Goal: Information Seeking & Learning: Learn about a topic

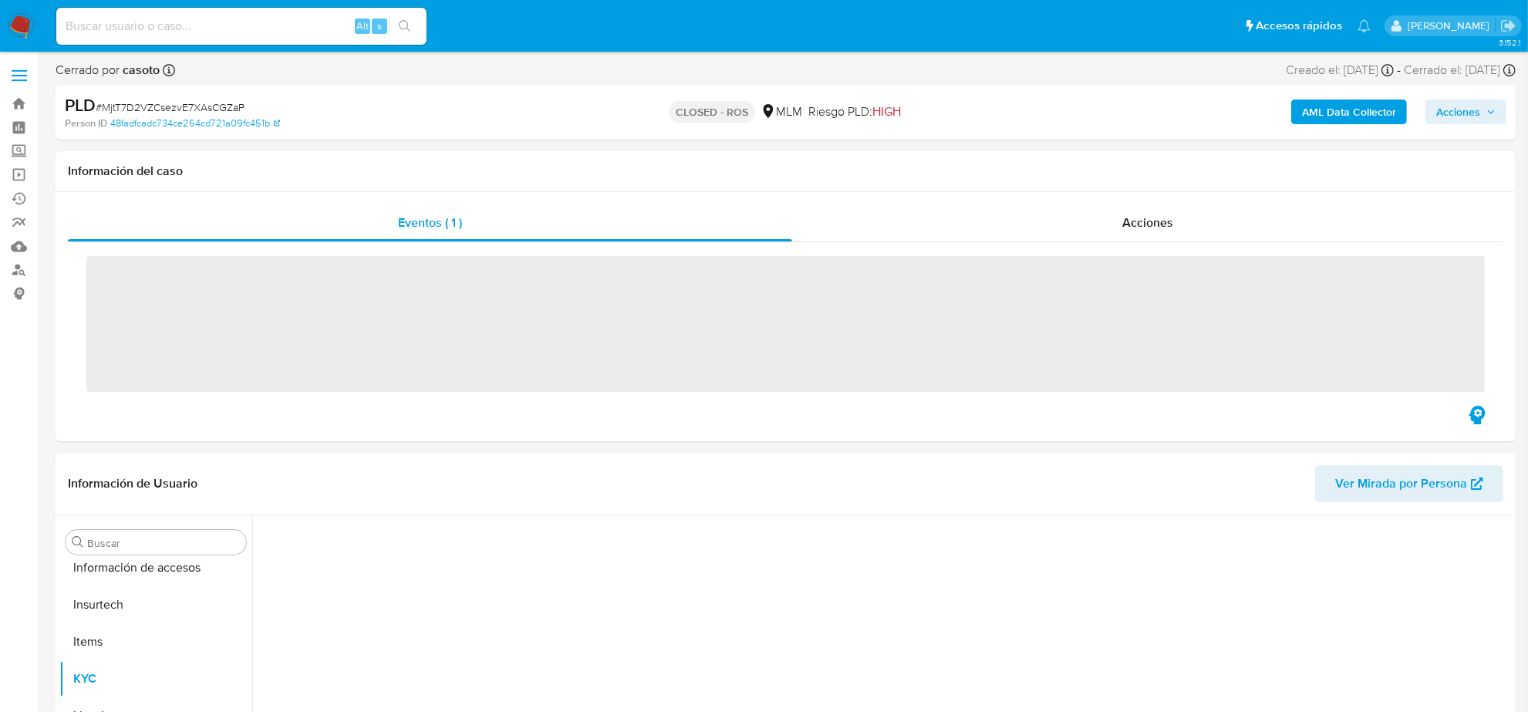
scroll to position [614, 0]
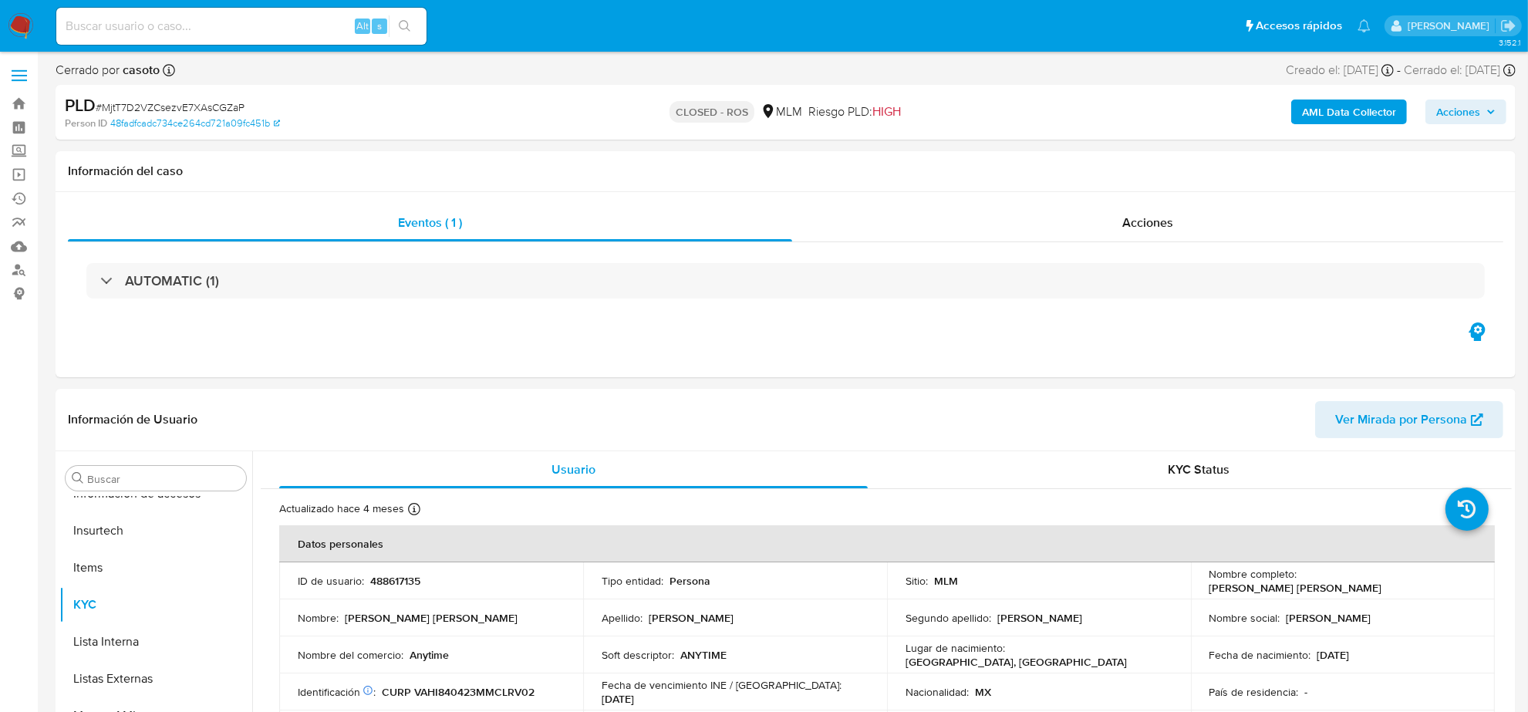
select select "10"
click at [14, 19] on img at bounding box center [21, 26] width 26 height 26
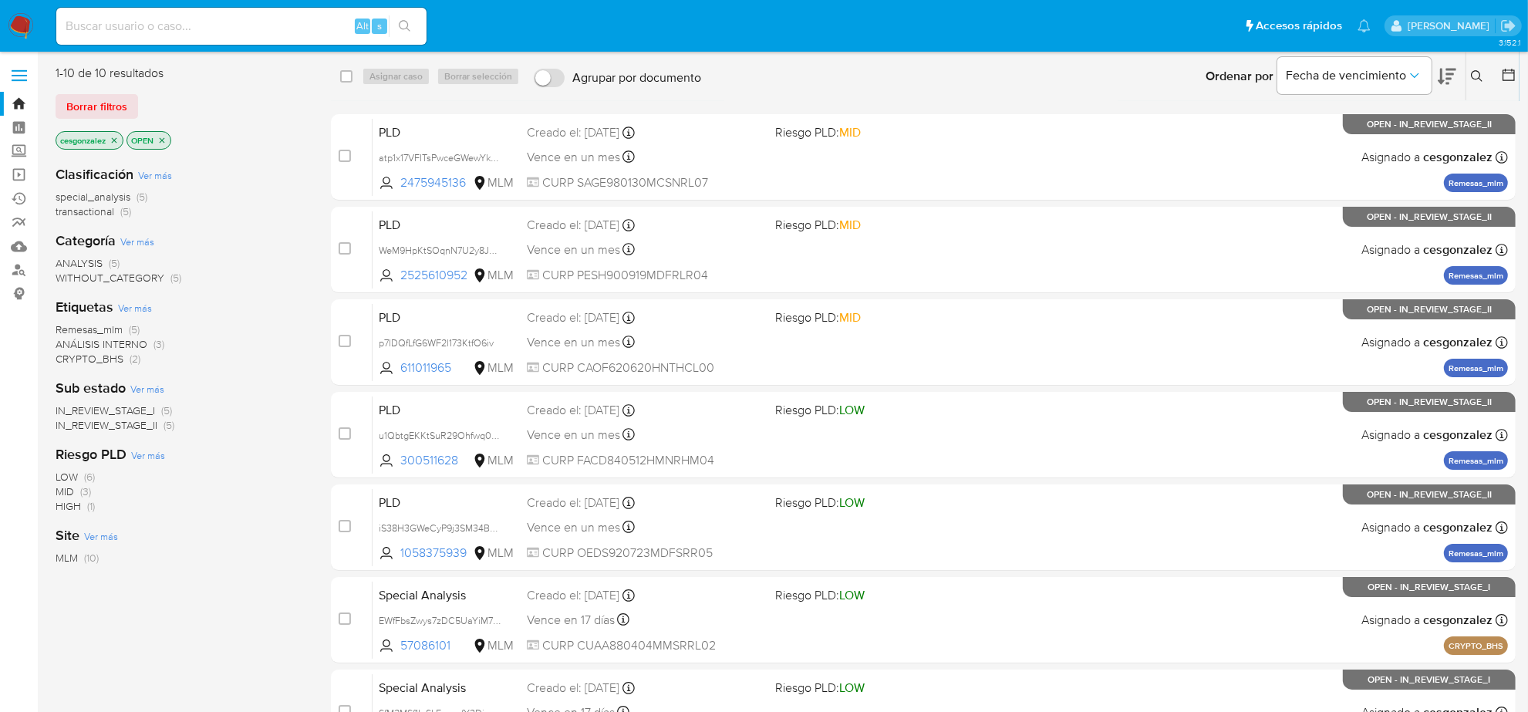
click at [143, 430] on span "IN_REVIEW_STAGE_II" at bounding box center [107, 424] width 102 height 15
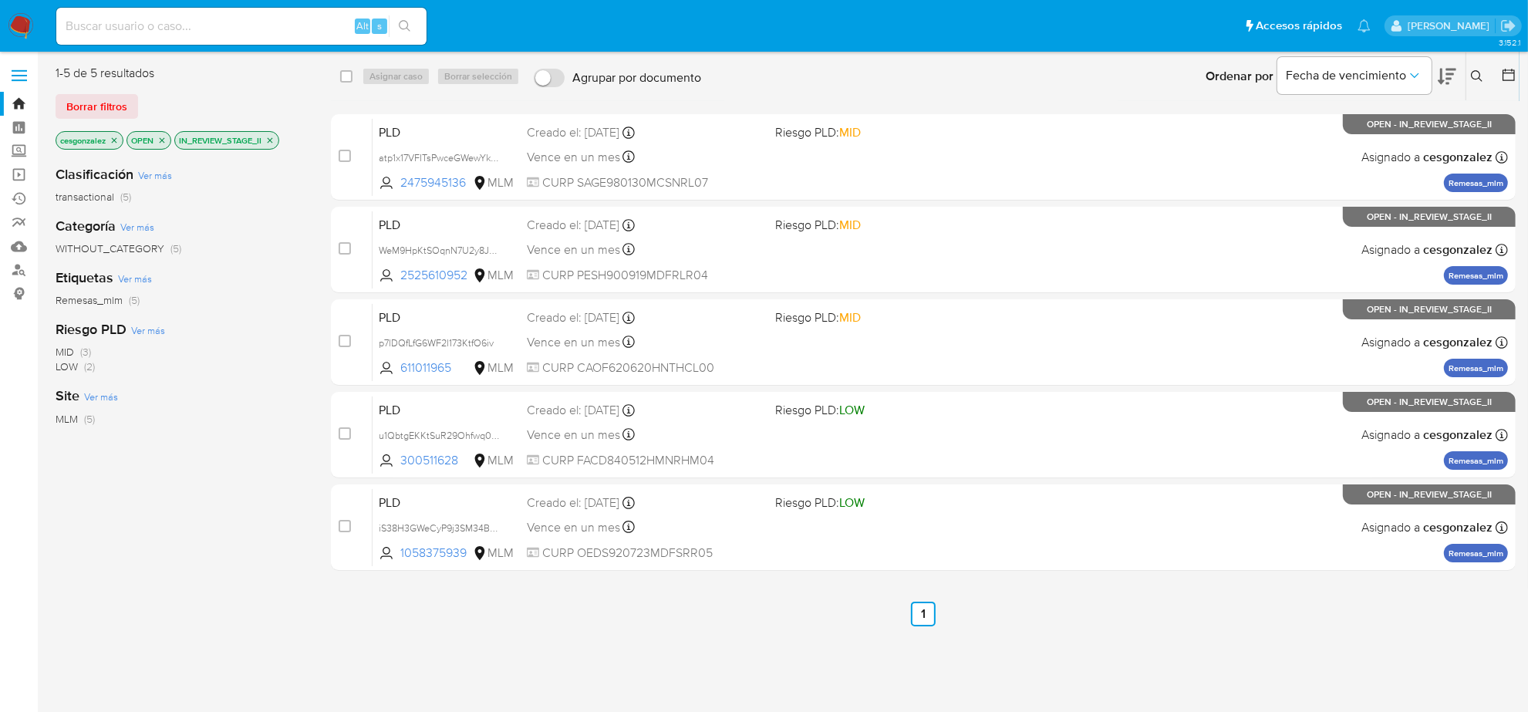
click at [74, 104] on span "Borrar filtros" at bounding box center [96, 107] width 61 height 22
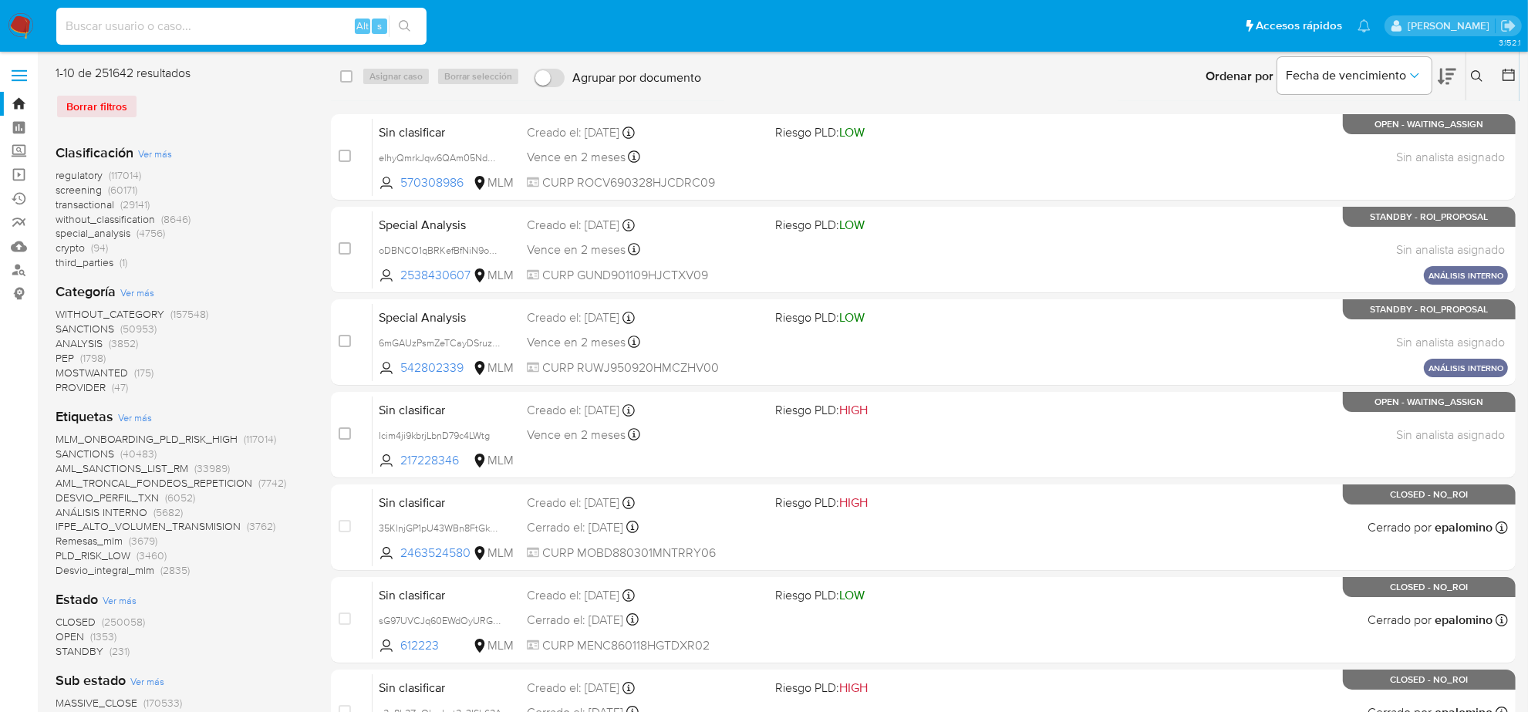
click at [238, 25] on input at bounding box center [241, 26] width 370 height 20
paste input "MjtT7D2VZCsezvE7XAsCGZaP"
type input "MjtT7D2VZCsezvE7XAsCGZaP"
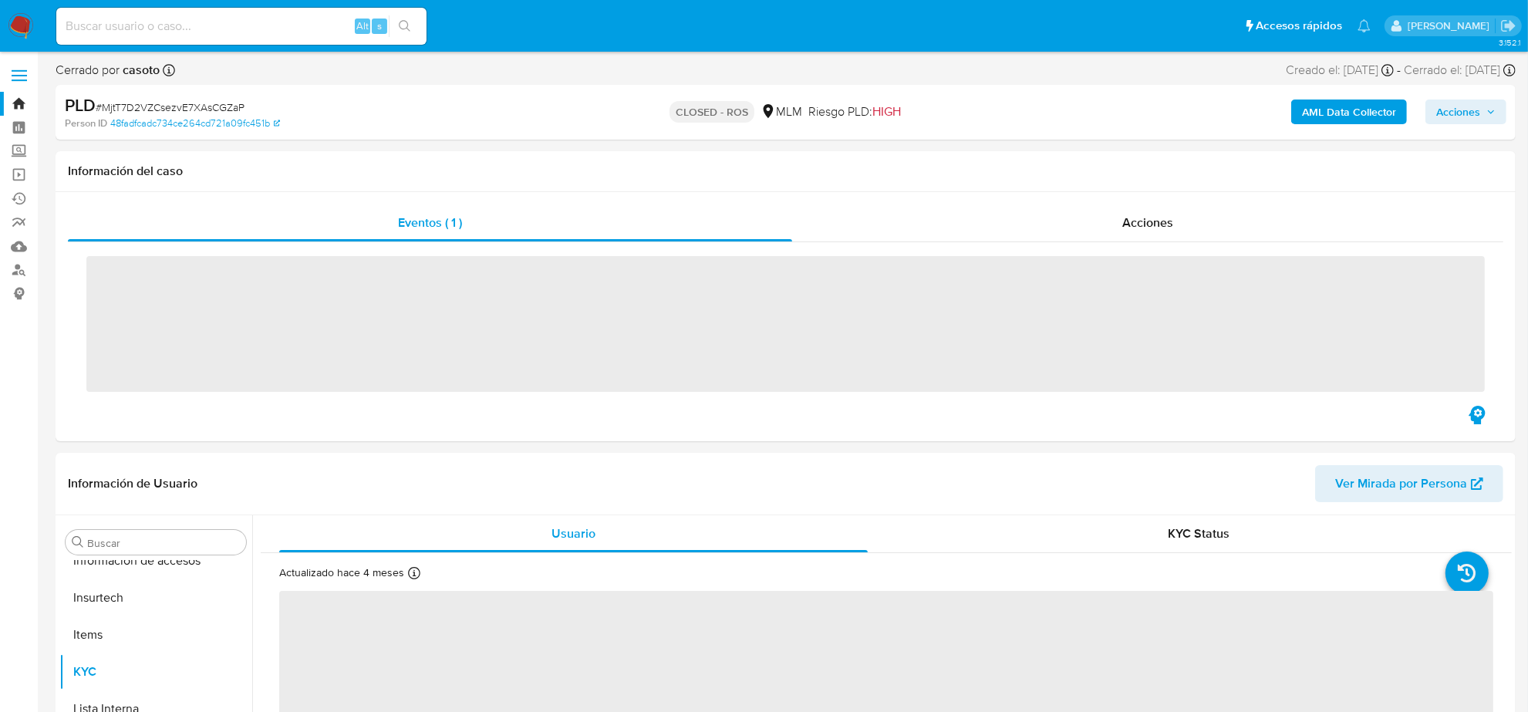
scroll to position [614, 0]
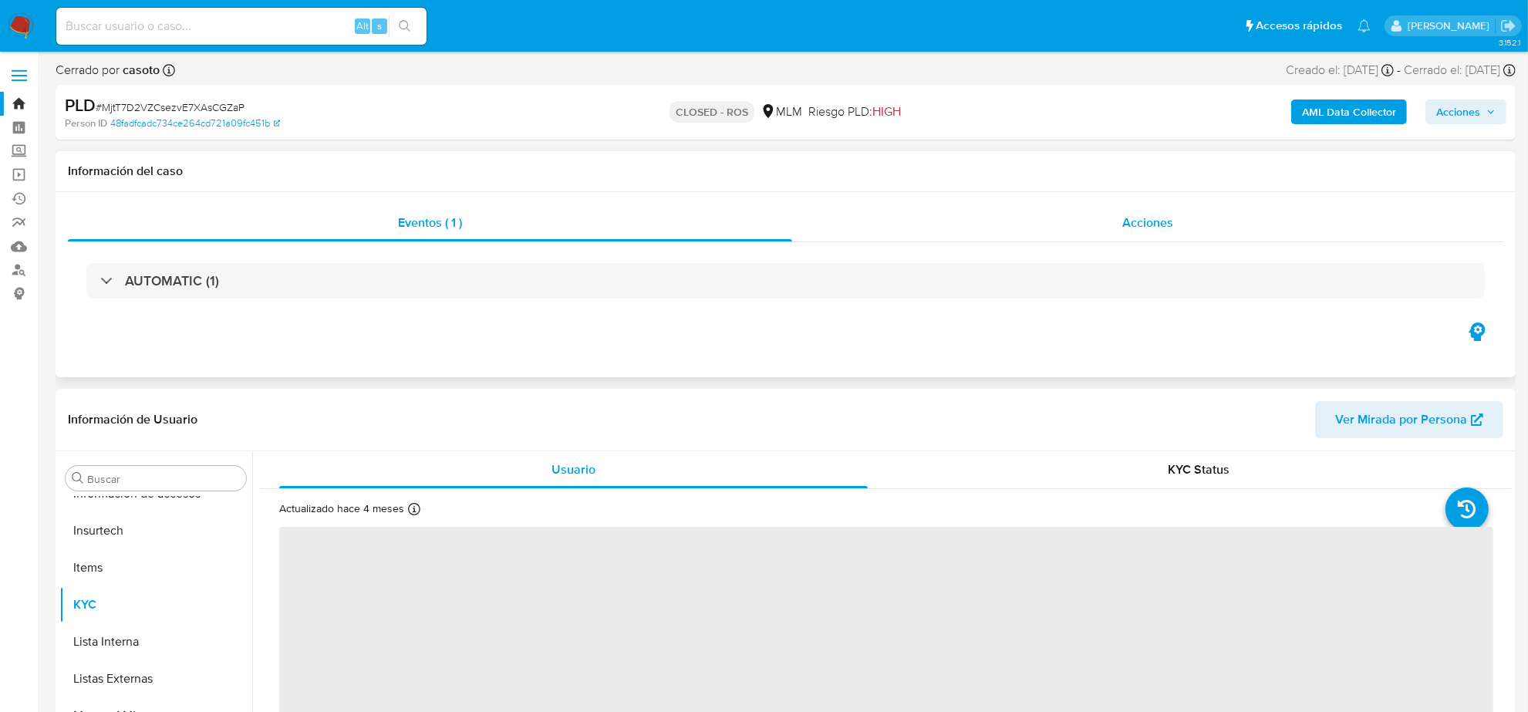
click at [1178, 226] on div "Acciones" at bounding box center [1147, 222] width 711 height 37
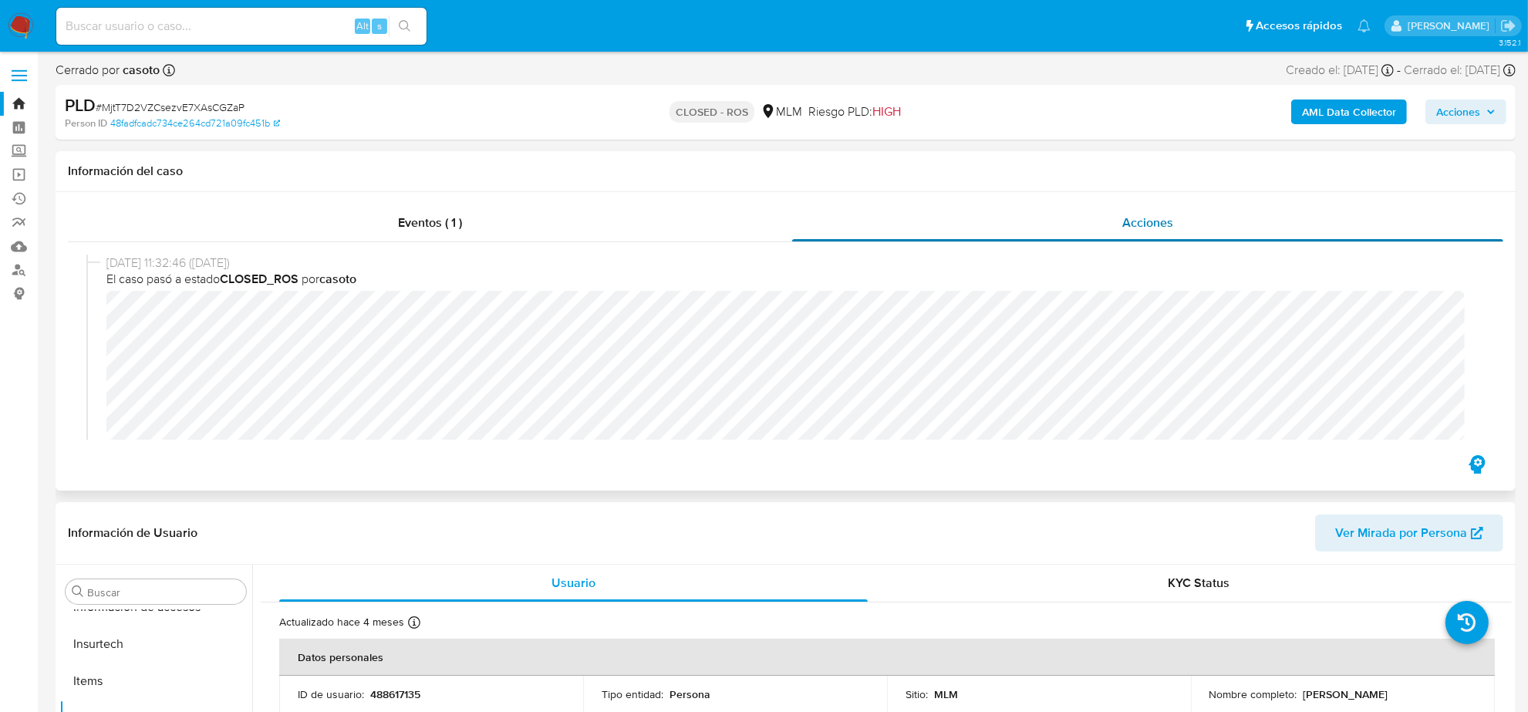
select select "10"
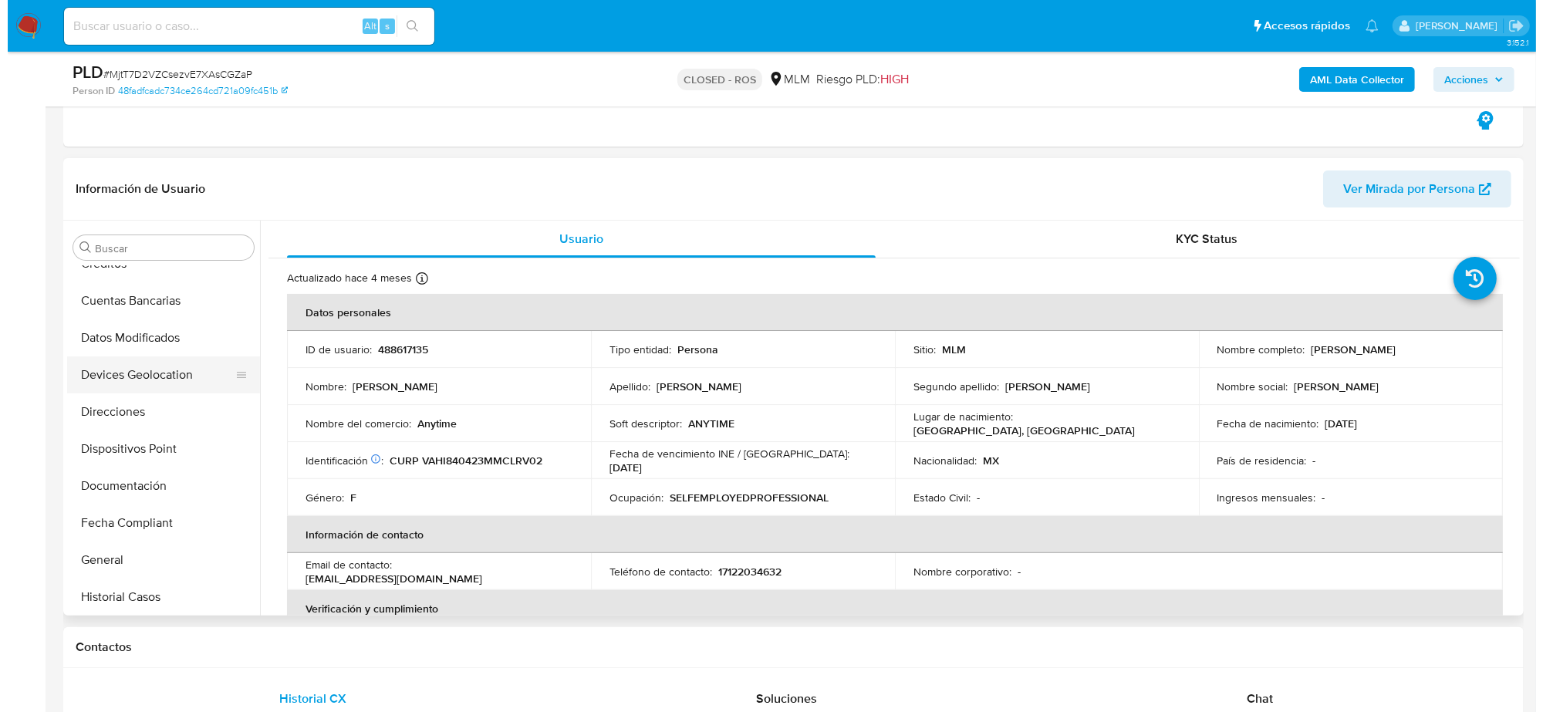
scroll to position [0, 0]
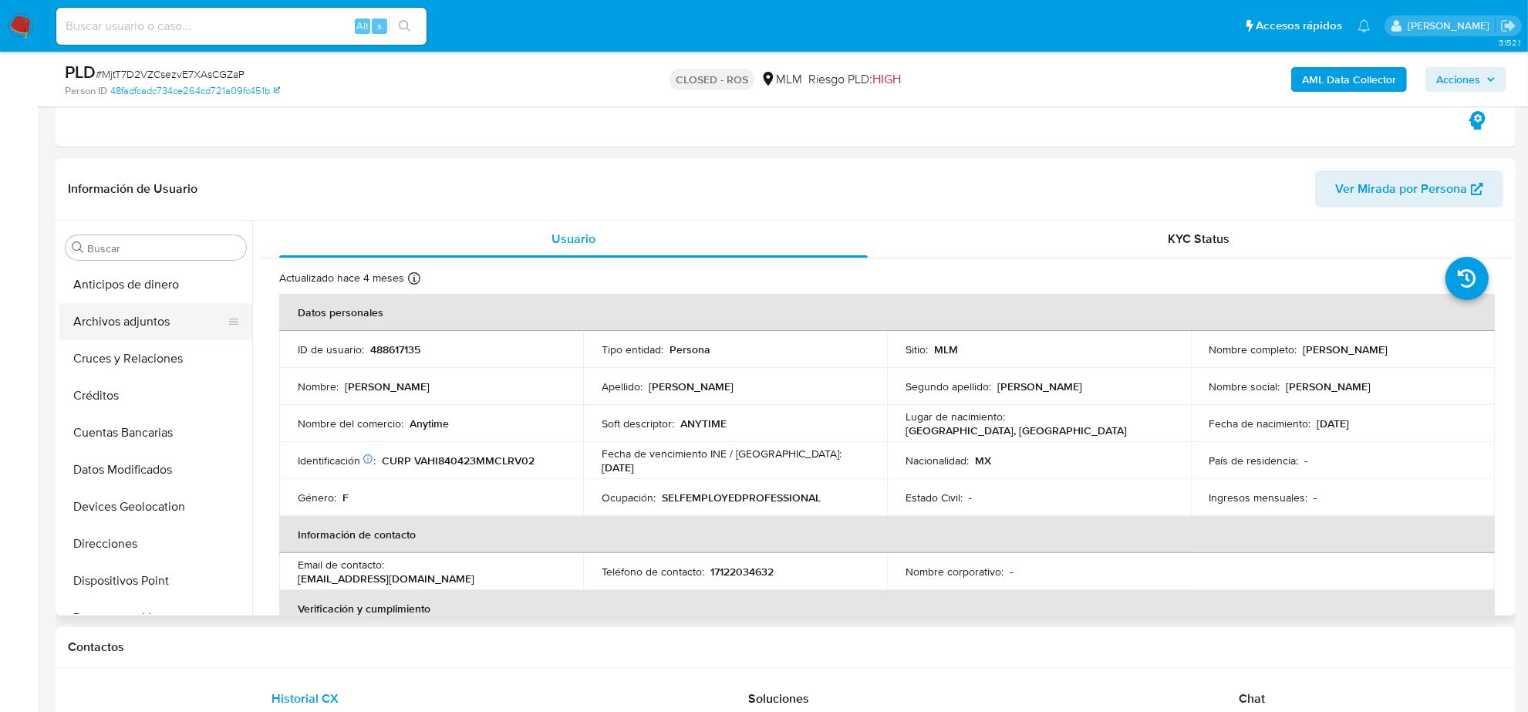
click at [150, 329] on button "Archivos adjuntos" at bounding box center [149, 321] width 180 height 37
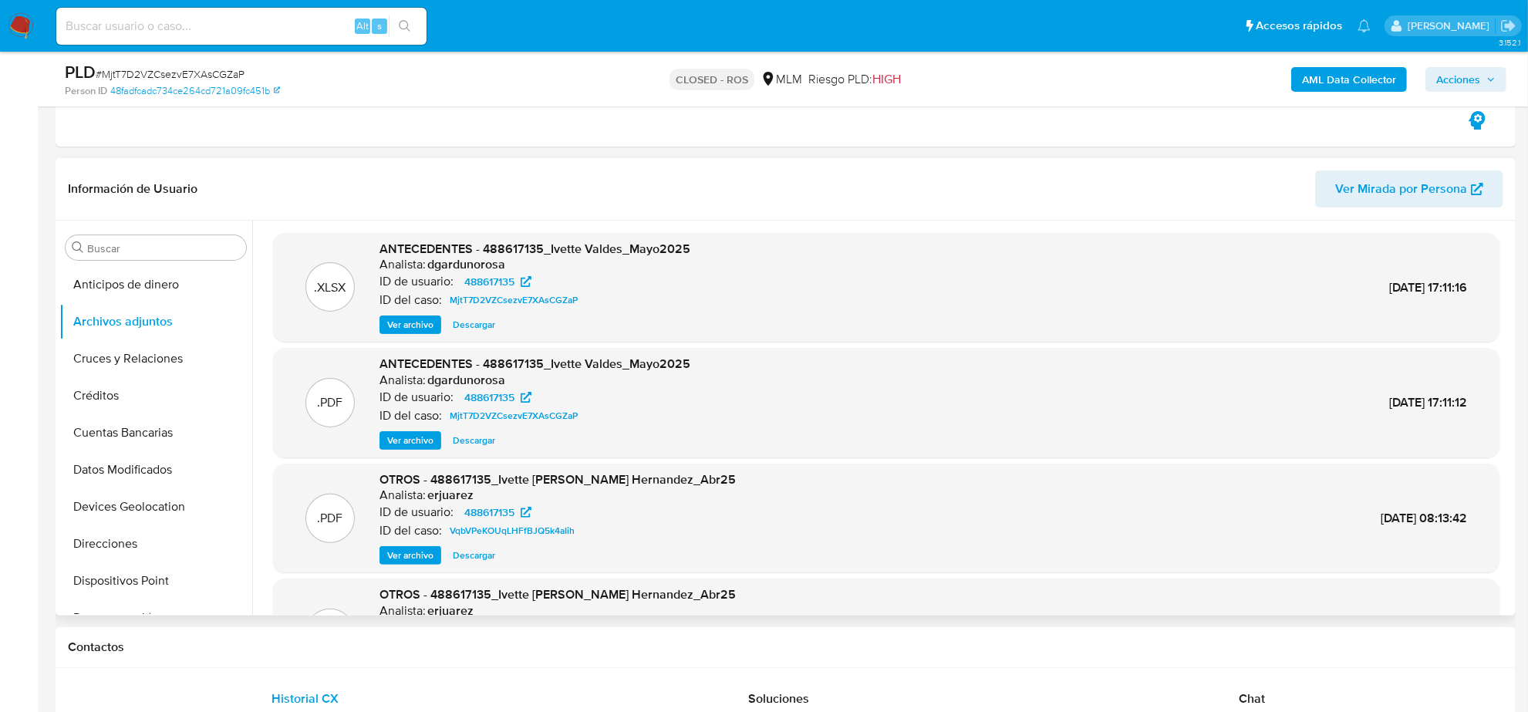
click at [407, 433] on span "Ver archivo" at bounding box center [410, 440] width 46 height 15
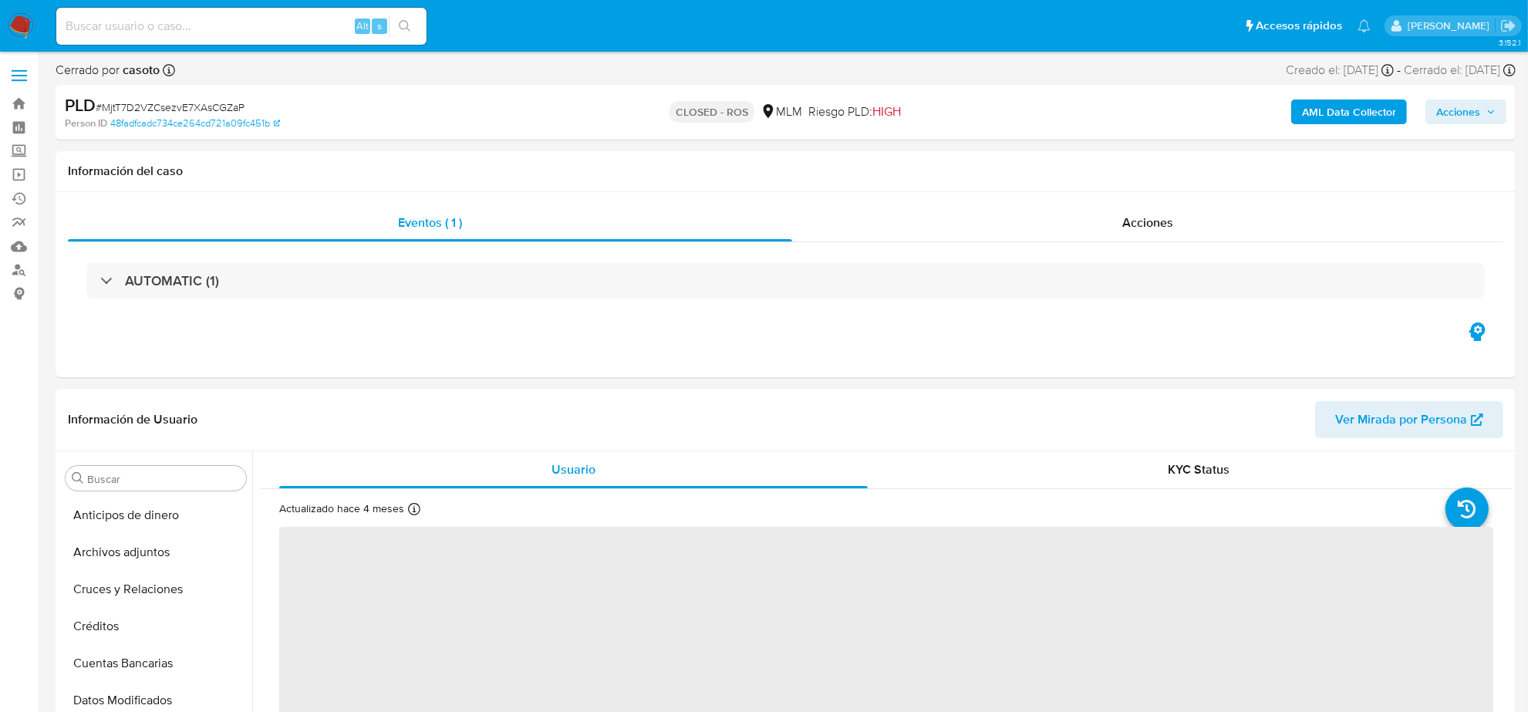
select select "10"
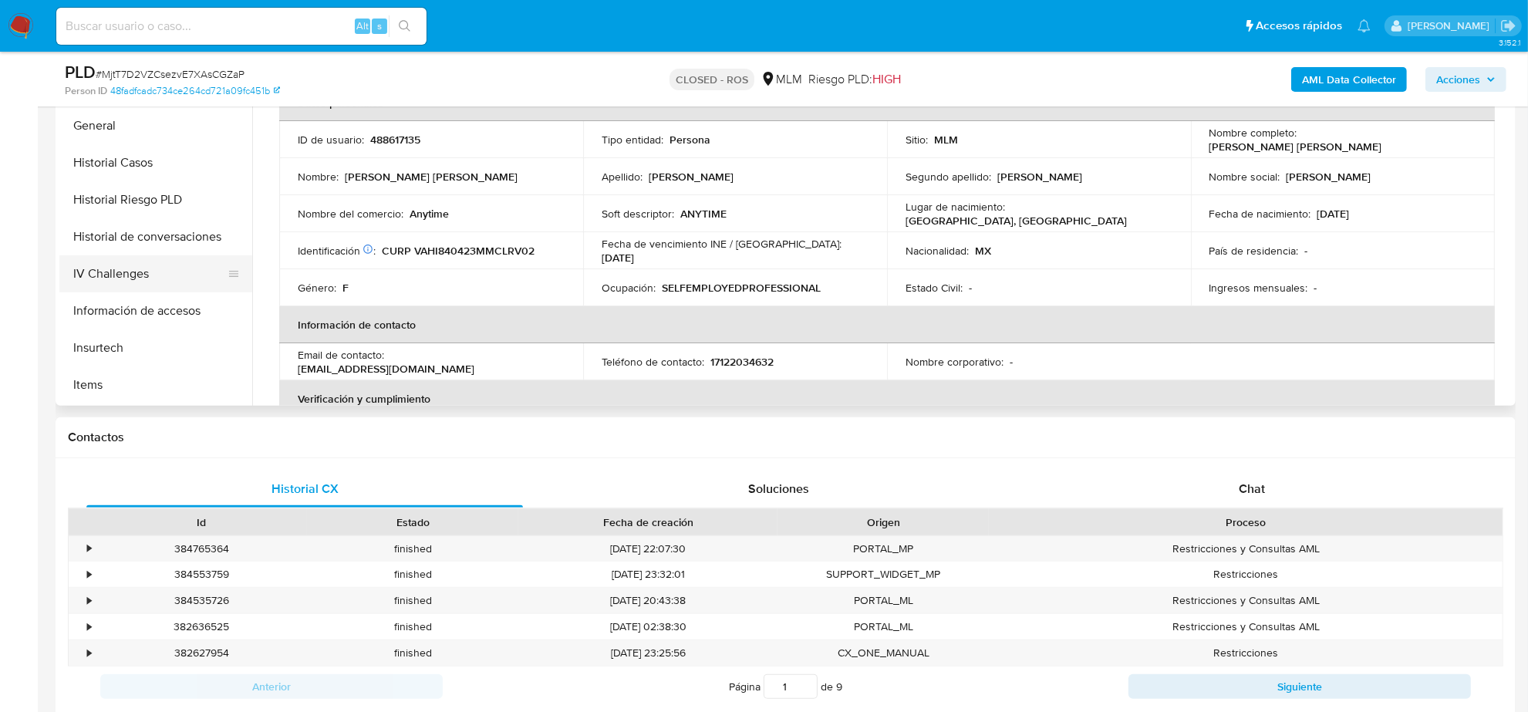
scroll to position [325, 0]
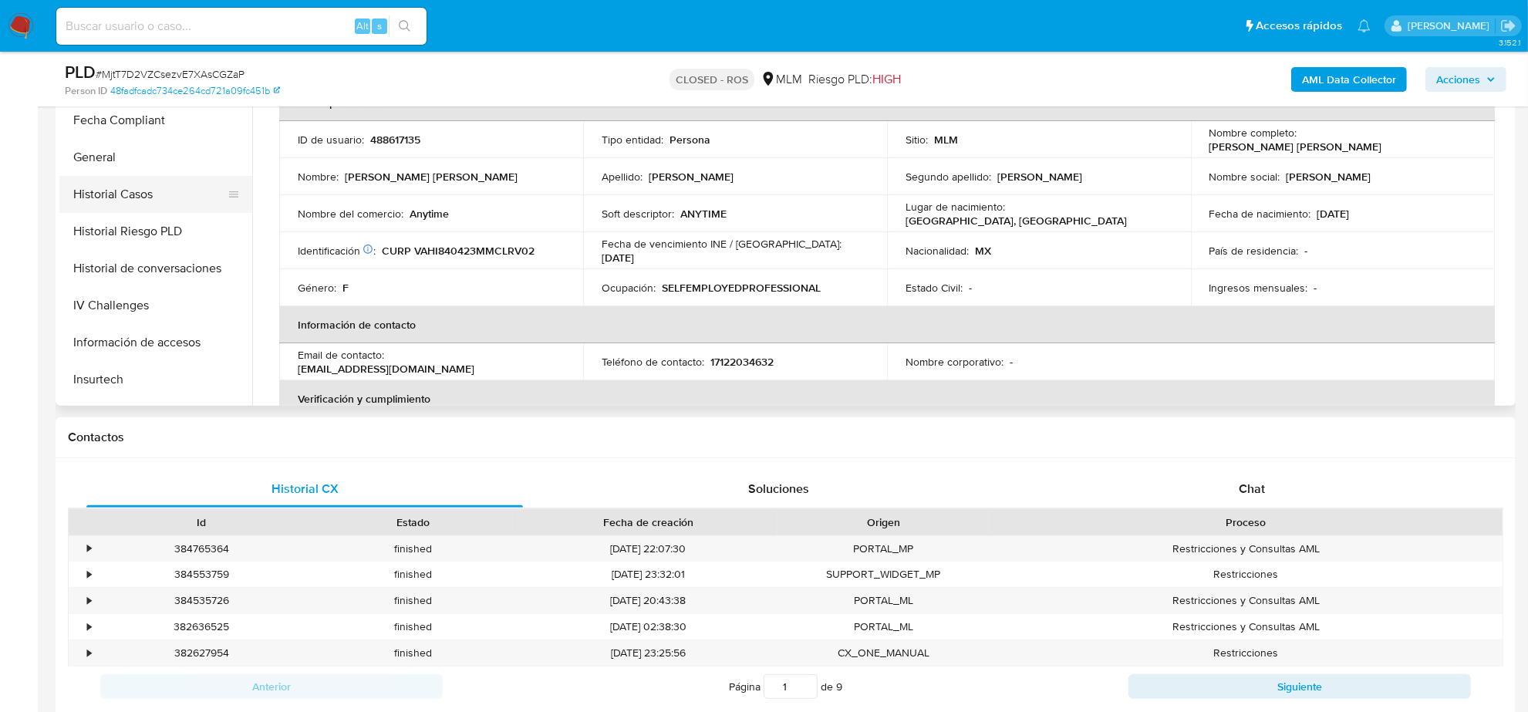
click at [143, 185] on button "Historial Casos" at bounding box center [149, 194] width 180 height 37
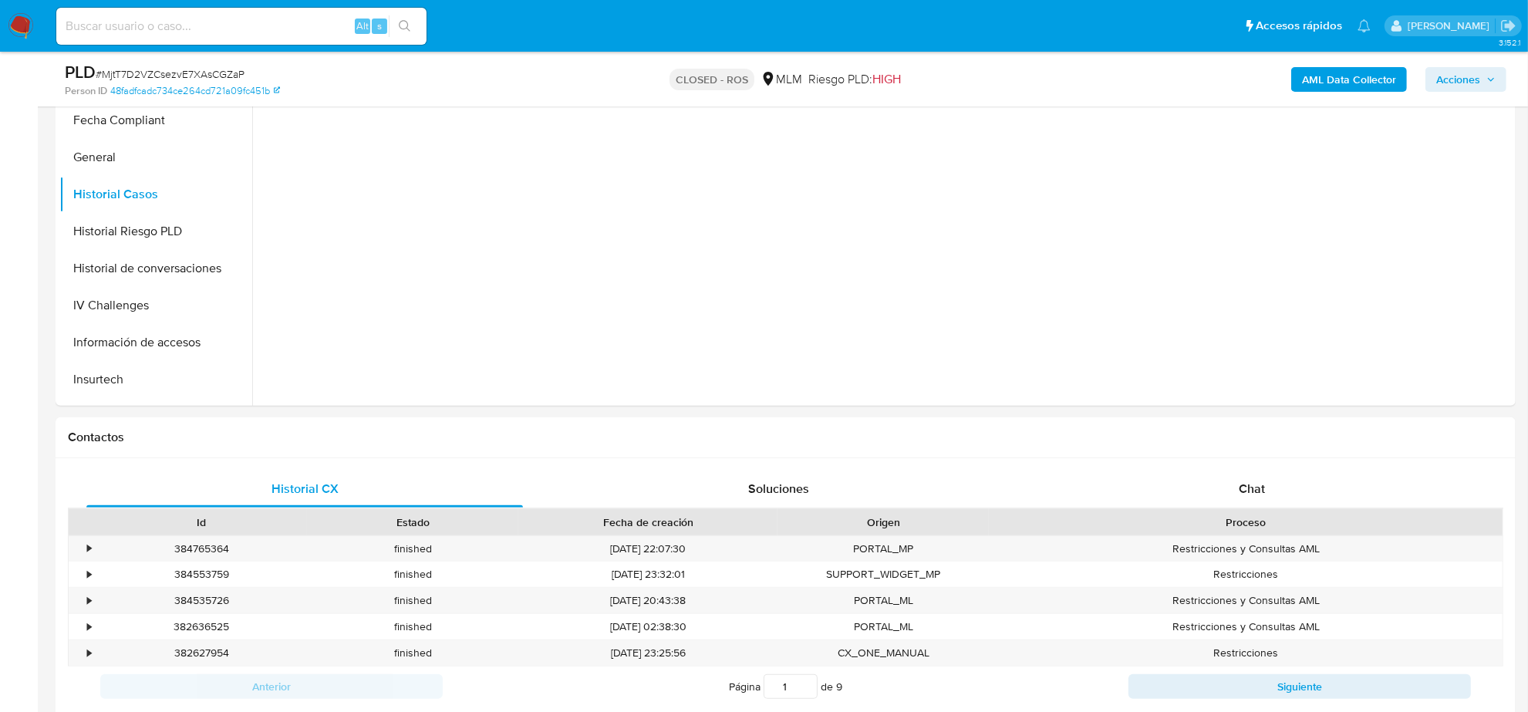
scroll to position [193, 0]
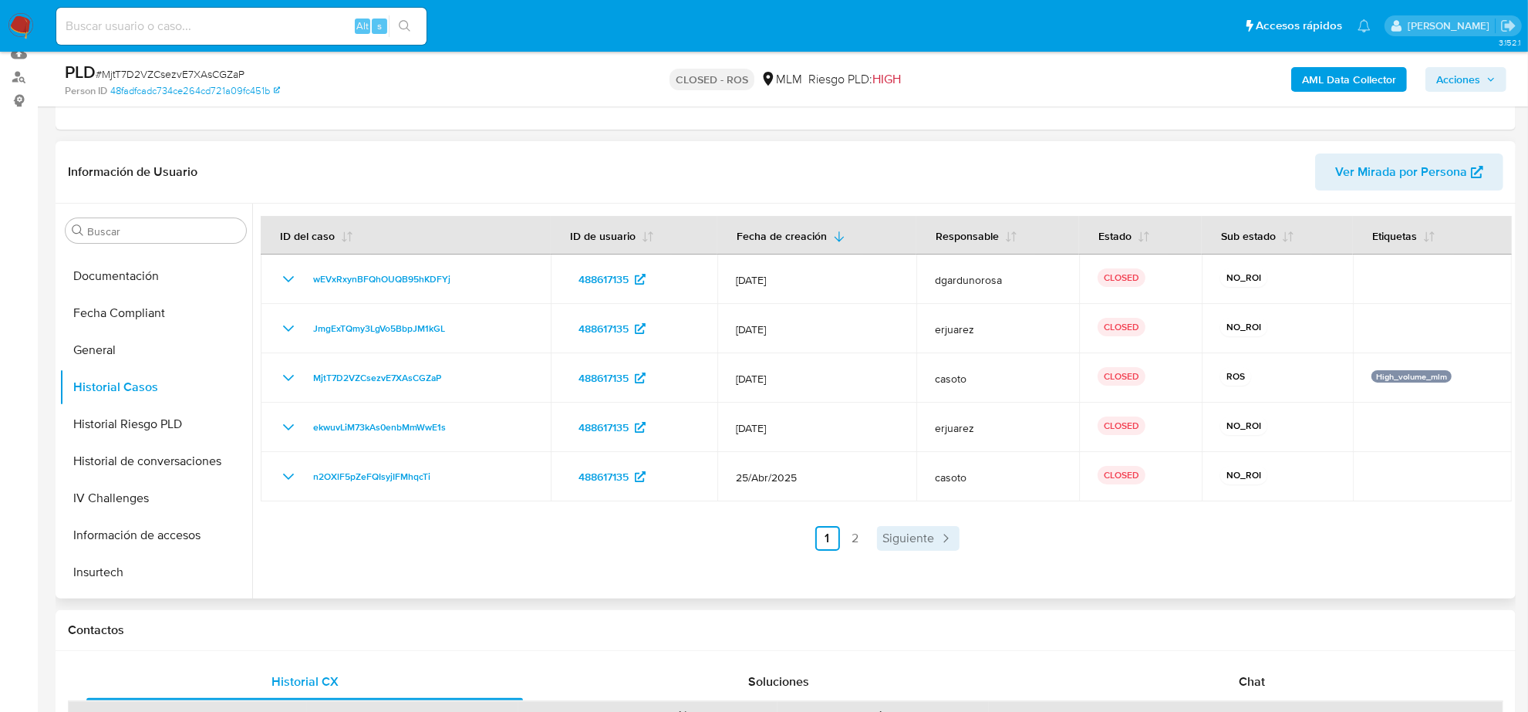
click at [899, 534] on span "Siguiente" at bounding box center [909, 538] width 52 height 12
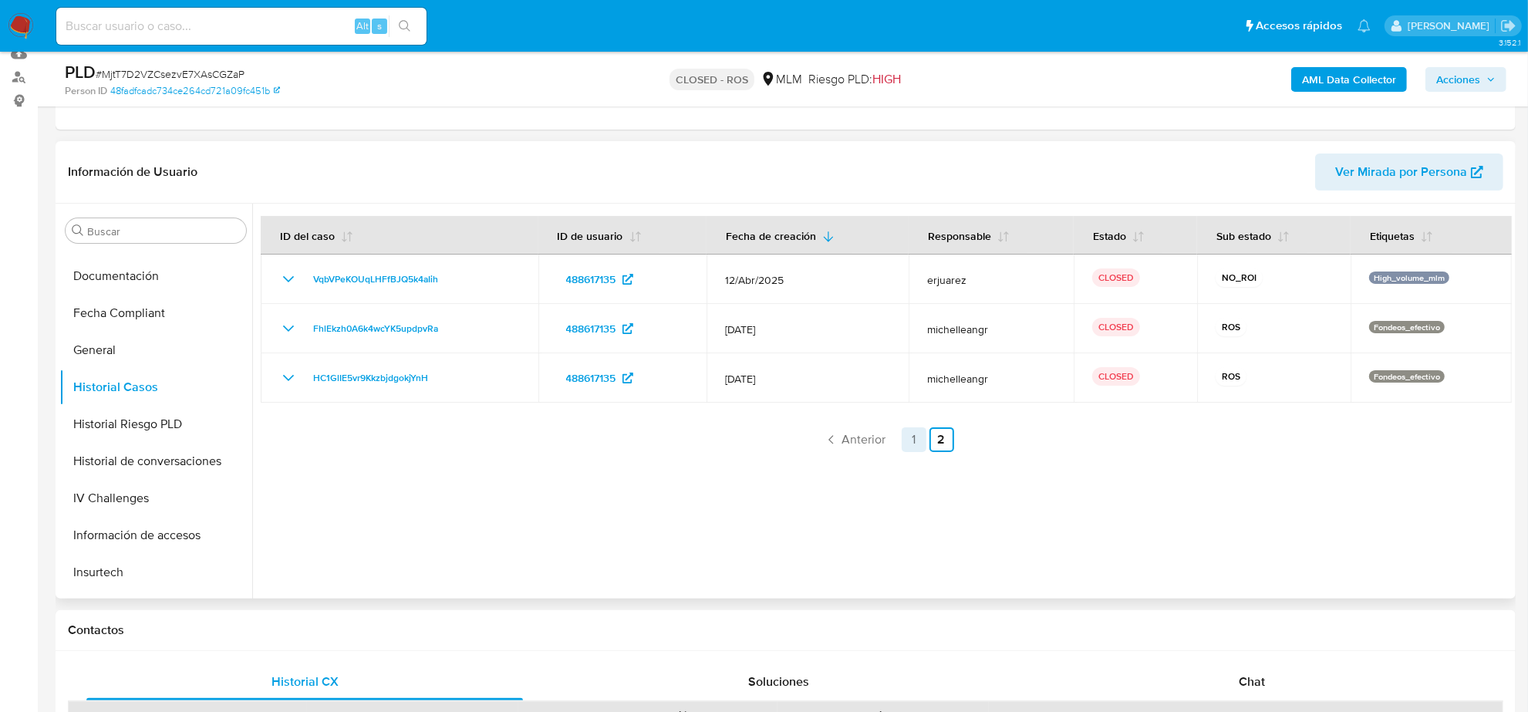
click at [912, 436] on link "1" at bounding box center [914, 439] width 25 height 25
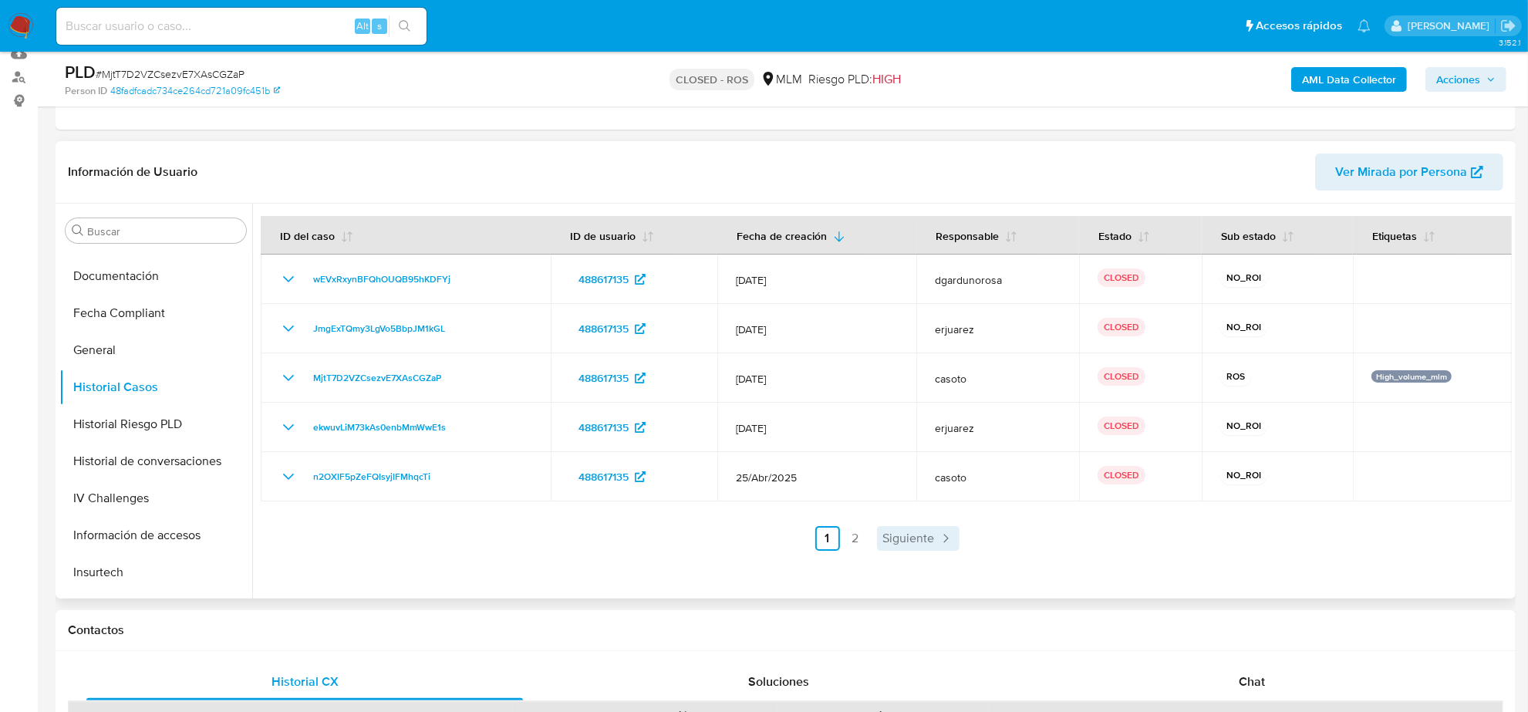
click at [910, 532] on span "Siguiente" at bounding box center [909, 538] width 52 height 12
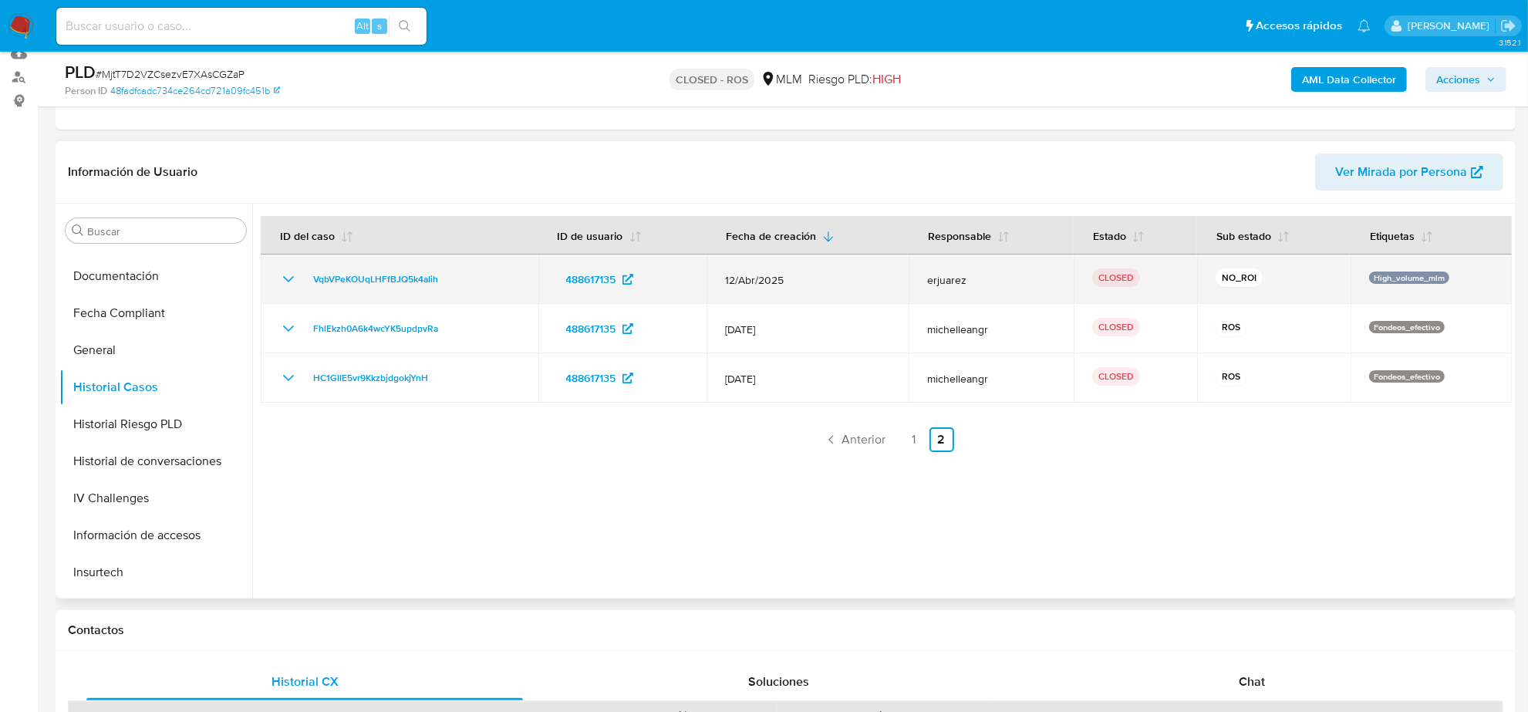
click at [282, 278] on icon "Mostrar/Ocultar" at bounding box center [288, 279] width 19 height 19
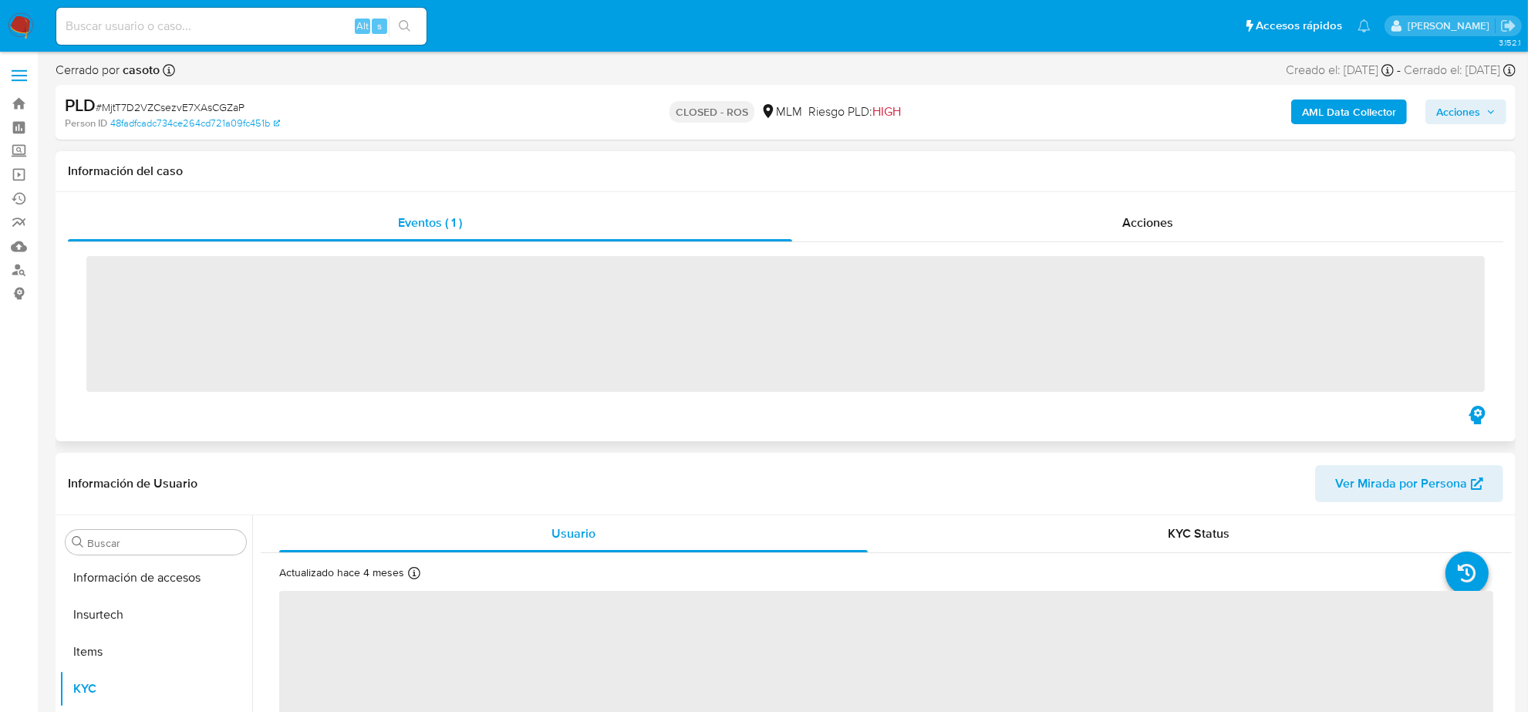
scroll to position [614, 0]
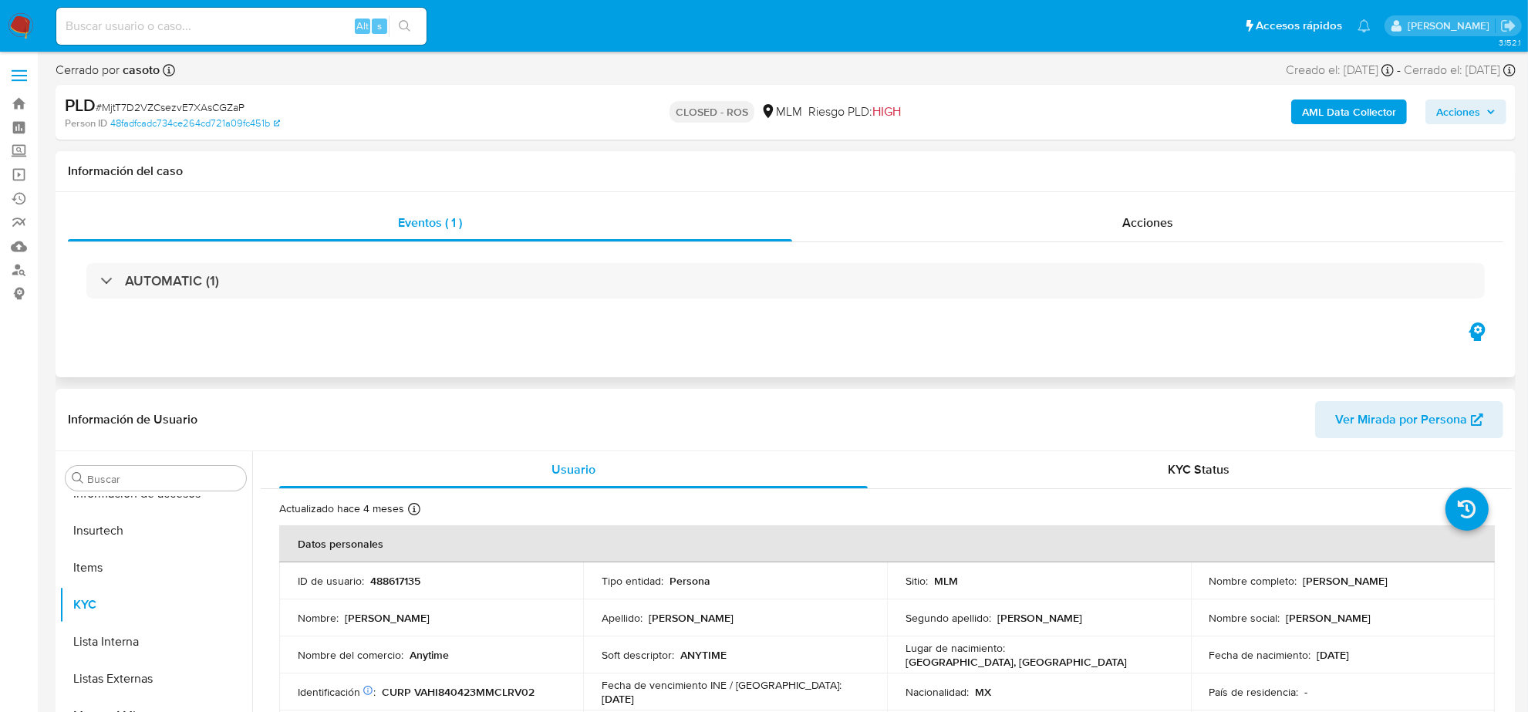
select select "10"
click at [1163, 218] on span "Acciones" at bounding box center [1147, 223] width 51 height 18
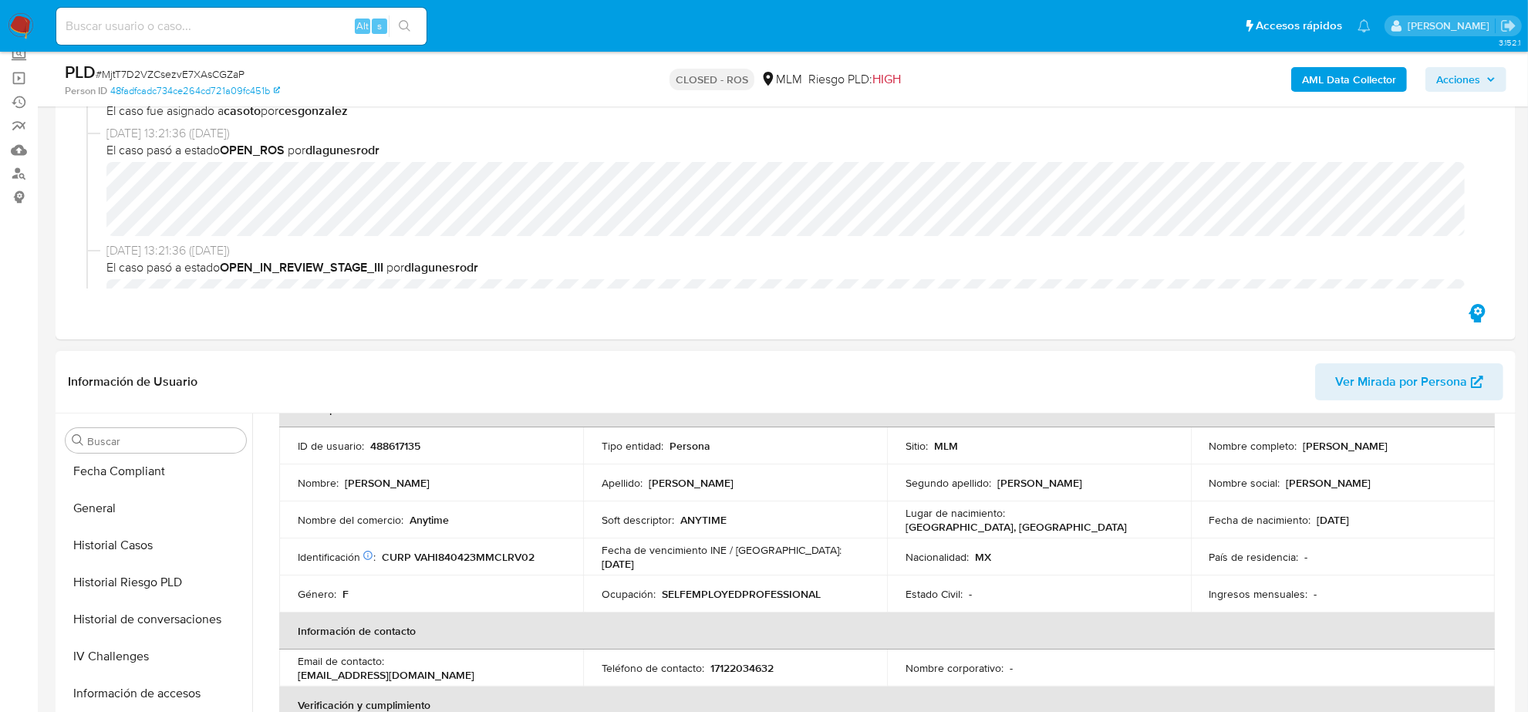
scroll to position [325, 0]
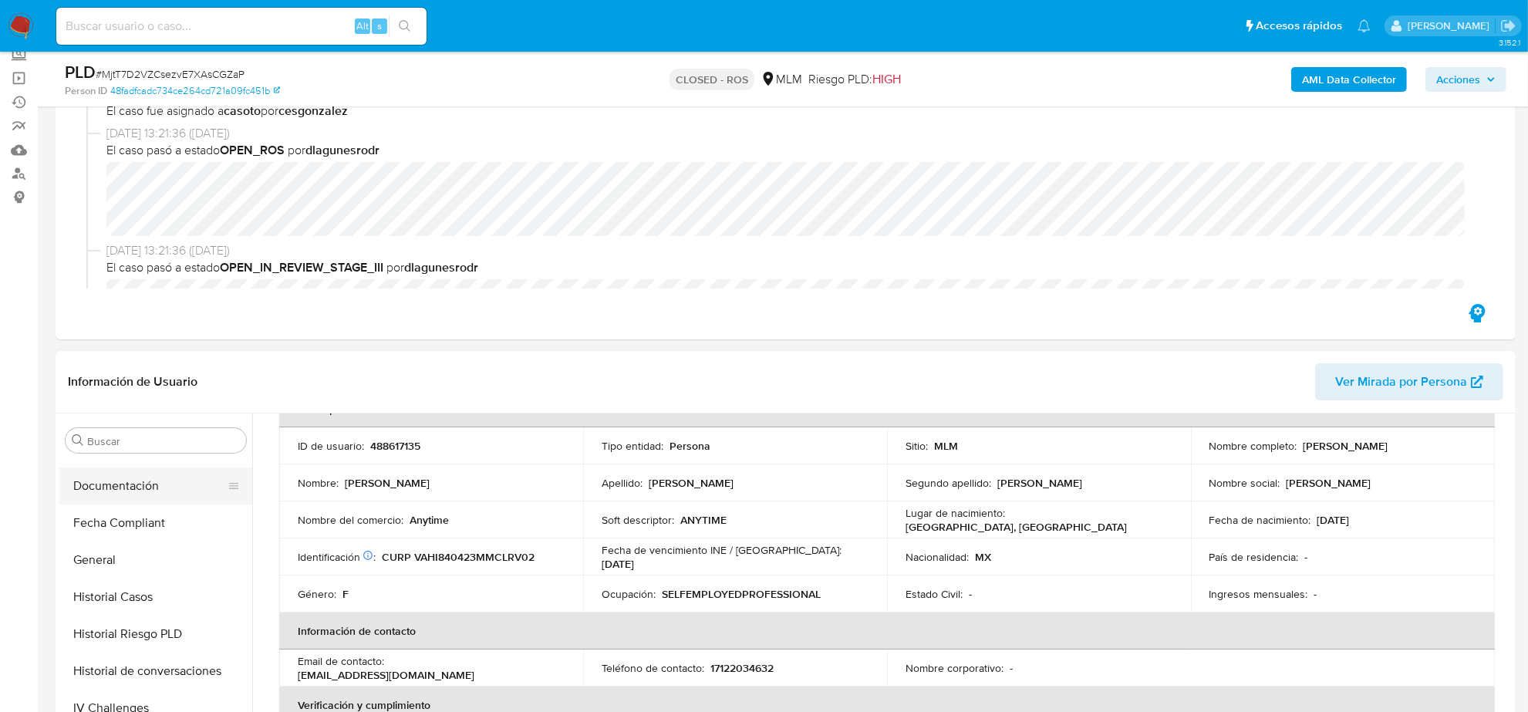
click at [163, 486] on button "Documentación" at bounding box center [149, 485] width 180 height 37
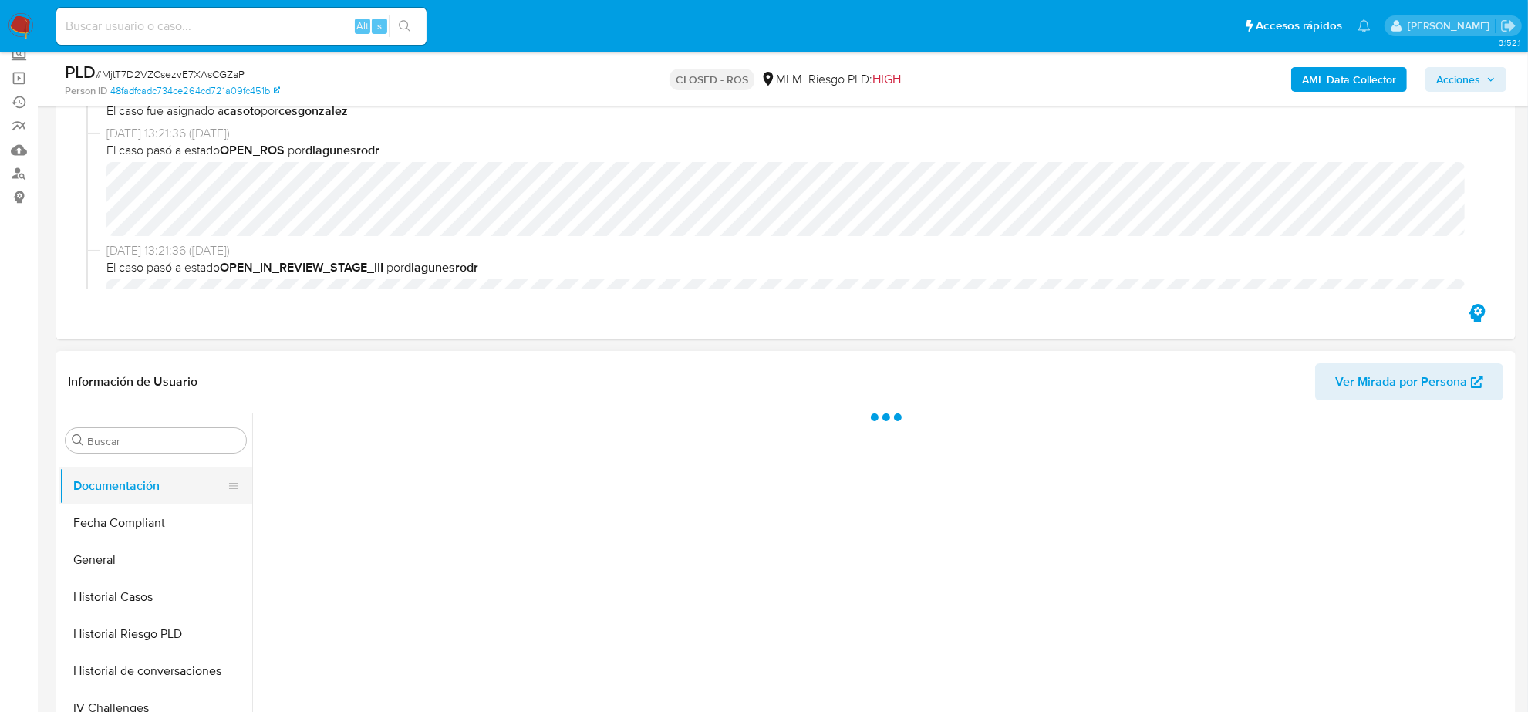
scroll to position [0, 0]
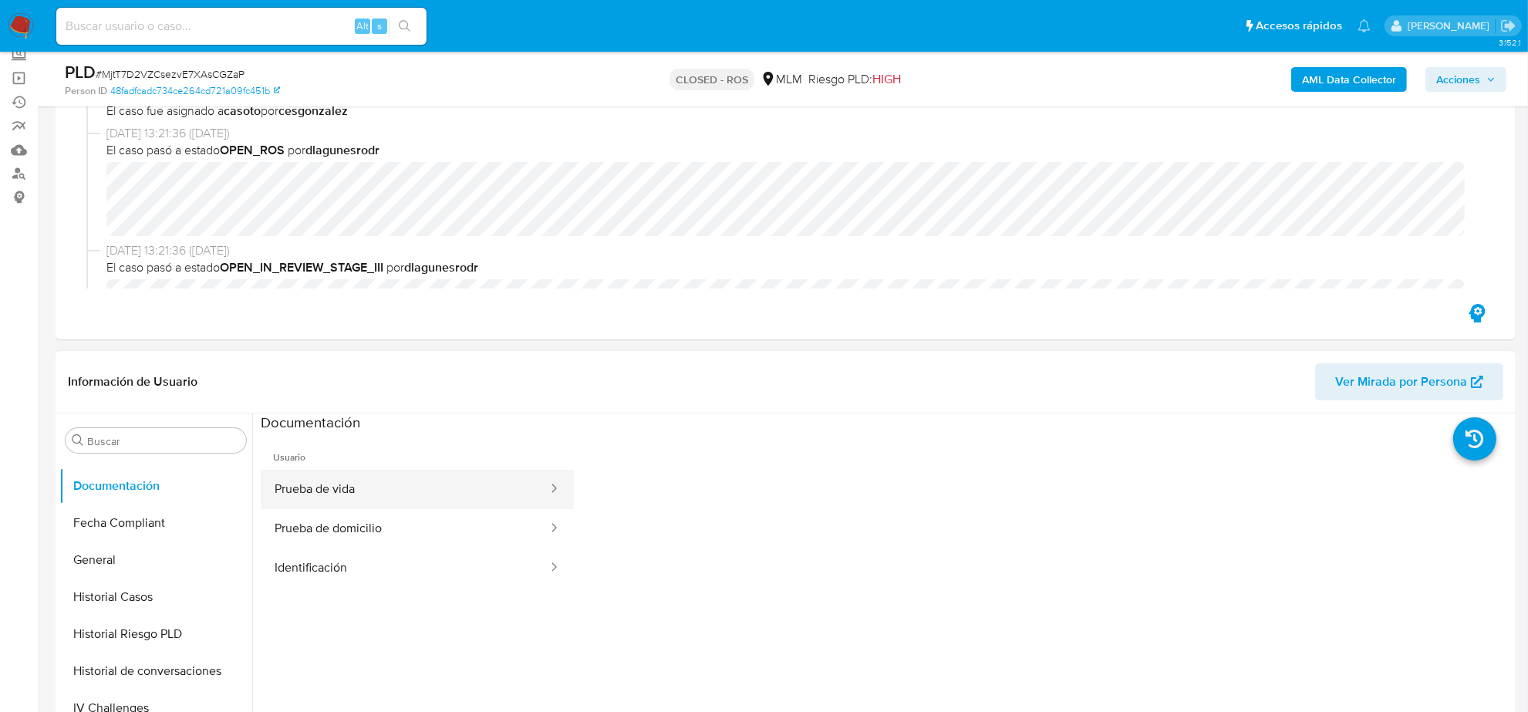
click at [427, 487] on button "Prueba de vida" at bounding box center [405, 489] width 288 height 39
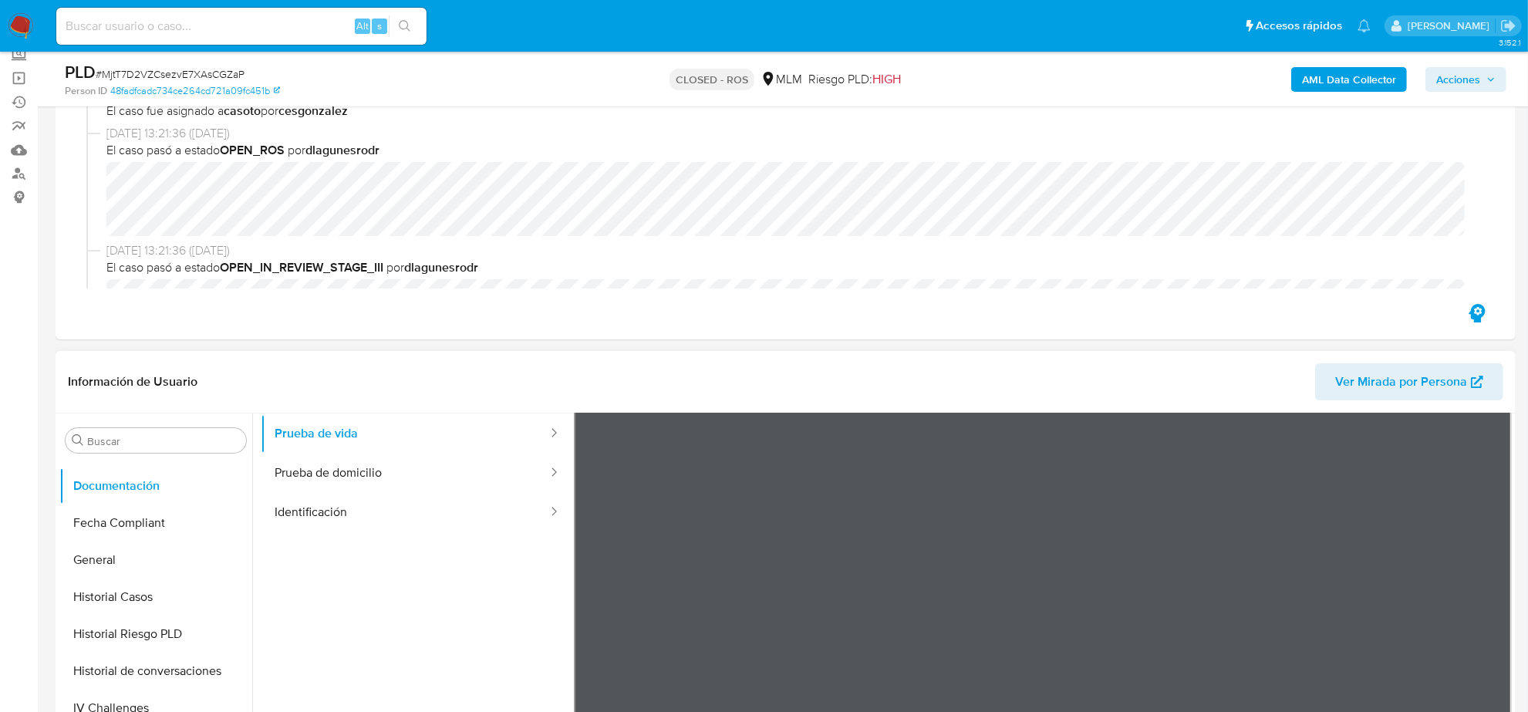
scroll to position [35, 0]
click at [363, 494] on button "Prueba de domicilio" at bounding box center [405, 493] width 288 height 39
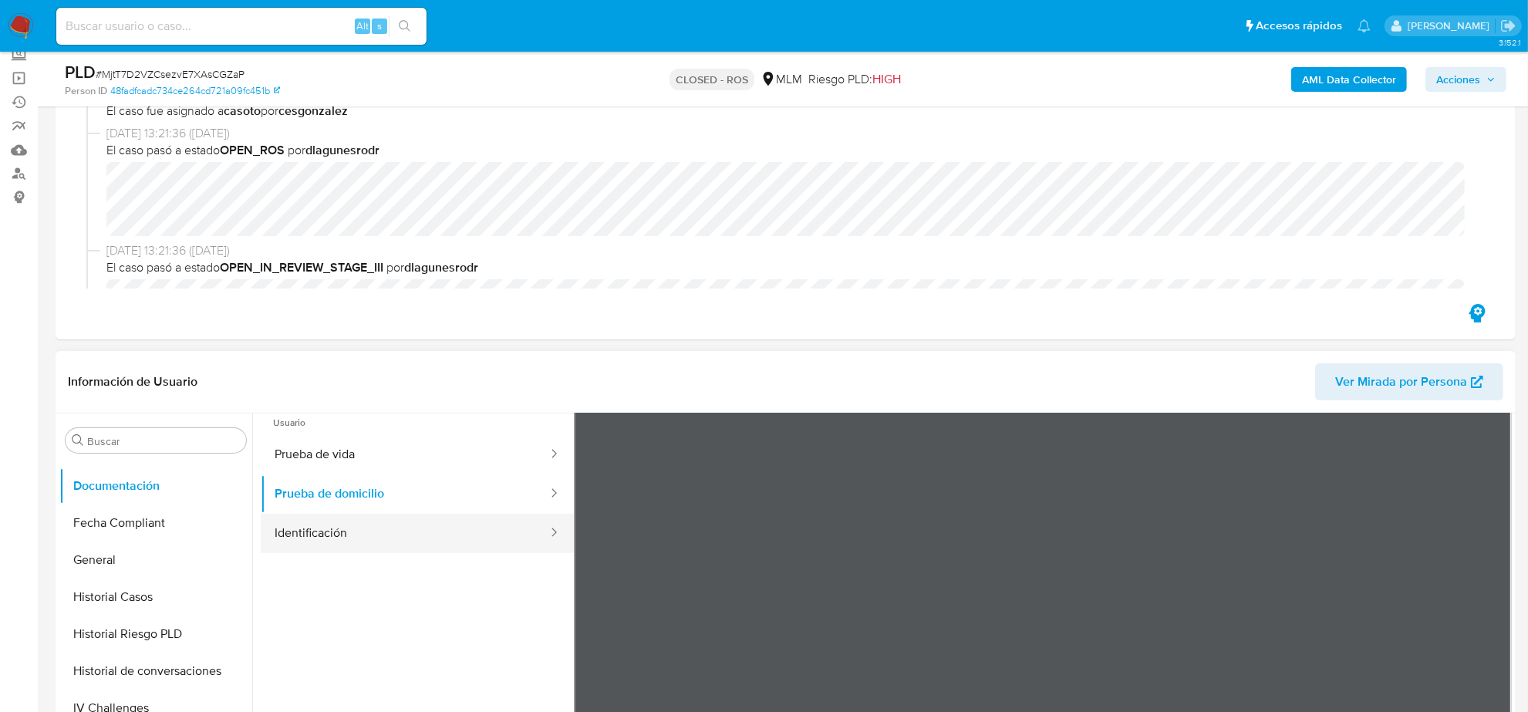
click at [359, 525] on button "Identificación" at bounding box center [405, 533] width 288 height 39
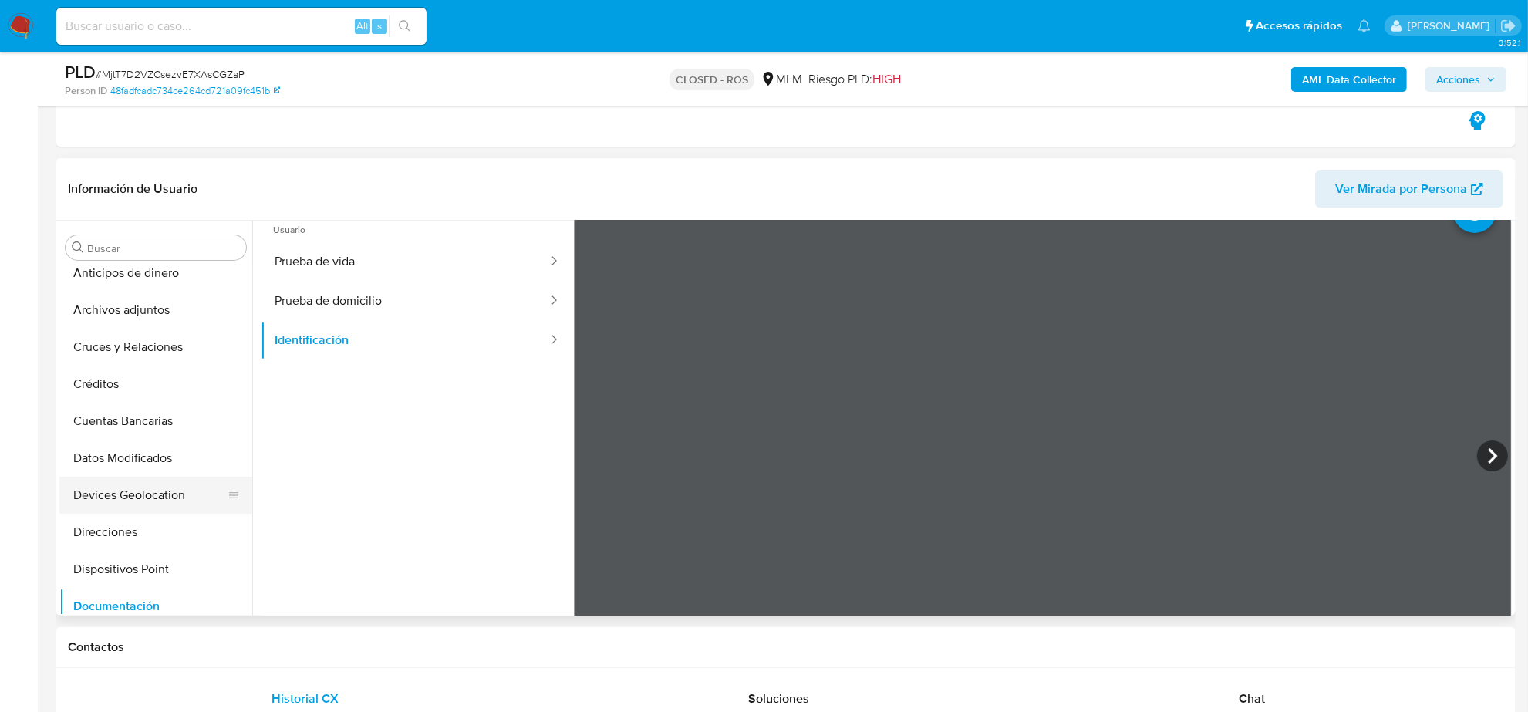
scroll to position [0, 0]
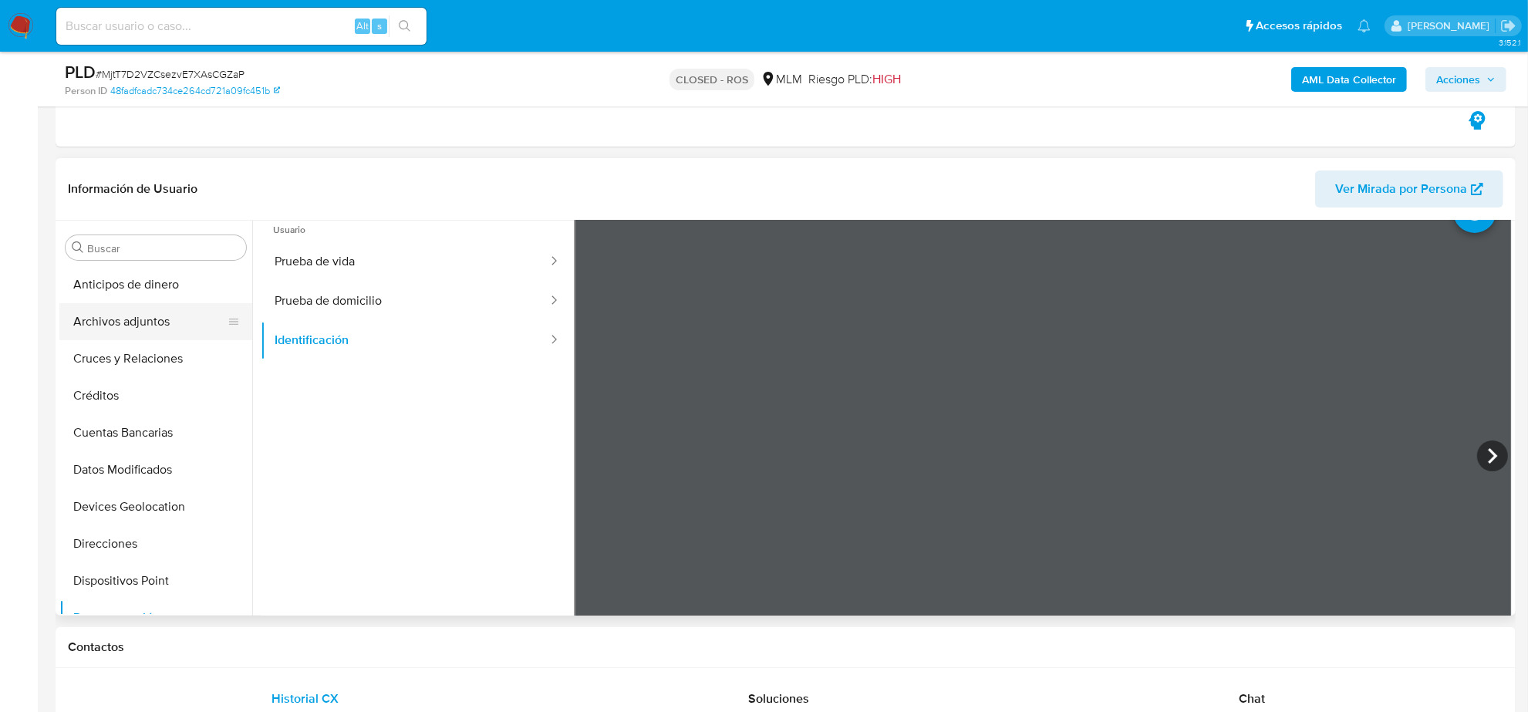
click at [145, 315] on button "Archivos adjuntos" at bounding box center [149, 321] width 180 height 37
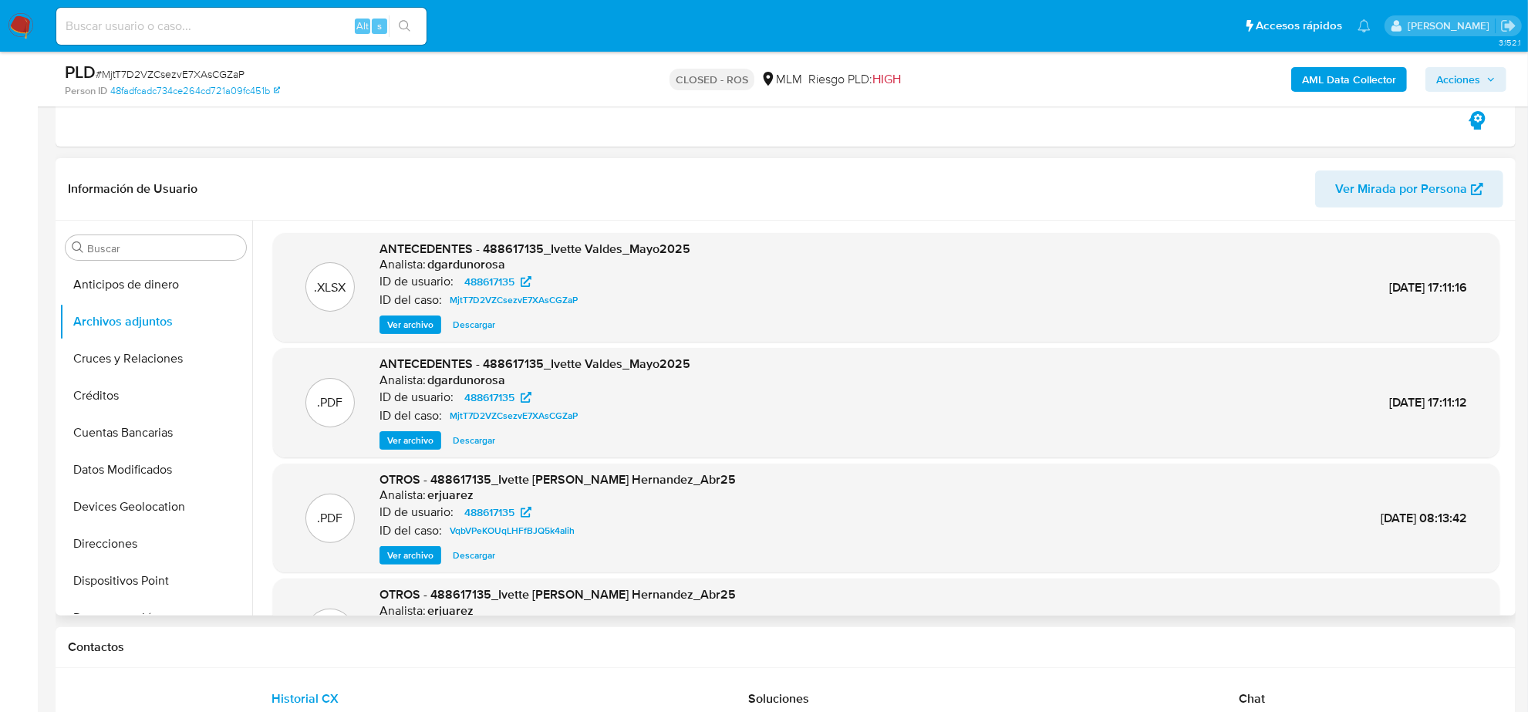
click at [460, 330] on span "Descargar" at bounding box center [474, 324] width 42 height 15
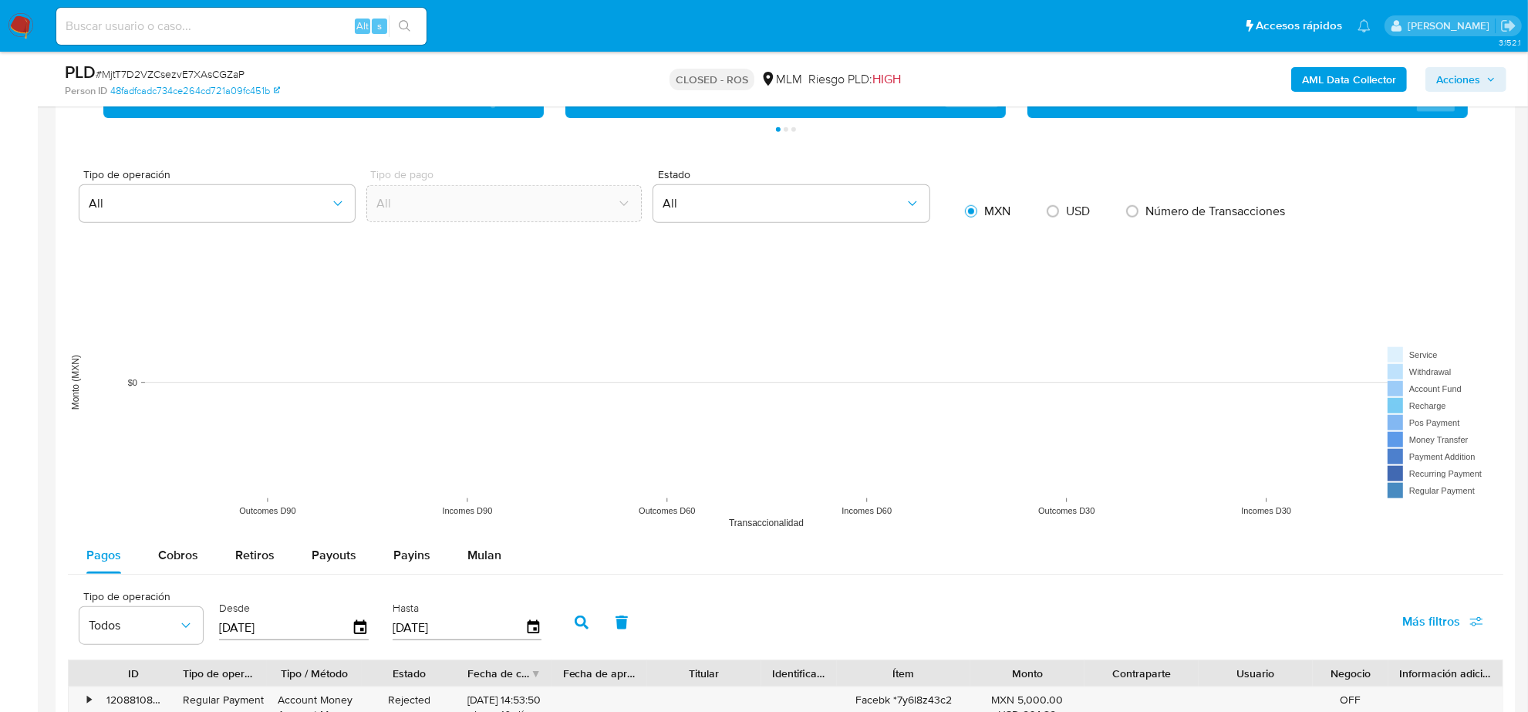
scroll to position [1157, 0]
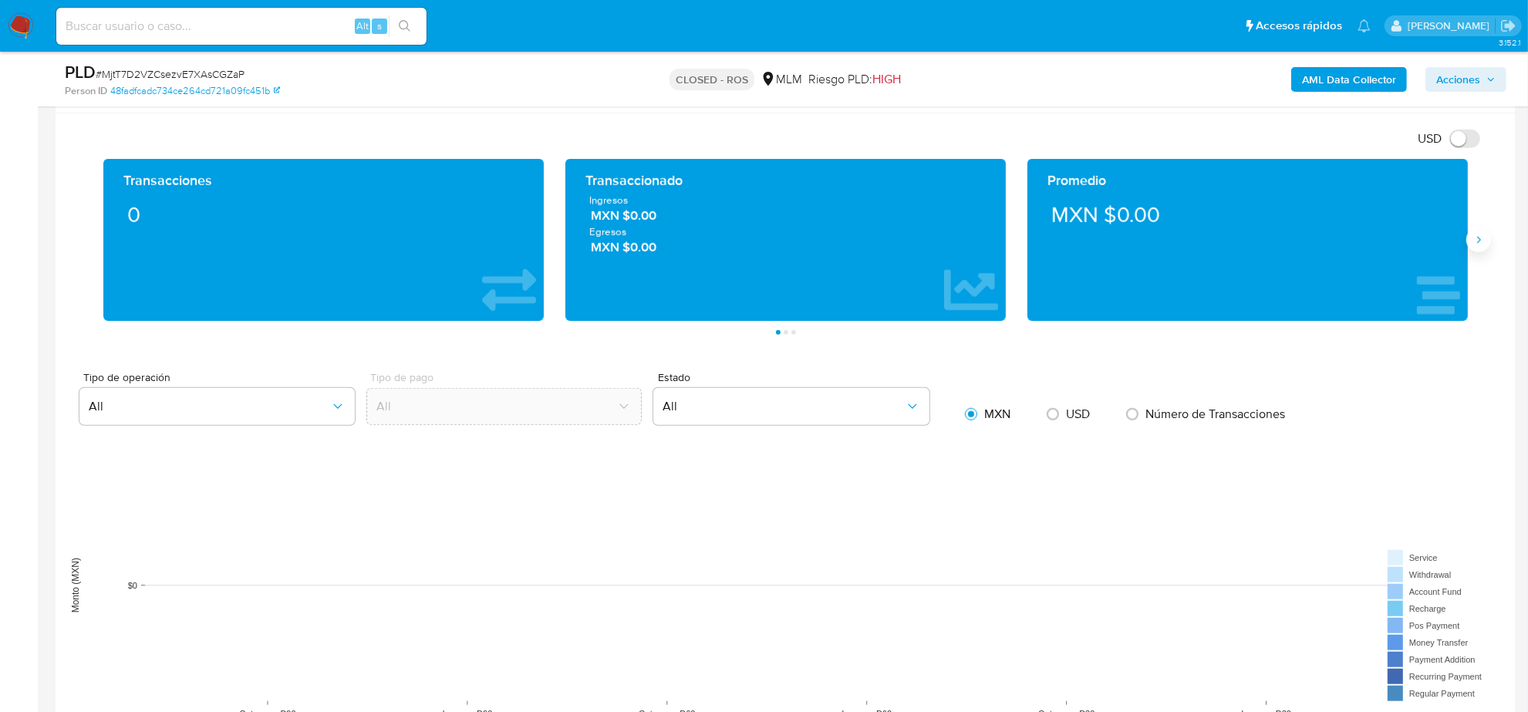
click at [1469, 234] on button "Siguiente" at bounding box center [1478, 240] width 25 height 25
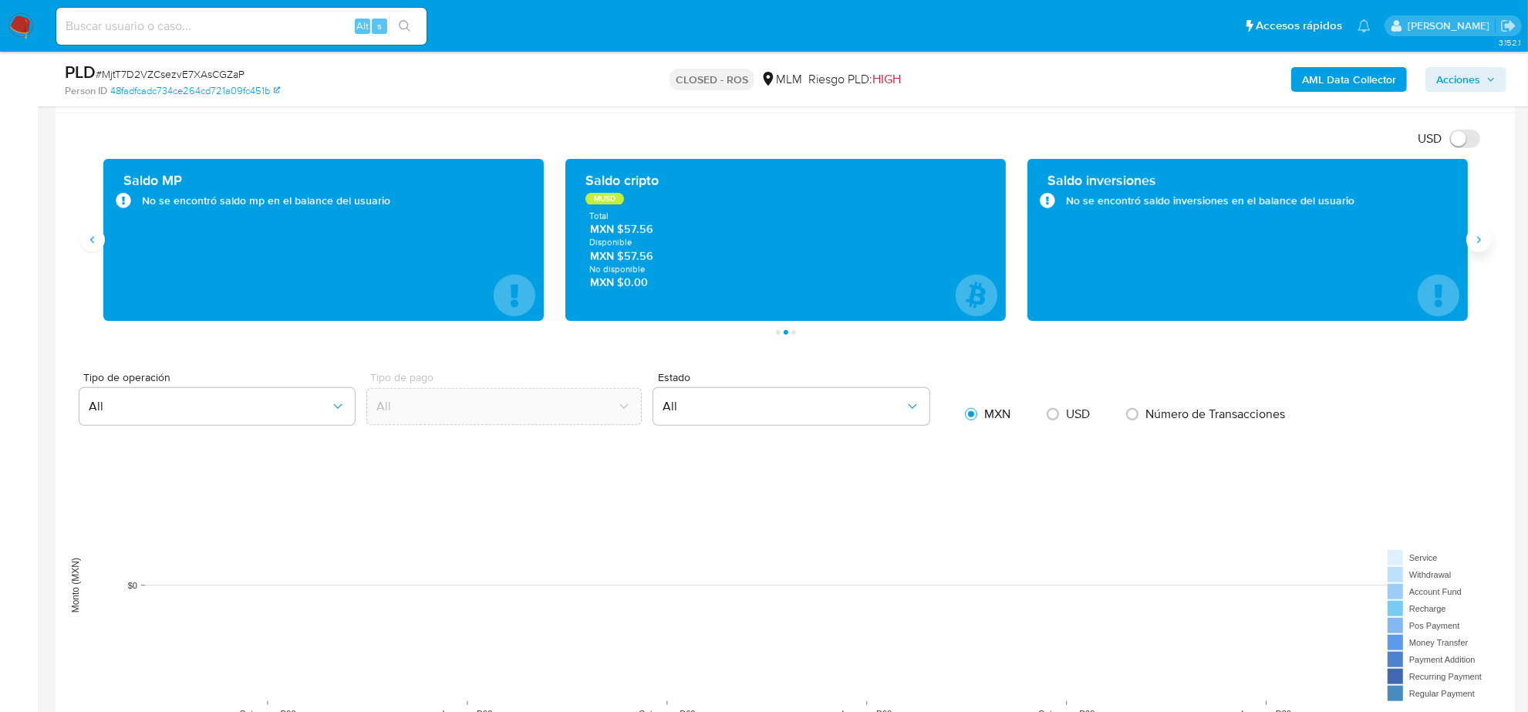
click at [1475, 243] on icon "Siguiente" at bounding box center [1478, 240] width 12 height 12
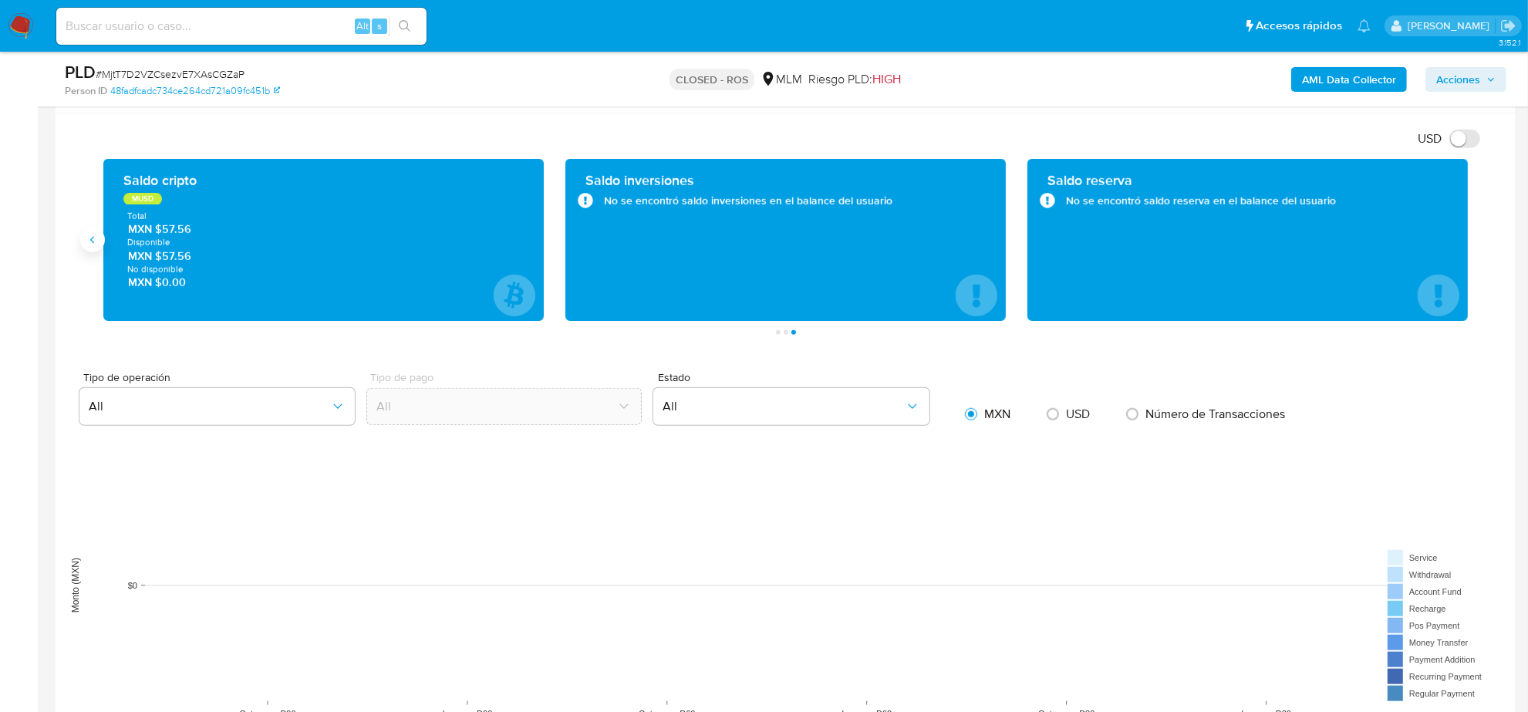
click at [95, 243] on icon "Anterior" at bounding box center [92, 240] width 12 height 12
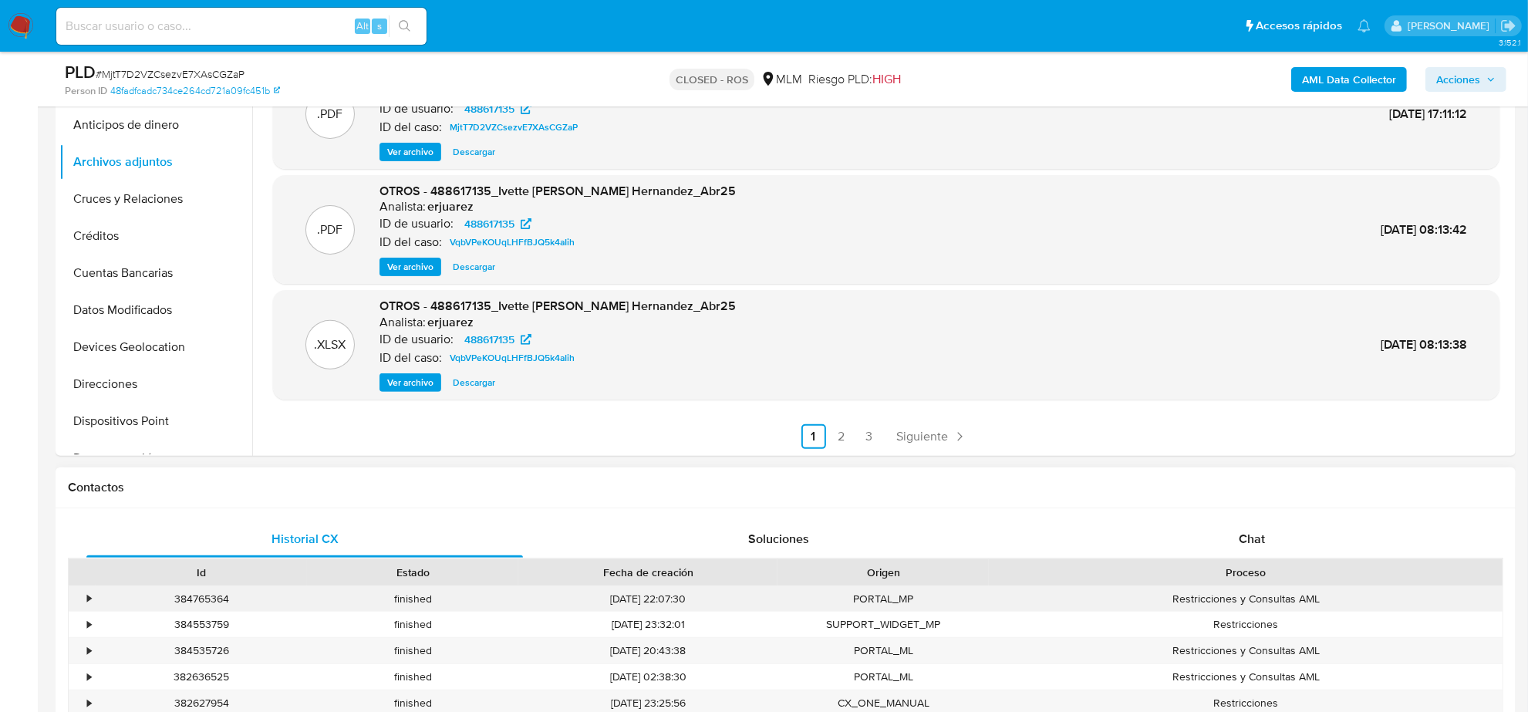
scroll to position [482, 0]
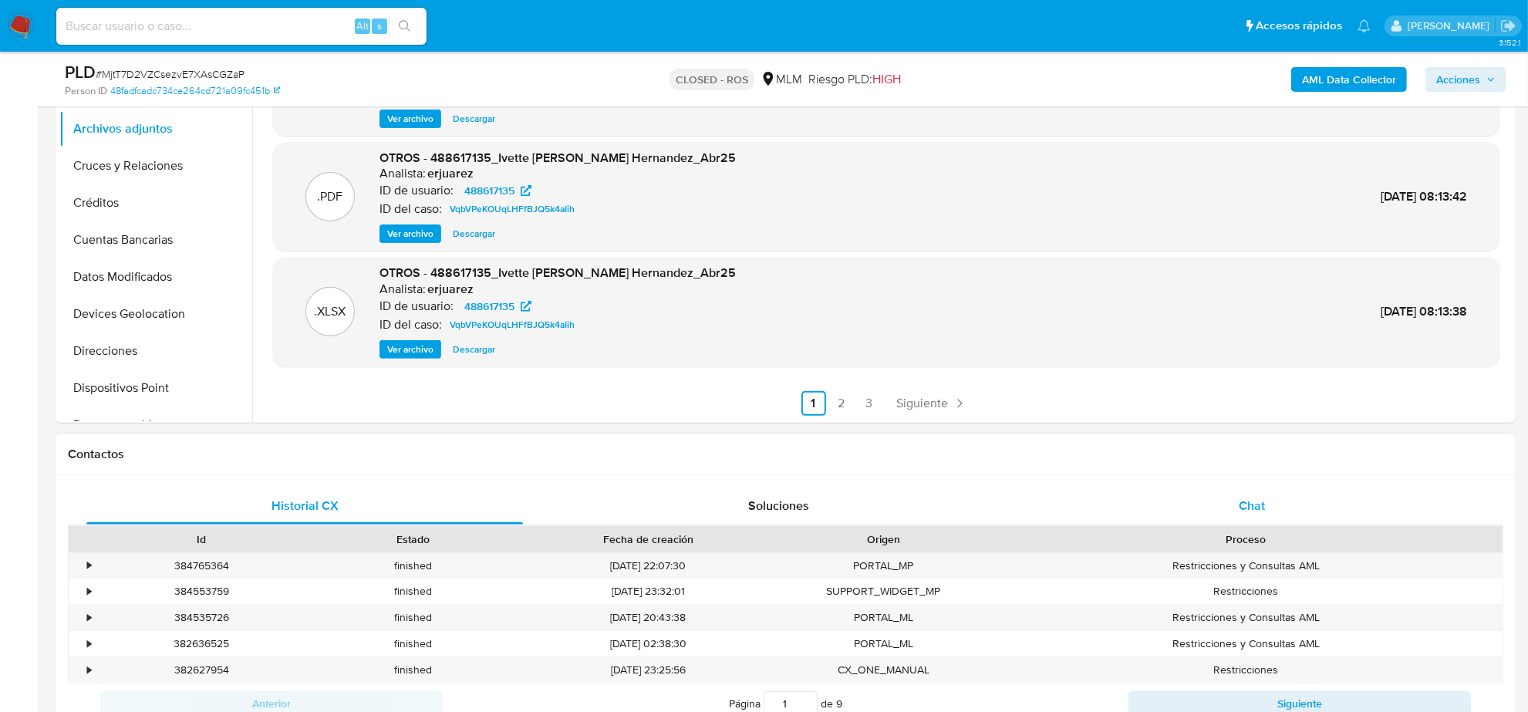
click at [1250, 505] on span "Chat" at bounding box center [1252, 506] width 26 height 18
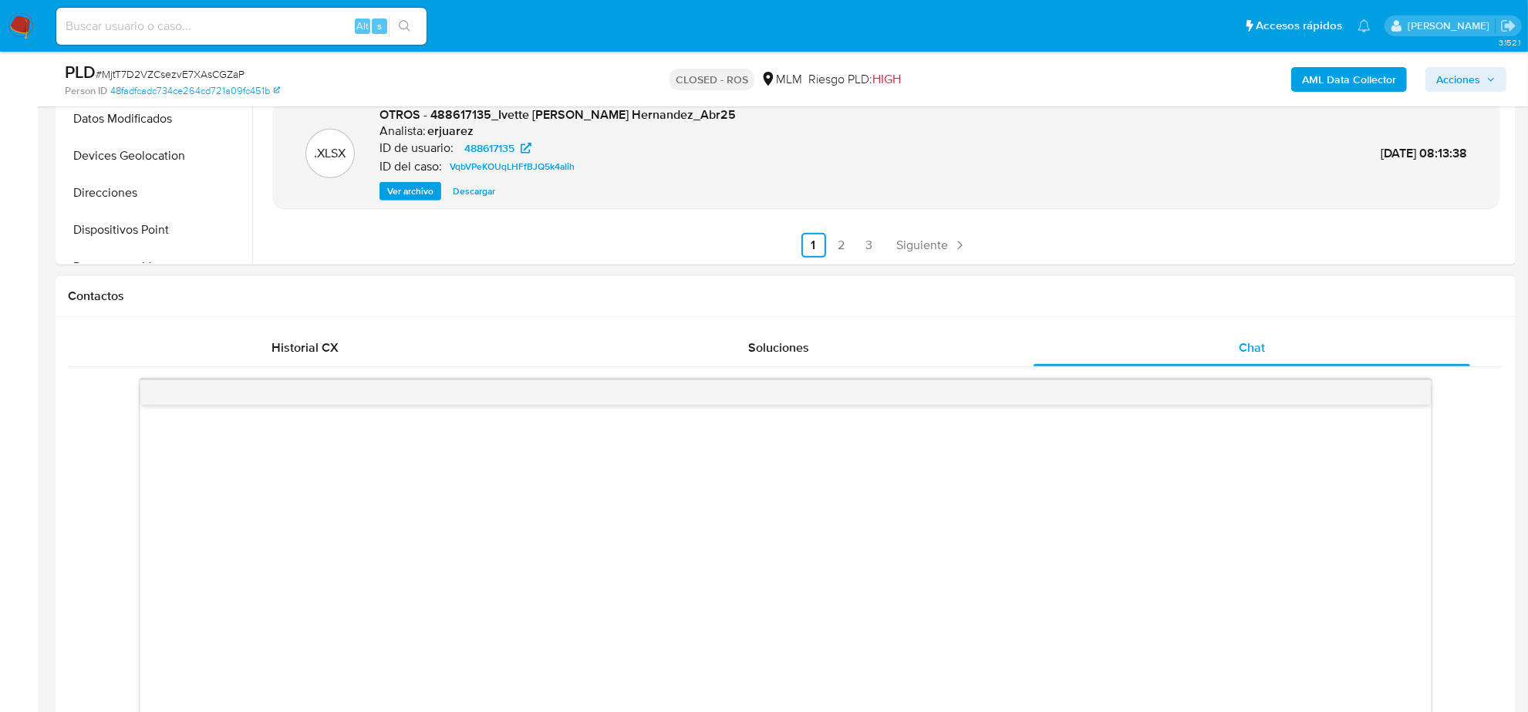
scroll to position [675, 0]
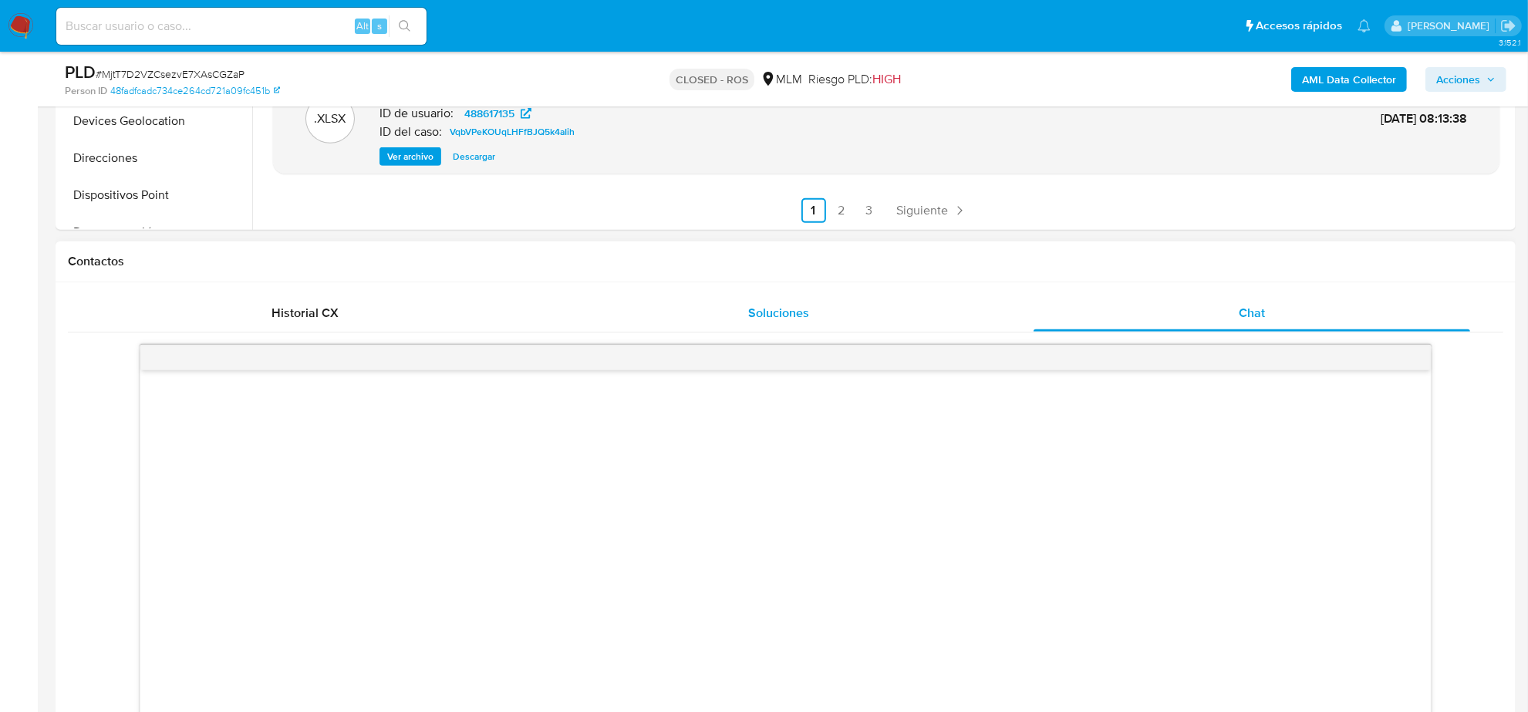
drag, startPoint x: 811, startPoint y: 319, endPoint x: 794, endPoint y: 319, distance: 16.2
click at [806, 319] on div "Soluciones" at bounding box center [778, 313] width 437 height 37
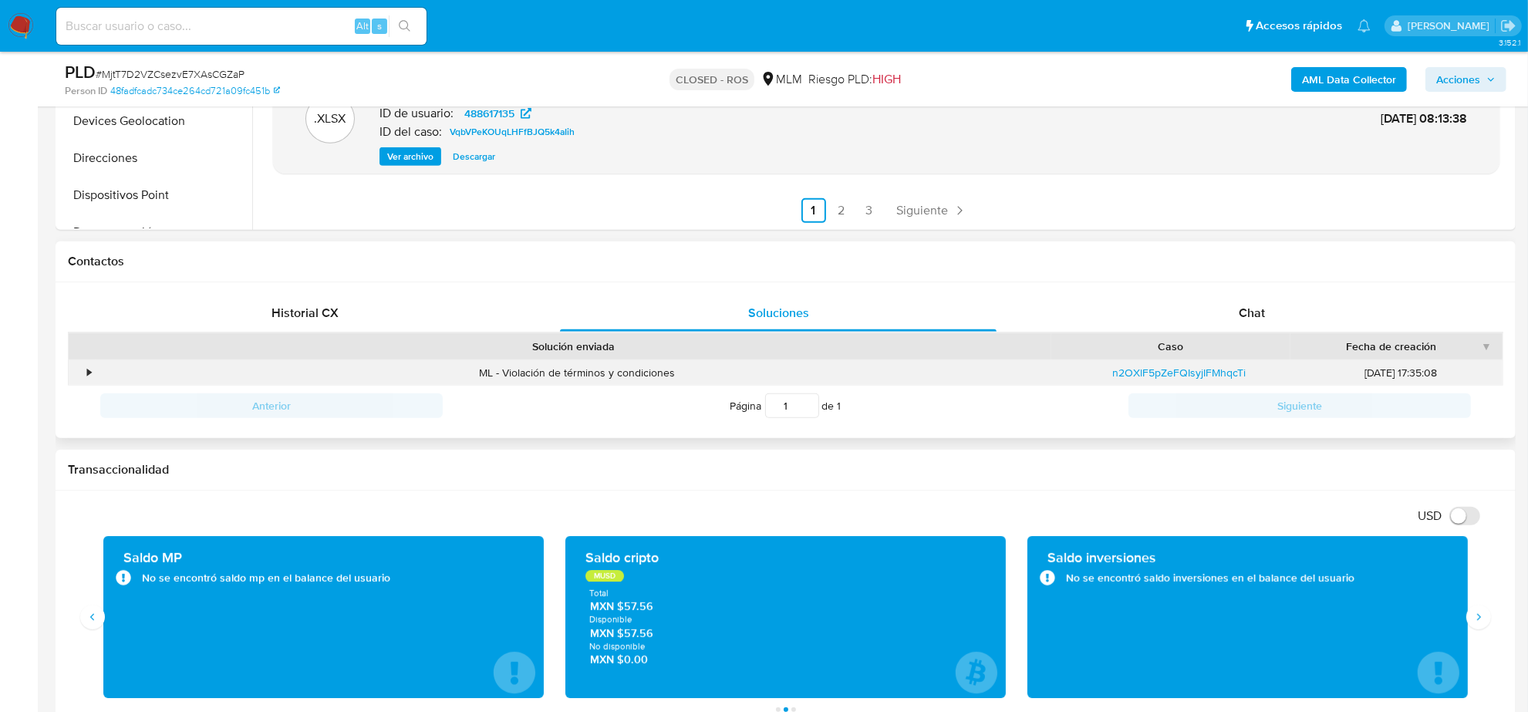
click at [87, 370] on div "•" at bounding box center [89, 373] width 4 height 15
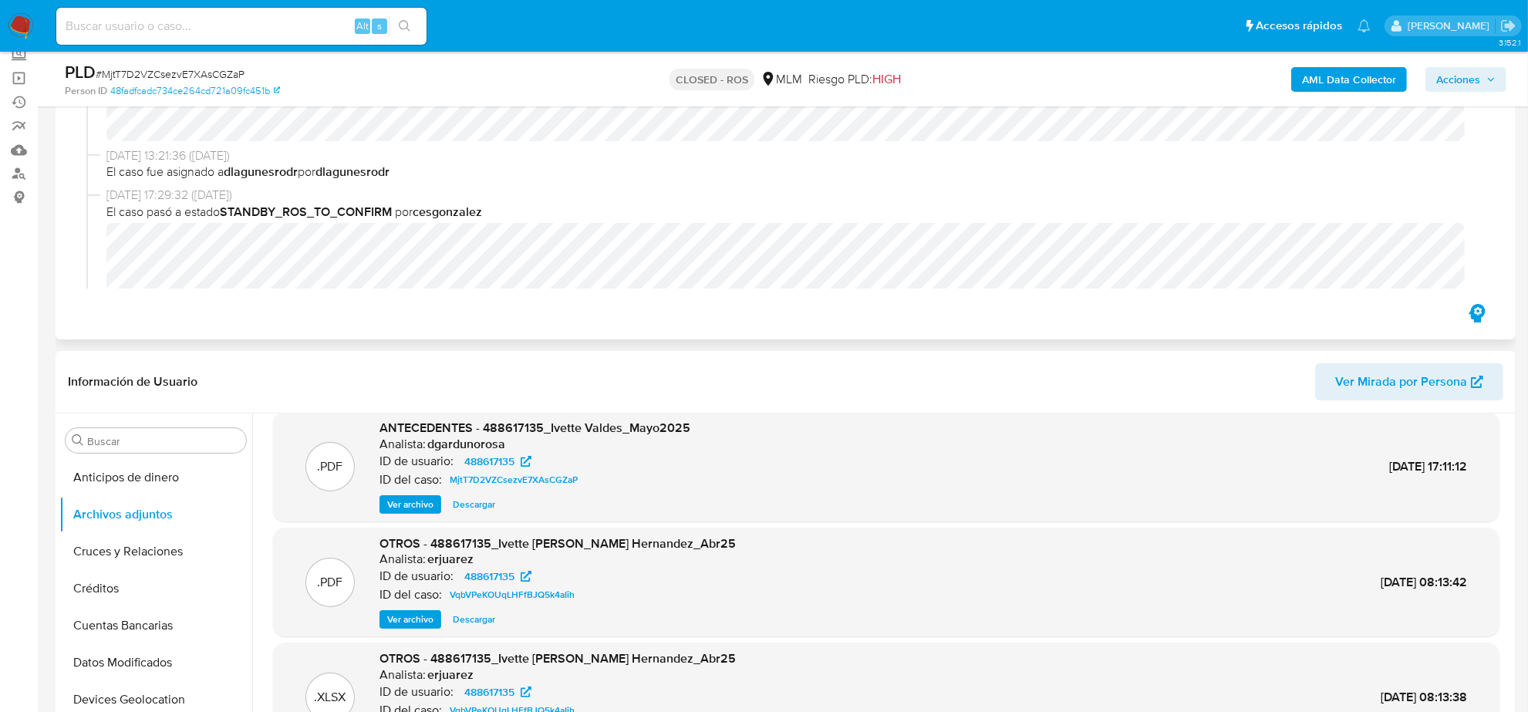
scroll to position [0, 0]
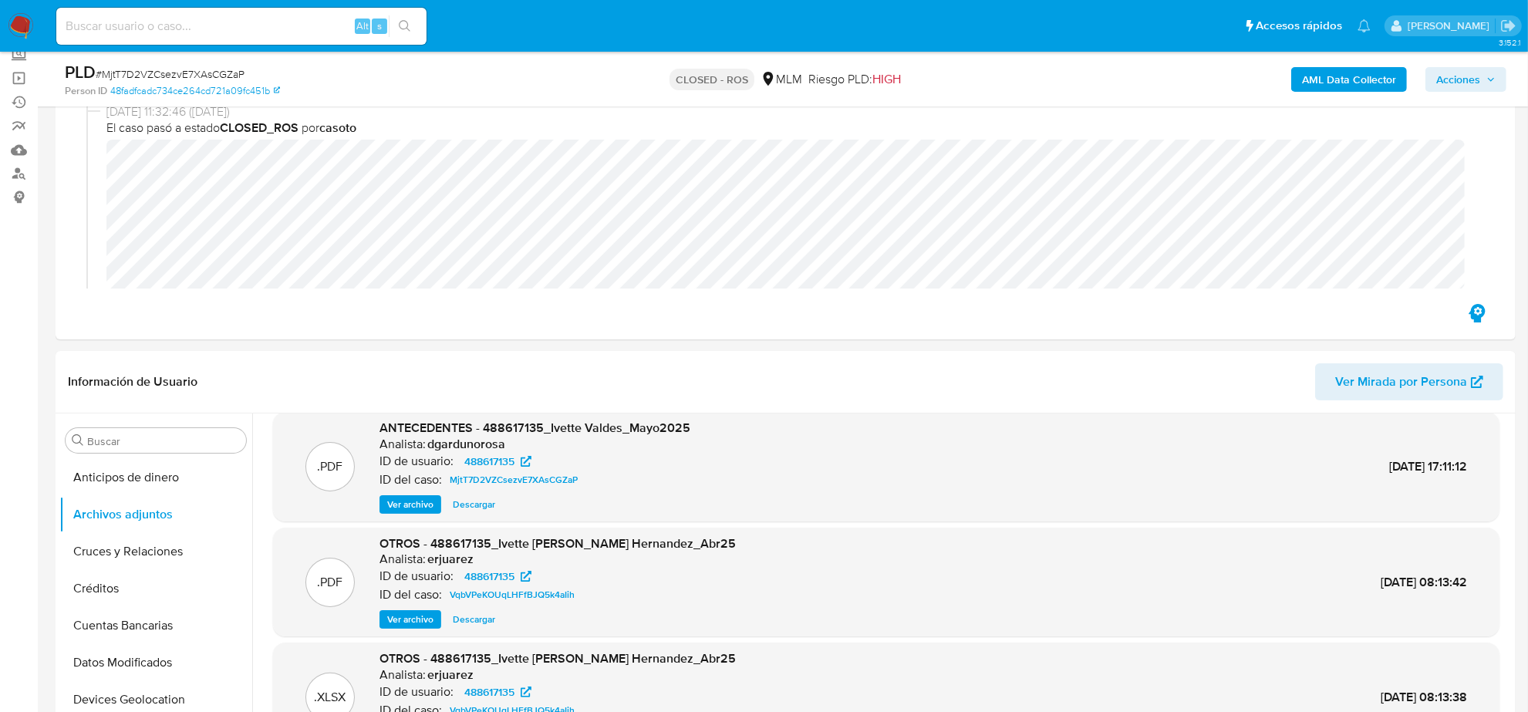
click at [245, 29] on input at bounding box center [241, 26] width 370 height 20
paste input "6N6trrKTfTLBwO6Etdi3rZEa"
type input "6N6trrKTfTLBwO6Etdi3rZEa"
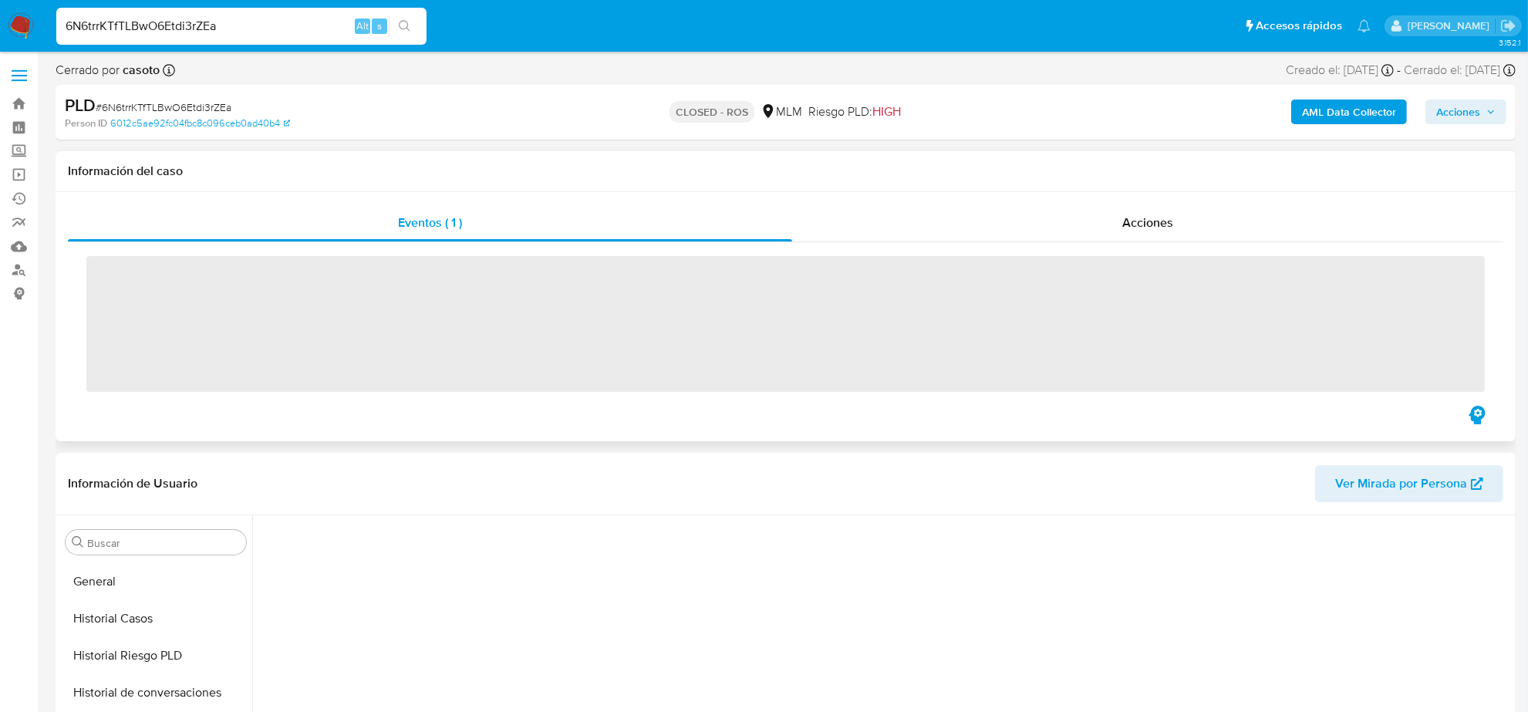
scroll to position [614, 0]
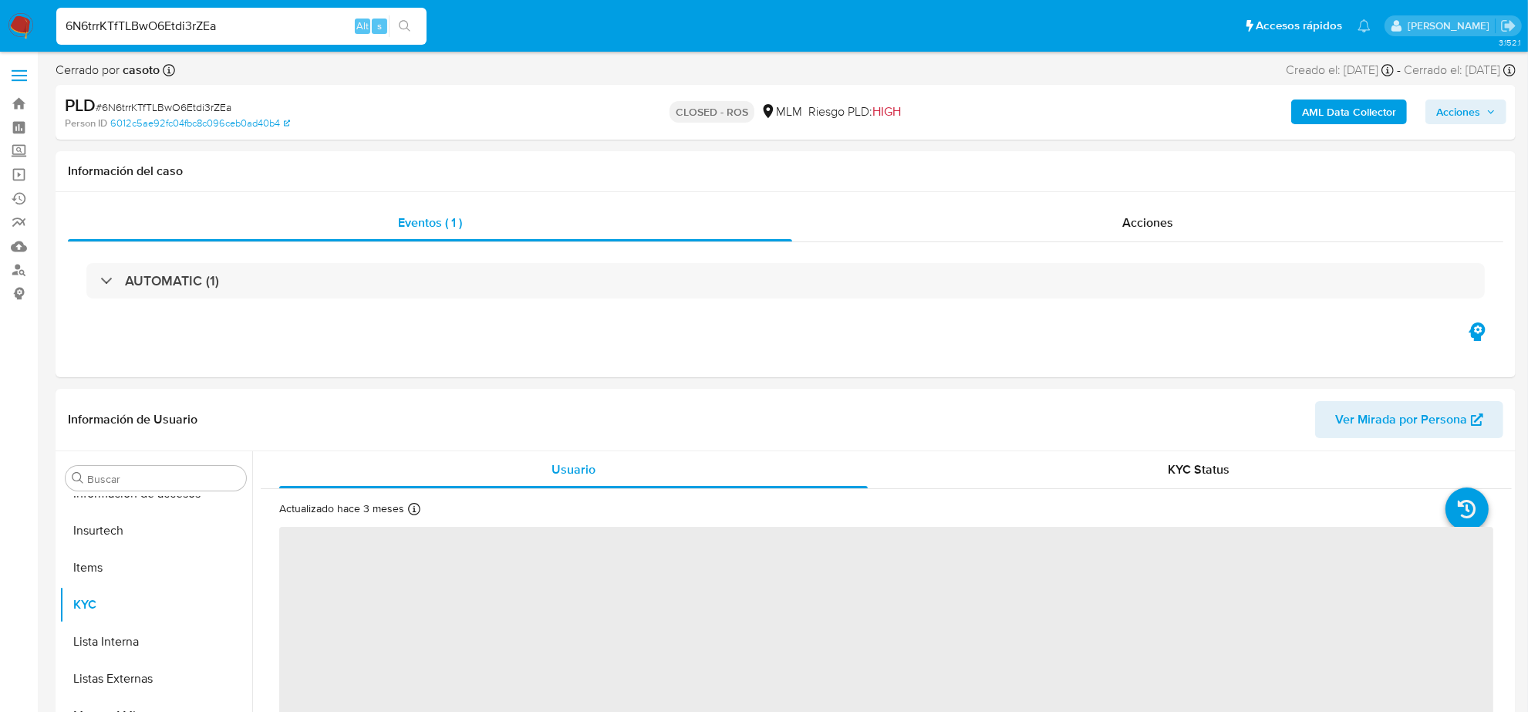
select select "10"
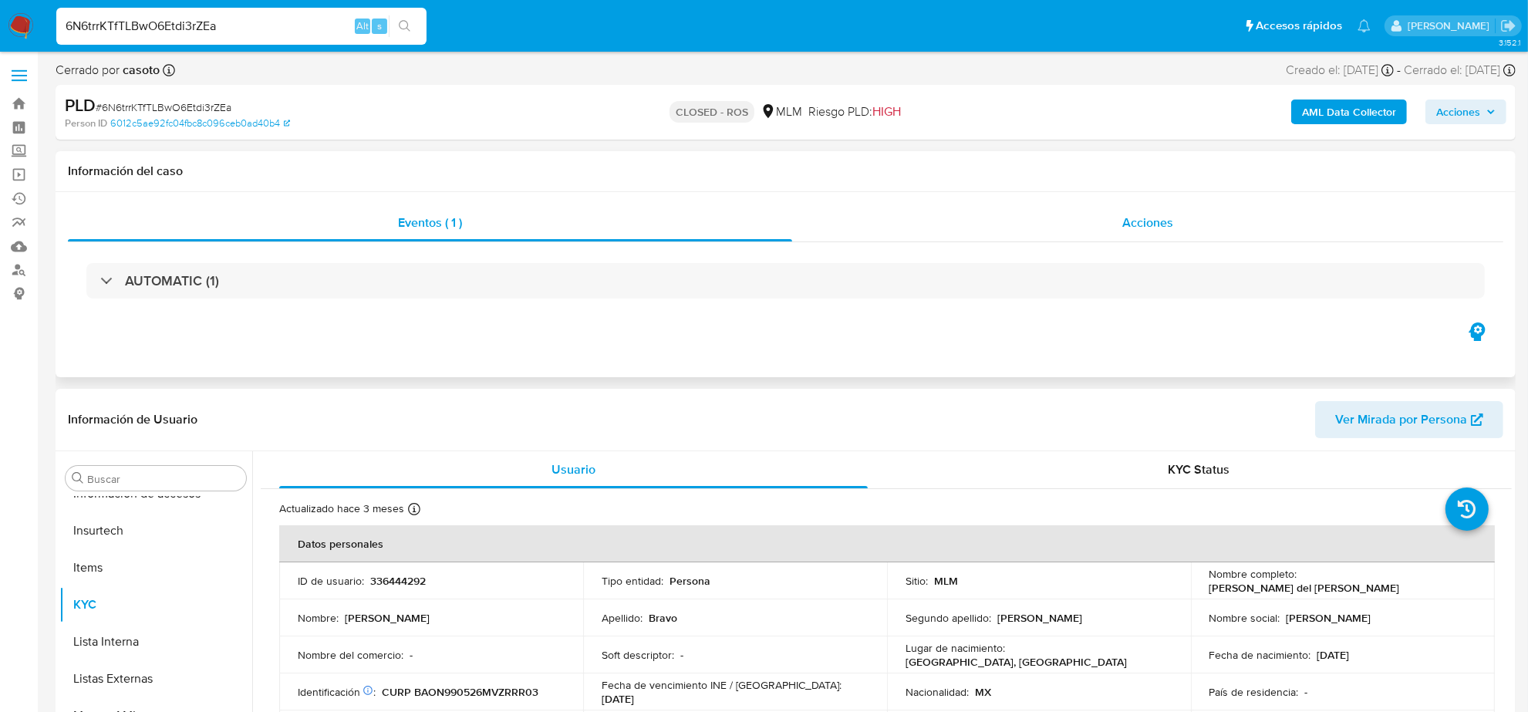
click at [1142, 226] on span "Acciones" at bounding box center [1147, 223] width 51 height 18
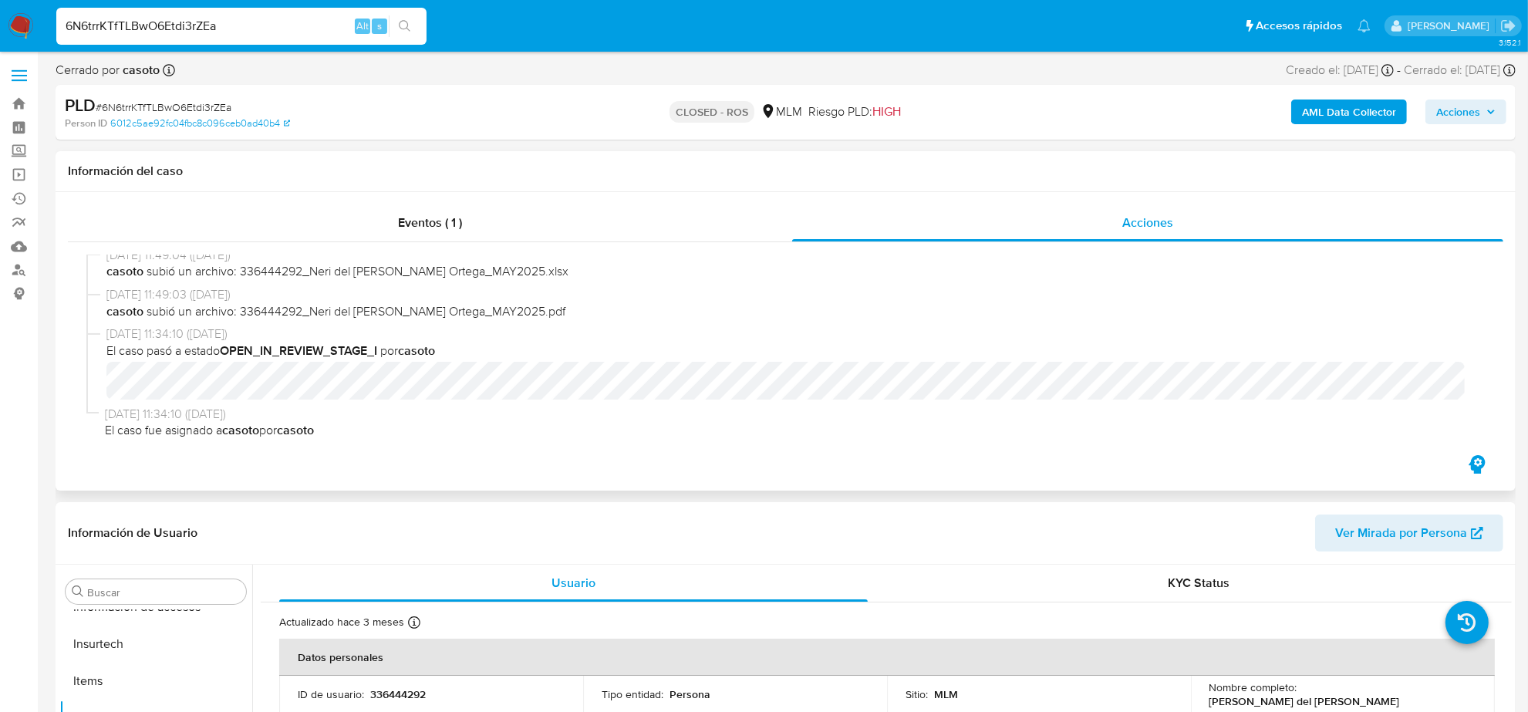
scroll to position [1872, 0]
click at [241, 37] on div "6N6trrKTfTLBwO6Etdi3rZEa Alt s" at bounding box center [241, 26] width 370 height 37
click at [239, 29] on input "6N6trrKTfTLBwO6Etdi3rZEa" at bounding box center [241, 26] width 370 height 20
paste input "7ZhU1ae8W6kF7cgFL38e9LxT"
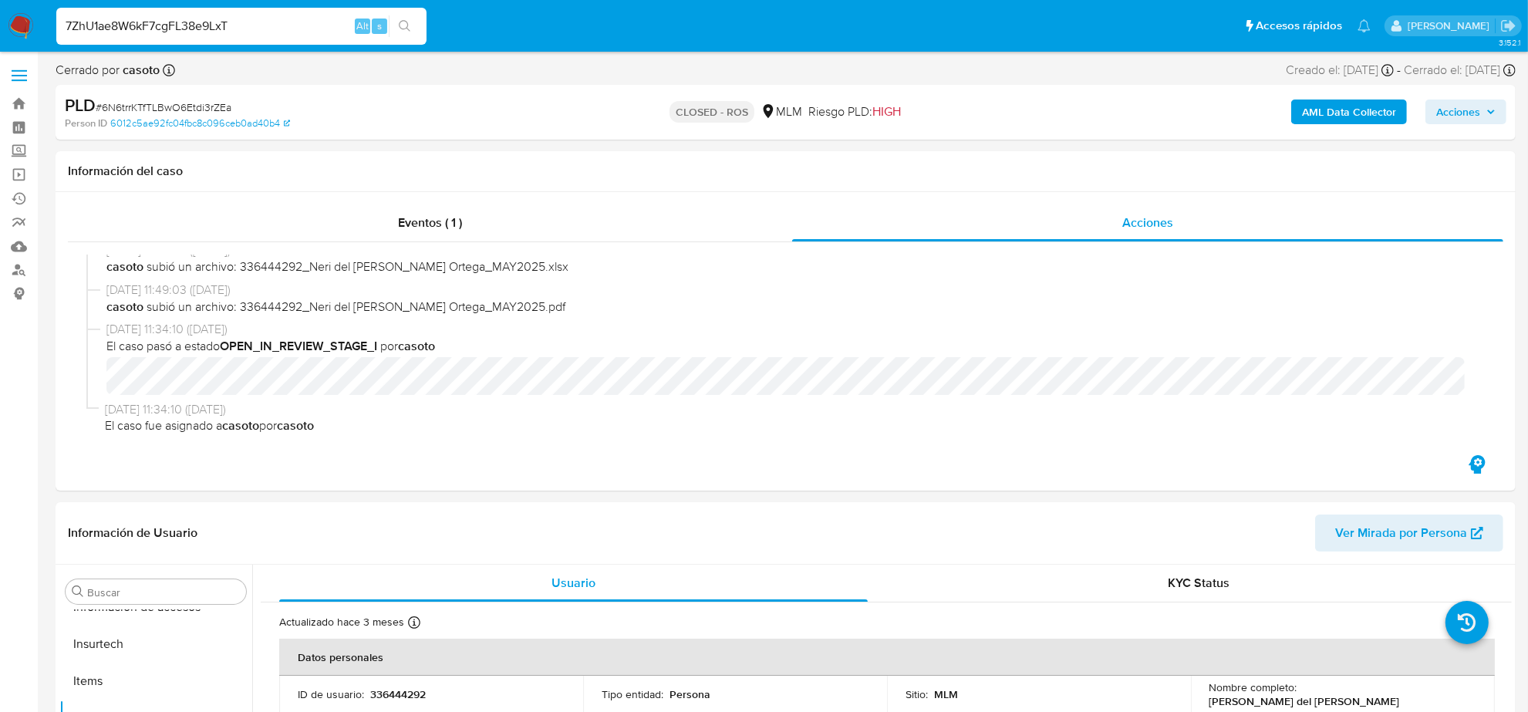
type input "7ZhU1ae8W6kF7cgFL38e9LxT"
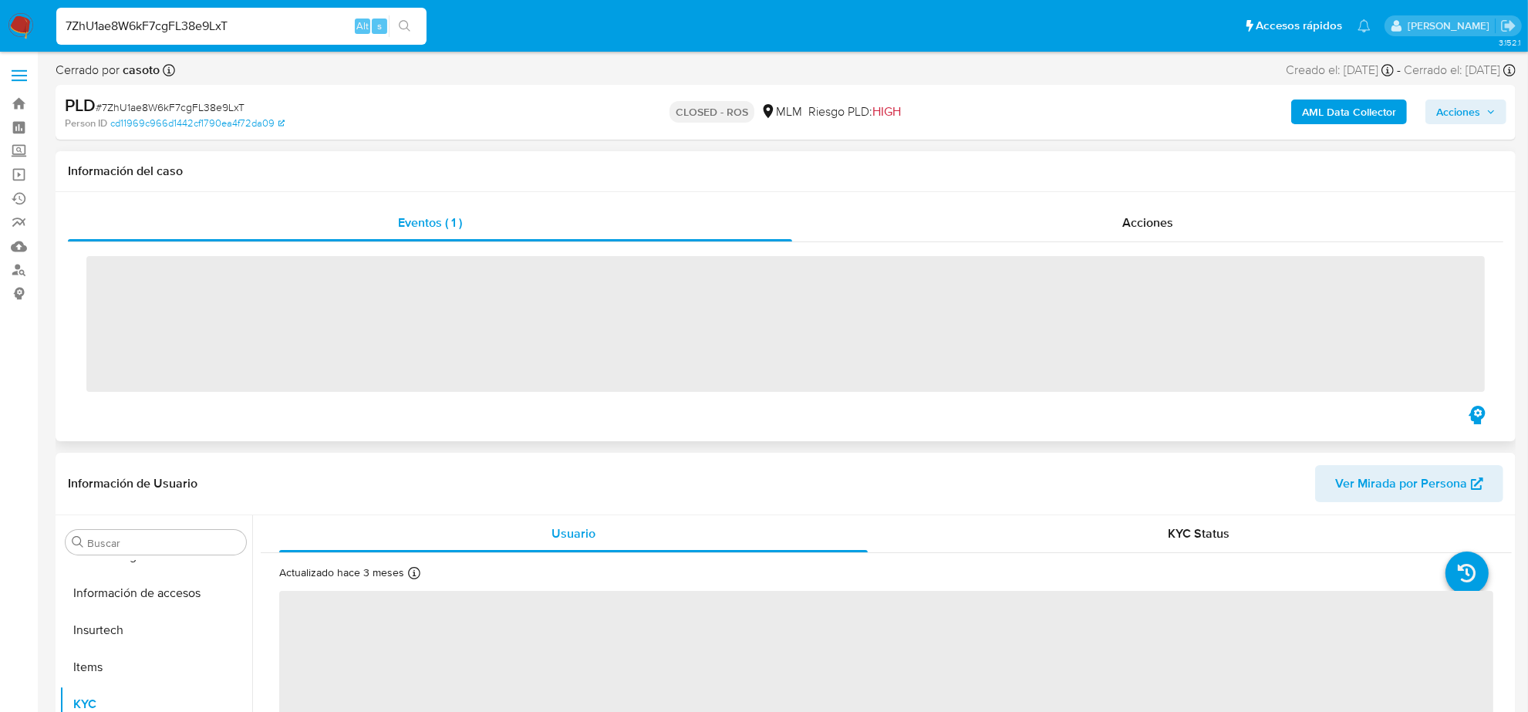
scroll to position [614, 0]
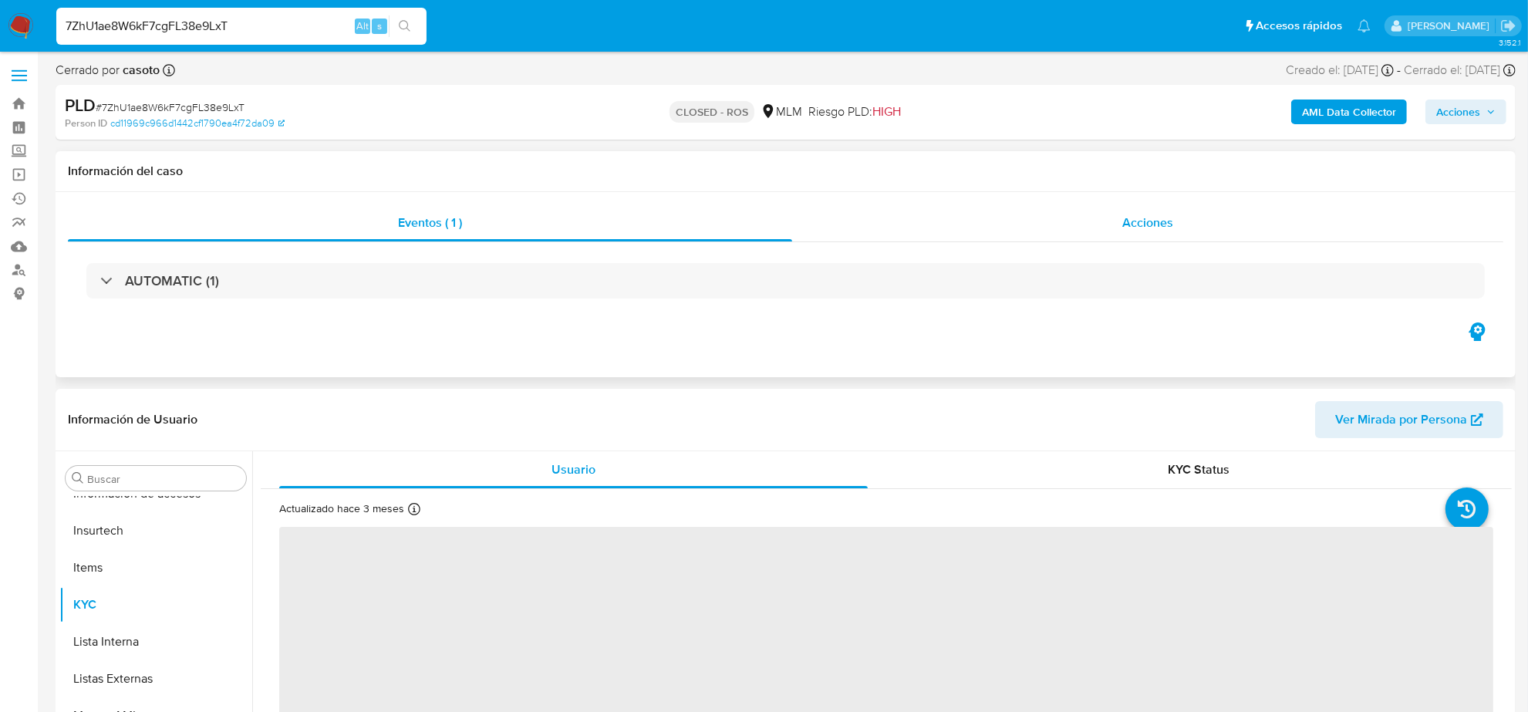
click at [1155, 231] on span "Acciones" at bounding box center [1147, 223] width 51 height 18
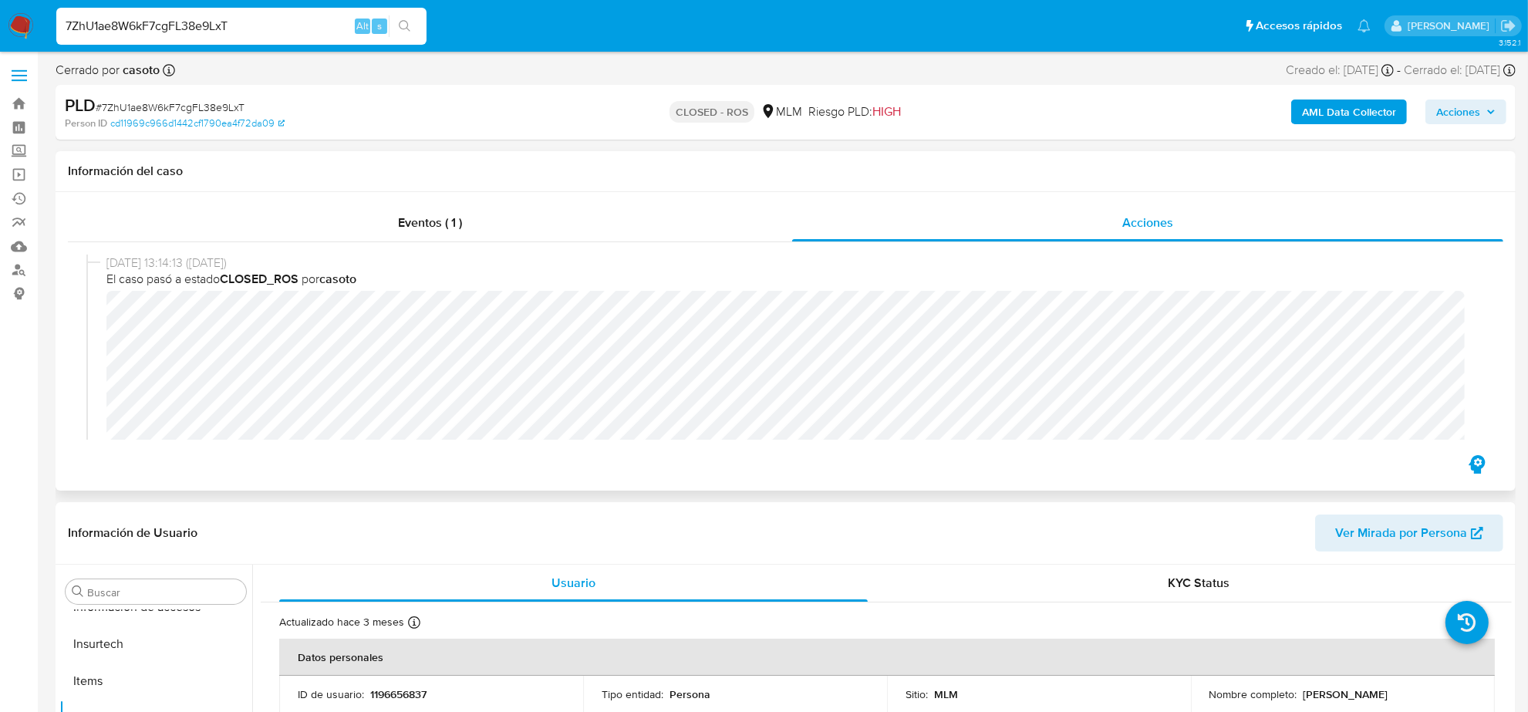
select select "10"
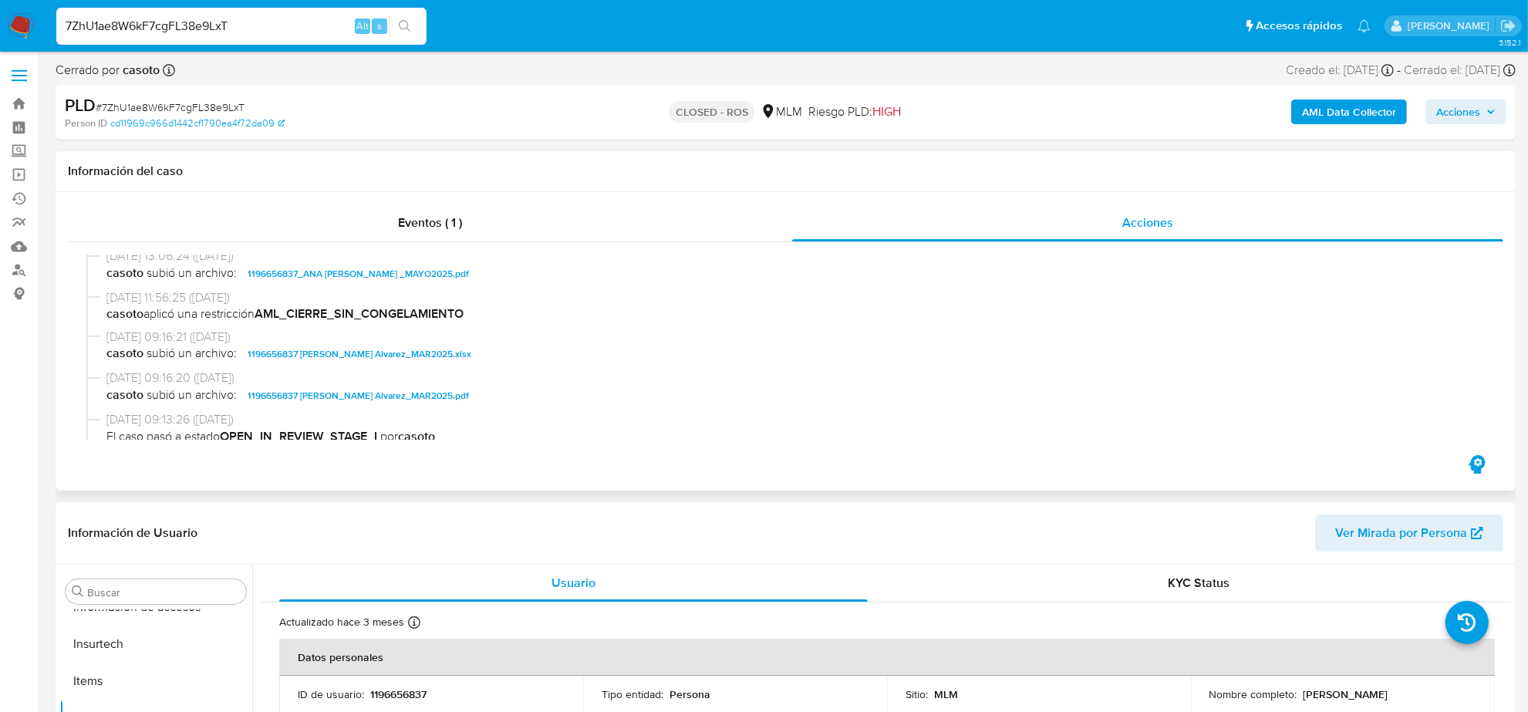
scroll to position [1364, 0]
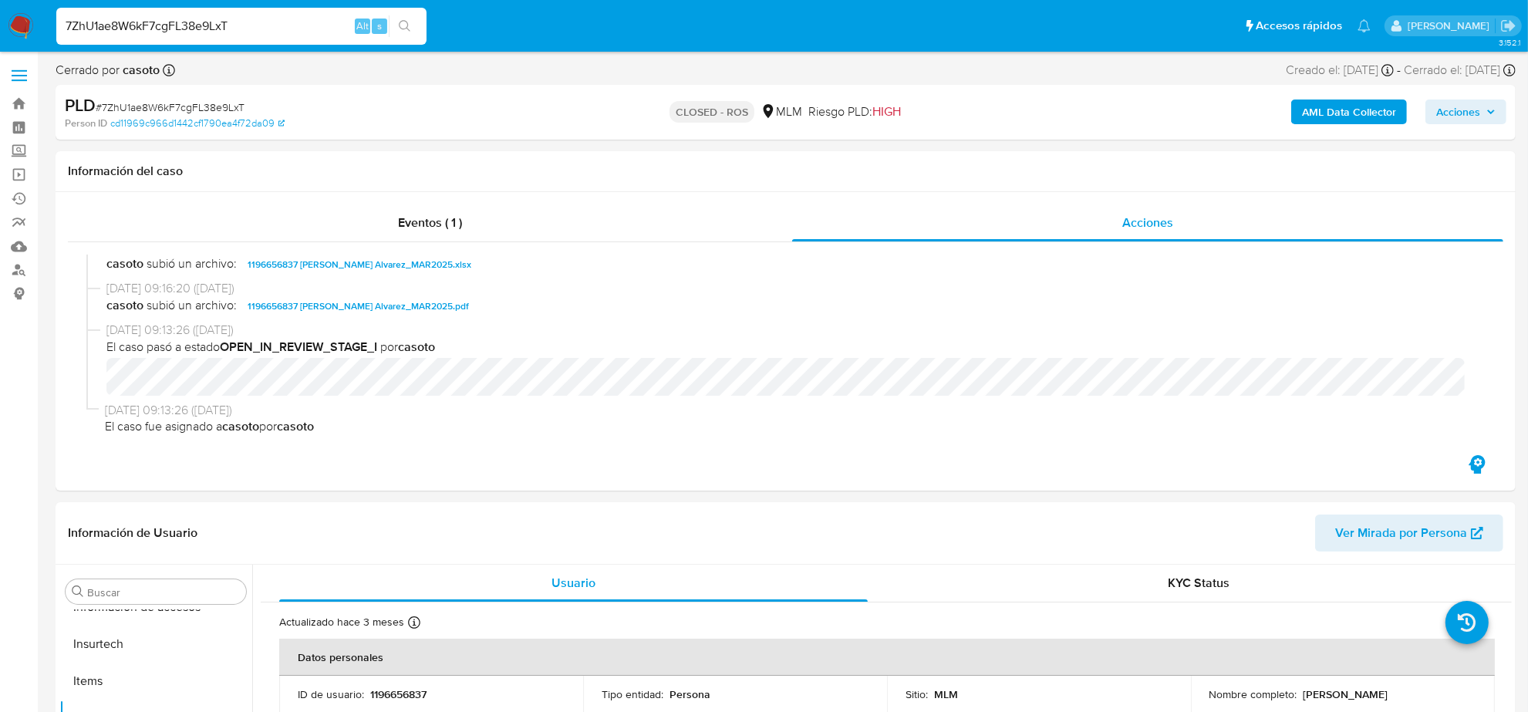
click at [170, 25] on input "7ZhU1ae8W6kF7cgFL38e9LxT" at bounding box center [241, 26] width 370 height 20
paste input "Uv0InUfRJAiNIqFR10UPRtiz"
type input "Uv0InUfRJAiNIqFR10UPRtiz"
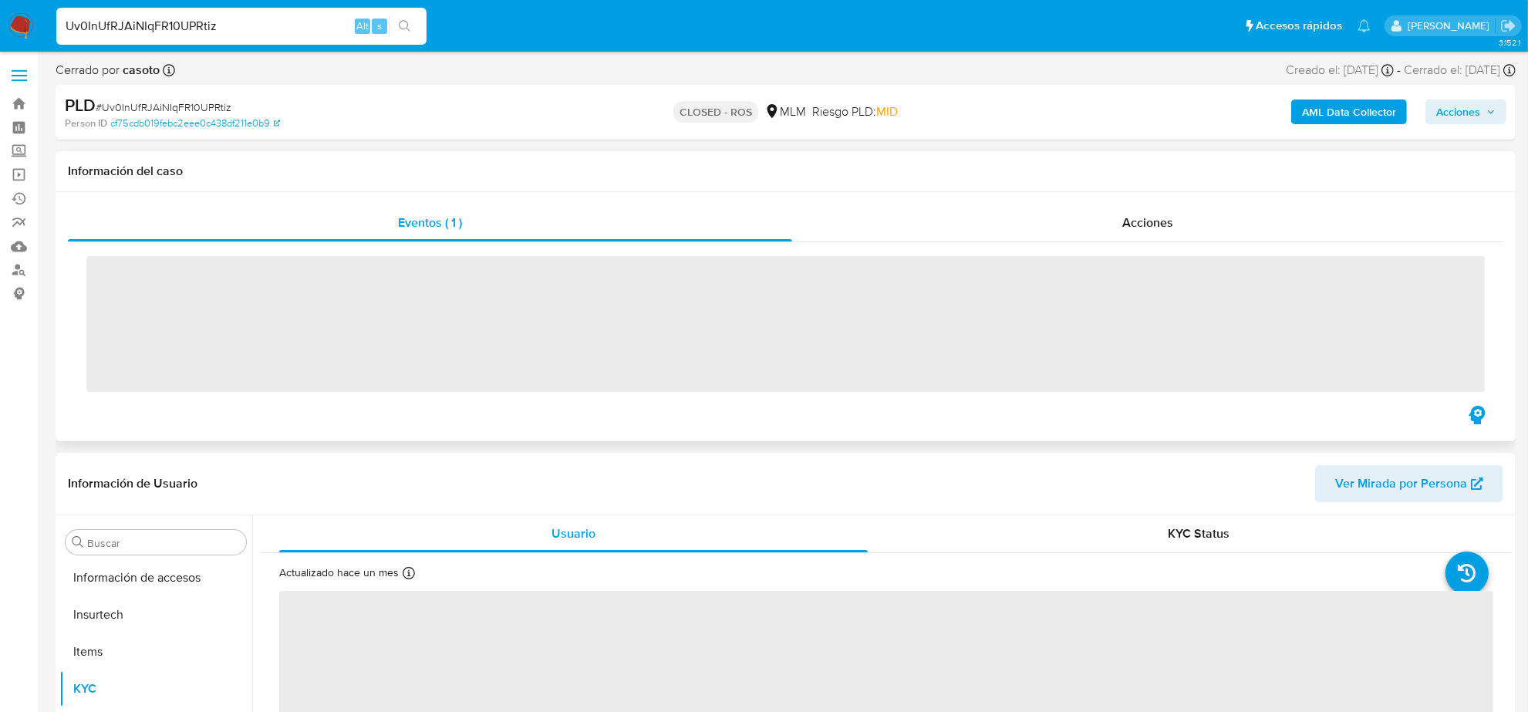
scroll to position [614, 0]
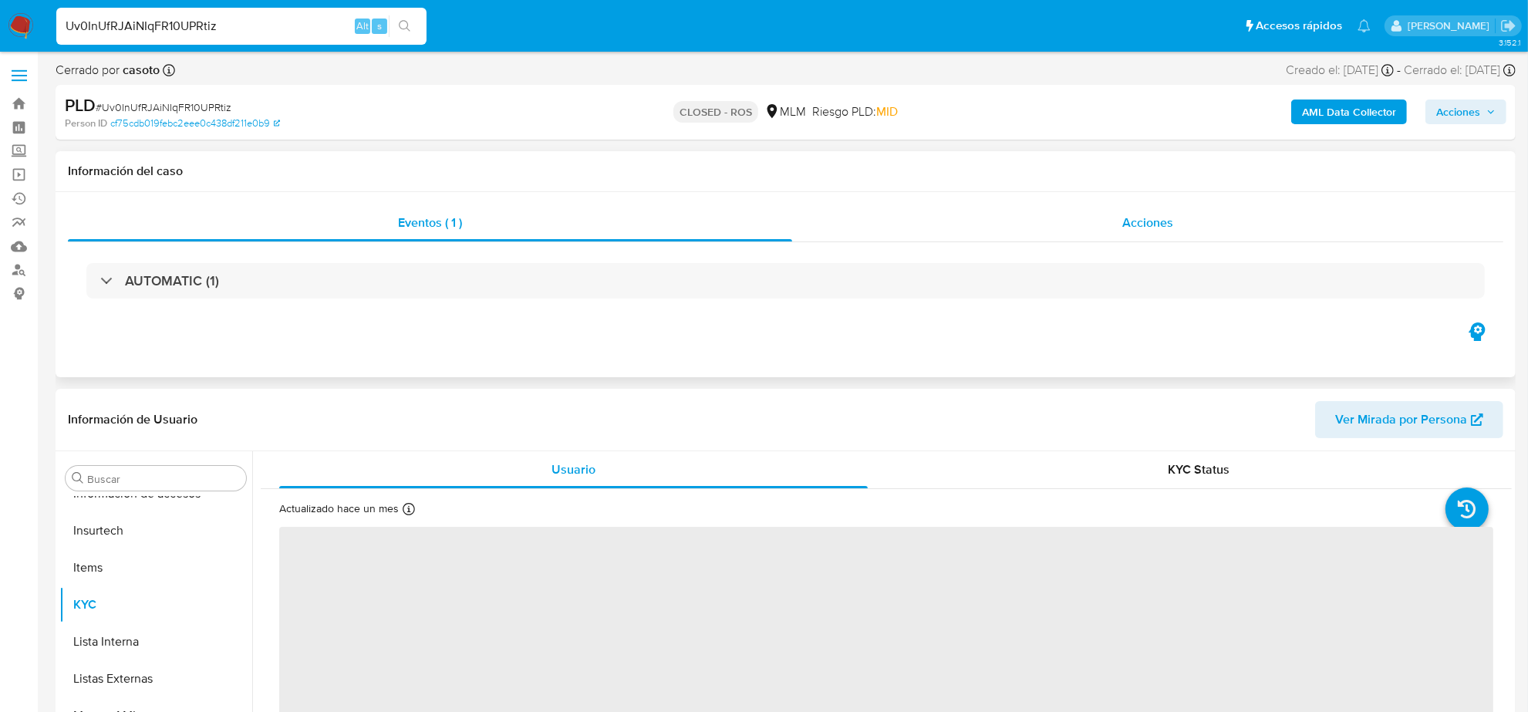
click at [1151, 216] on span "Acciones" at bounding box center [1147, 223] width 51 height 18
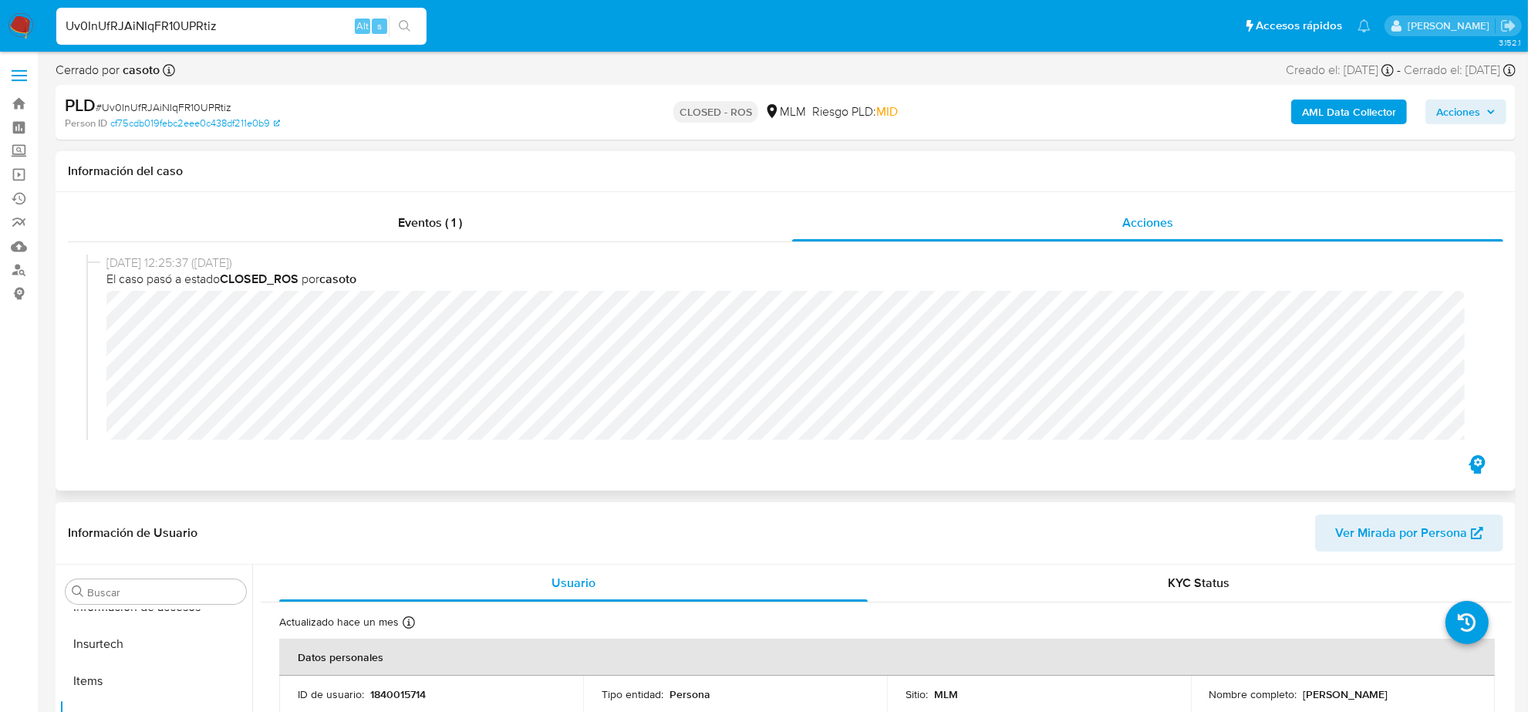
select select "10"
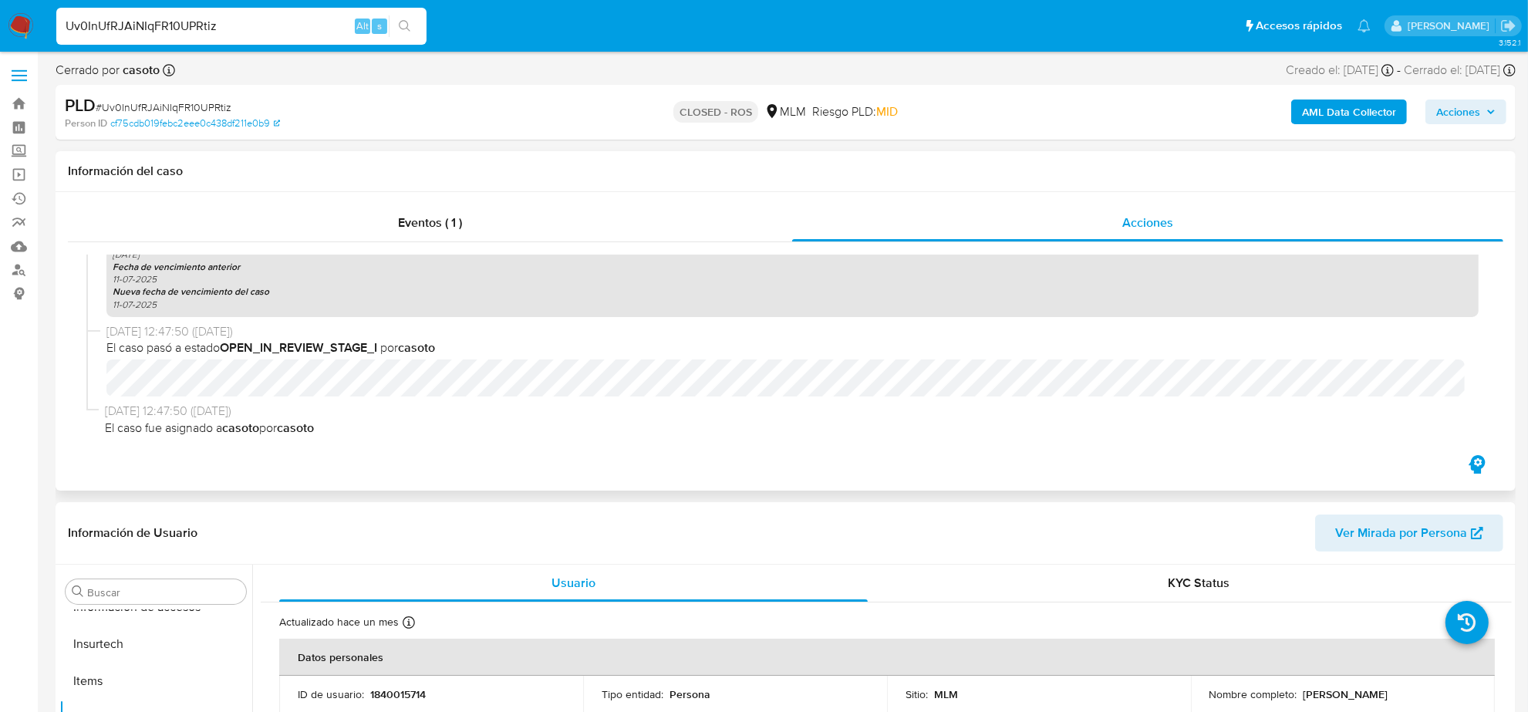
scroll to position [1739, 0]
drag, startPoint x: 175, startPoint y: 45, endPoint x: 174, endPoint y: 23, distance: 21.7
click at [175, 45] on div "Uv0InUfRJAiNIqFR10UPRtiz Alt s" at bounding box center [241, 26] width 370 height 43
click at [172, 22] on input "Uv0InUfRJAiNIqFR10UPRtiz" at bounding box center [241, 26] width 370 height 20
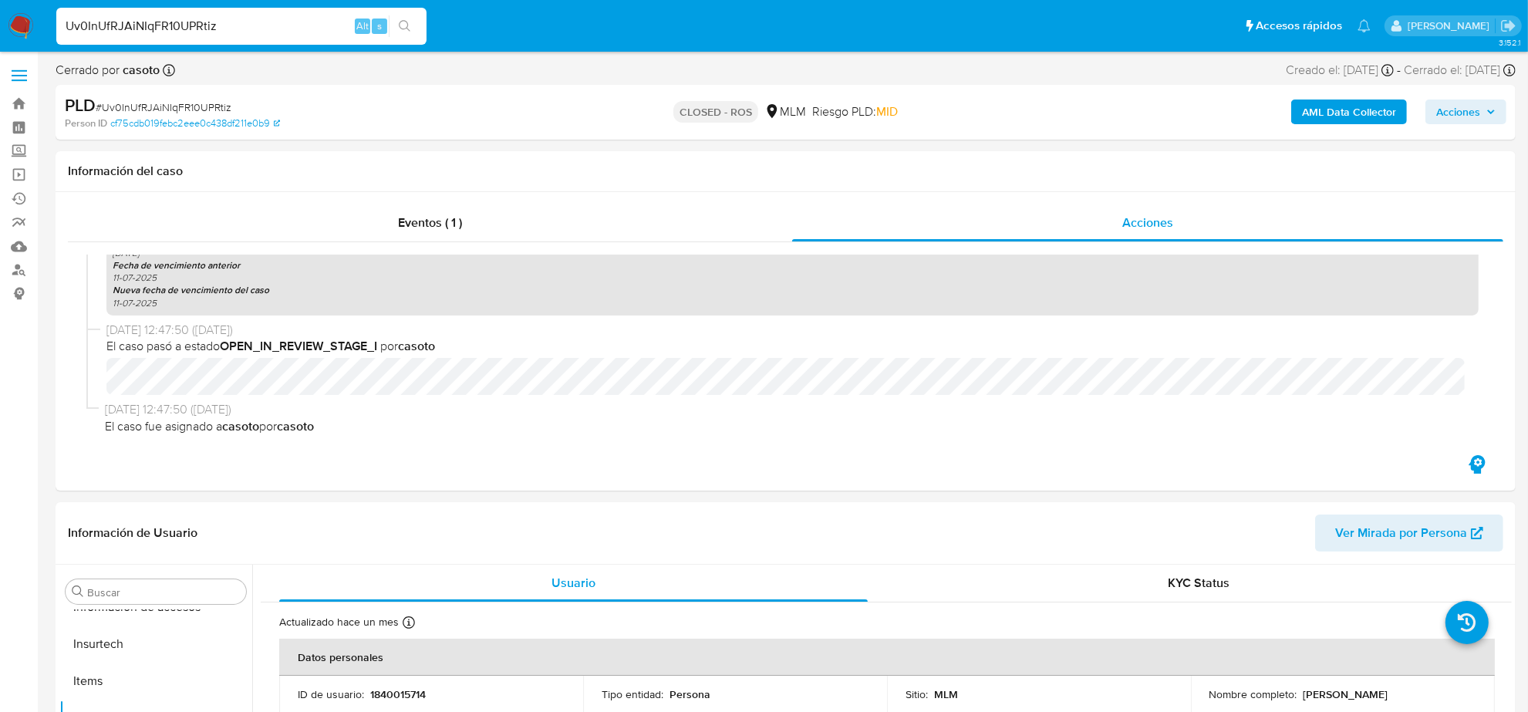
paste input "W2lf6y4Cygv3Q1eTAfM7yB2Y"
type input "W2lf6y4Cygv3Q1eTAfM7yB2Y"
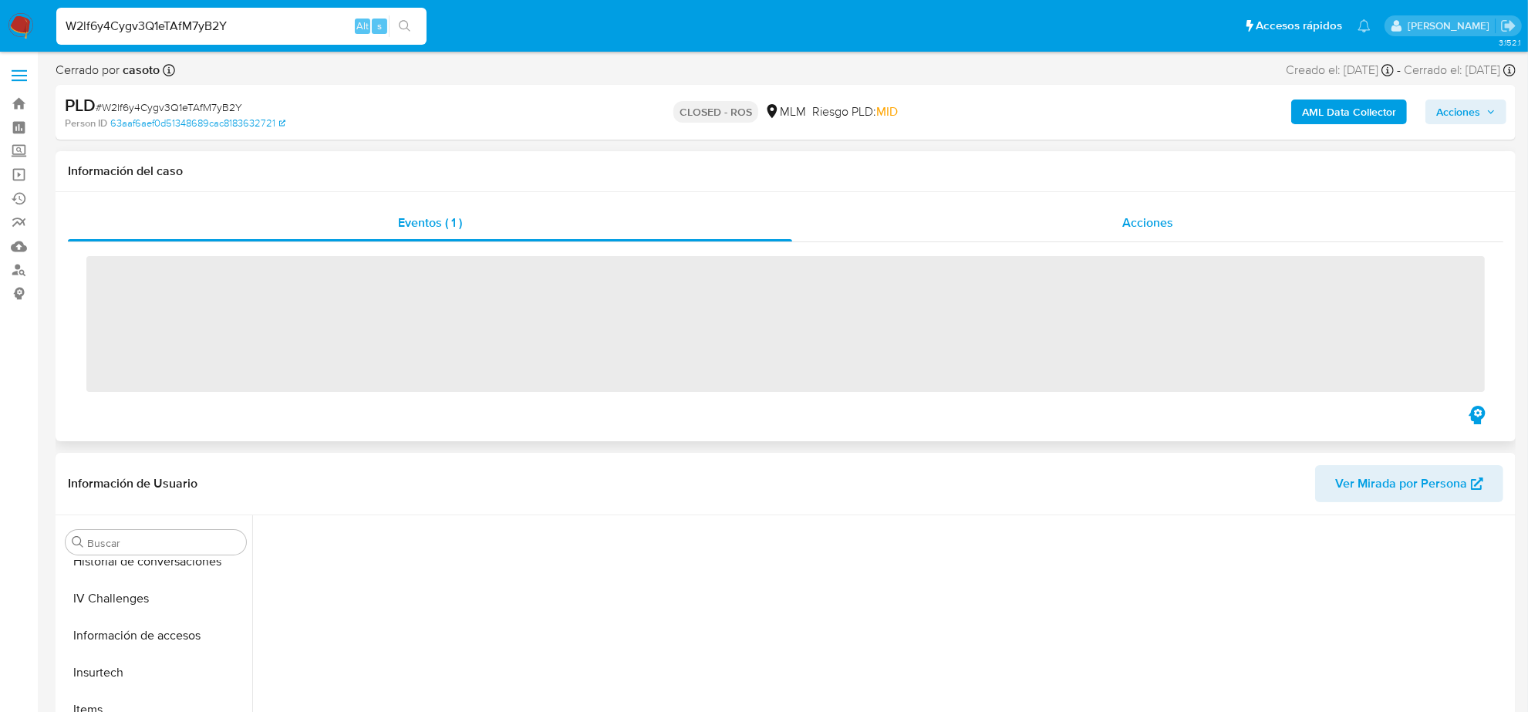
scroll to position [614, 0]
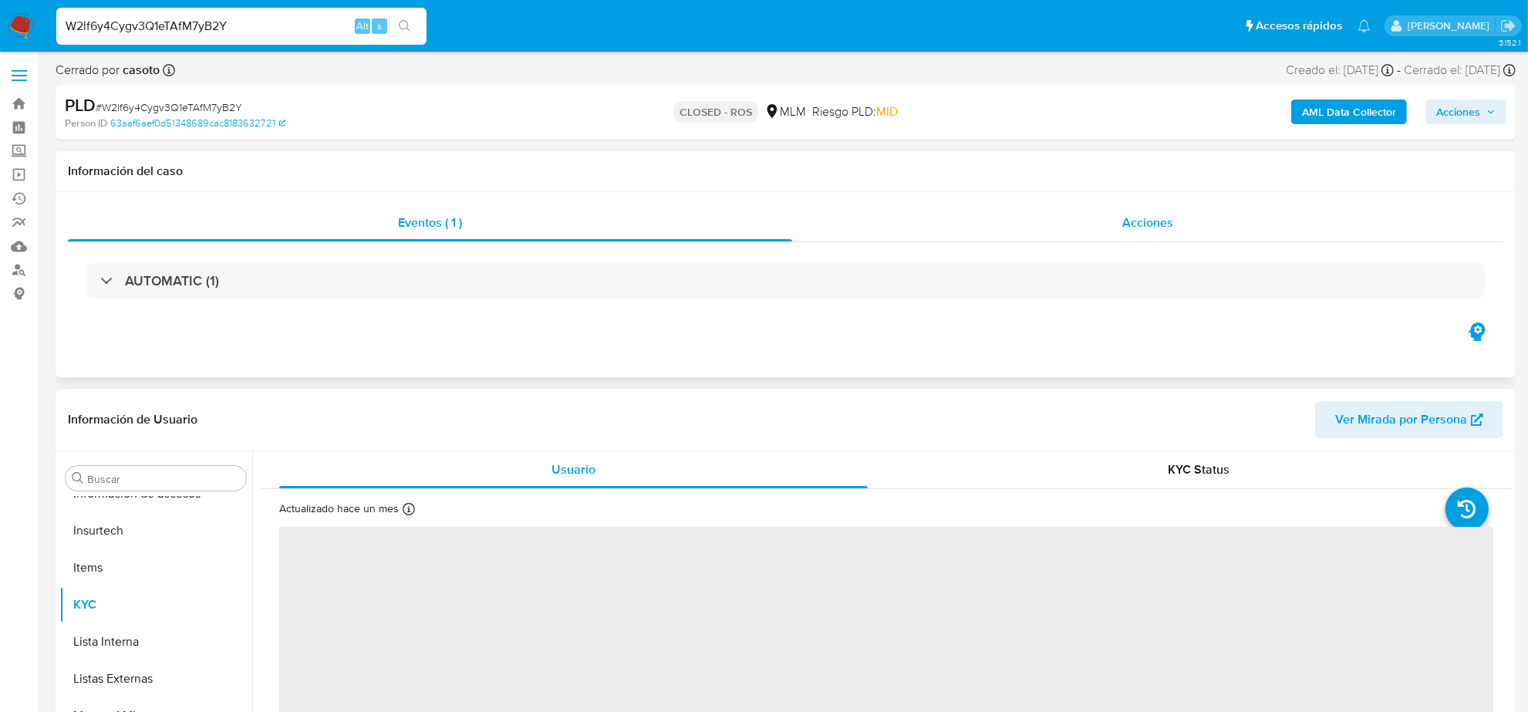
click at [1165, 224] on span "Acciones" at bounding box center [1147, 223] width 51 height 18
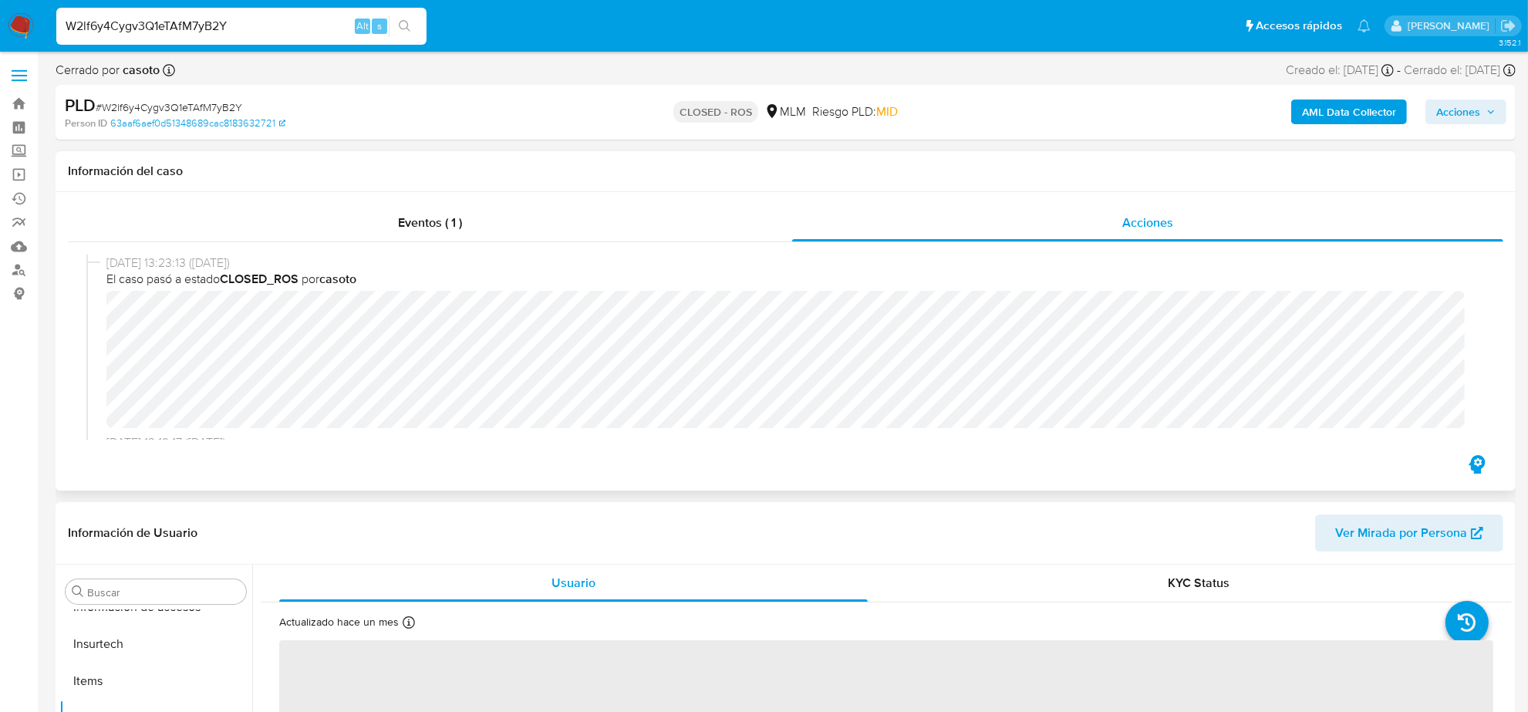
select select "10"
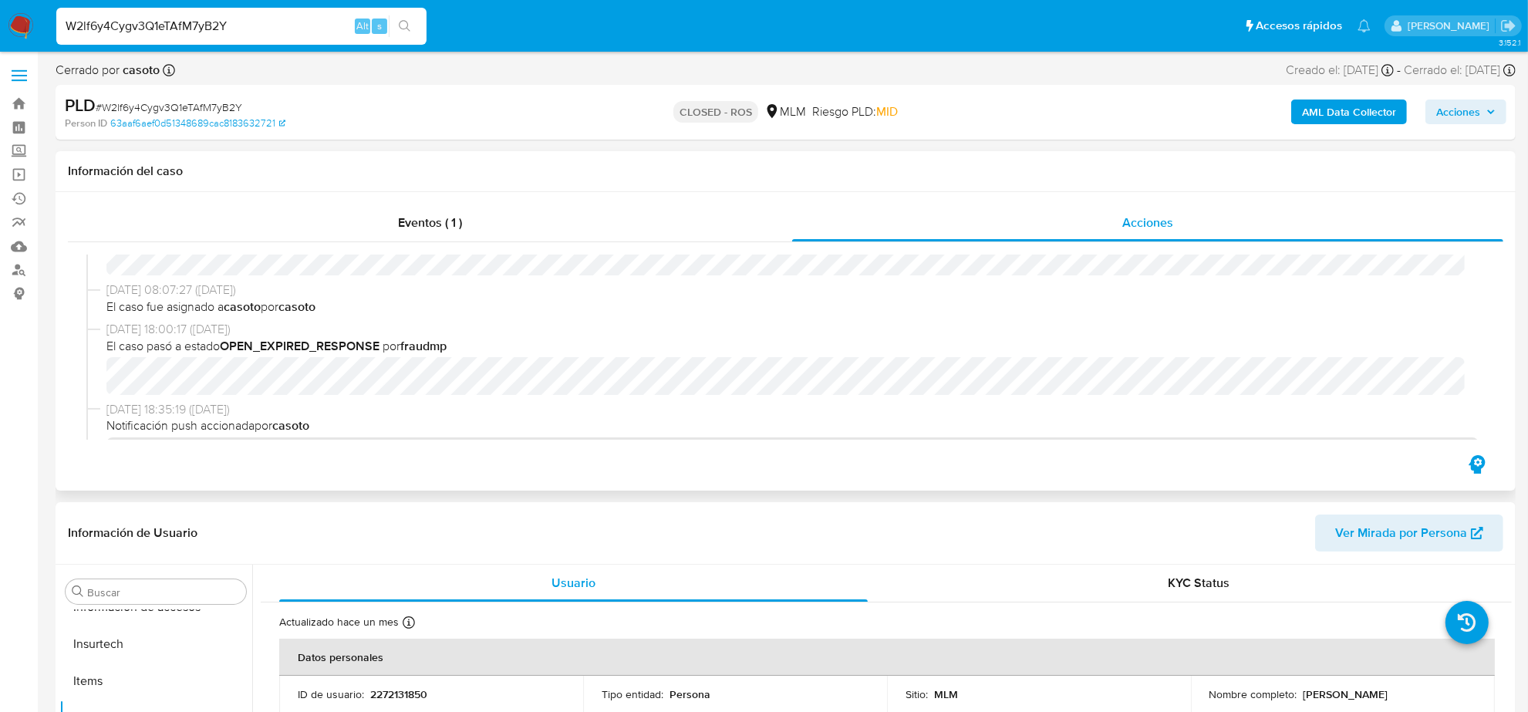
scroll to position [1729, 0]
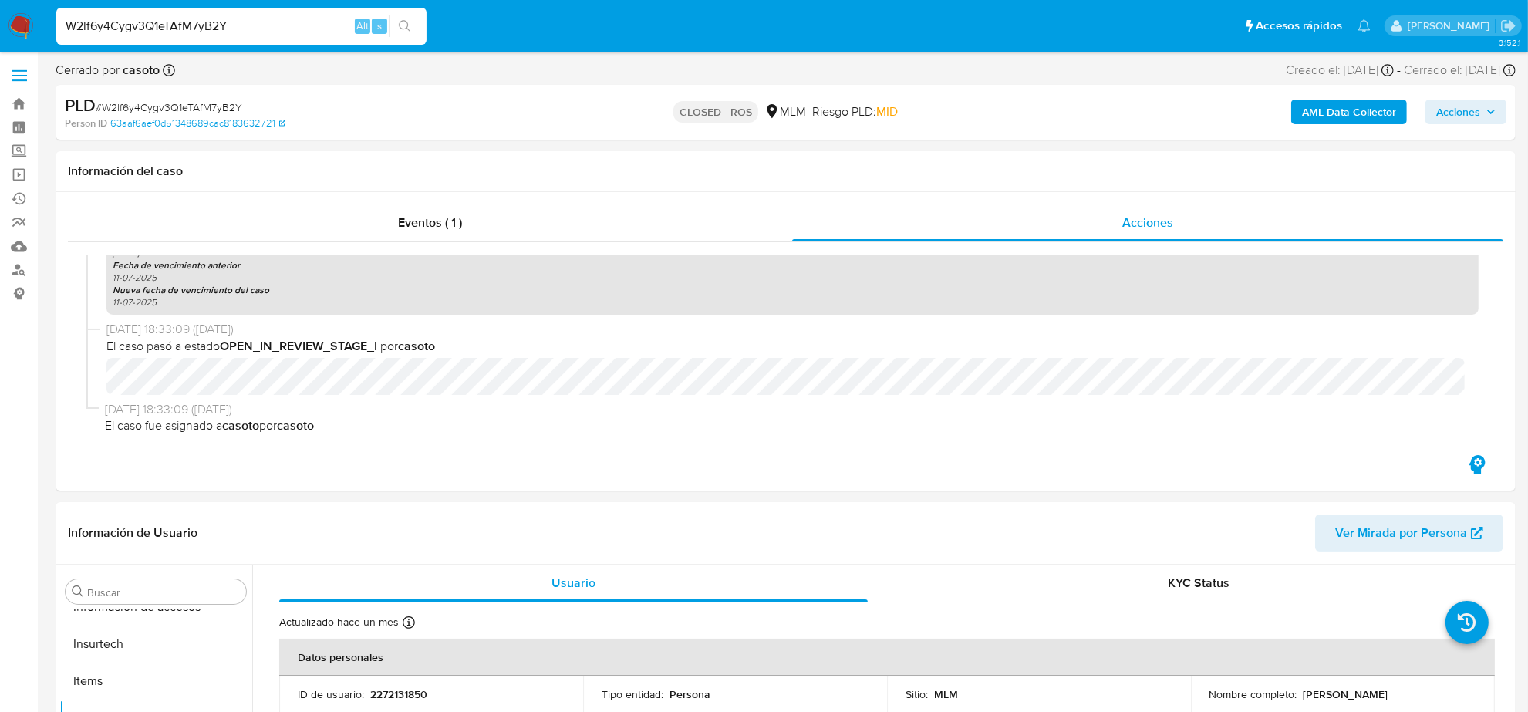
click at [218, 16] on input "W2lf6y4Cygv3Q1eTAfM7yB2Y" at bounding box center [241, 26] width 370 height 20
paste input "npinhtZpeuUTnmY0b0FyxoZx"
type input "npinhtZpeuUTnmY0b0FyxoZx"
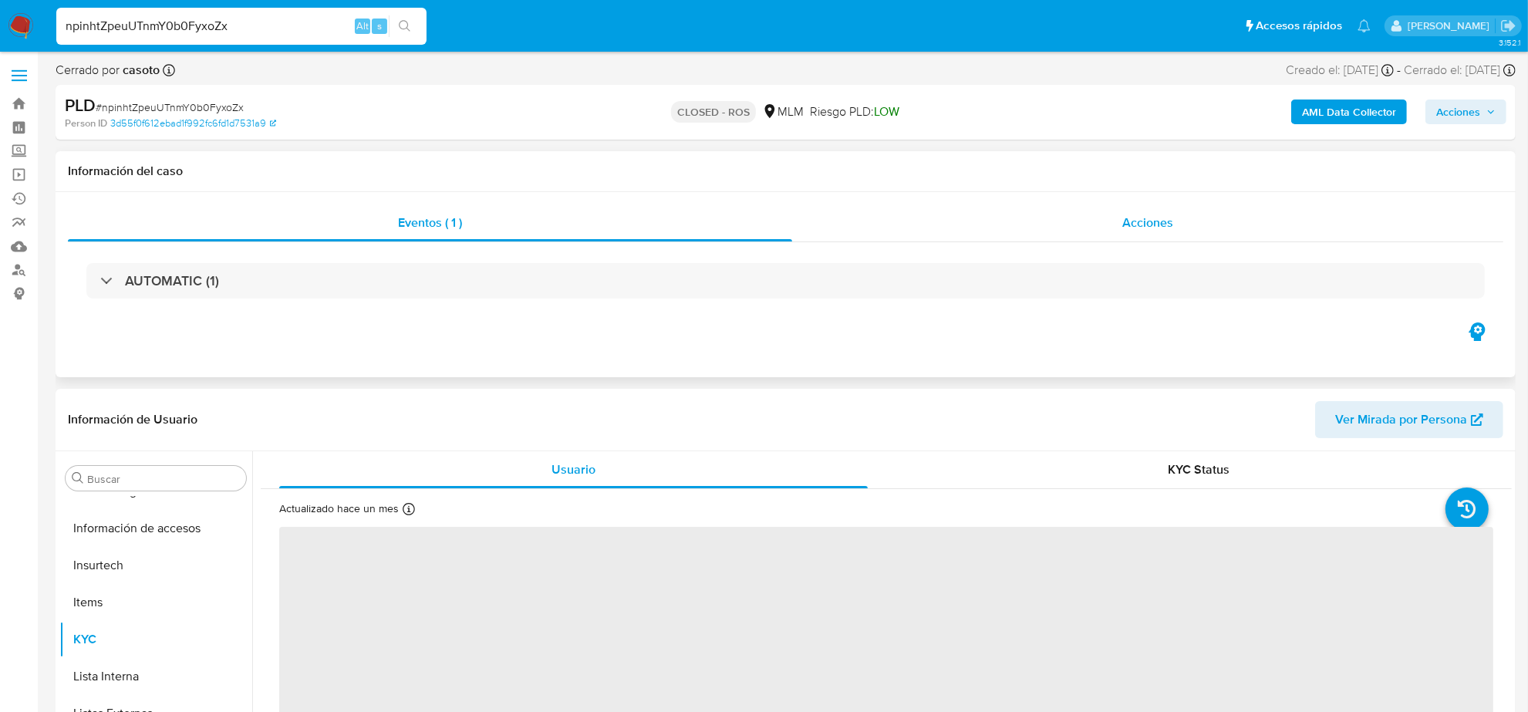
scroll to position [614, 0]
click at [1118, 236] on div "Acciones" at bounding box center [1147, 222] width 711 height 37
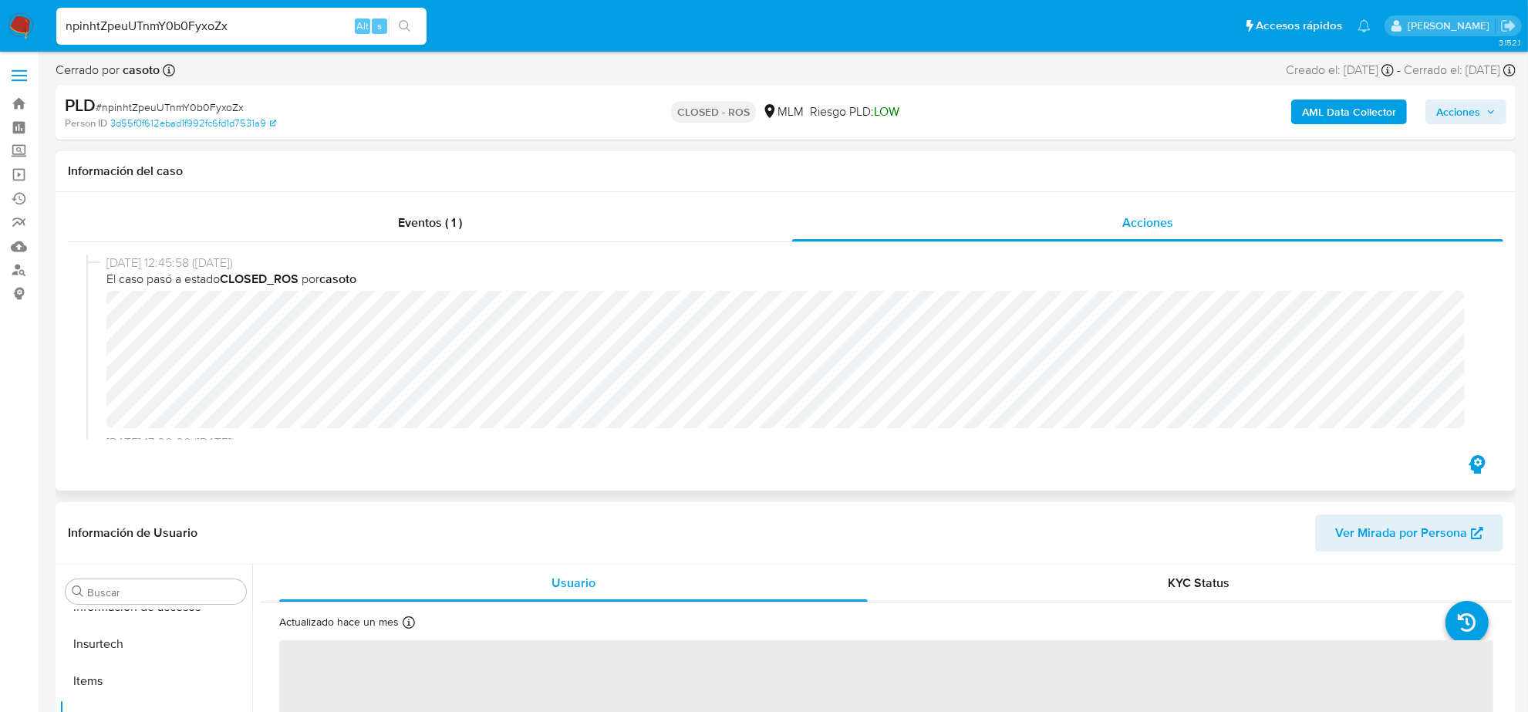
select select "10"
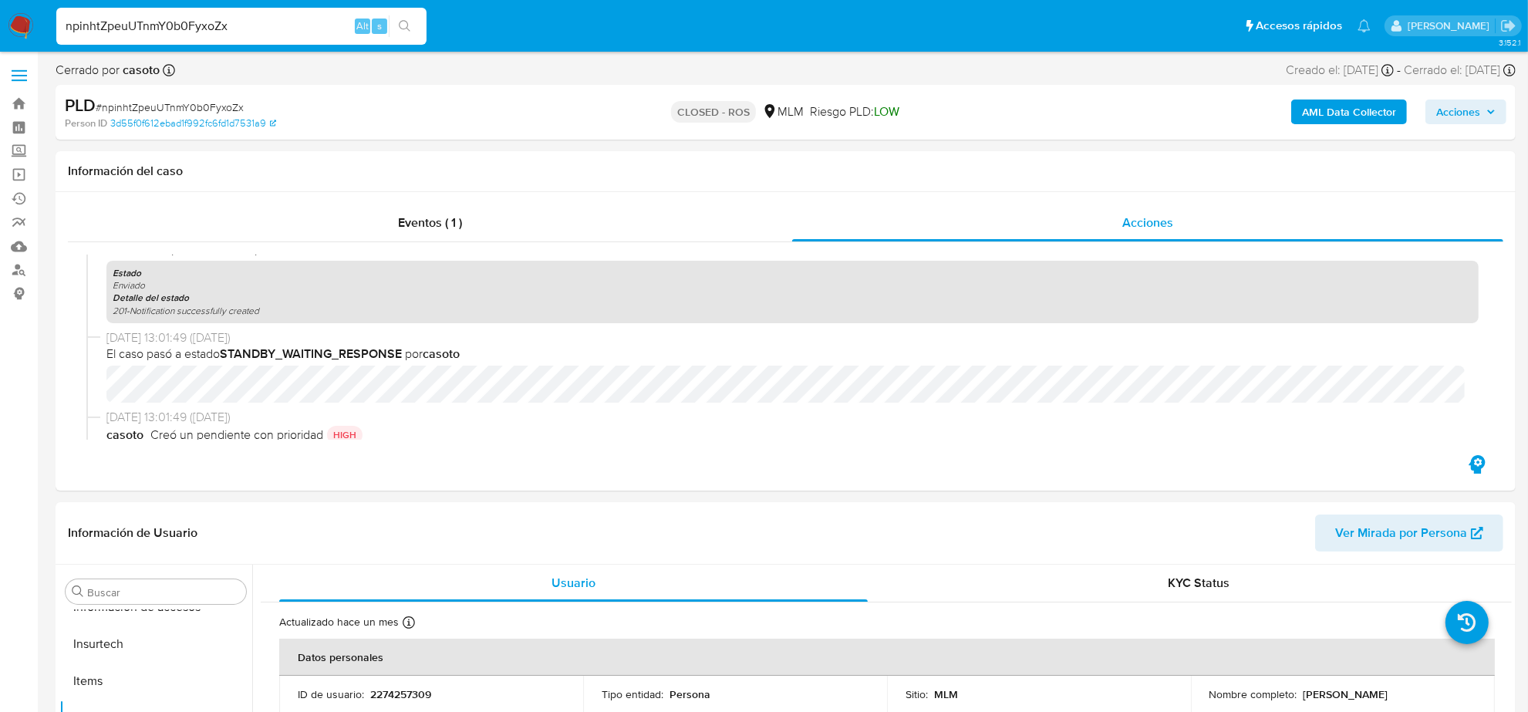
scroll to position [1158, 0]
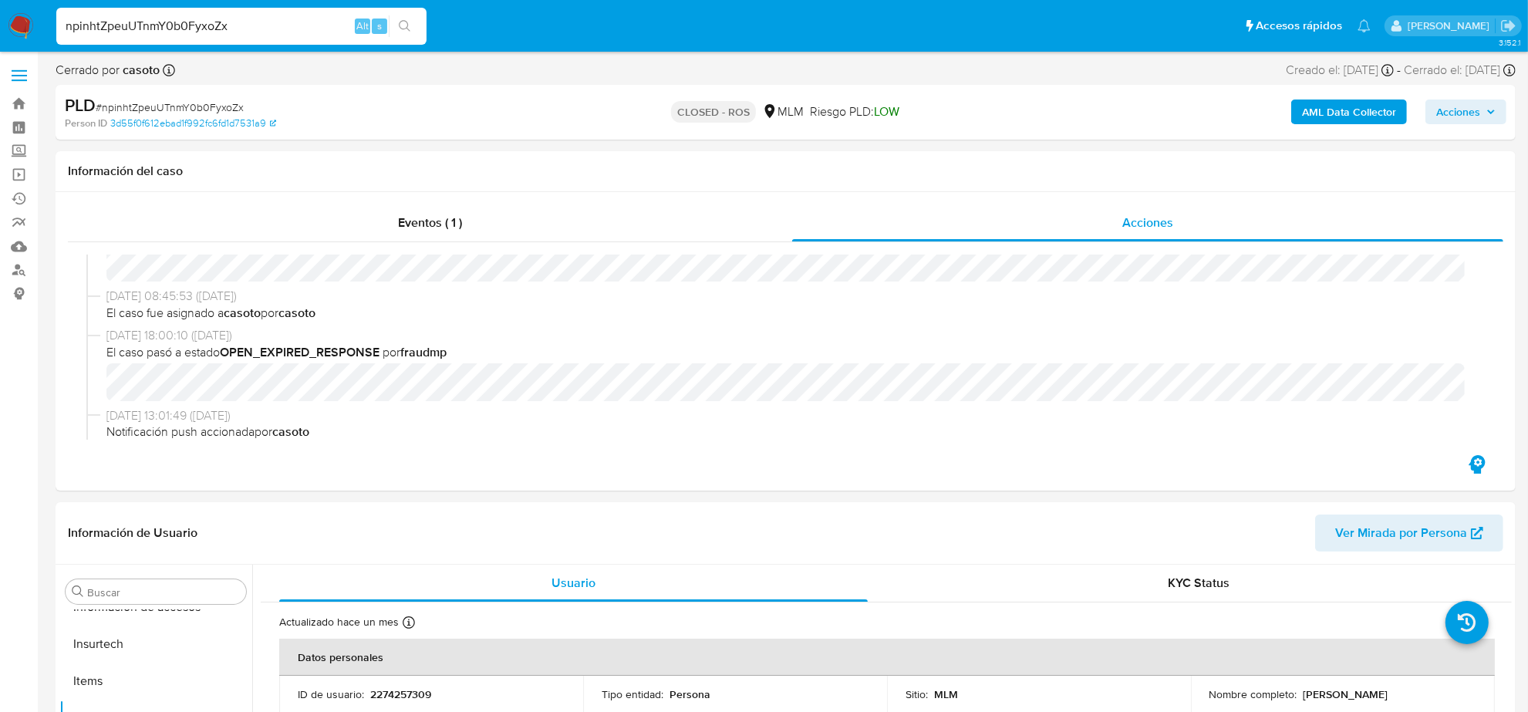
click at [261, 19] on input "npinhtZpeuUTnmY0b0FyxoZx" at bounding box center [241, 26] width 370 height 20
paste input "MjtT7D2VZCsezvE7XAsCGZaP"
type input "MjtT7D2VZCsezvE7XAsCGZaP"
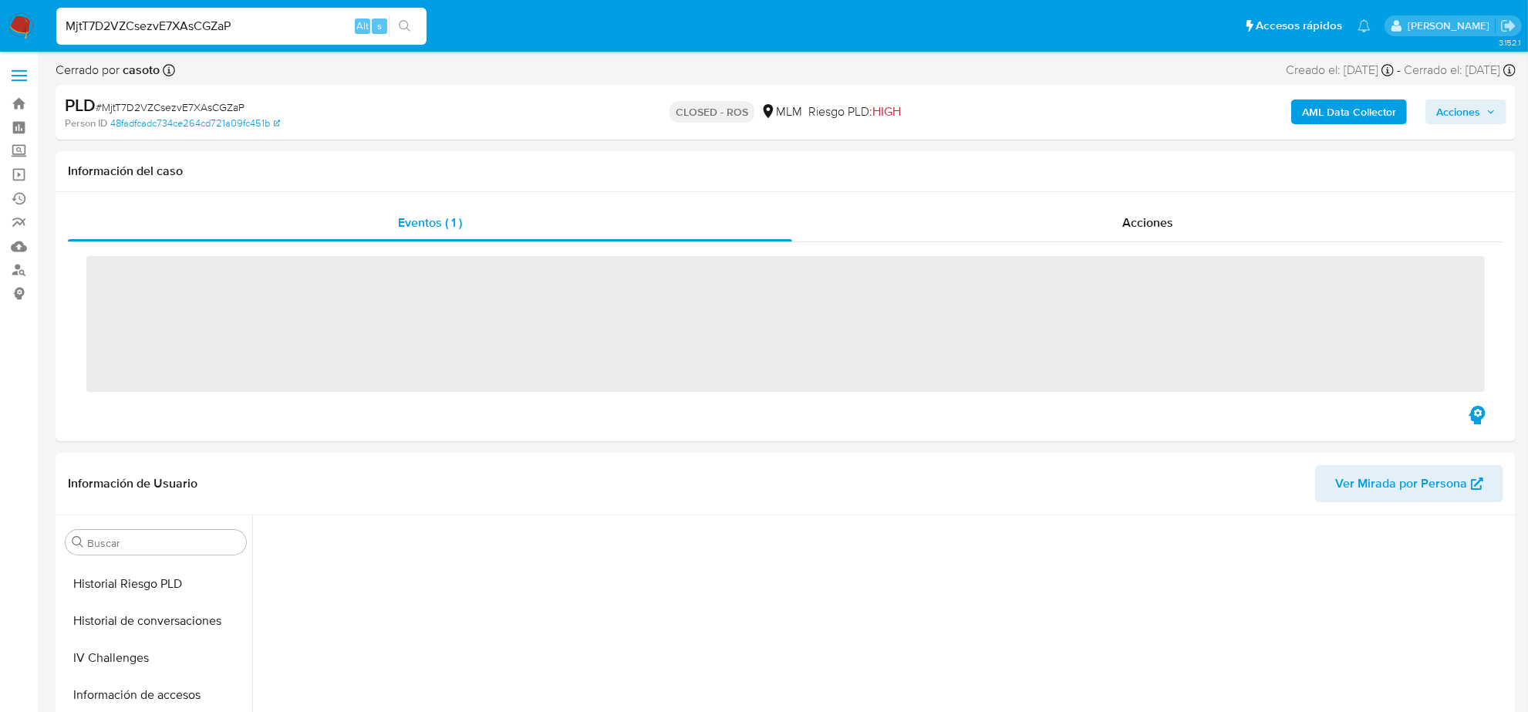
scroll to position [611, 0]
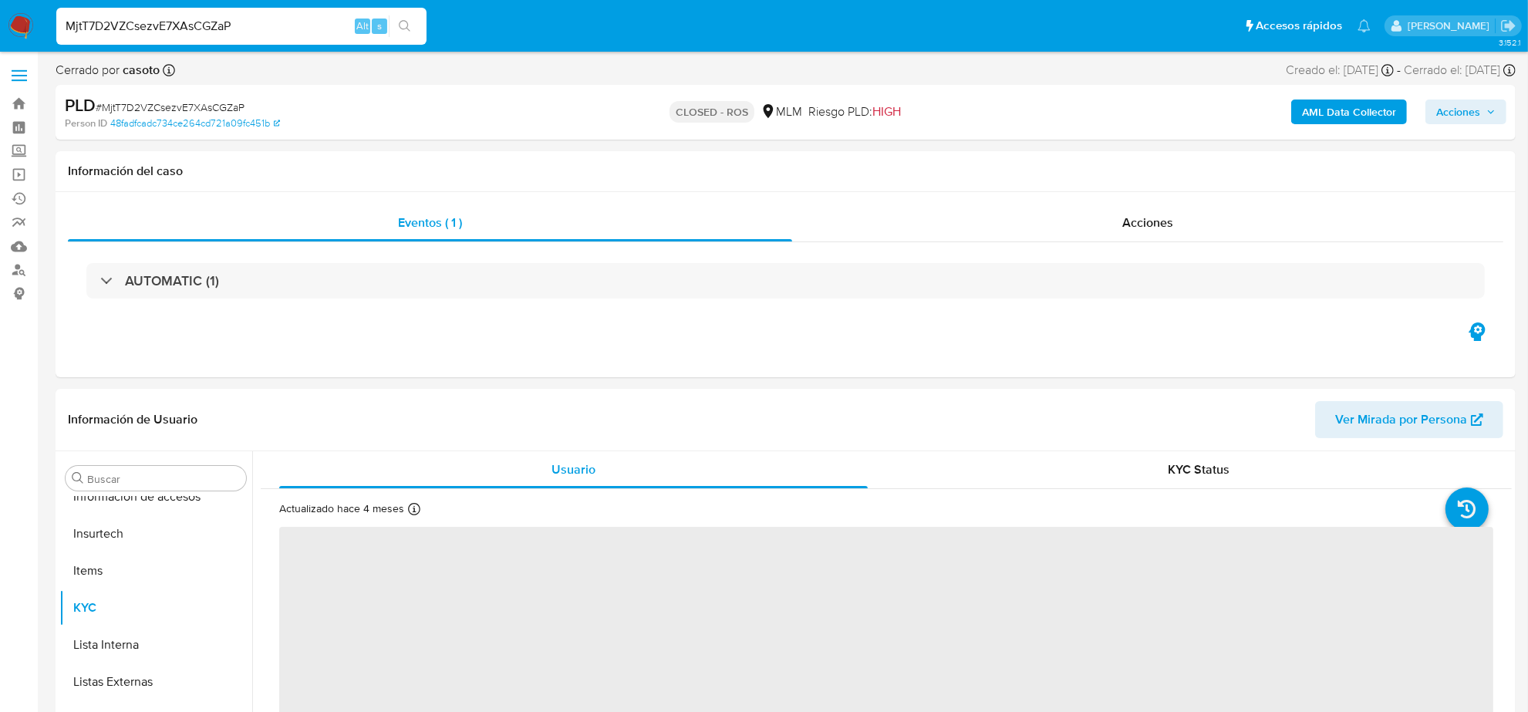
select select "10"
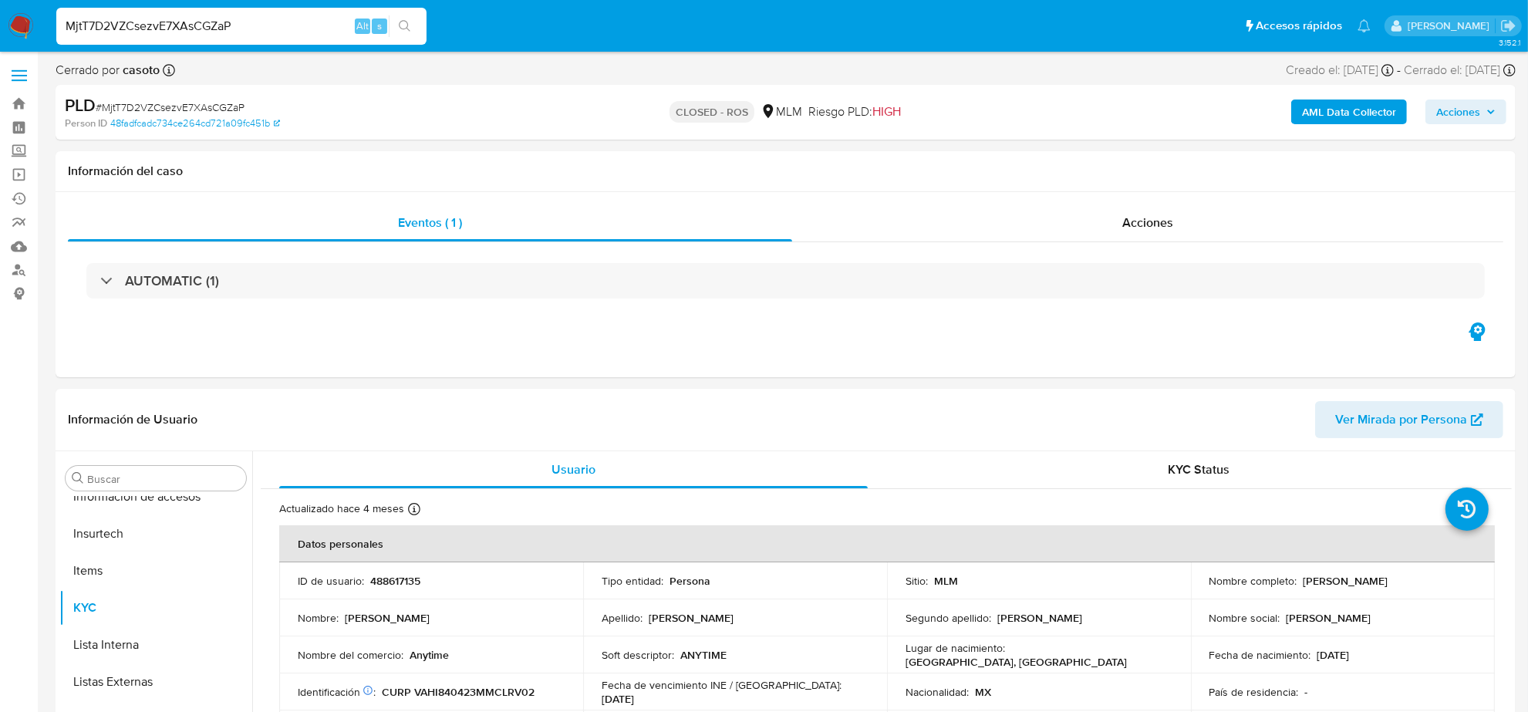
scroll to position [614, 0]
click at [168, 27] on input "MjtT7D2VZCsezvE7XAsCGZaP" at bounding box center [241, 26] width 370 height 20
paste input "8BPnHXZqW2m3ond562IBNXMV"
type input "8BPnHXZqW2m3ond562IBNXMV"
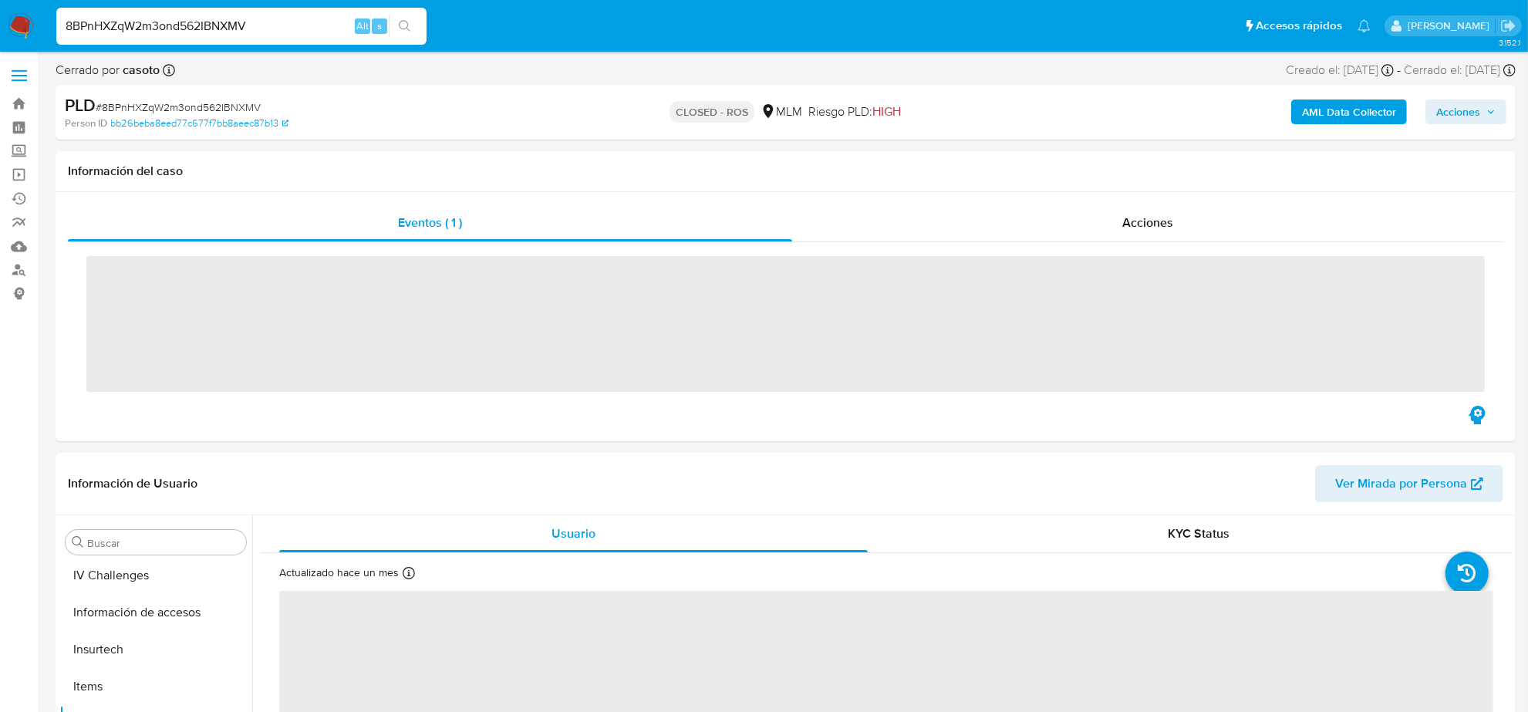
scroll to position [614, 0]
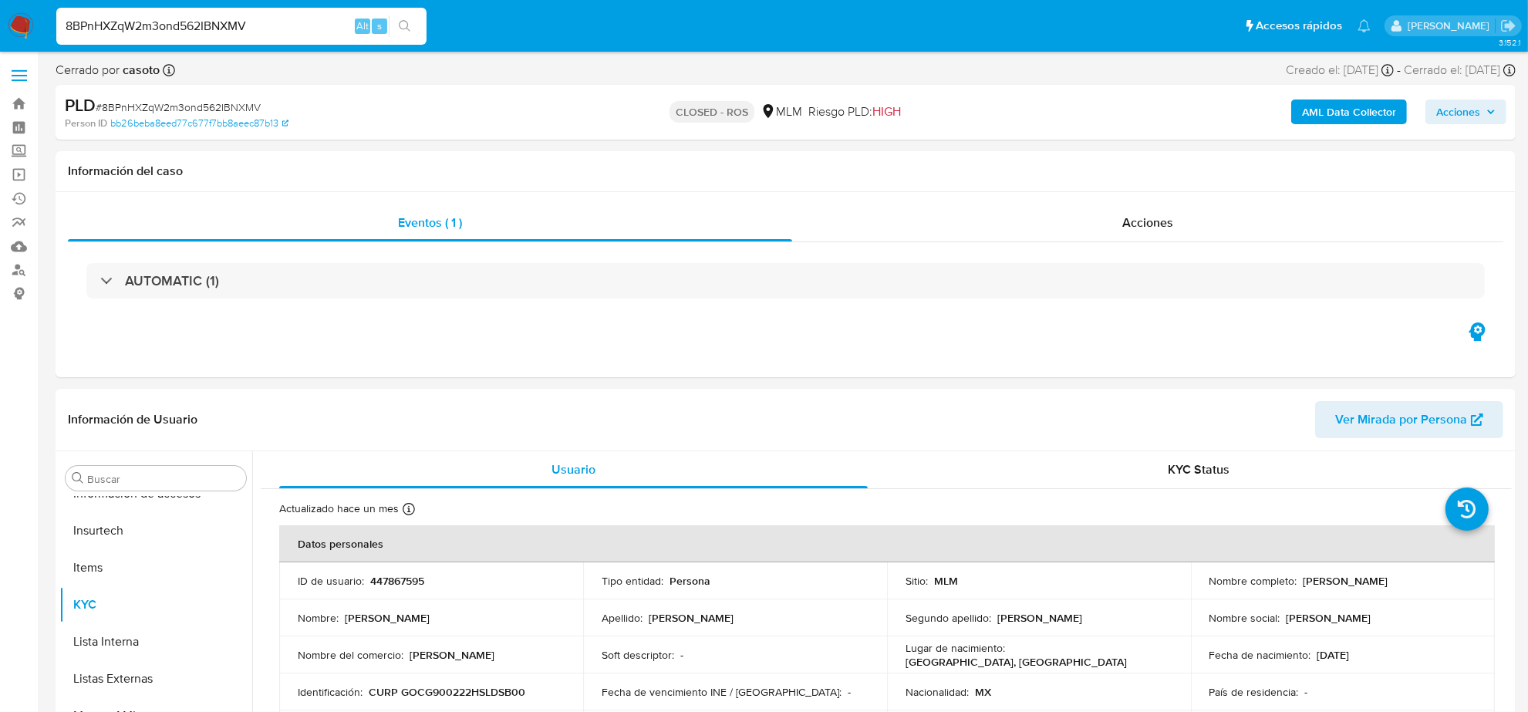
select select "10"
click at [1152, 218] on span "Acciones" at bounding box center [1147, 223] width 51 height 18
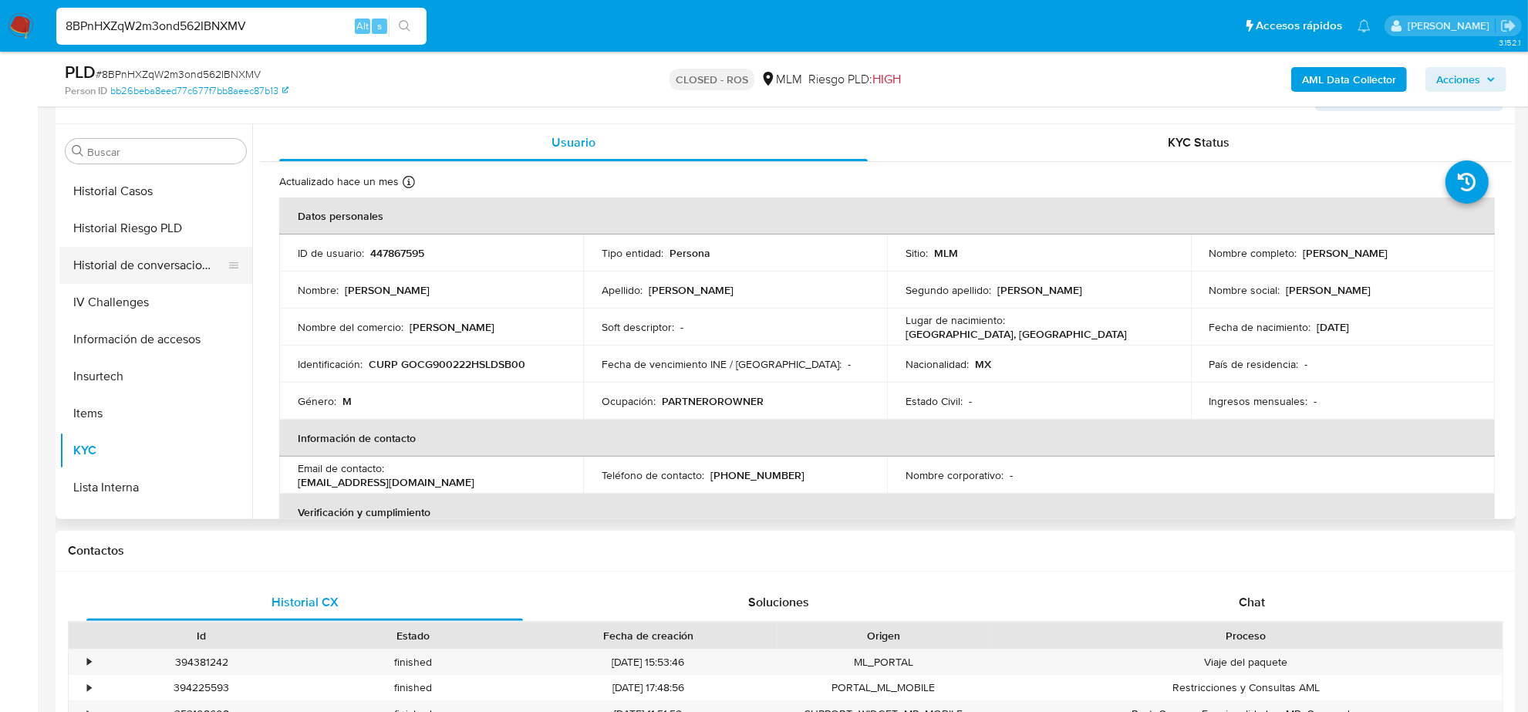
scroll to position [228, 0]
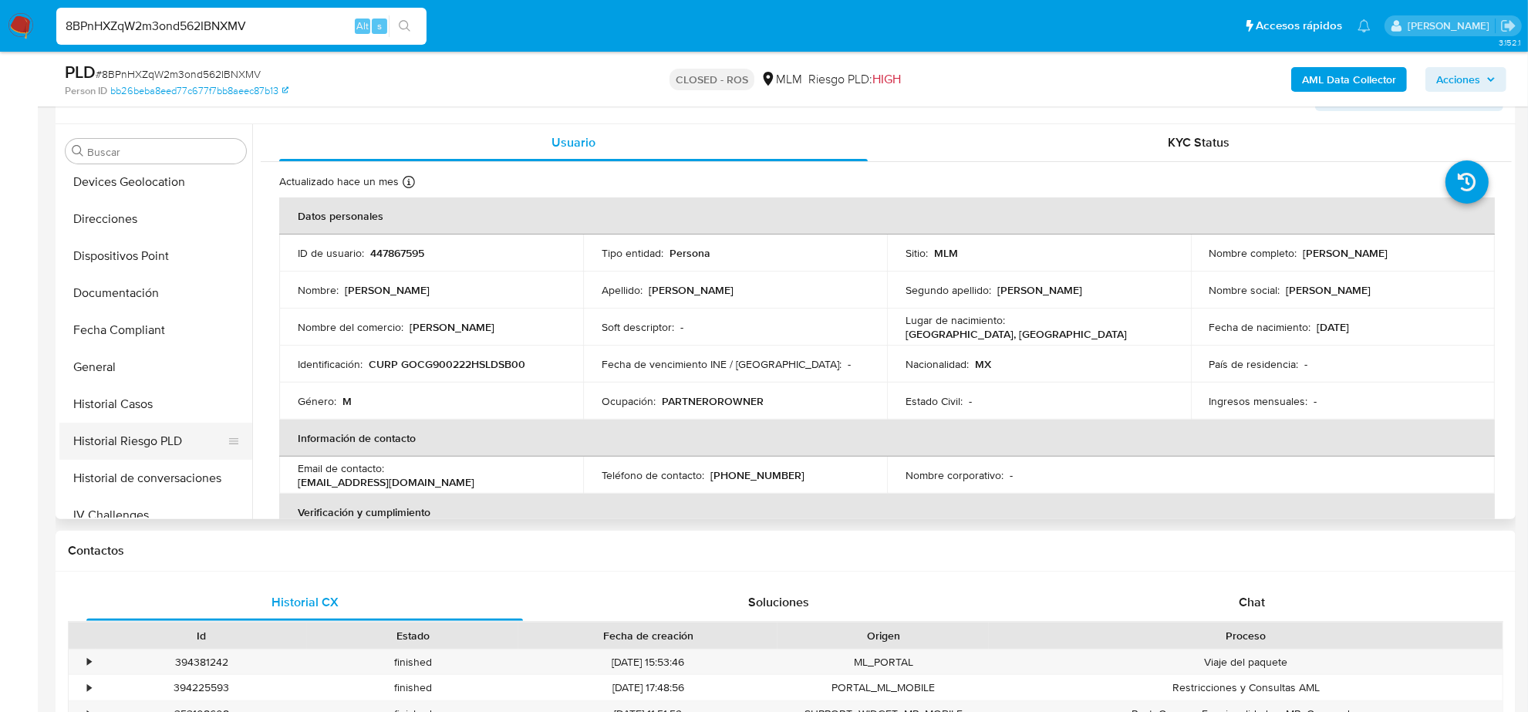
click at [143, 424] on button "Historial Riesgo PLD" at bounding box center [149, 441] width 180 height 37
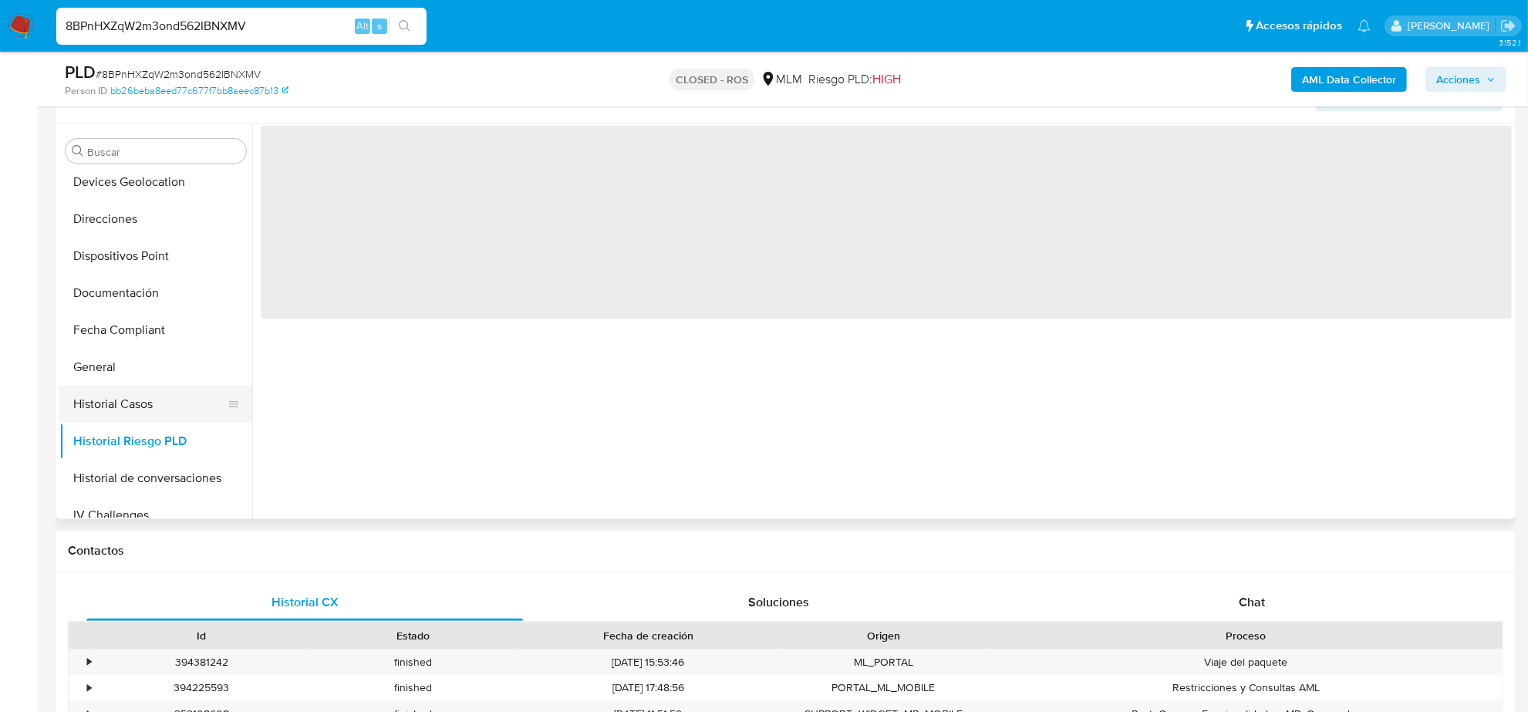
click at [139, 410] on button "Historial Casos" at bounding box center [149, 404] width 180 height 37
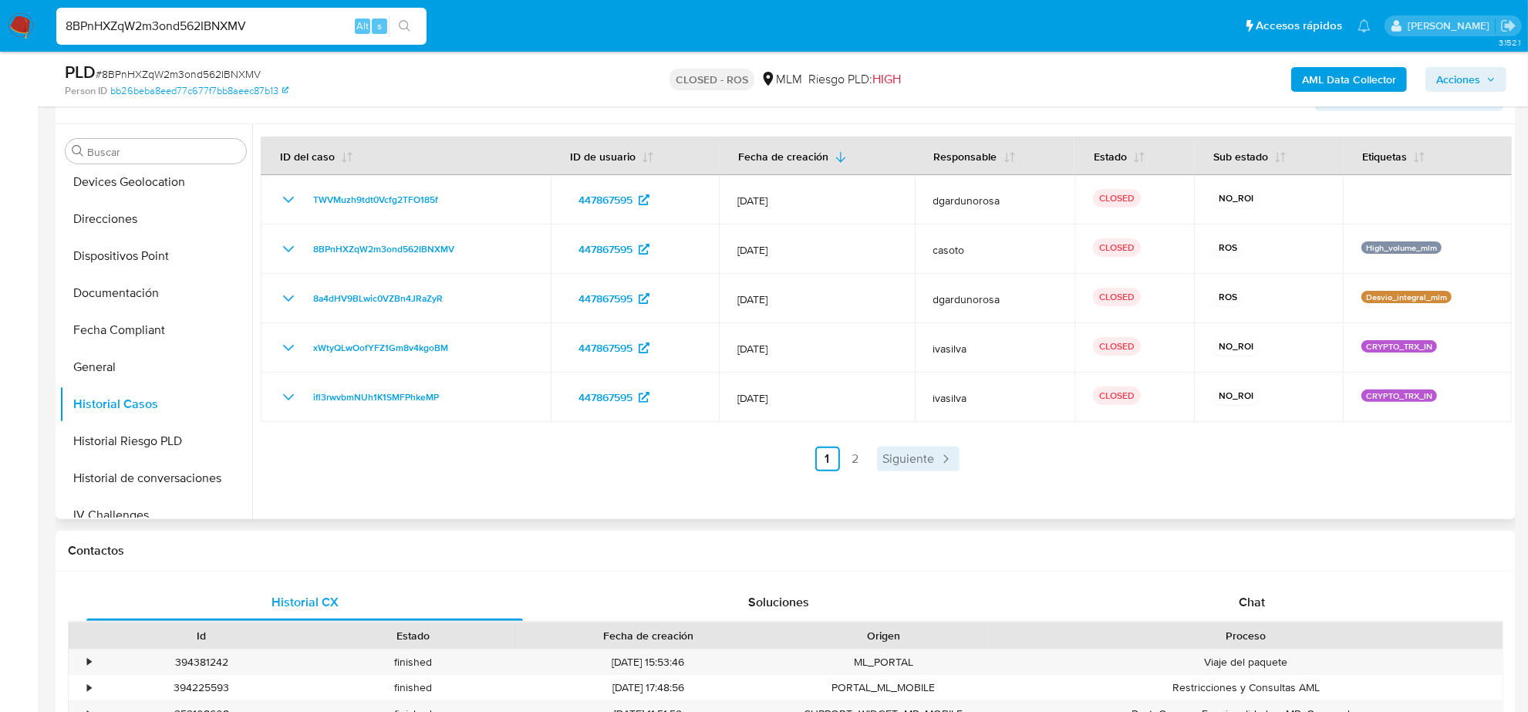
click at [916, 454] on span "Siguiente" at bounding box center [909, 459] width 52 height 12
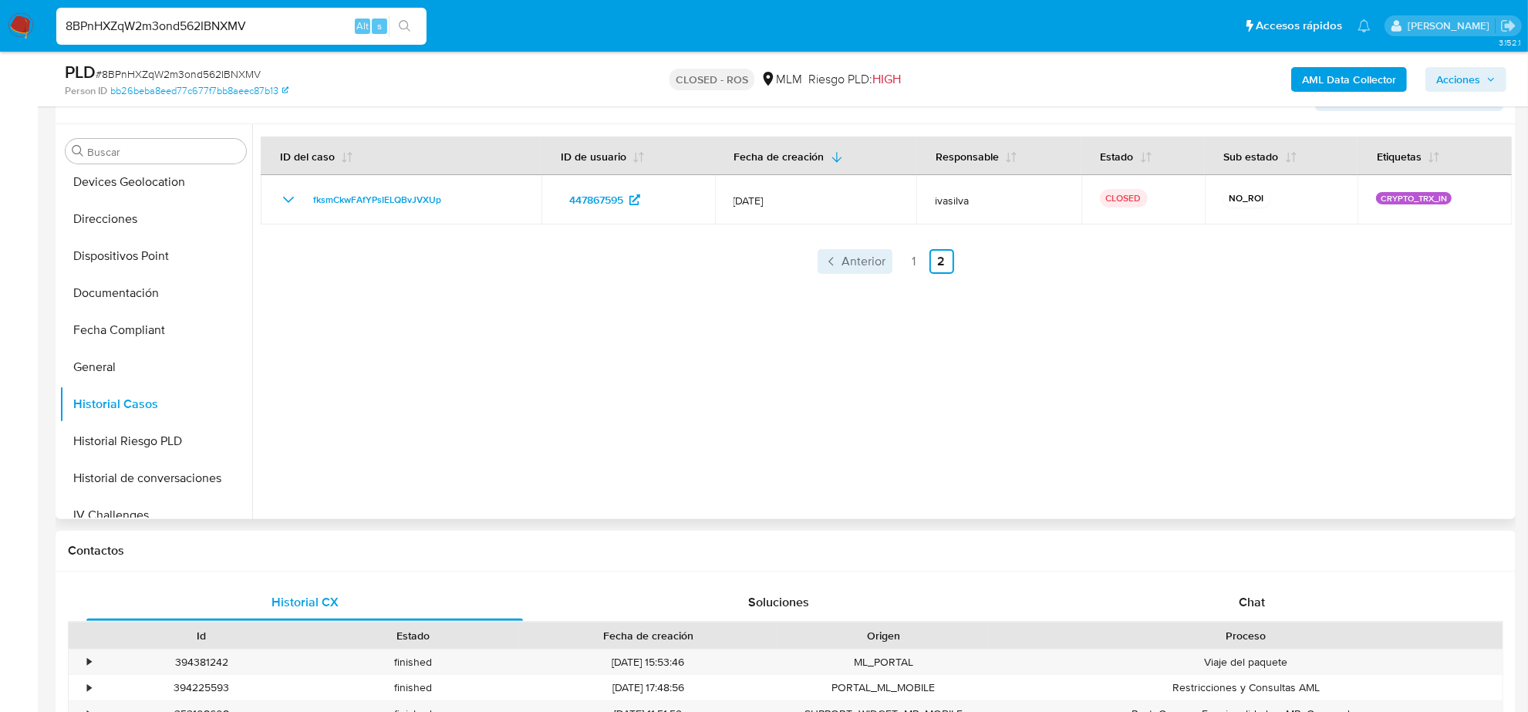
click at [842, 260] on span "Anterior" at bounding box center [864, 261] width 44 height 12
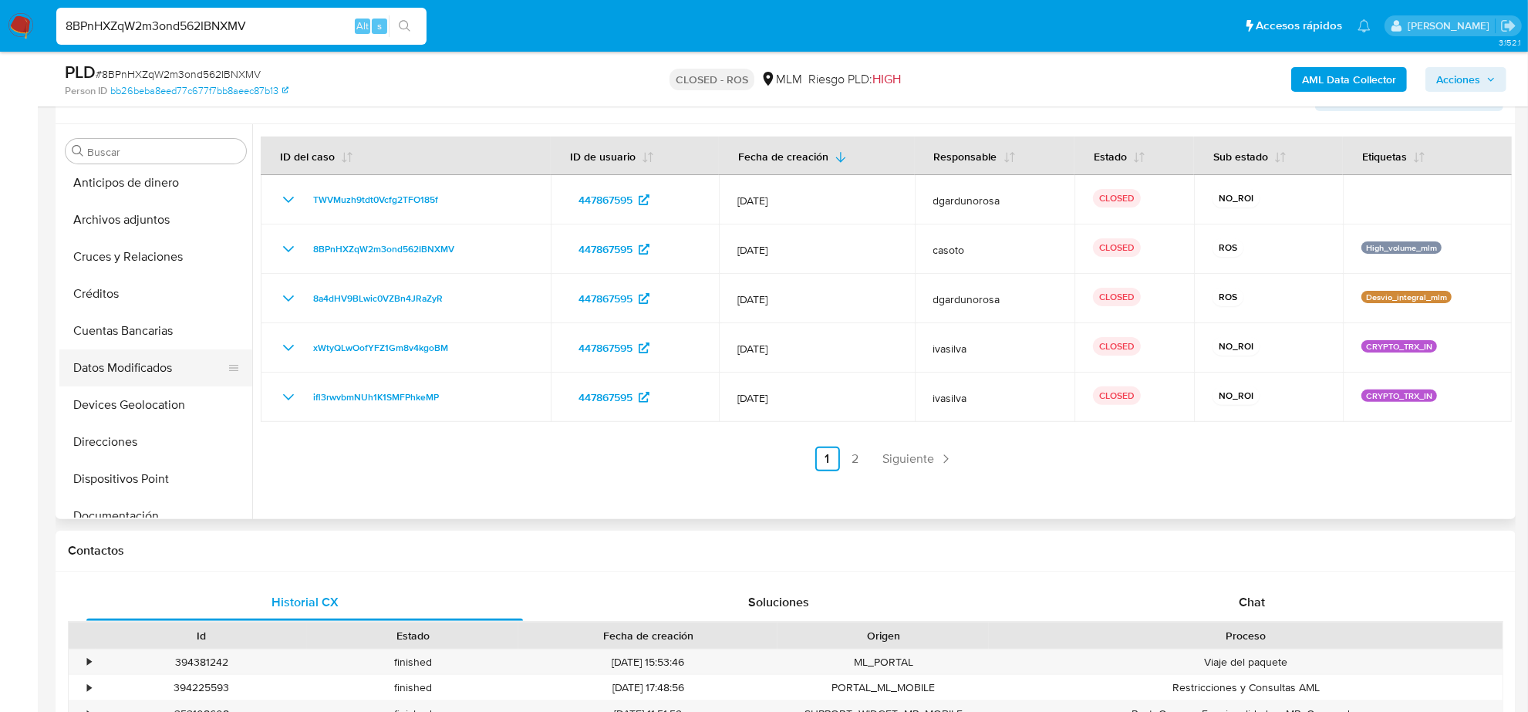
scroll to position [0, 0]
click at [151, 233] on button "Archivos adjuntos" at bounding box center [149, 225] width 180 height 37
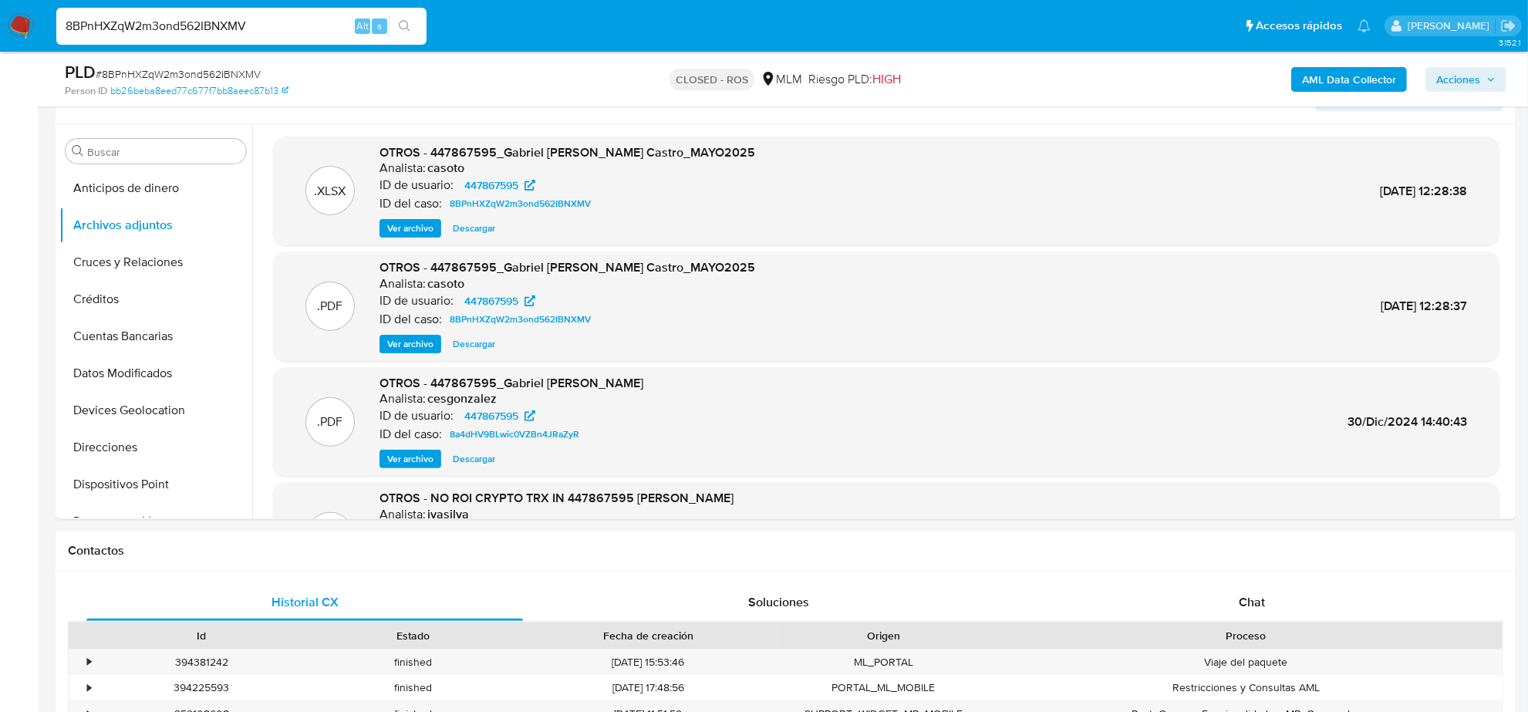
click at [453, 225] on span "Descargar" at bounding box center [474, 228] width 42 height 15
click at [424, 340] on span "Ver archivo" at bounding box center [410, 343] width 46 height 15
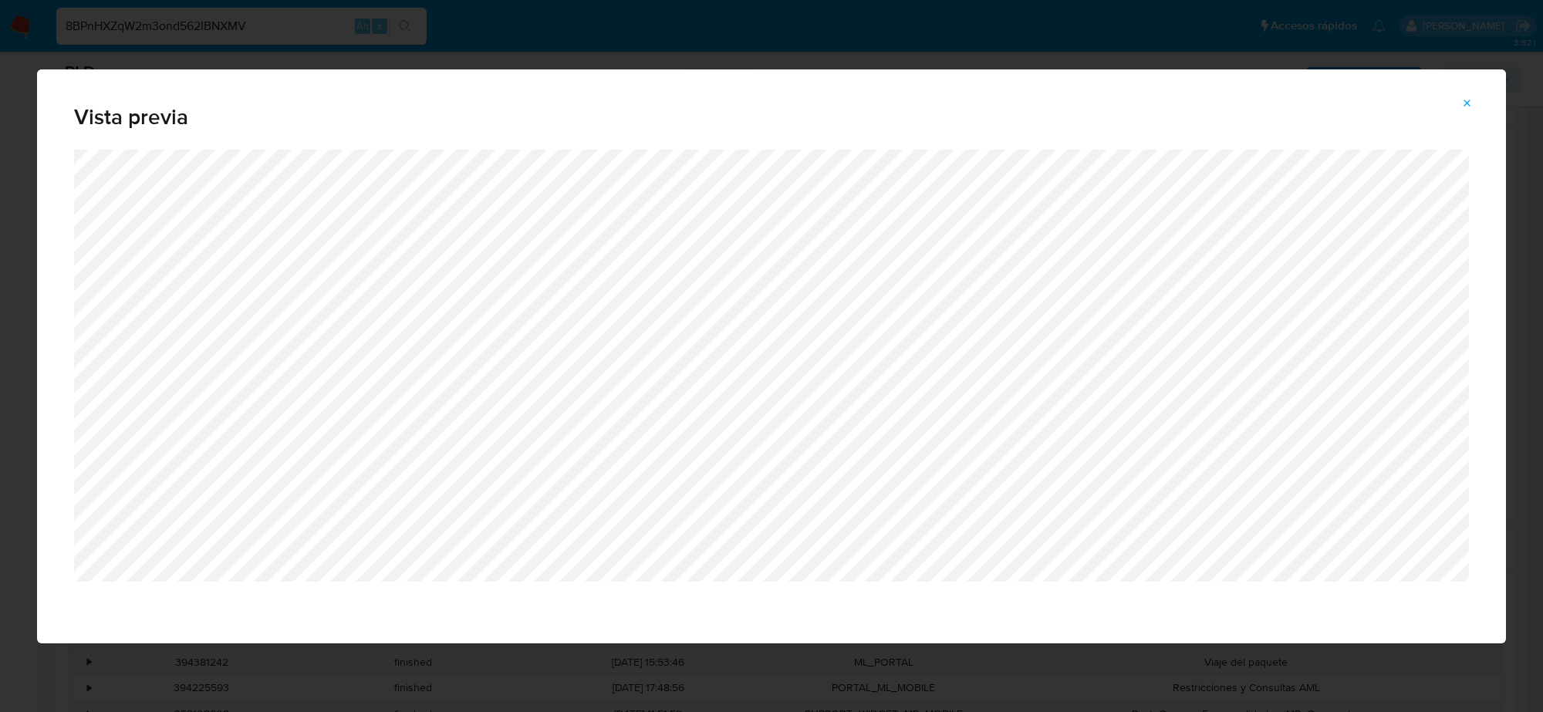
click at [1467, 95] on span "Attachment preview" at bounding box center [1467, 104] width 12 height 22
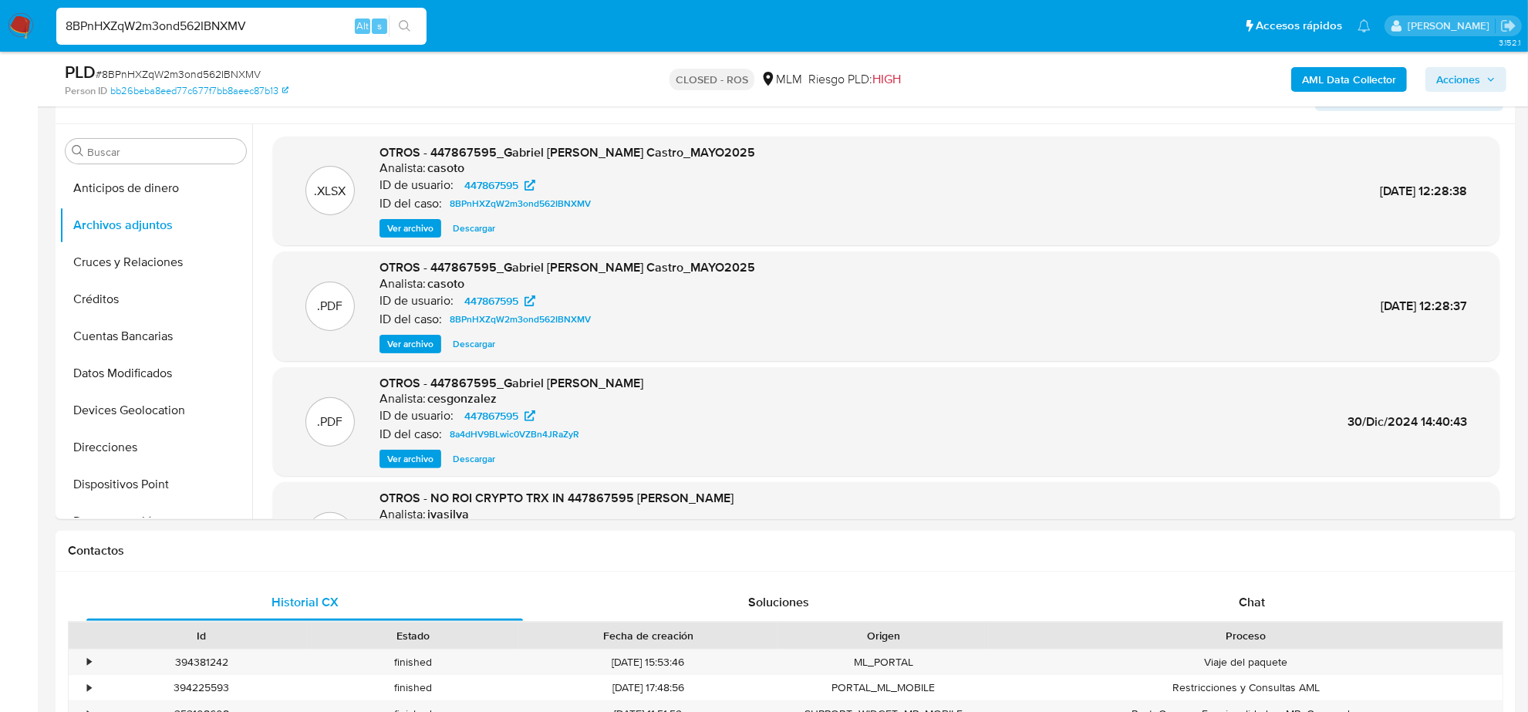
click at [149, 16] on input "8BPnHXZqW2m3ond562IBNXMV" at bounding box center [241, 26] width 370 height 20
paste input "eYCEwNxEgCgFr8nWQjrNzJOX"
type input "eYCEwNxEgCgFr8nWQjrNzJOX"
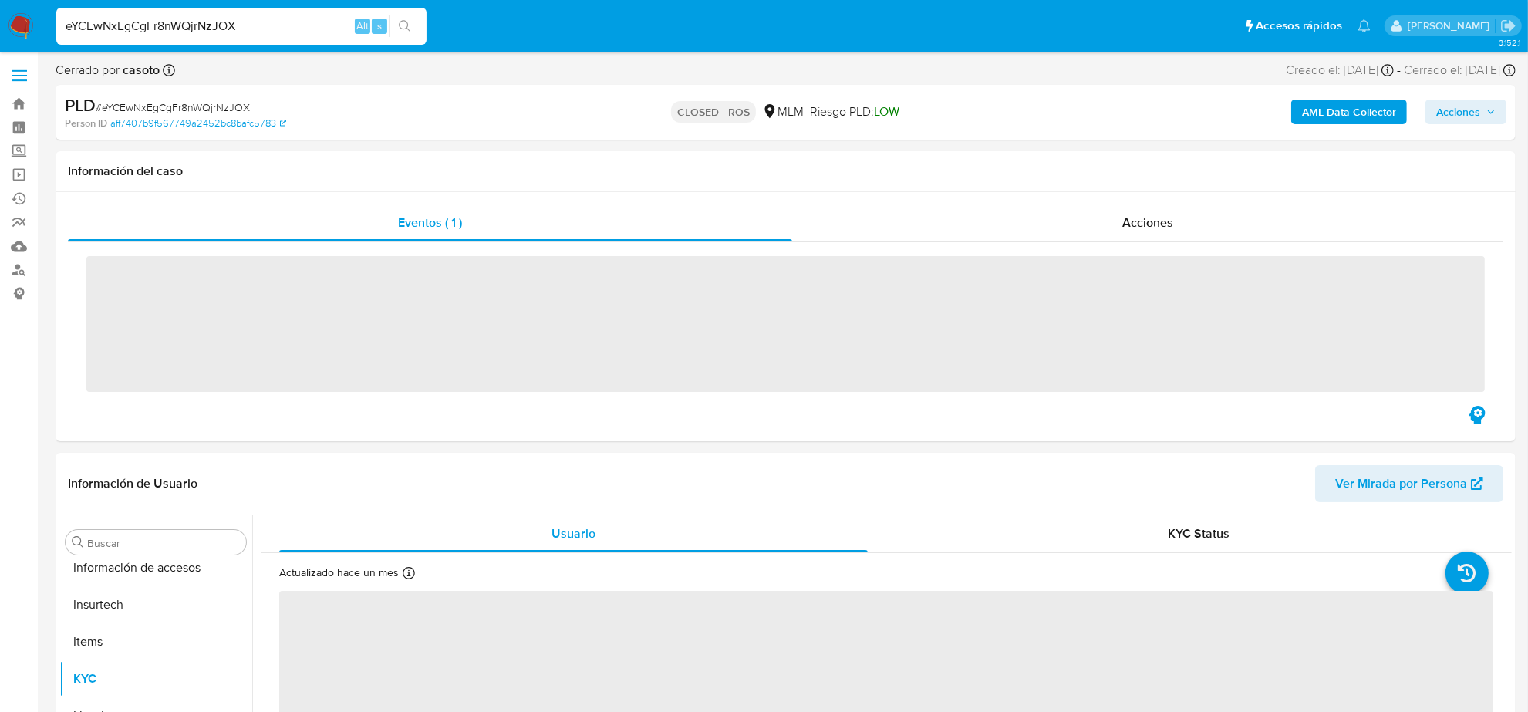
scroll to position [614, 0]
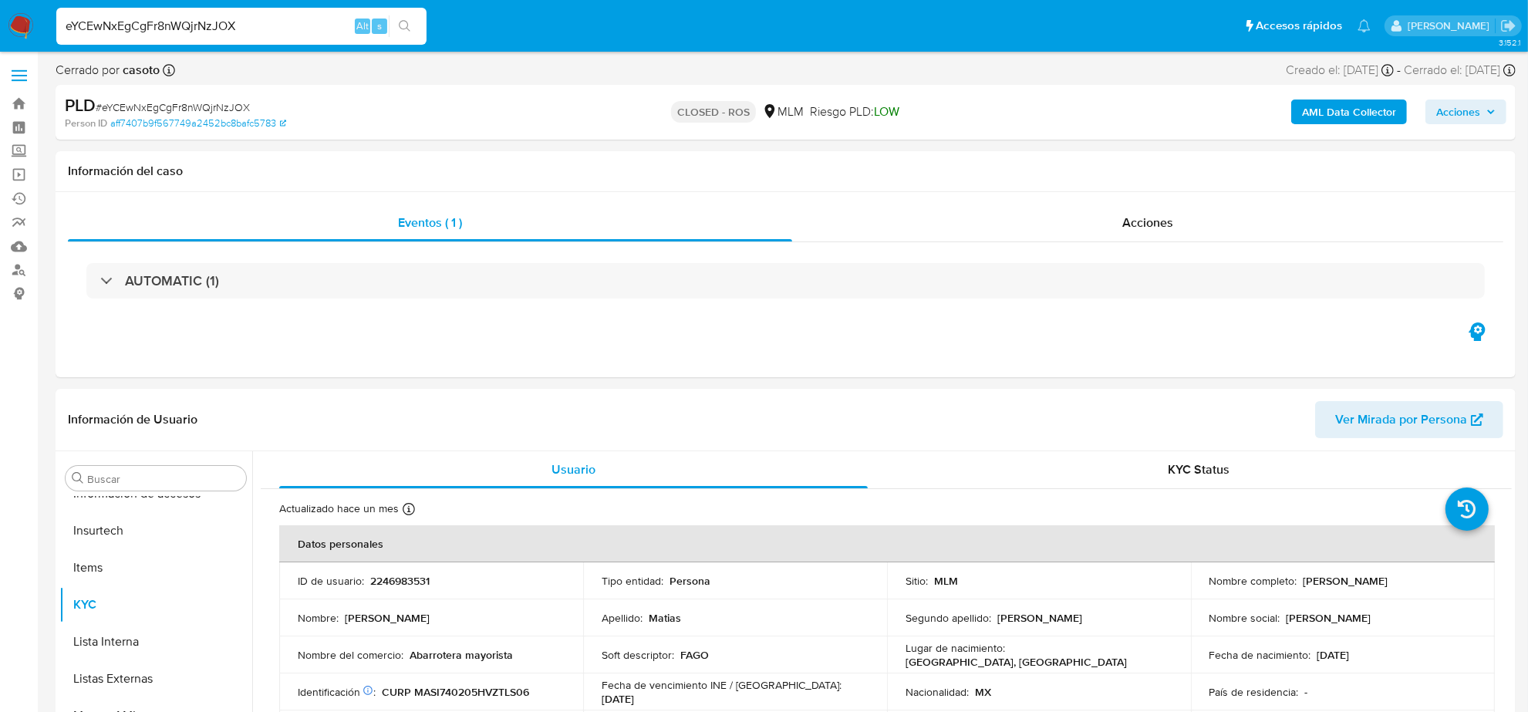
select select "10"
click at [1181, 226] on div "Acciones" at bounding box center [1147, 222] width 711 height 37
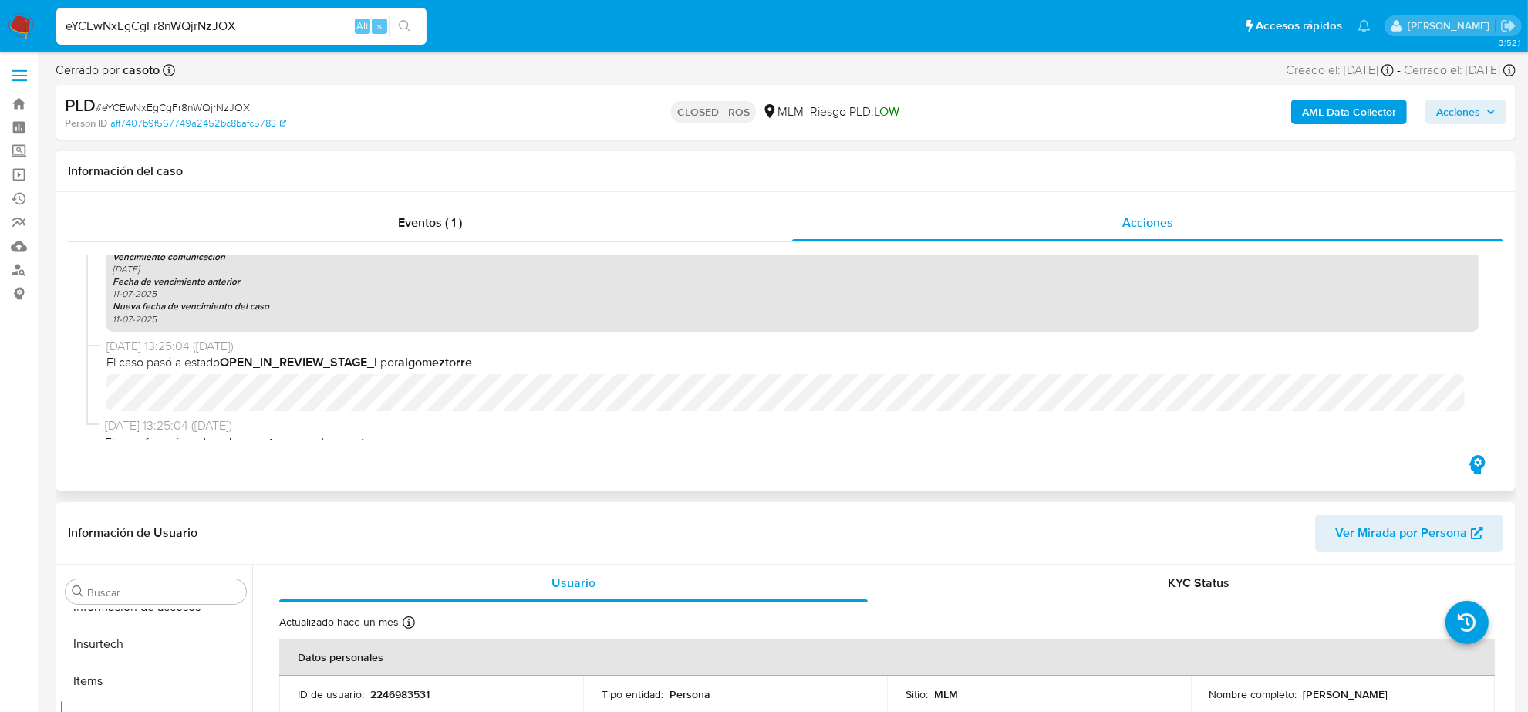
scroll to position [1691, 0]
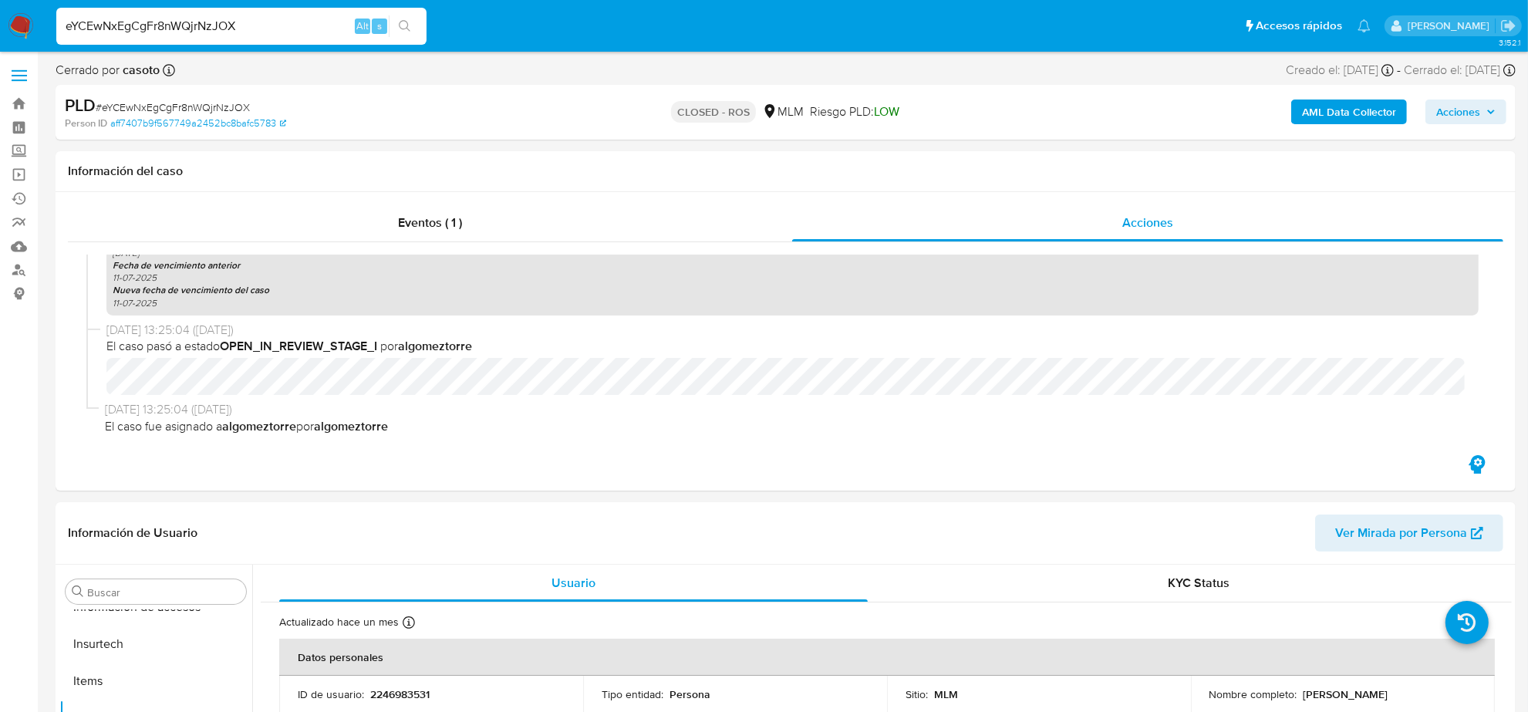
click at [212, 32] on input "eYCEwNxEgCgFr8nWQjrNzJOX" at bounding box center [241, 26] width 370 height 20
paste input "iRxumMr86oPXvqd2GJyPcZYH"
type input "iRxumMr86oPXvqd2GJyPcZYH"
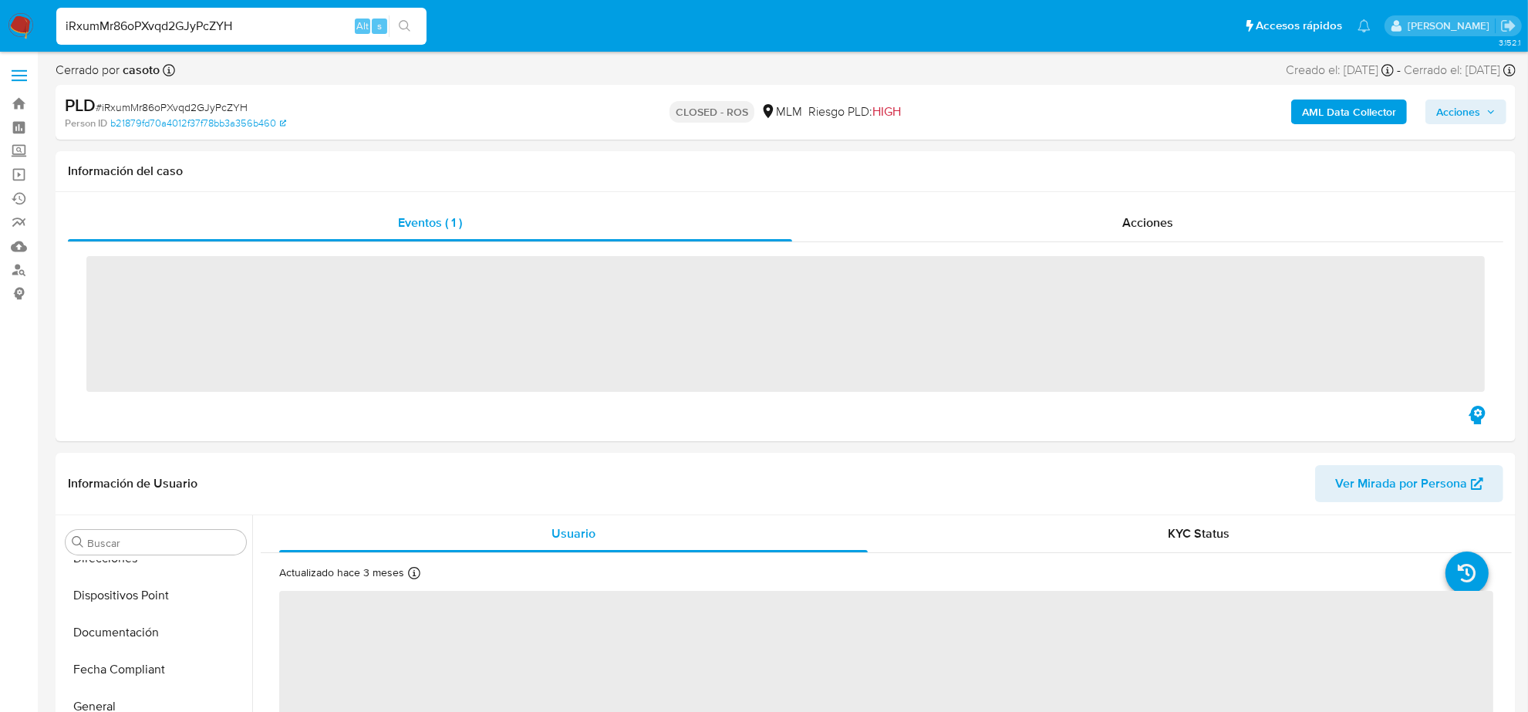
scroll to position [477, 0]
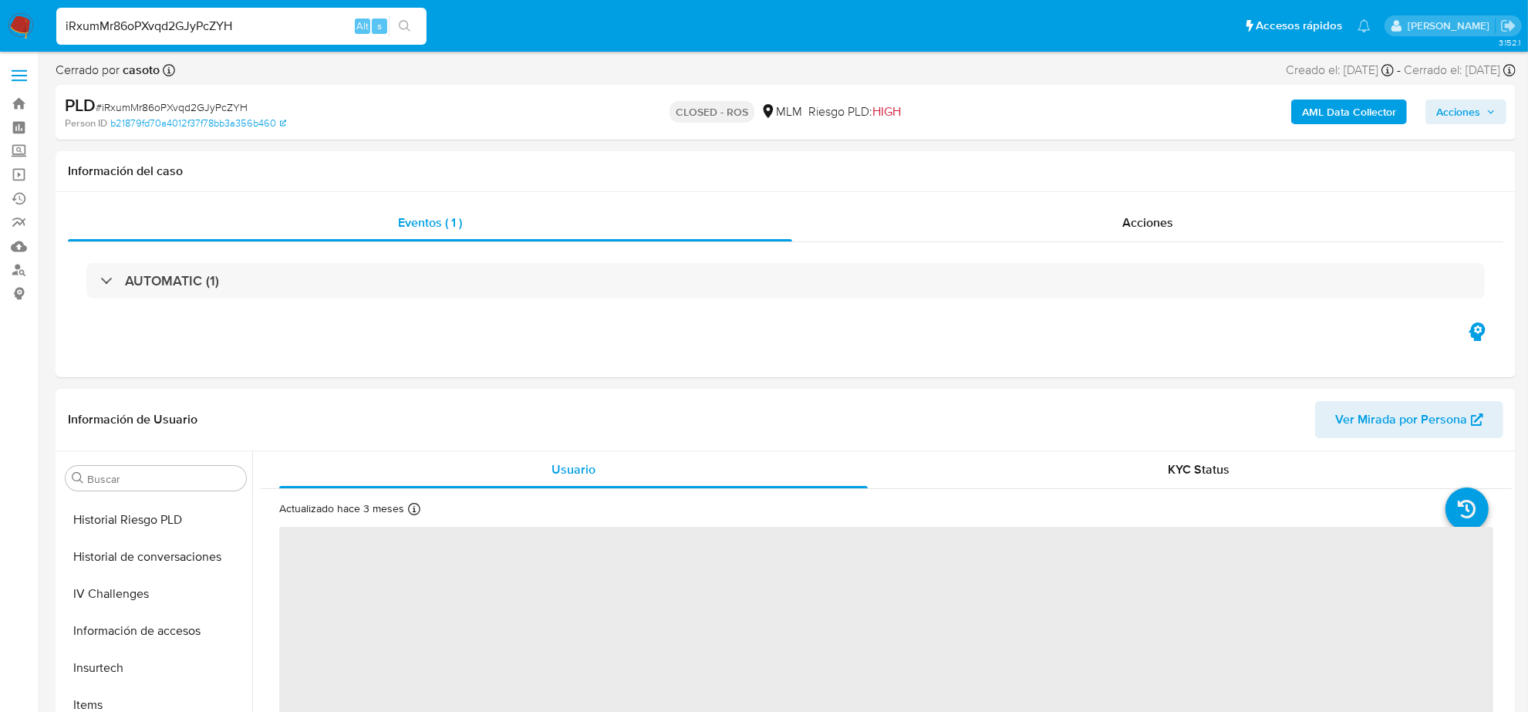
select select "10"
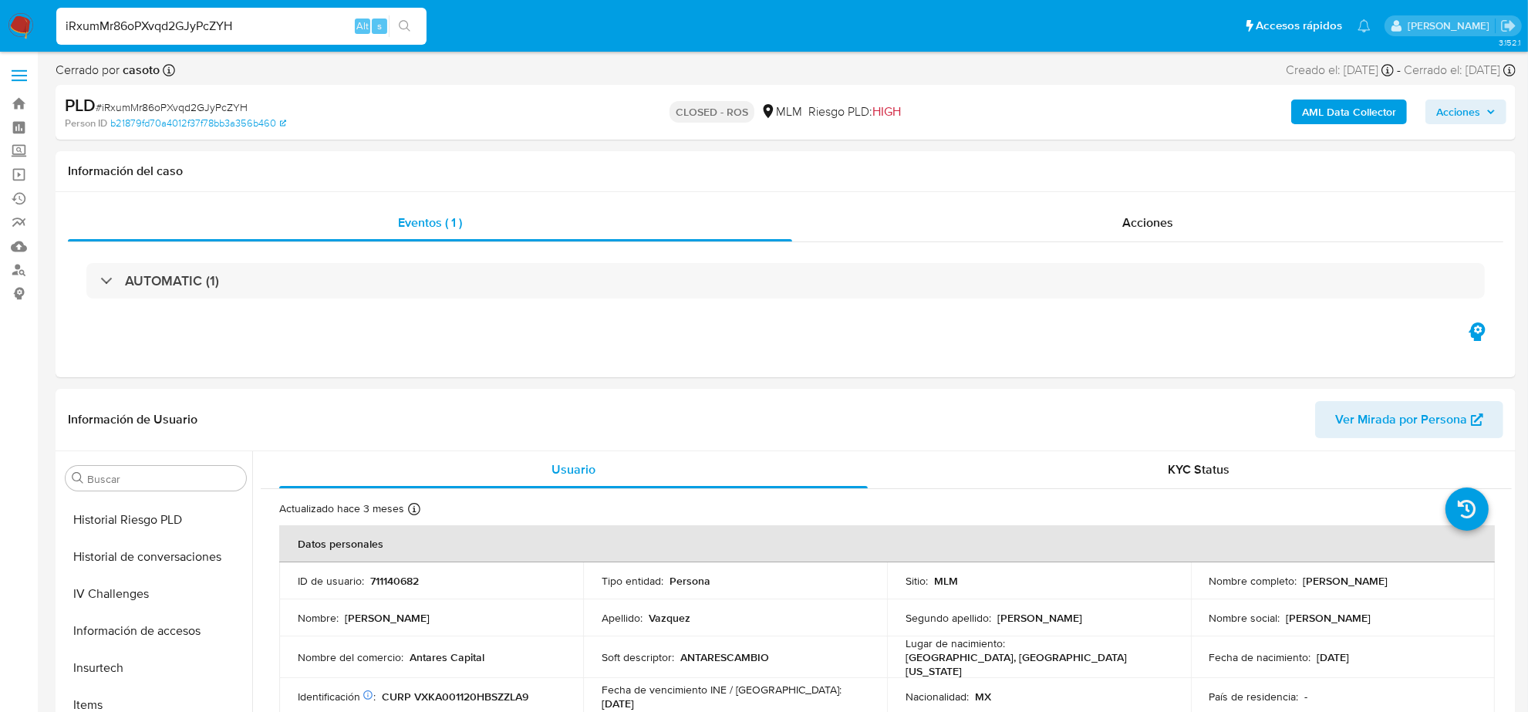
scroll to position [614, 0]
click at [210, 29] on input "iRxumMr86oPXvqd2GJyPcZYH" at bounding box center [241, 26] width 370 height 20
click at [148, 561] on button "Archivos adjuntos" at bounding box center [149, 552] width 180 height 37
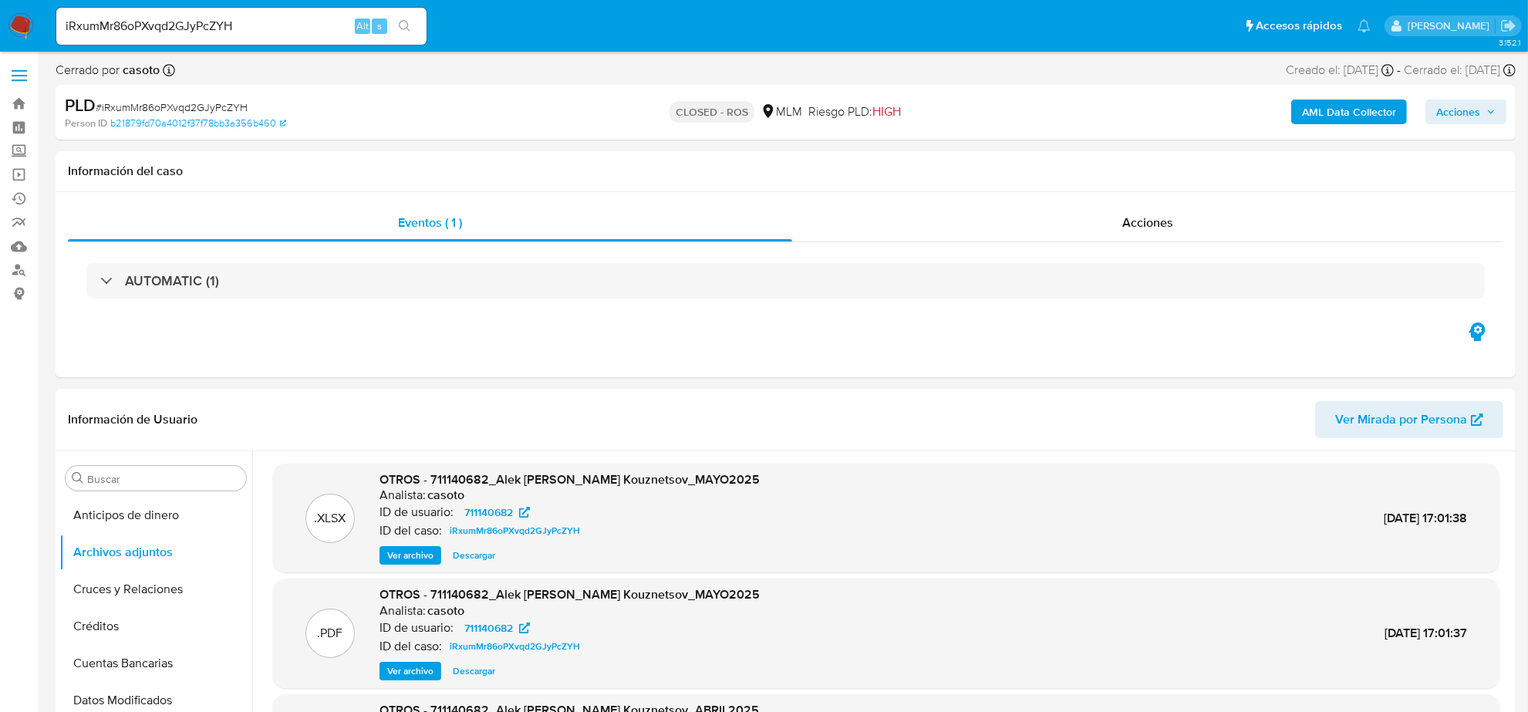
scroll to position [193, 0]
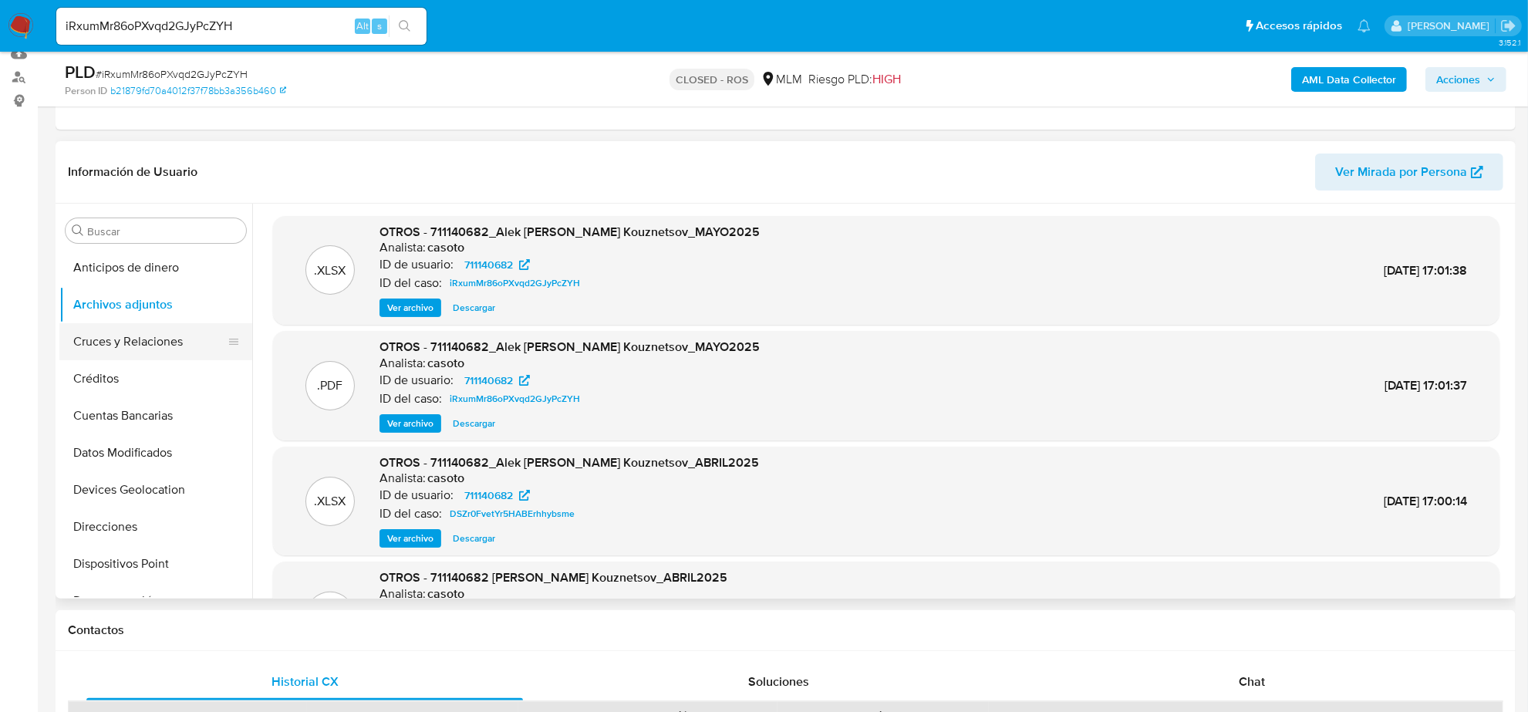
click at [199, 344] on button "Cruces y Relaciones" at bounding box center [149, 341] width 180 height 37
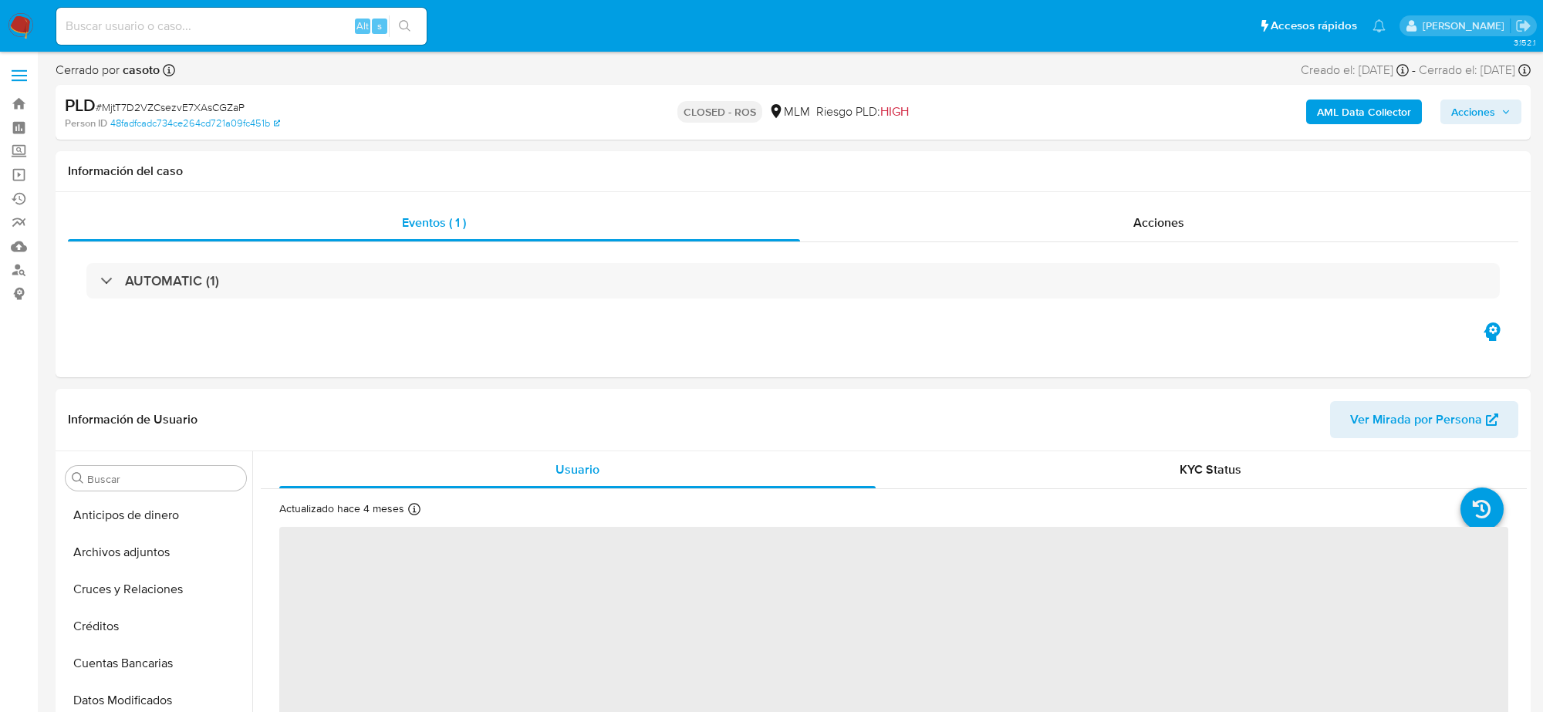
select select "10"
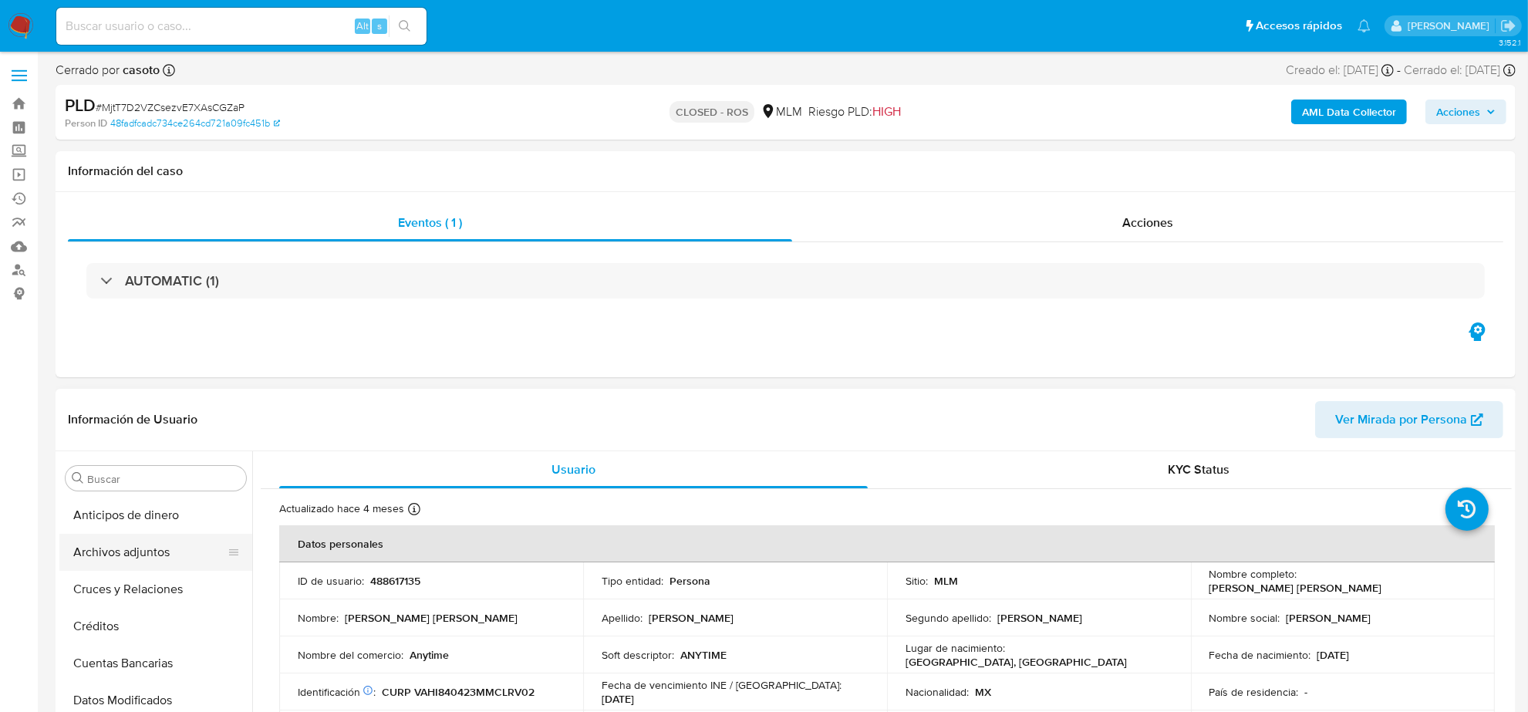
click at [145, 559] on button "Archivos adjuntos" at bounding box center [149, 552] width 180 height 37
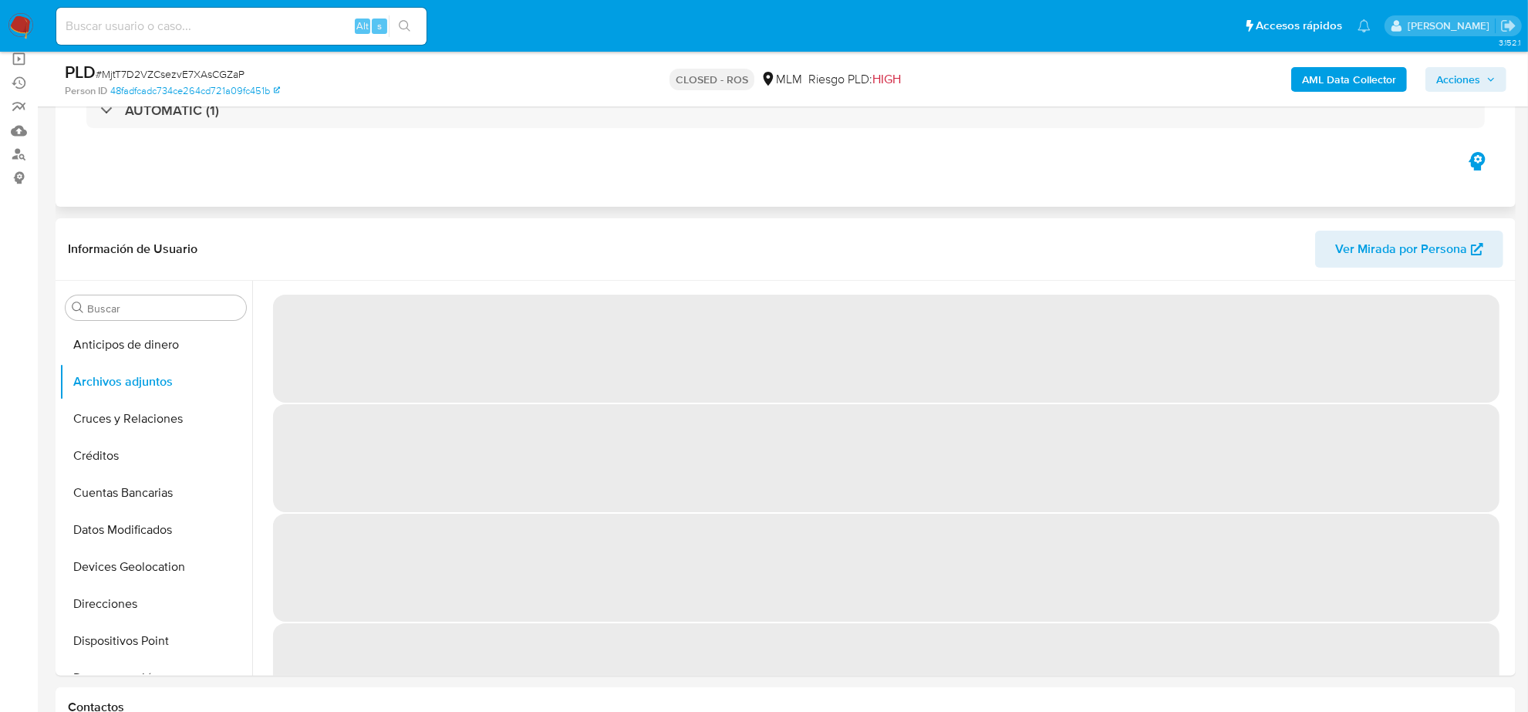
scroll to position [193, 0]
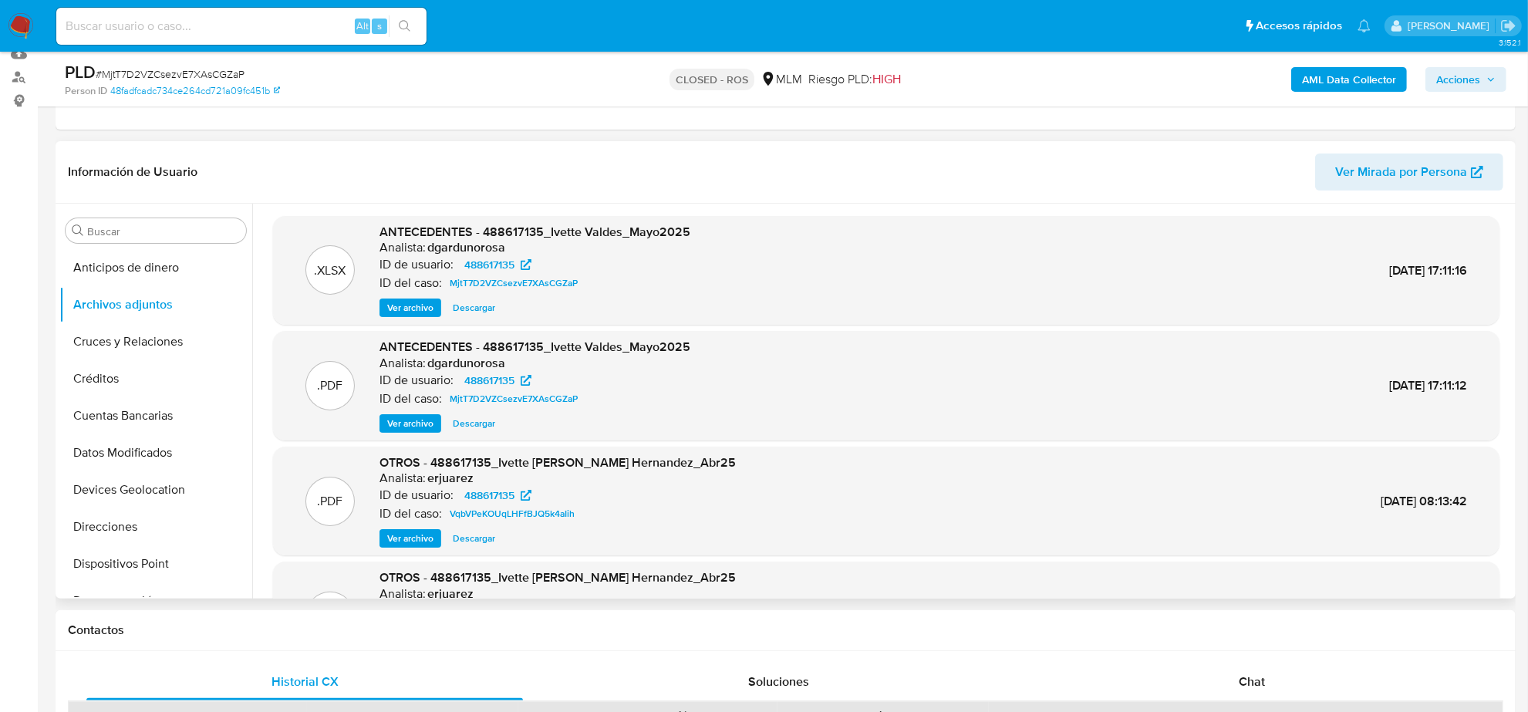
click at [414, 423] on span "Ver archivo" at bounding box center [410, 423] width 46 height 15
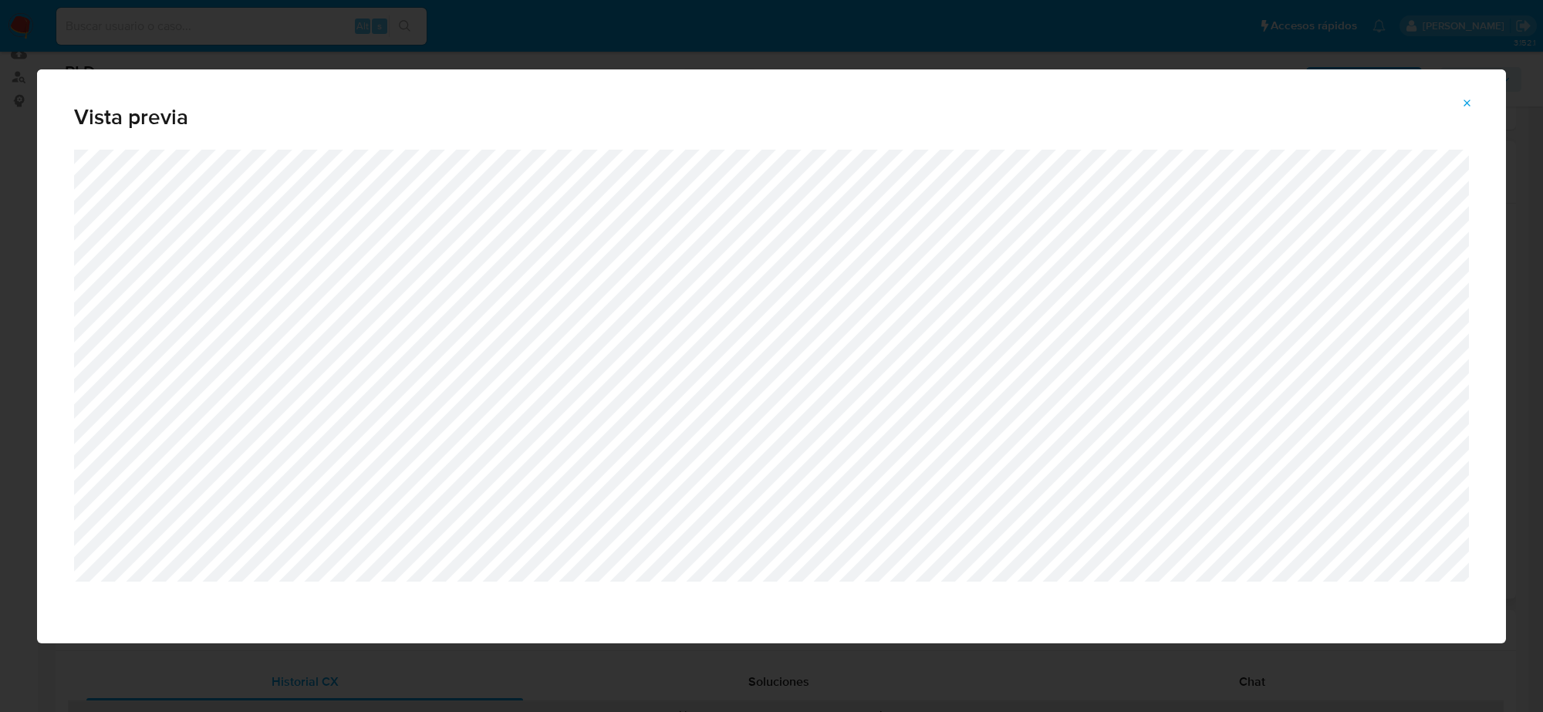
click at [1472, 102] on icon "Attachment preview" at bounding box center [1467, 103] width 12 height 12
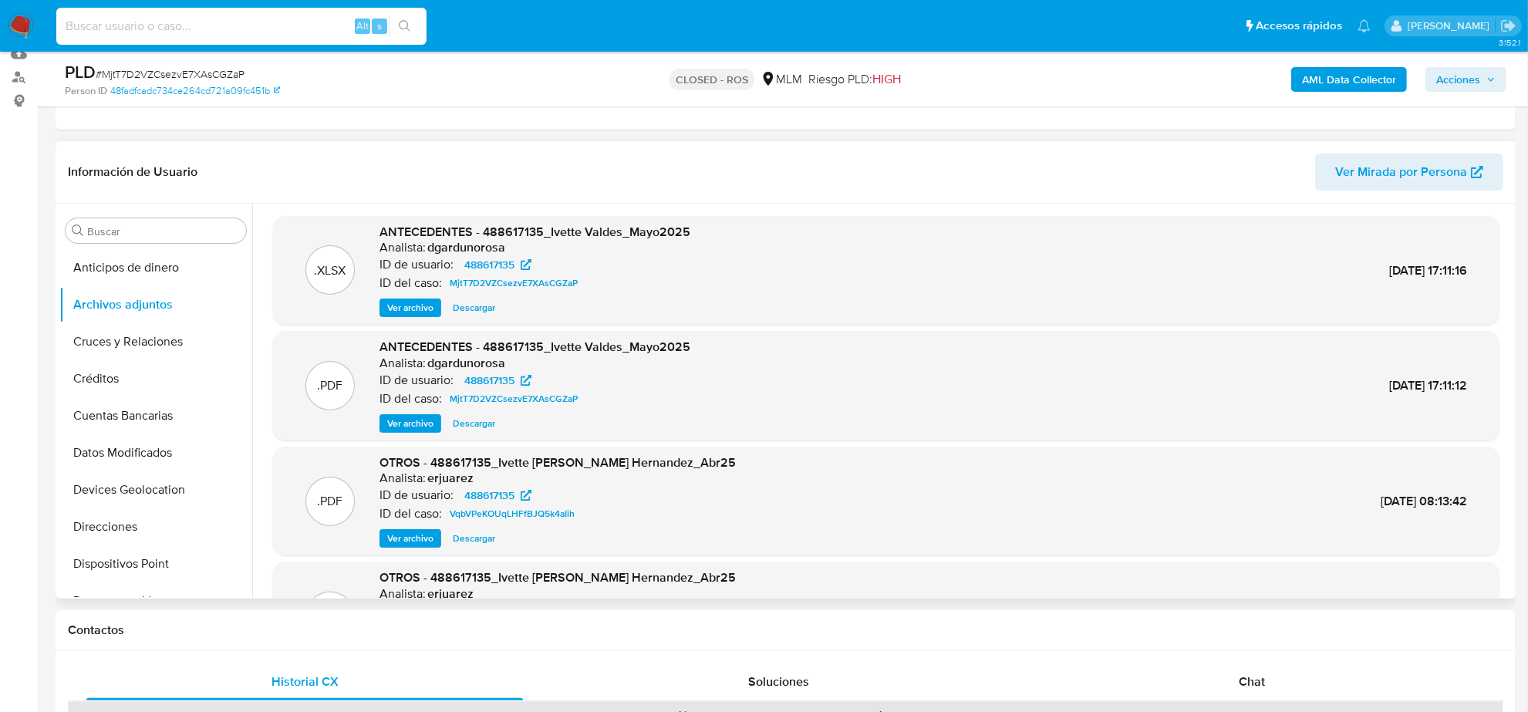
click at [237, 35] on input at bounding box center [241, 26] width 370 height 20
paste input "MjtT7D2VZCsezvE7XAsCGZaP"
type input "MjtT7D2VZCsezvE7XAsCGZaP"
click at [270, 25] on input "MjtT7D2VZCsezvE7XAsCGZaP" at bounding box center [241, 26] width 370 height 20
click at [21, 19] on img at bounding box center [21, 26] width 26 height 26
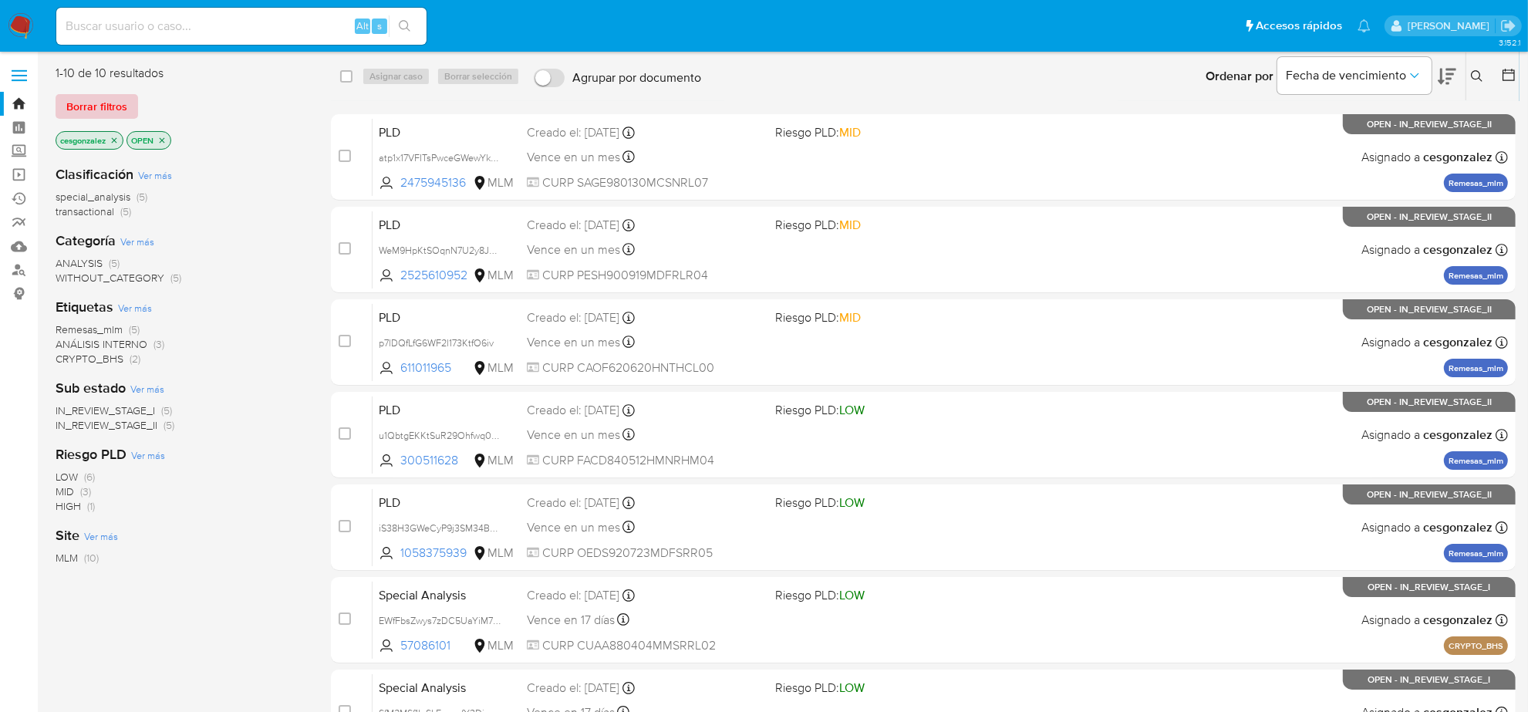
click at [79, 106] on span "Borrar filtros" at bounding box center [96, 107] width 61 height 22
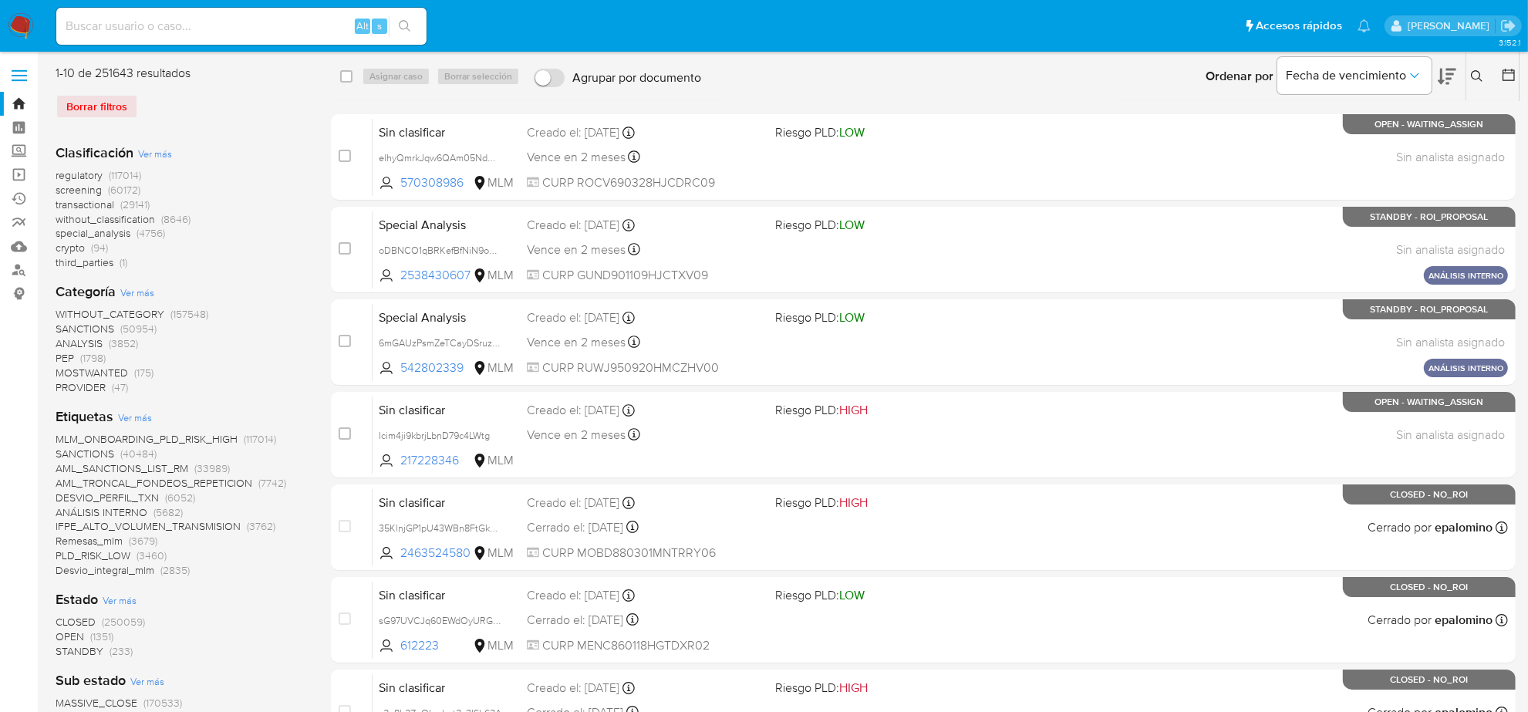
click at [1509, 68] on icon at bounding box center [1508, 74] width 15 height 15
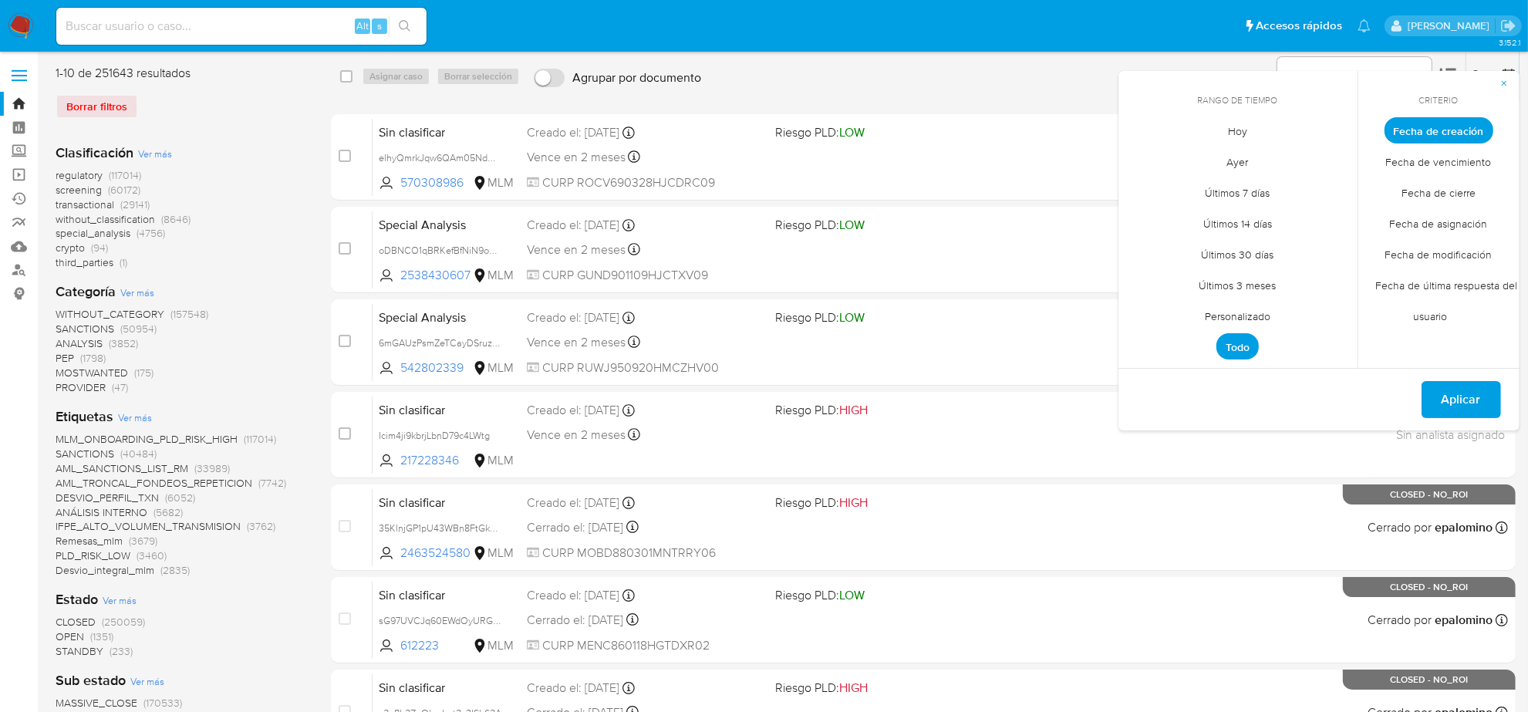
click at [1263, 318] on span "Personalizado" at bounding box center [1238, 317] width 98 height 32
click at [1139, 158] on icon "Mes anterior" at bounding box center [1141, 158] width 6 height 11
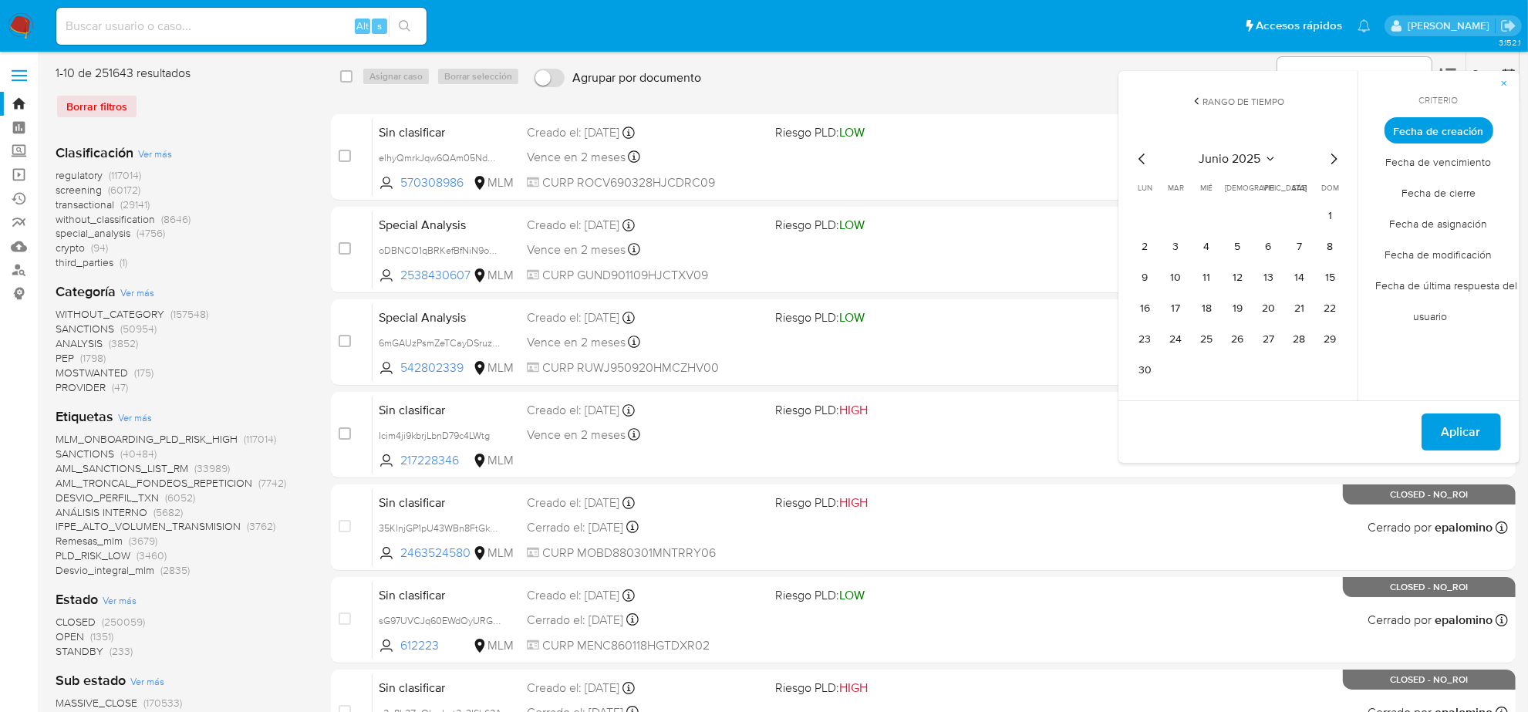
click at [1139, 158] on icon "Mes anterior" at bounding box center [1141, 158] width 6 height 11
click at [1147, 278] on button "12" at bounding box center [1145, 277] width 25 height 25
click at [1481, 402] on span "Aplicar" at bounding box center [1461, 401] width 39 height 34
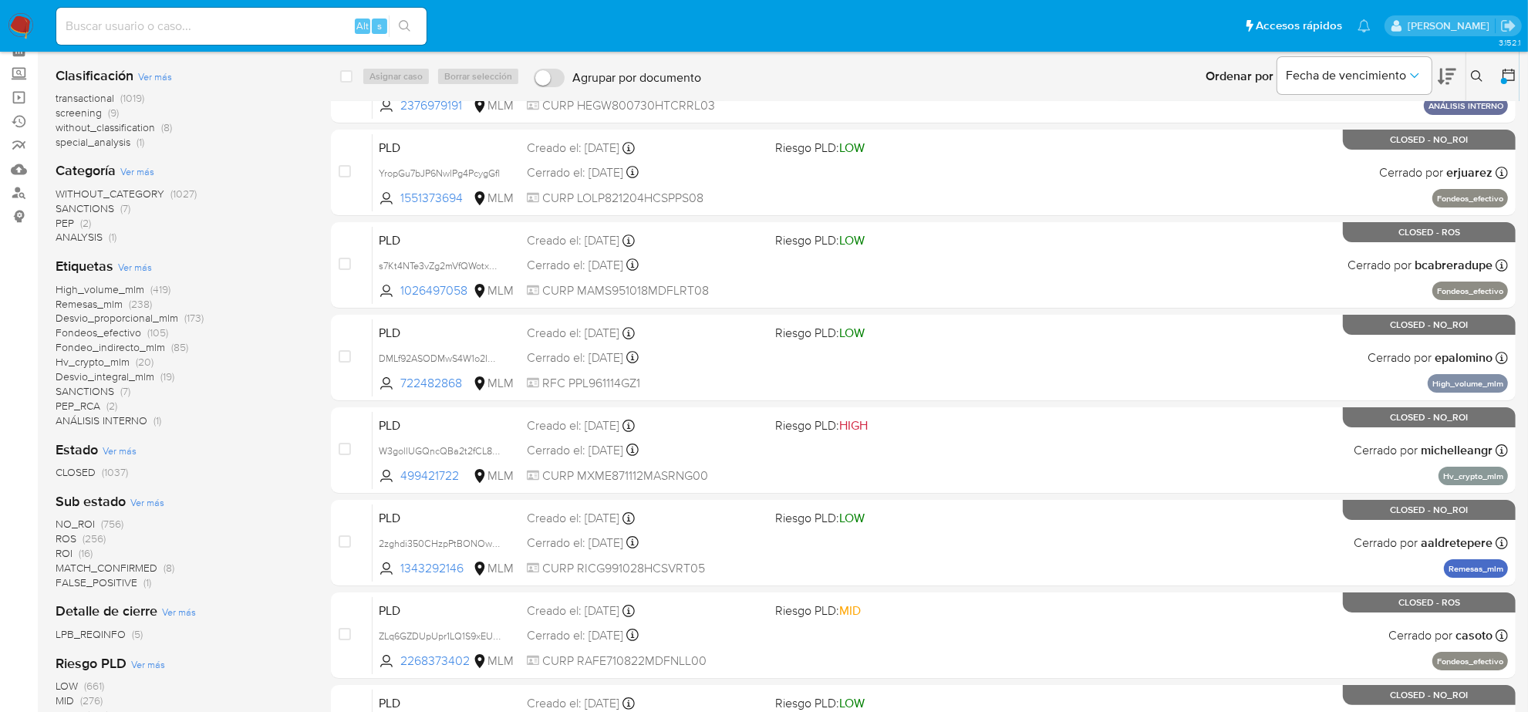
scroll to position [289, 0]
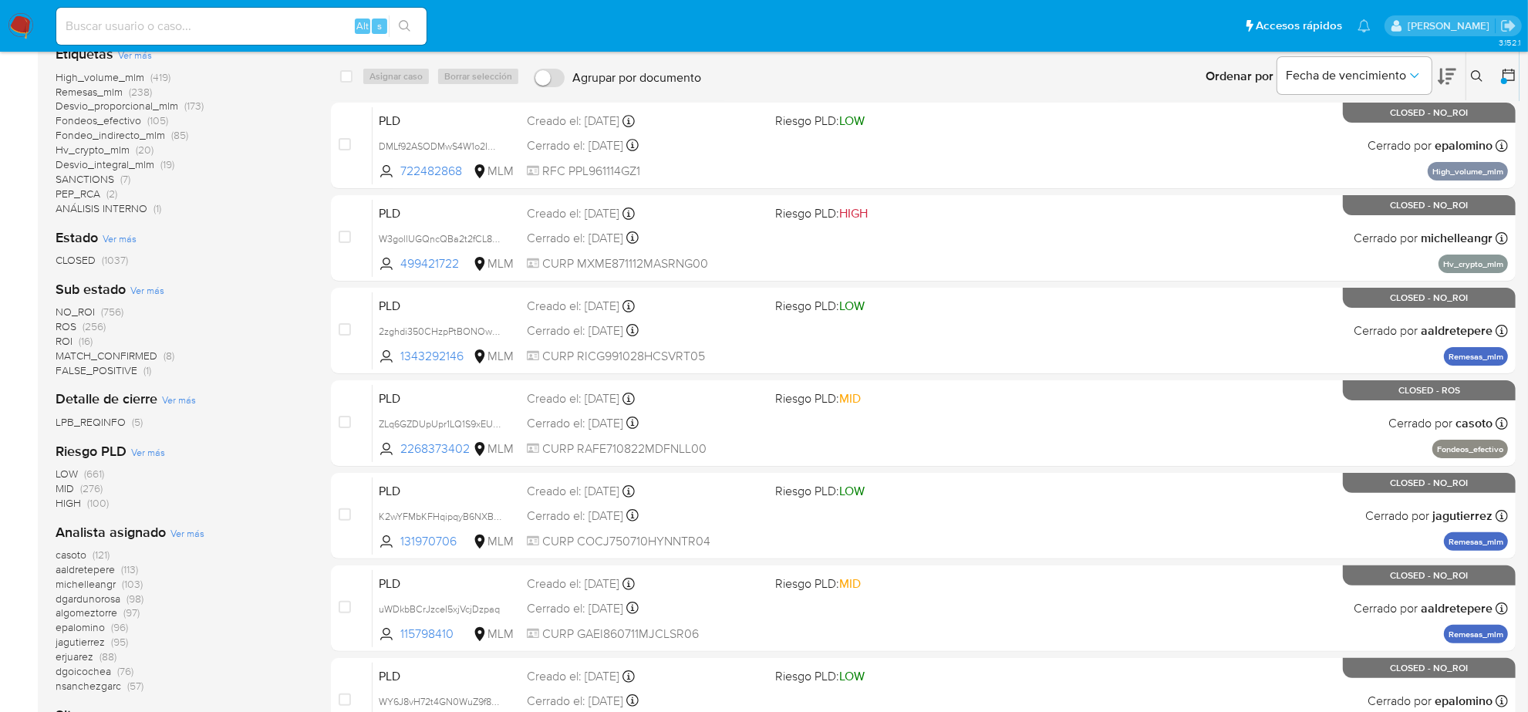
click at [73, 326] on span "ROS" at bounding box center [66, 326] width 21 height 15
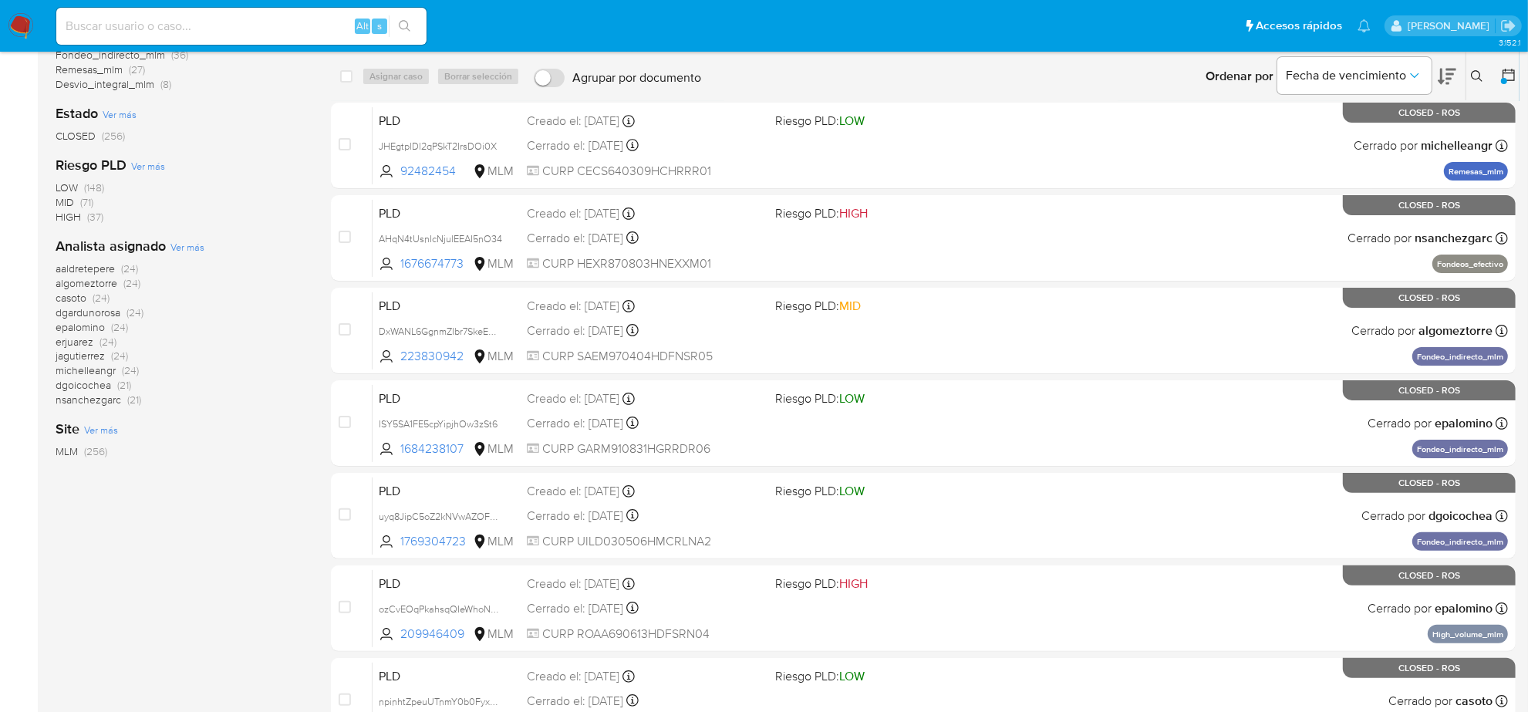
click at [100, 298] on span "(24)" at bounding box center [101, 297] width 17 height 15
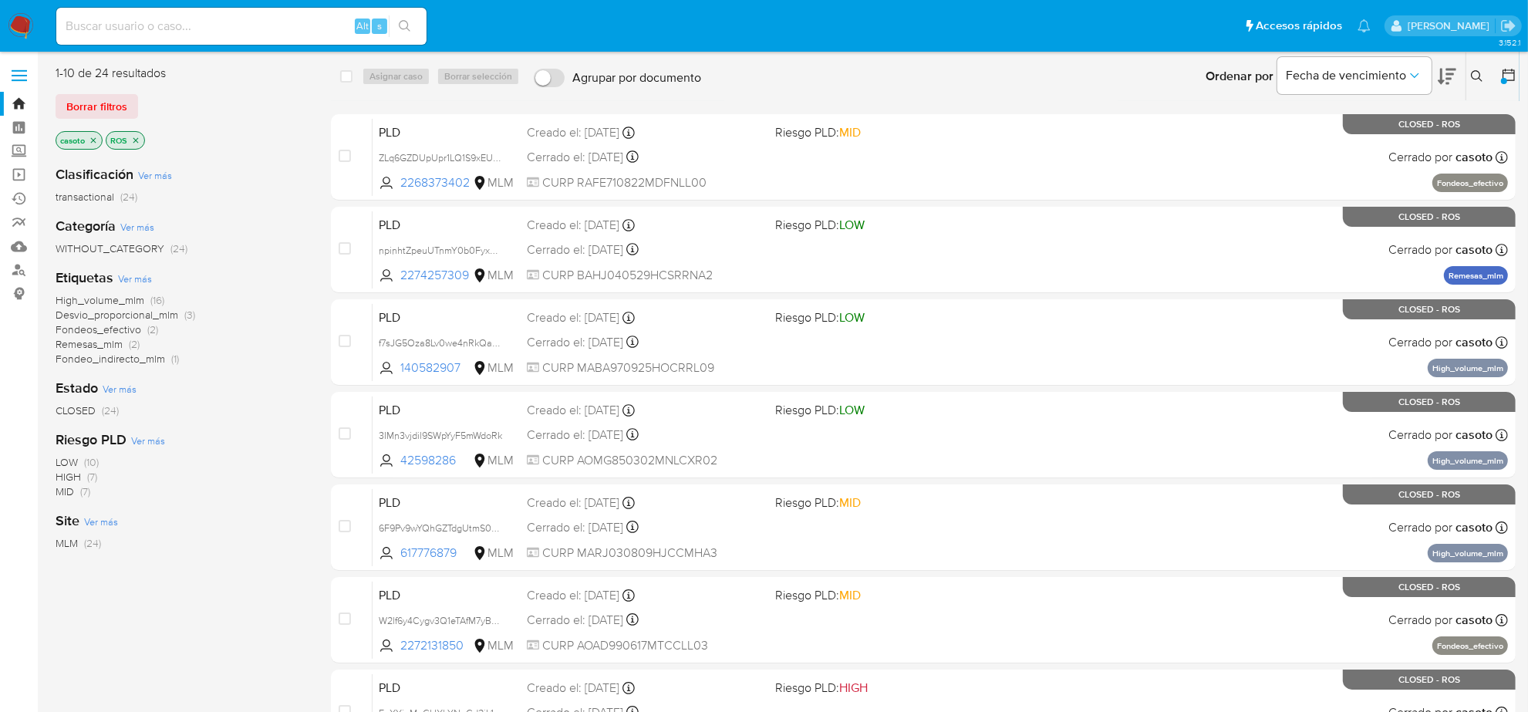
click at [96, 297] on span "High_volume_mlm" at bounding box center [100, 299] width 89 height 15
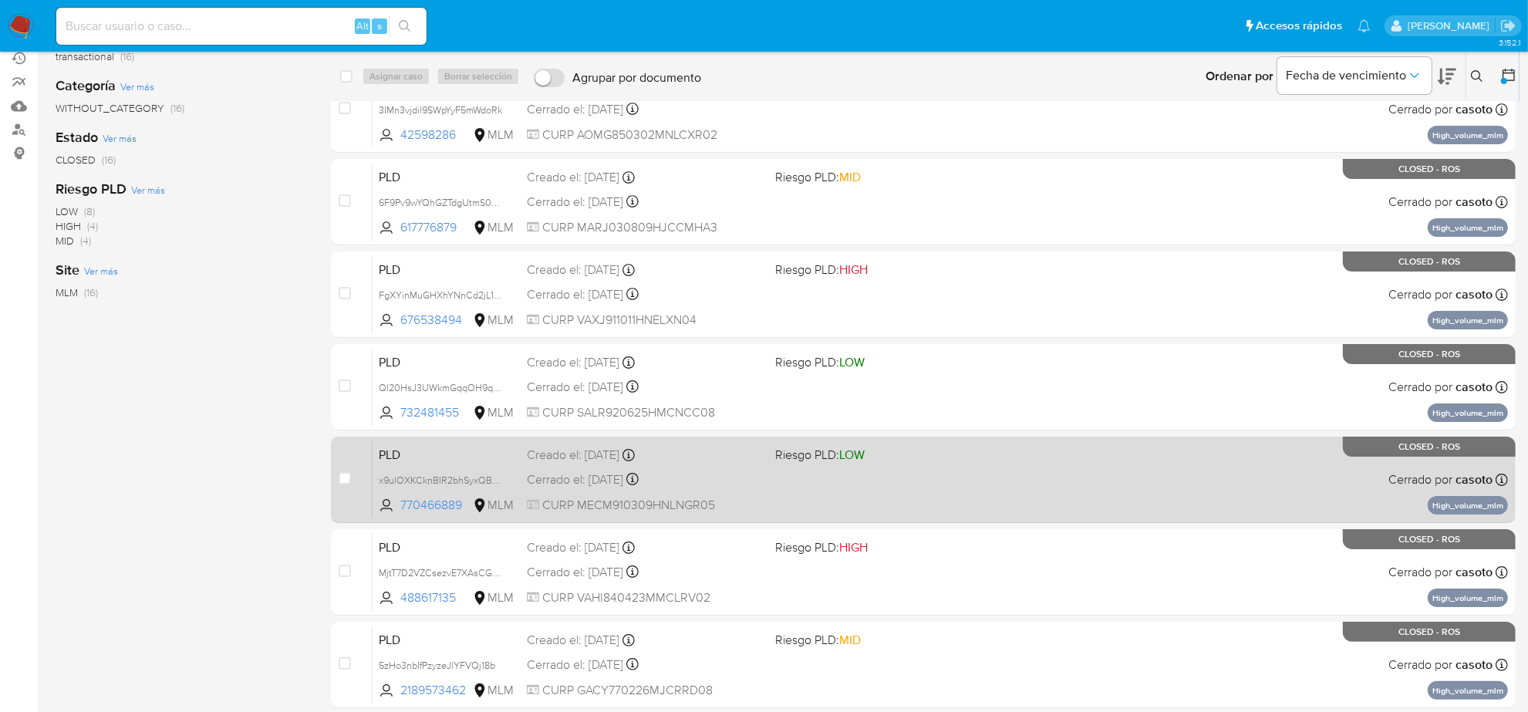
scroll to position [386, 0]
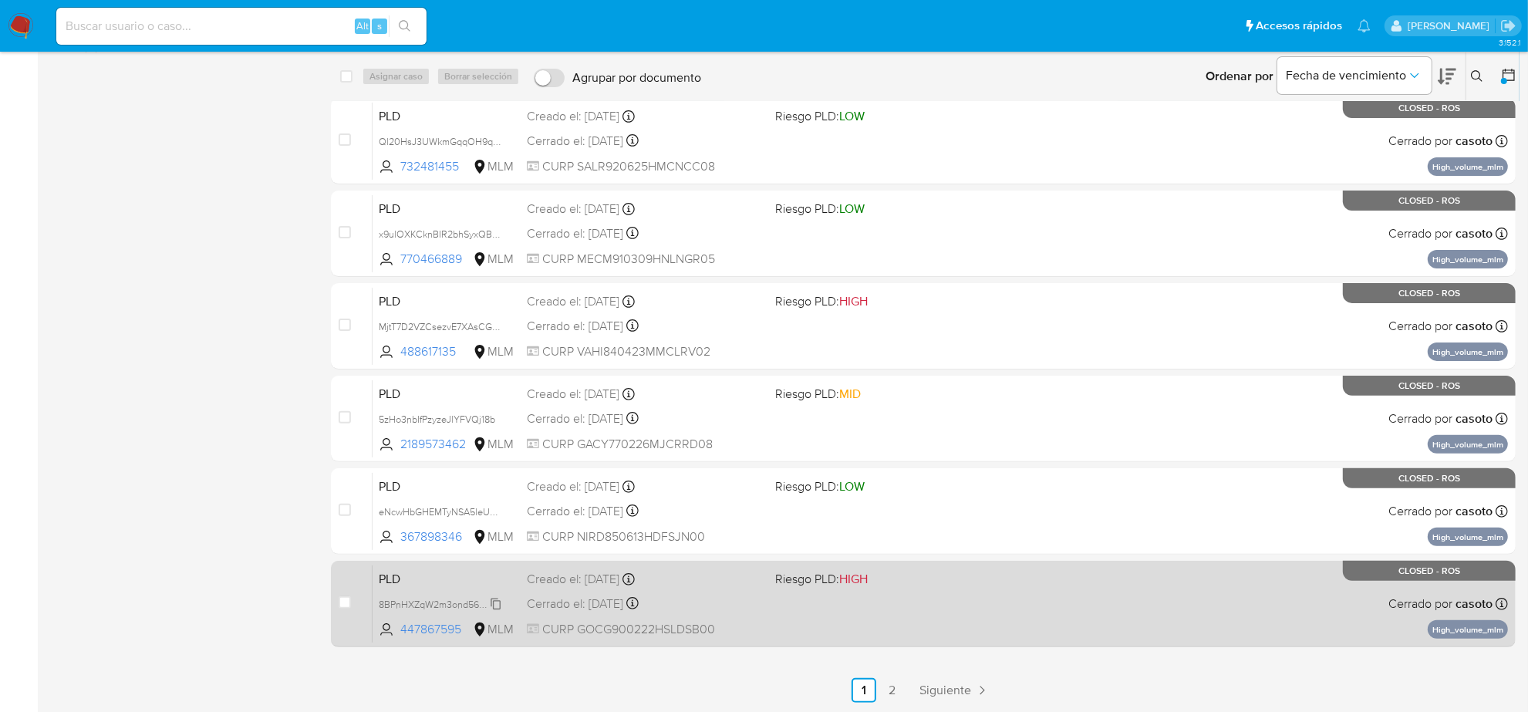
click at [490, 600] on span "8BPnHXZqW2m3ond562IBNXMV" at bounding box center [449, 603] width 141 height 17
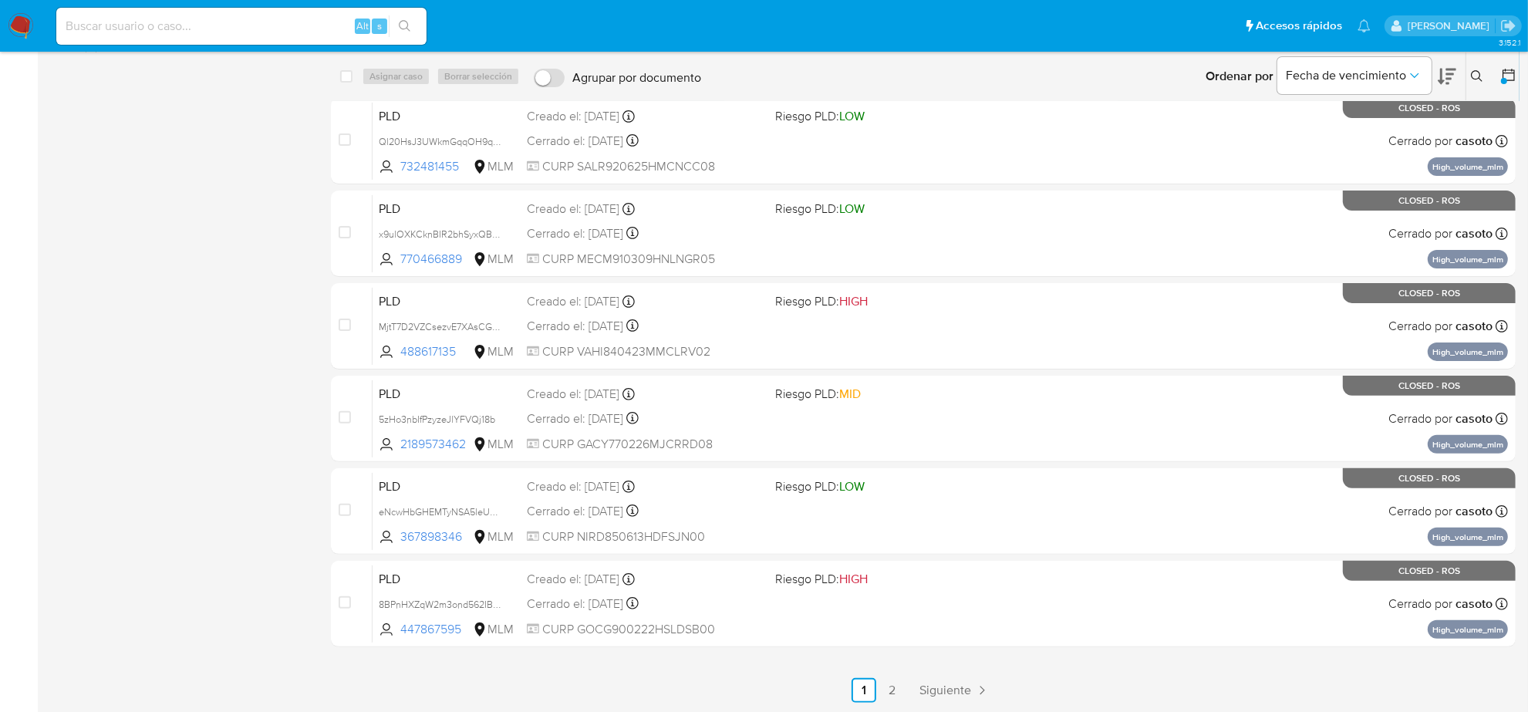
click at [109, 438] on div "1-10 de 16 resultados Borrar filtros casoto ROS High_volume_mlm Clasificación V…" at bounding box center [181, 190] width 251 height 1024
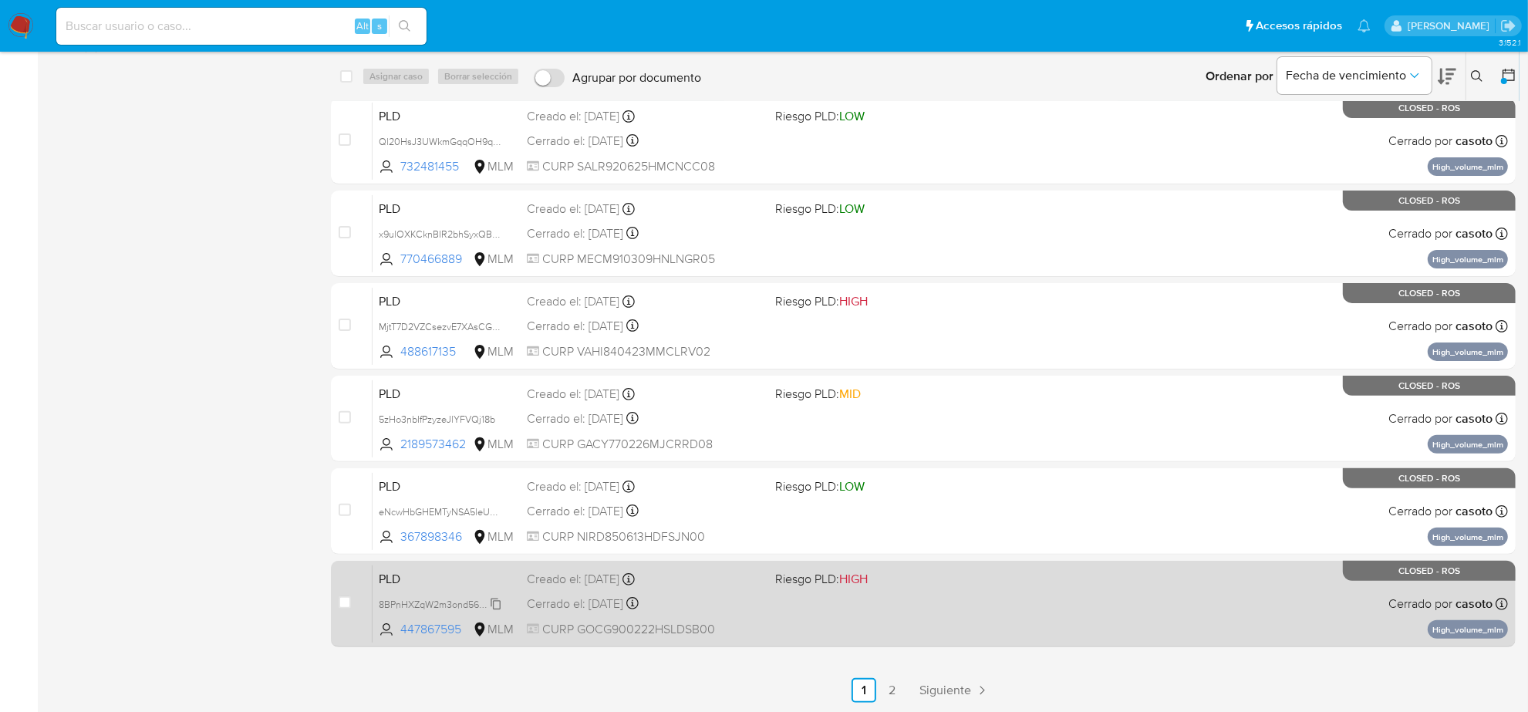
click at [491, 606] on span "8BPnHXZqW2m3ond562IBNXMV" at bounding box center [449, 603] width 141 height 17
click at [558, 619] on div "PLD 8BPnHXZqW2m3ond562IBNXMV Copiado Copiado 447867595 MLM Riesgo PLD: HIGH Cre…" at bounding box center [940, 604] width 1135 height 78
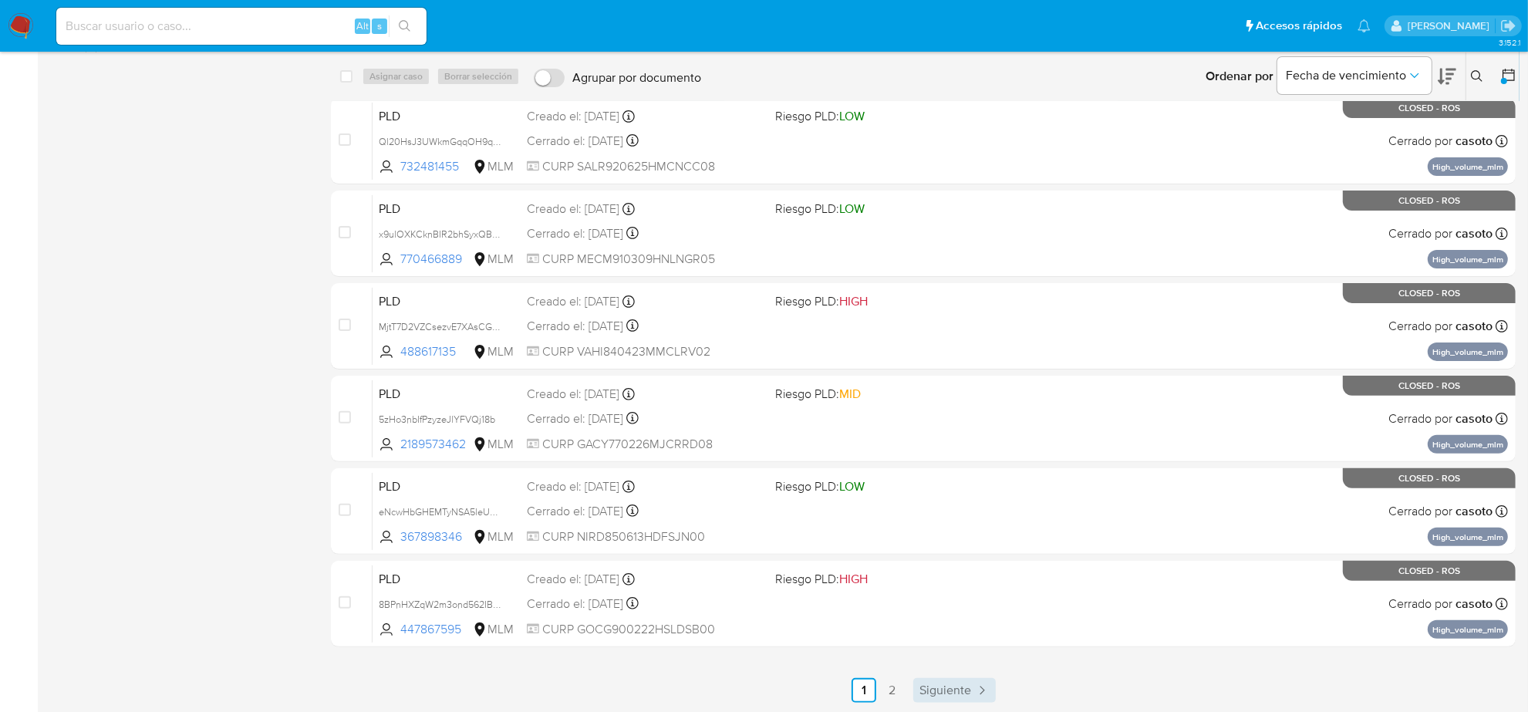
click at [946, 684] on span "Siguiente" at bounding box center [945, 690] width 52 height 12
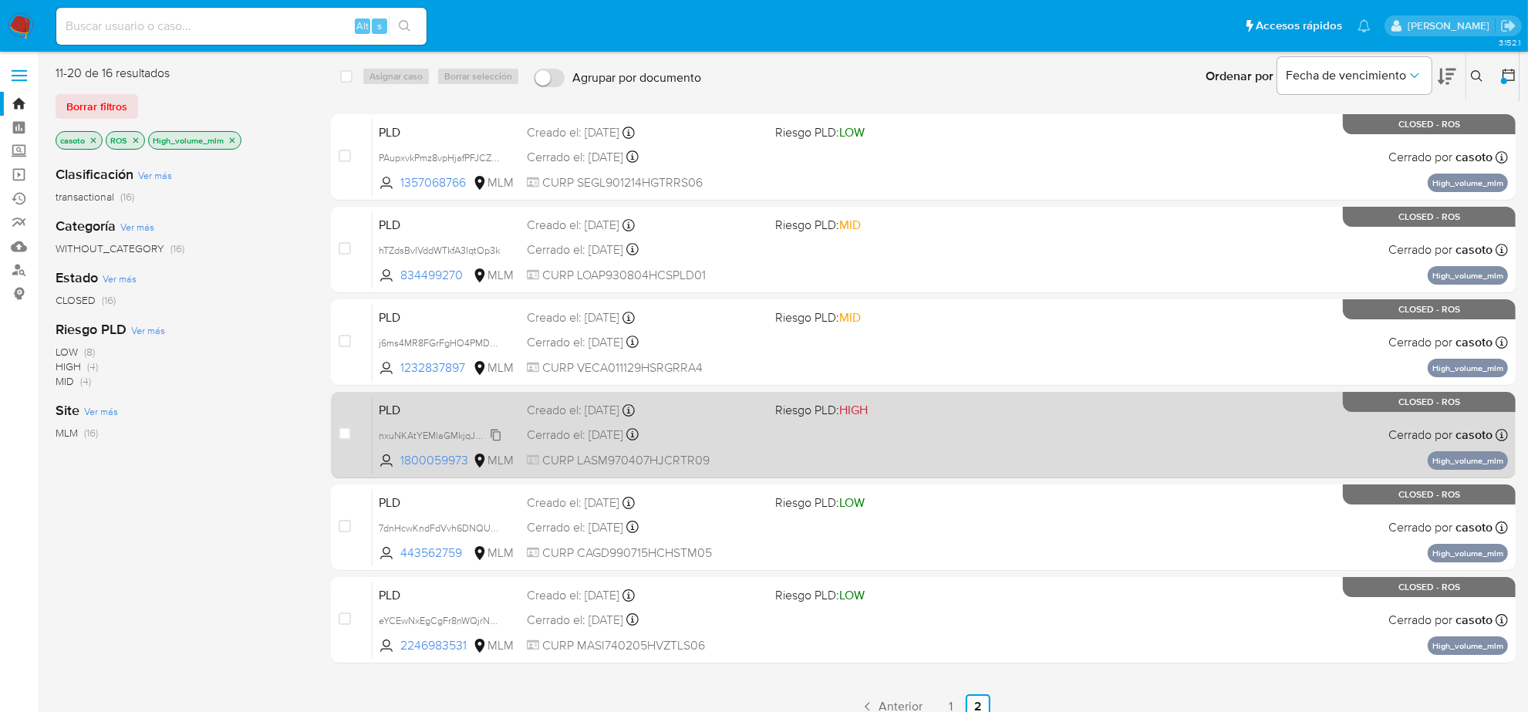
click at [487, 430] on span "nxuNKAtYEMlaGMkjqJCBMb0n" at bounding box center [446, 434] width 134 height 17
click at [582, 440] on div "Cerrado el: 08/07/2025 Cerrado el: 08/07/2025 12:02:42" at bounding box center [645, 435] width 236 height 17
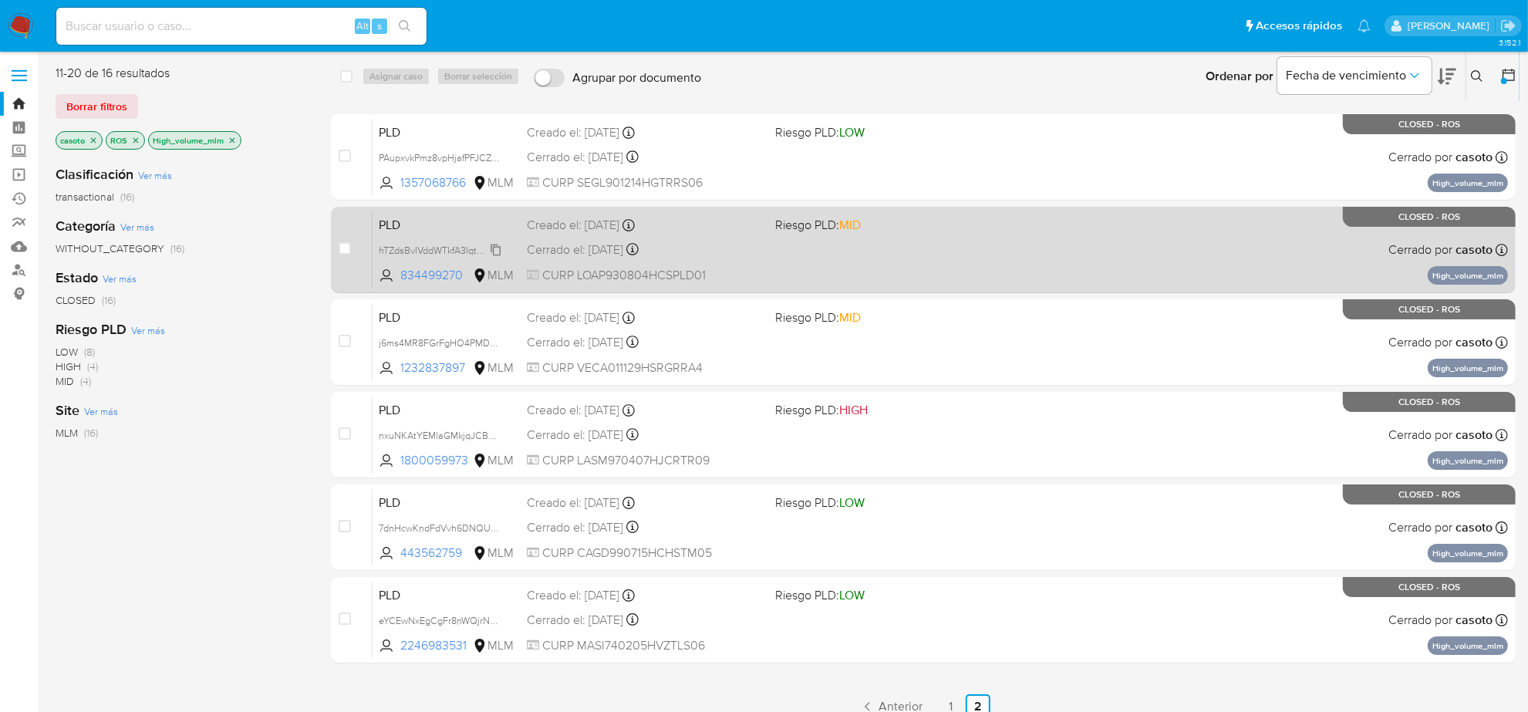
click at [491, 252] on span "hTZdsBvIVddWTkfA3IqtOp3k" at bounding box center [439, 249] width 121 height 17
click at [581, 248] on div "Cerrado el: 08/07/2025 Cerrado el: 08/07/2025 11:52:04" at bounding box center [645, 249] width 236 height 17
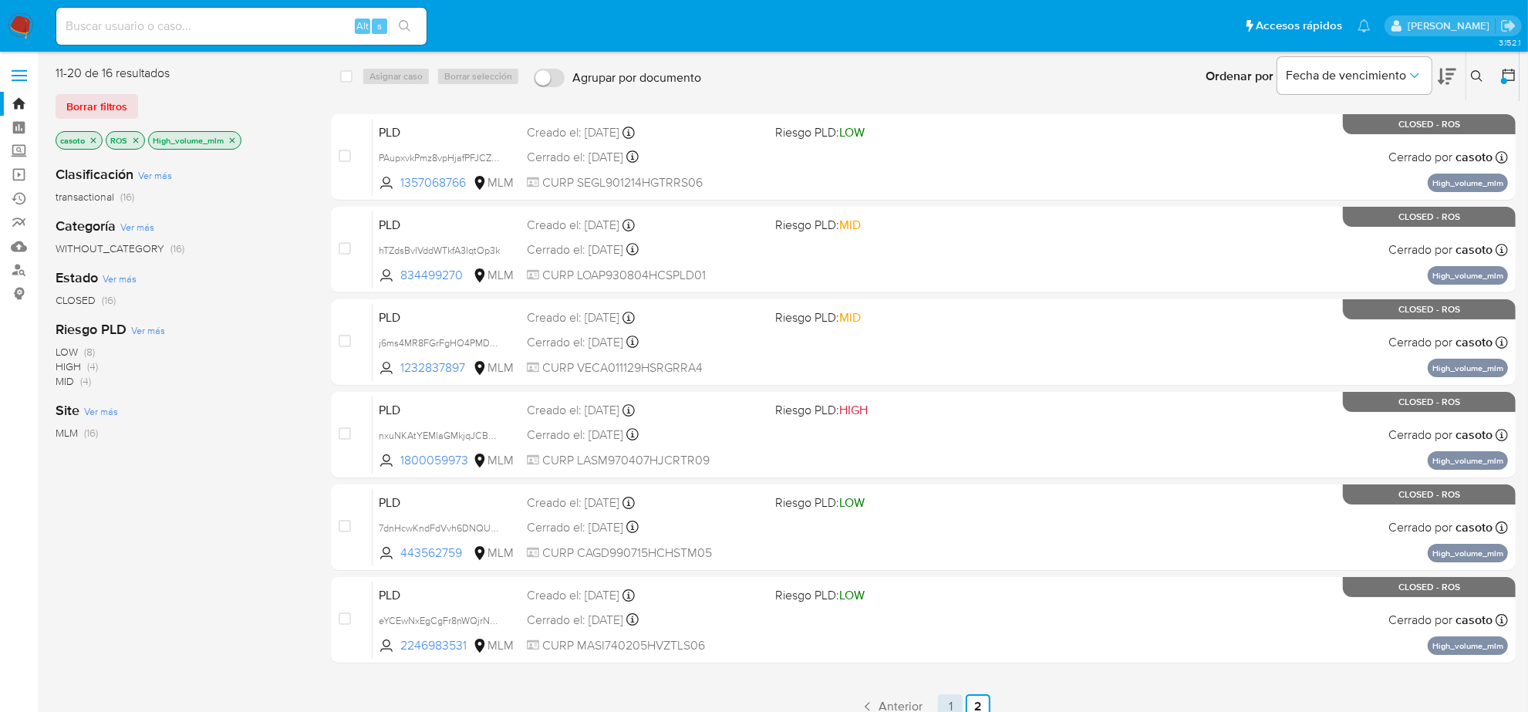
click at [946, 696] on link "1" at bounding box center [950, 706] width 25 height 25
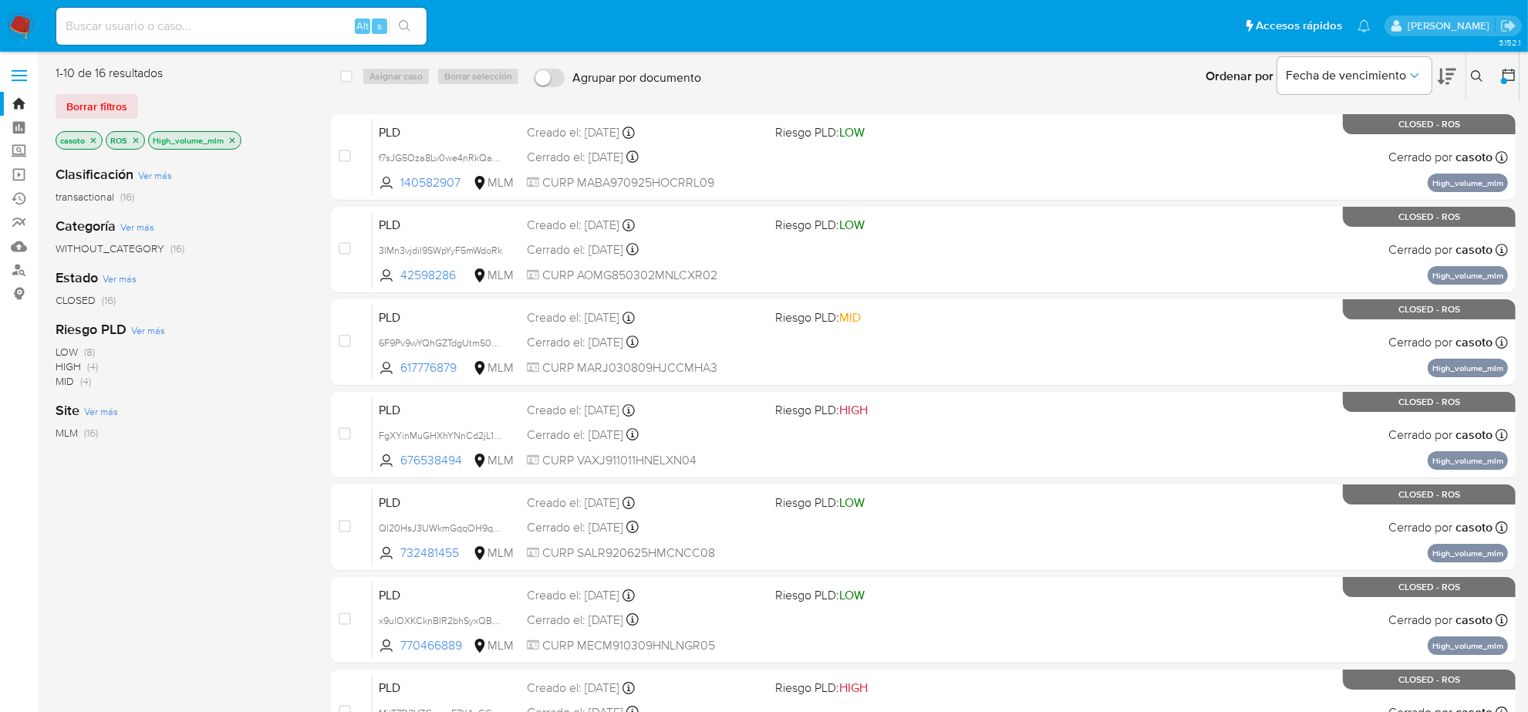
click at [234, 133] on p "High_volume_mlm" at bounding box center [195, 140] width 92 height 17
click at [233, 141] on icon "close-filter" at bounding box center [232, 140] width 9 height 9
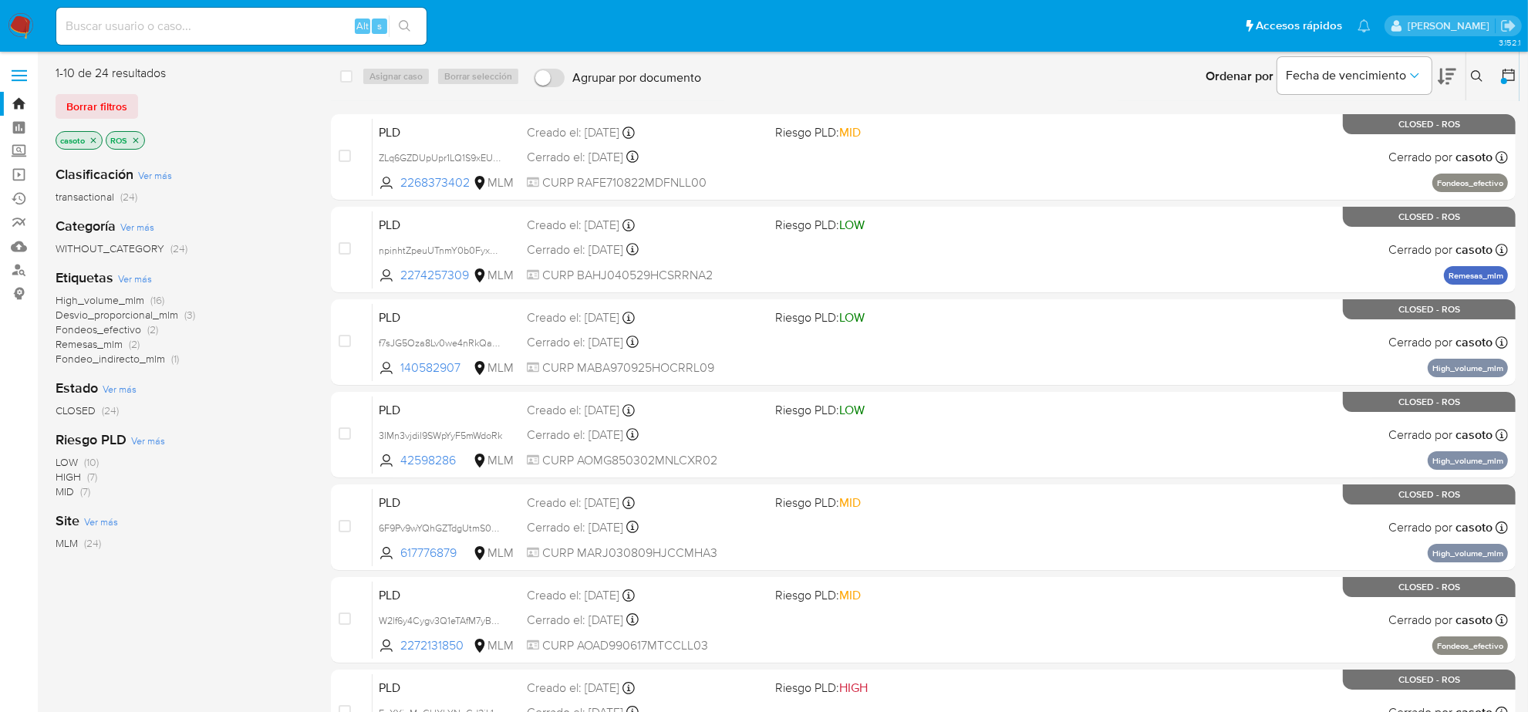
click at [147, 316] on span "Desvio_proporcional_mlm" at bounding box center [117, 314] width 123 height 15
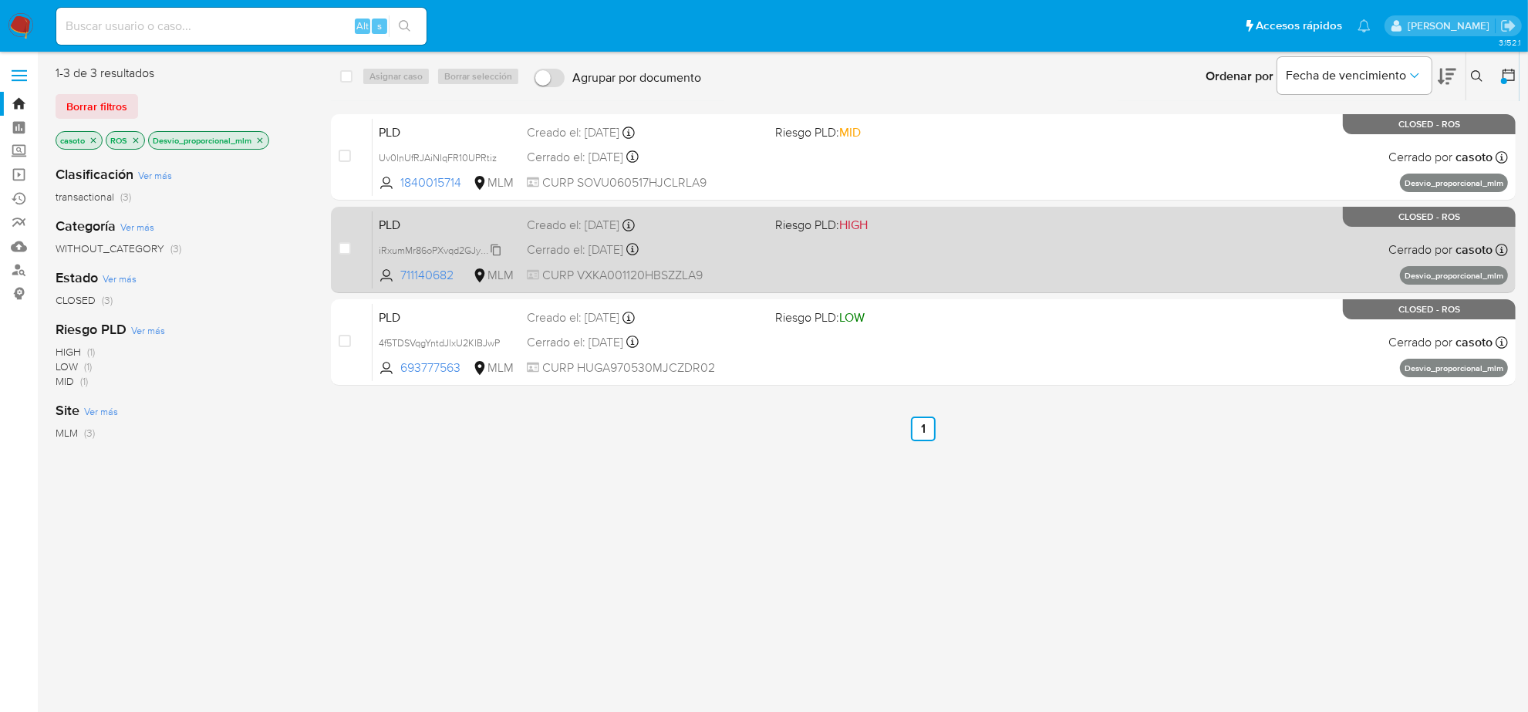
click at [497, 251] on span "iRxumMr86oPXvqd2GJyPcZYH" at bounding box center [444, 249] width 130 height 17
click at [581, 249] on div "Cerrado el: 08/07/2025 Cerrado el: 08/07/2025 12:29:50" at bounding box center [645, 249] width 236 height 17
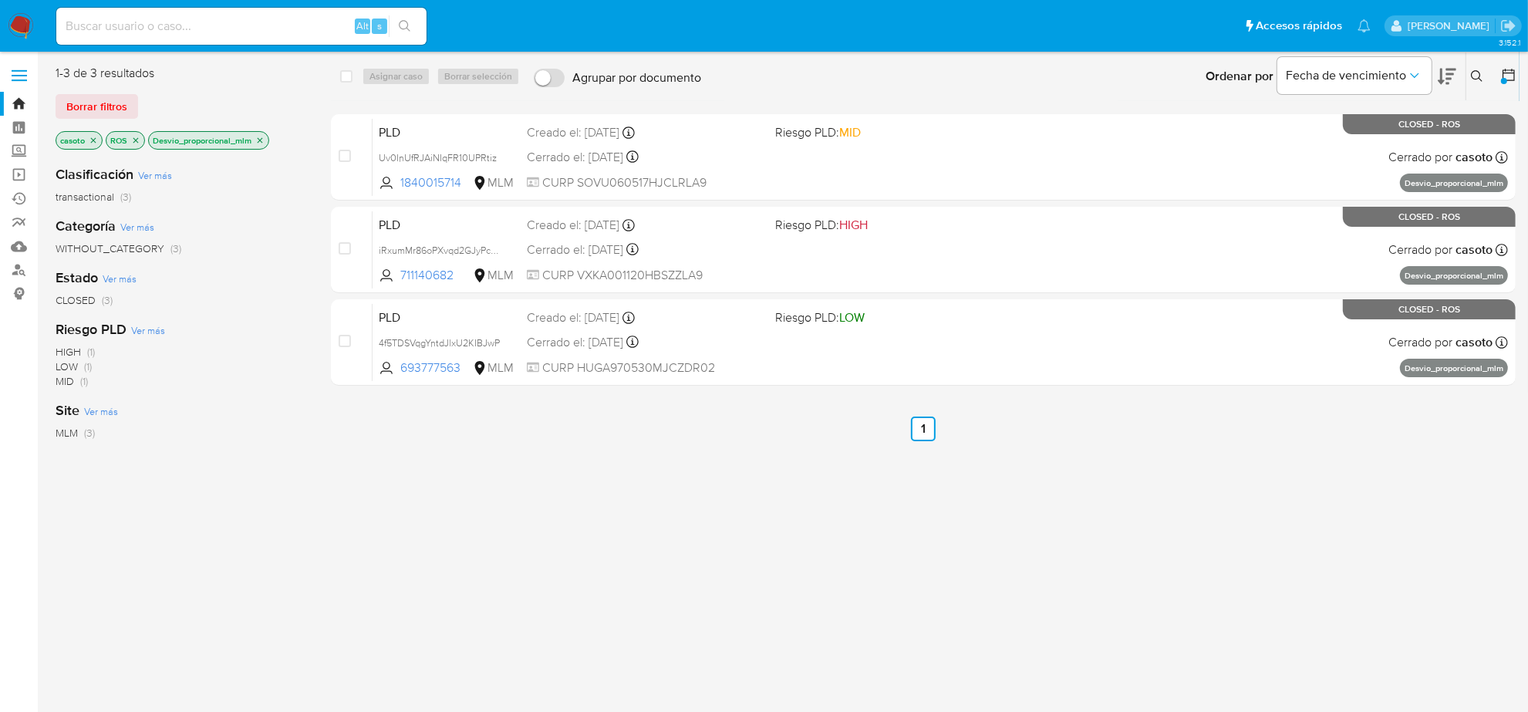
click at [259, 143] on icon "close-filter" at bounding box center [259, 140] width 9 height 9
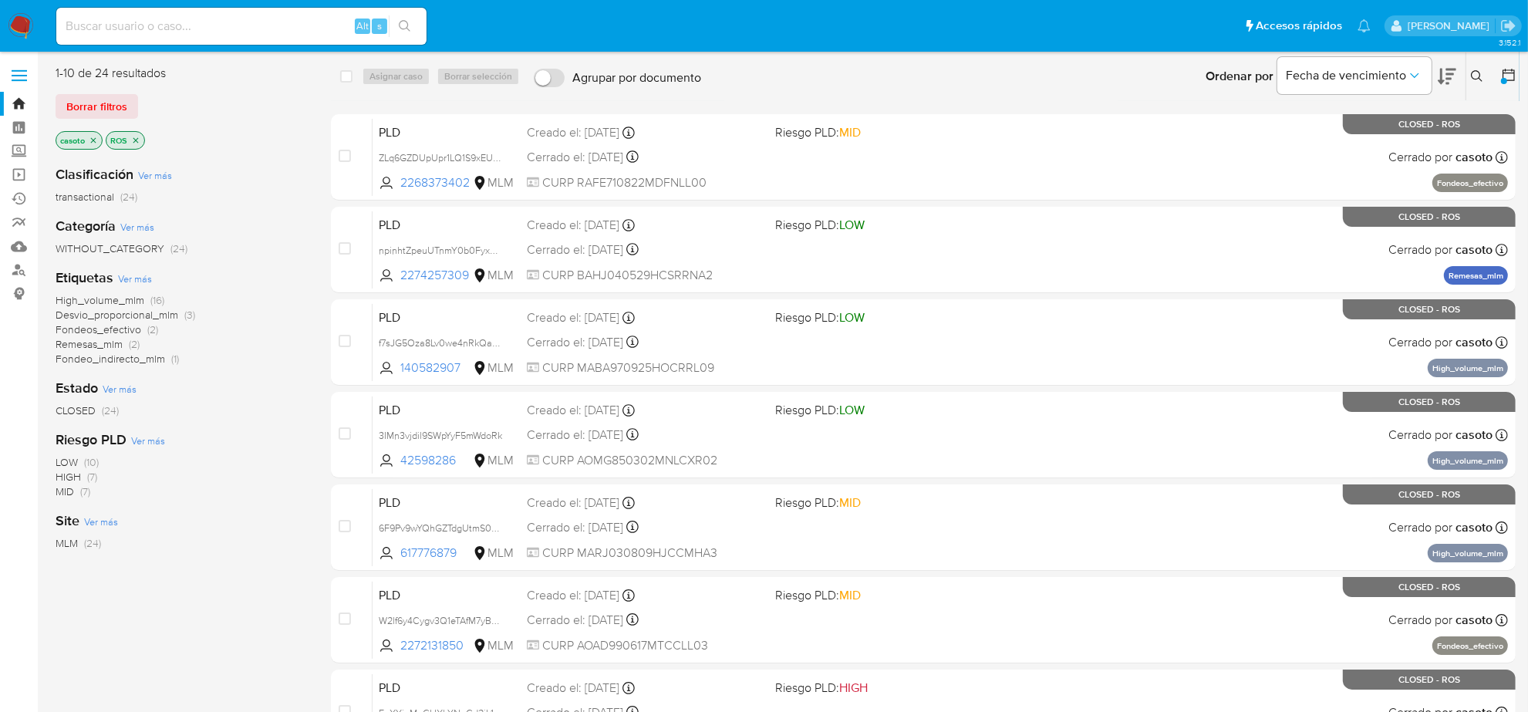
click at [135, 139] on icon "close-filter" at bounding box center [135, 139] width 5 height 5
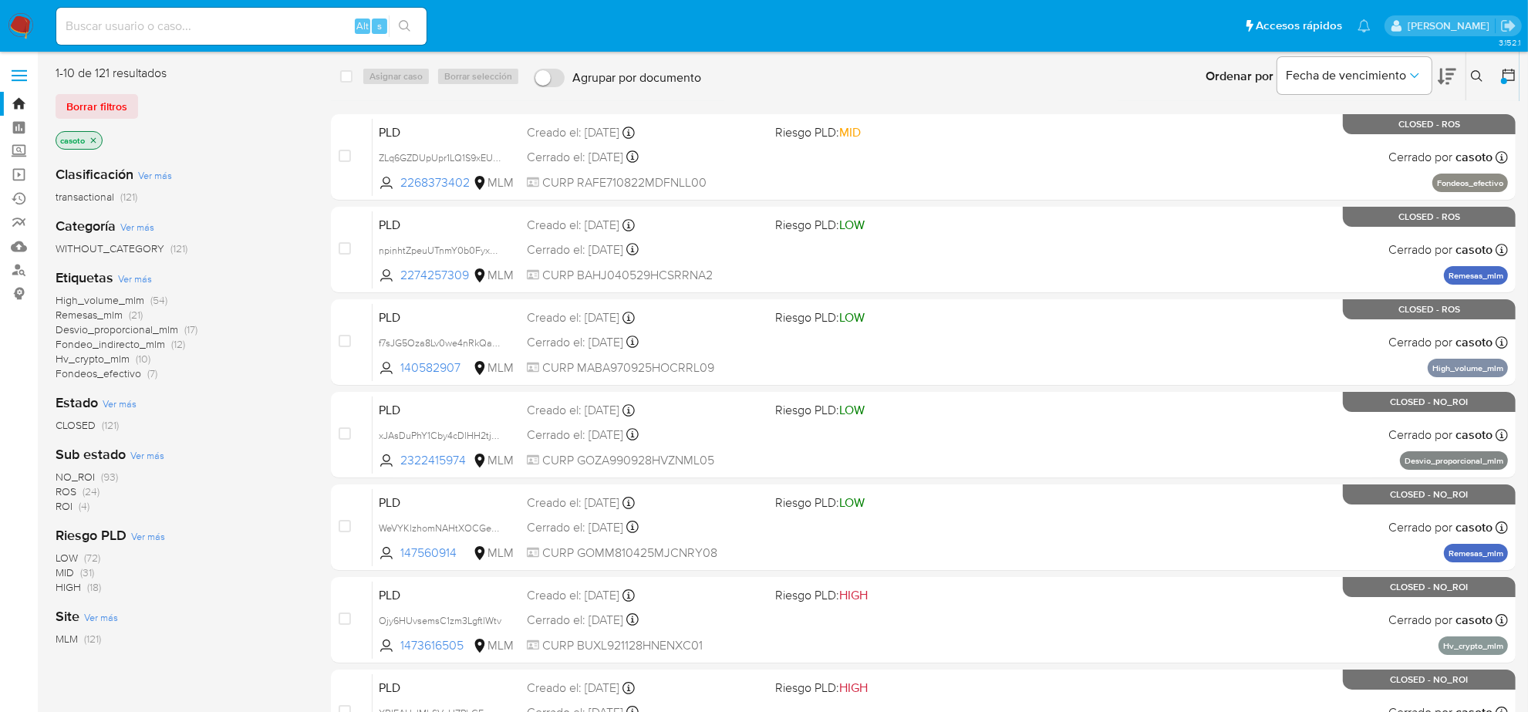
click at [85, 472] on span "NO_ROI" at bounding box center [75, 476] width 39 height 15
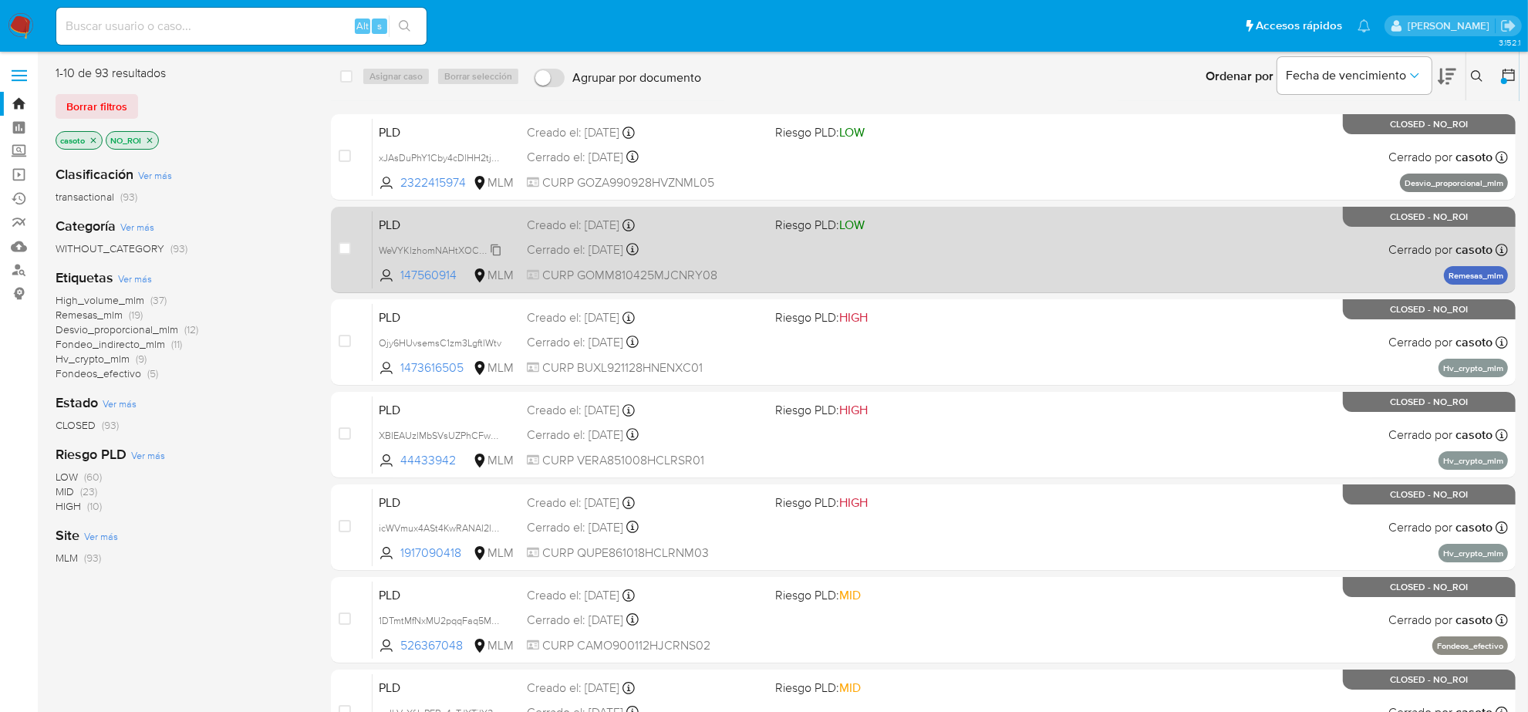
click at [499, 252] on span "WeVYKlzhomNAHtXOCGe7OZC7" at bounding box center [450, 249] width 142 height 17
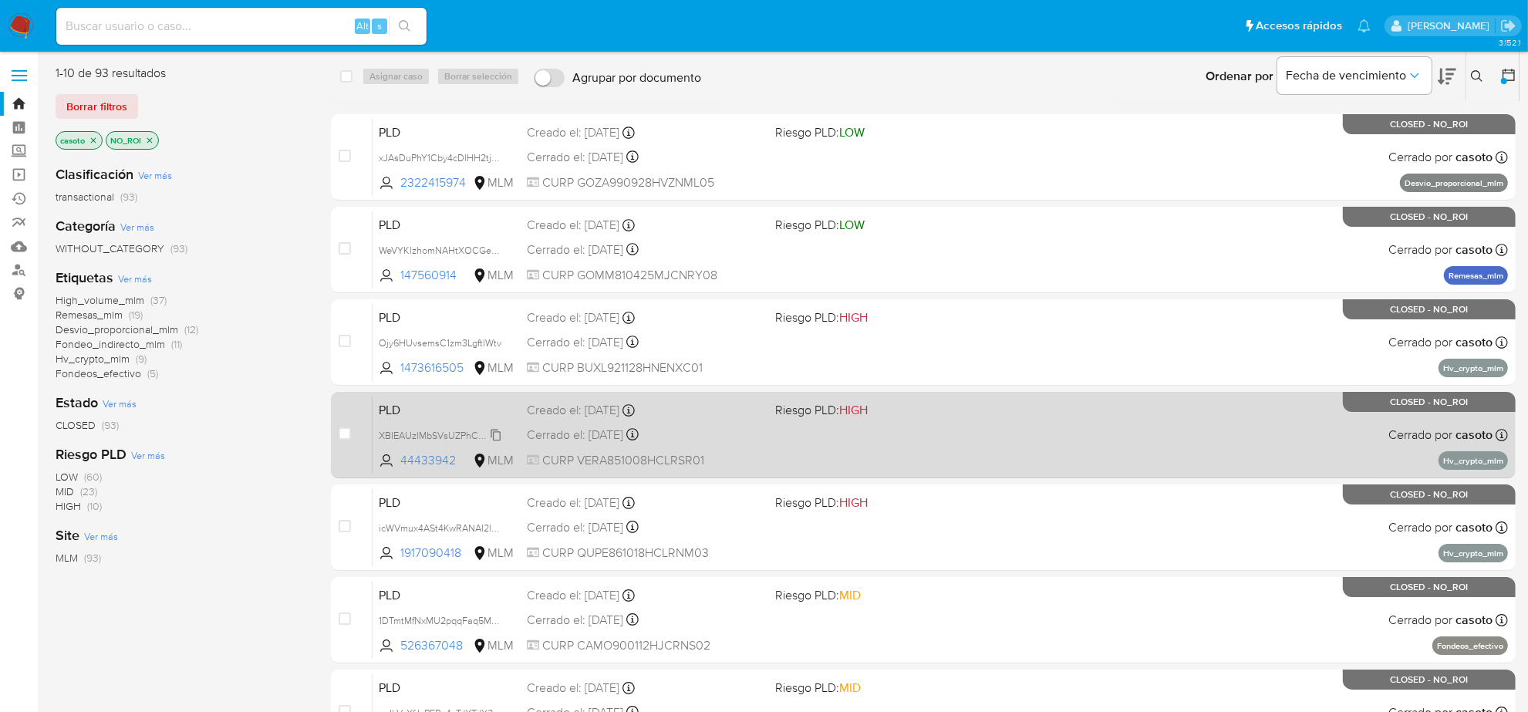
click at [484, 432] on span "XBIEAUzlMbSVsUZPhCFwPDXs" at bounding box center [446, 434] width 135 height 17
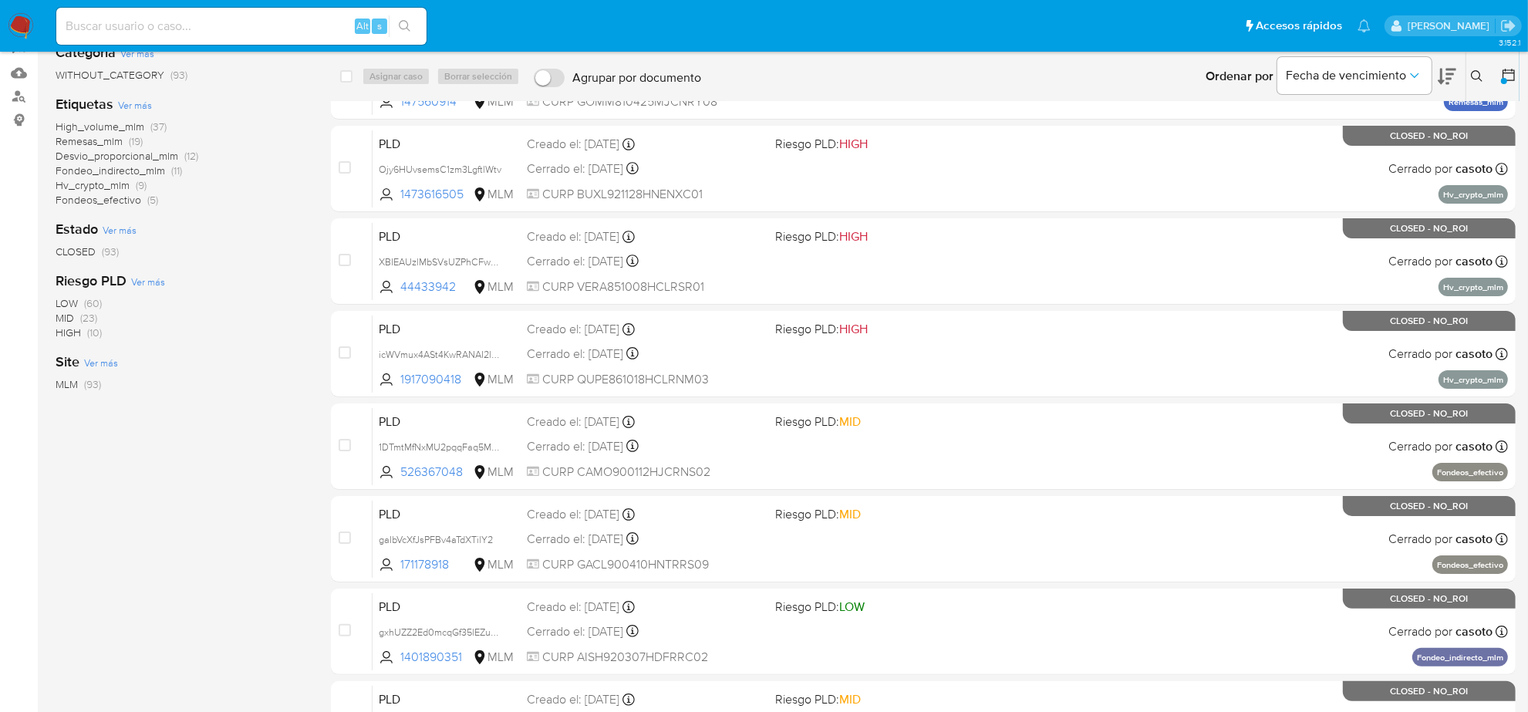
scroll to position [386, 0]
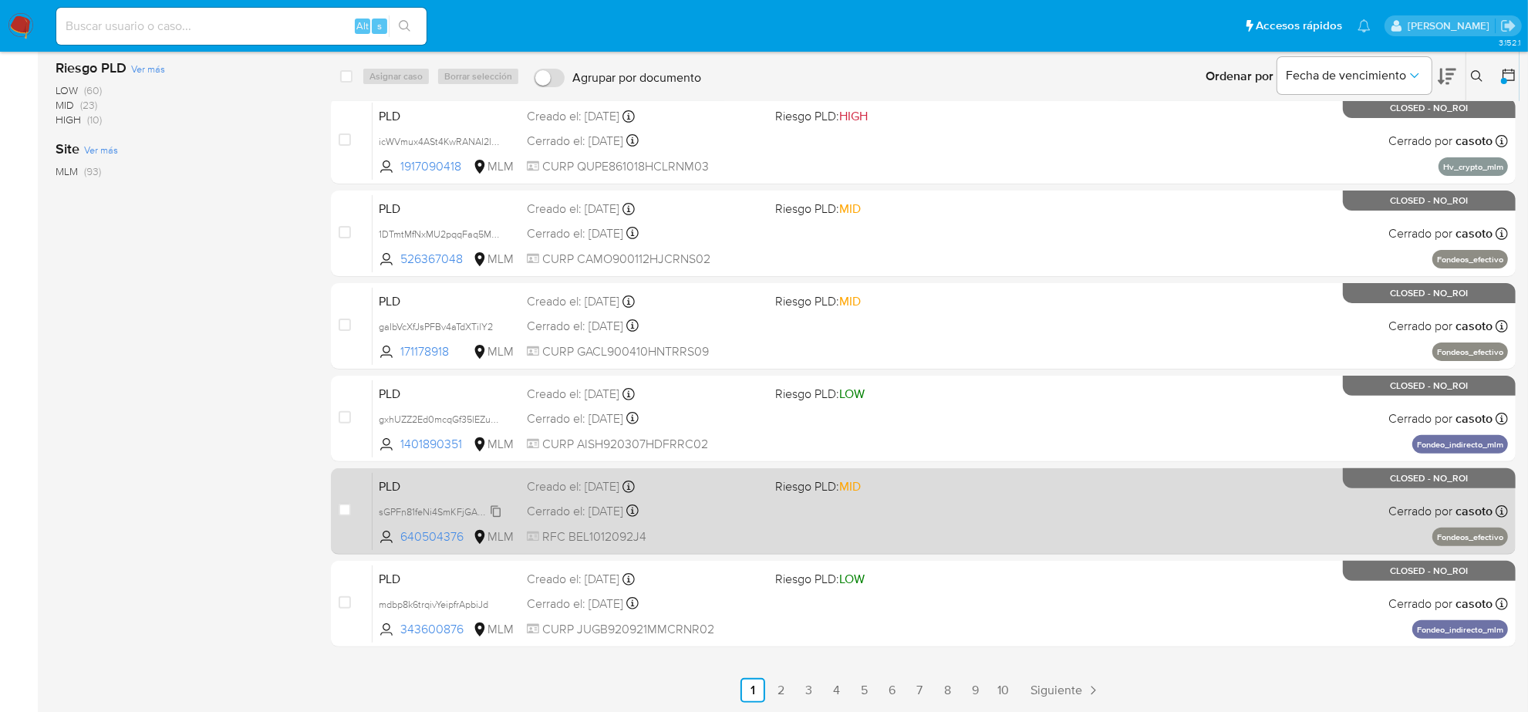
click at [492, 509] on span "sGPFn81feNi4SmKFjGAmFGGA" at bounding box center [445, 510] width 132 height 17
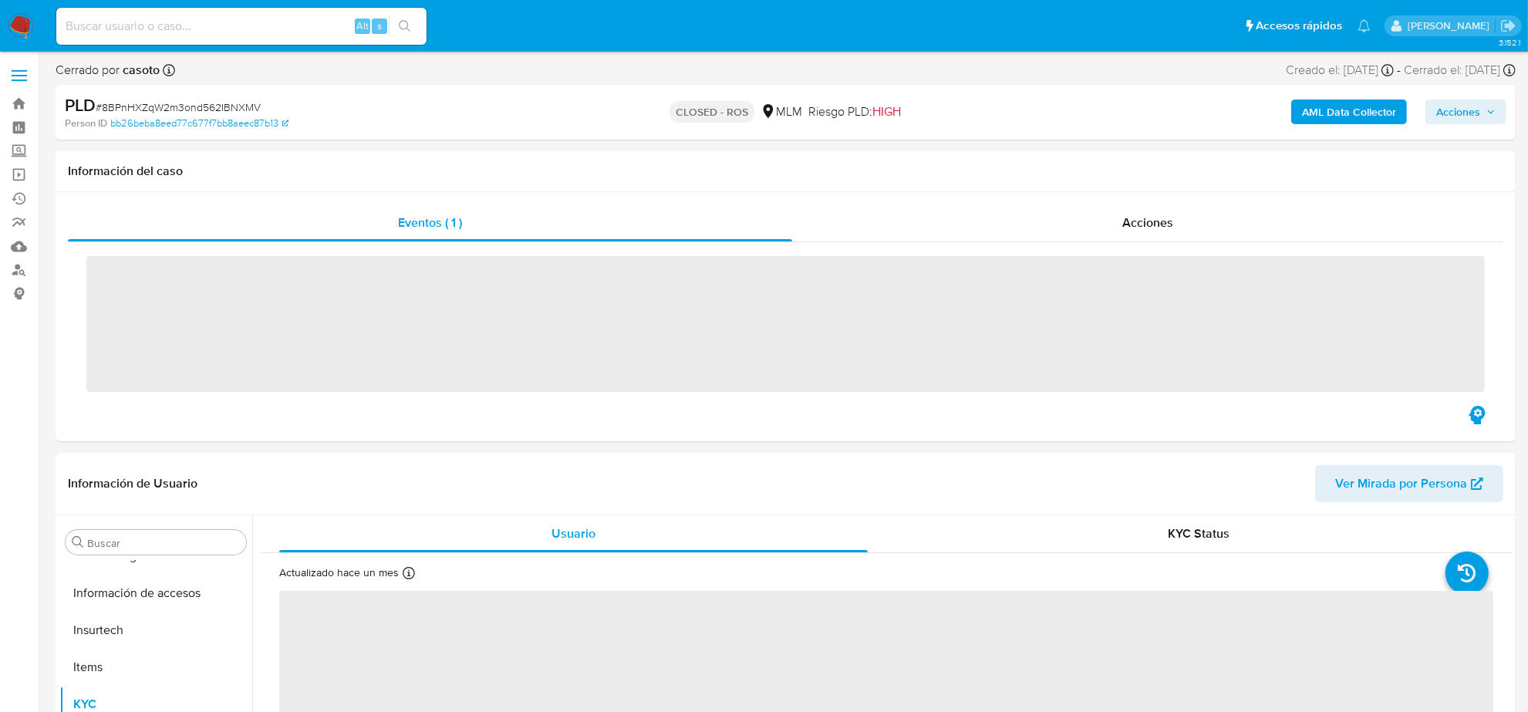
scroll to position [614, 0]
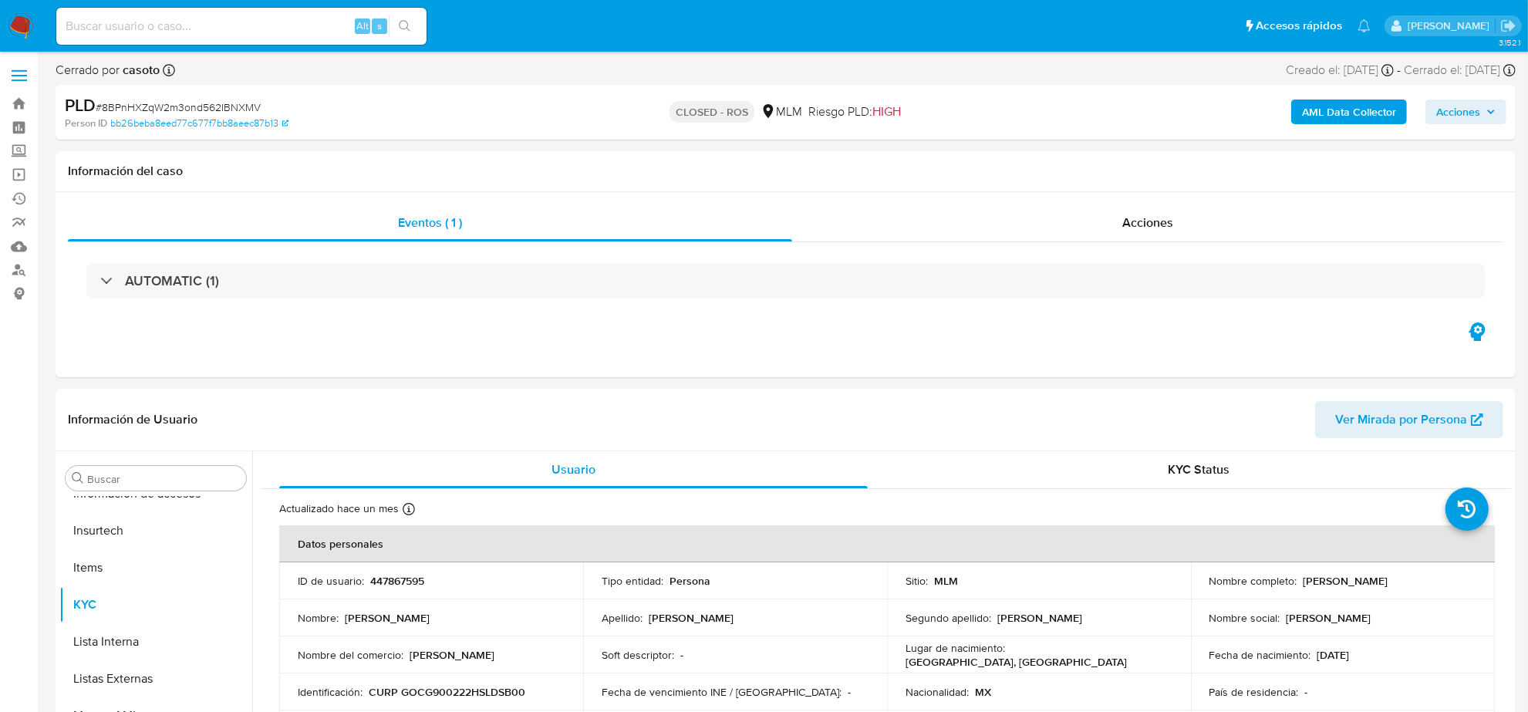
select select "10"
click at [1142, 237] on div "Acciones" at bounding box center [1147, 222] width 711 height 37
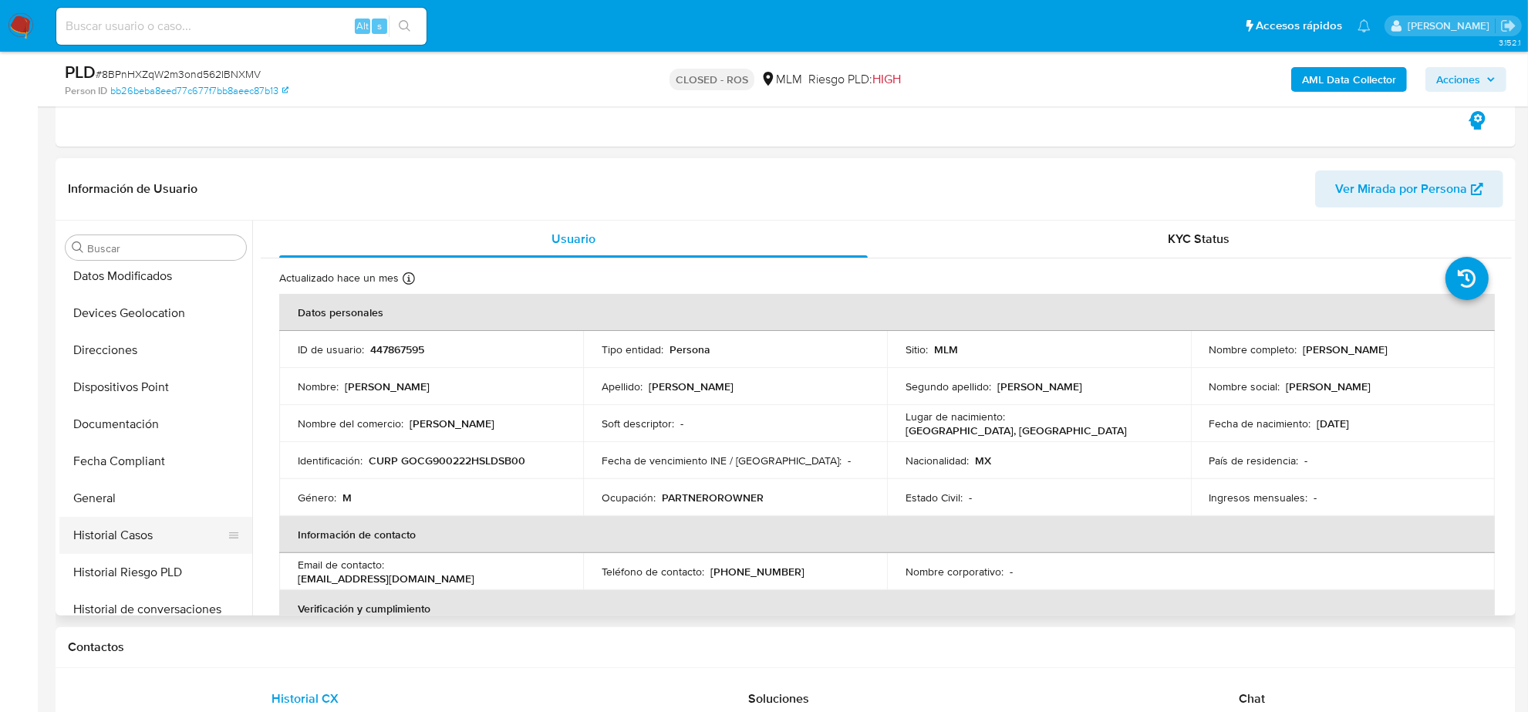
scroll to position [228, 0]
click at [148, 510] on button "Historial Casos" at bounding box center [149, 500] width 180 height 37
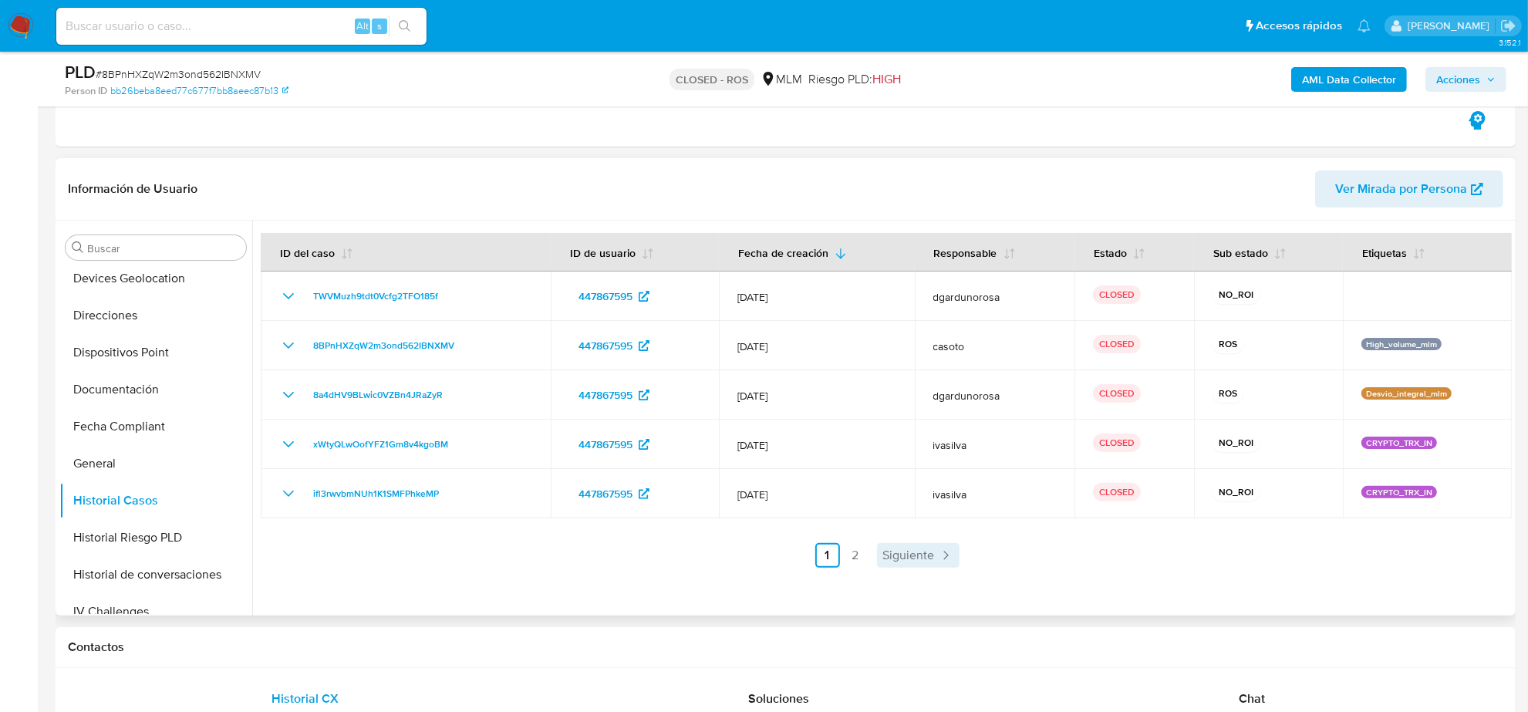
click at [889, 565] on link "Siguiente" at bounding box center [918, 555] width 83 height 25
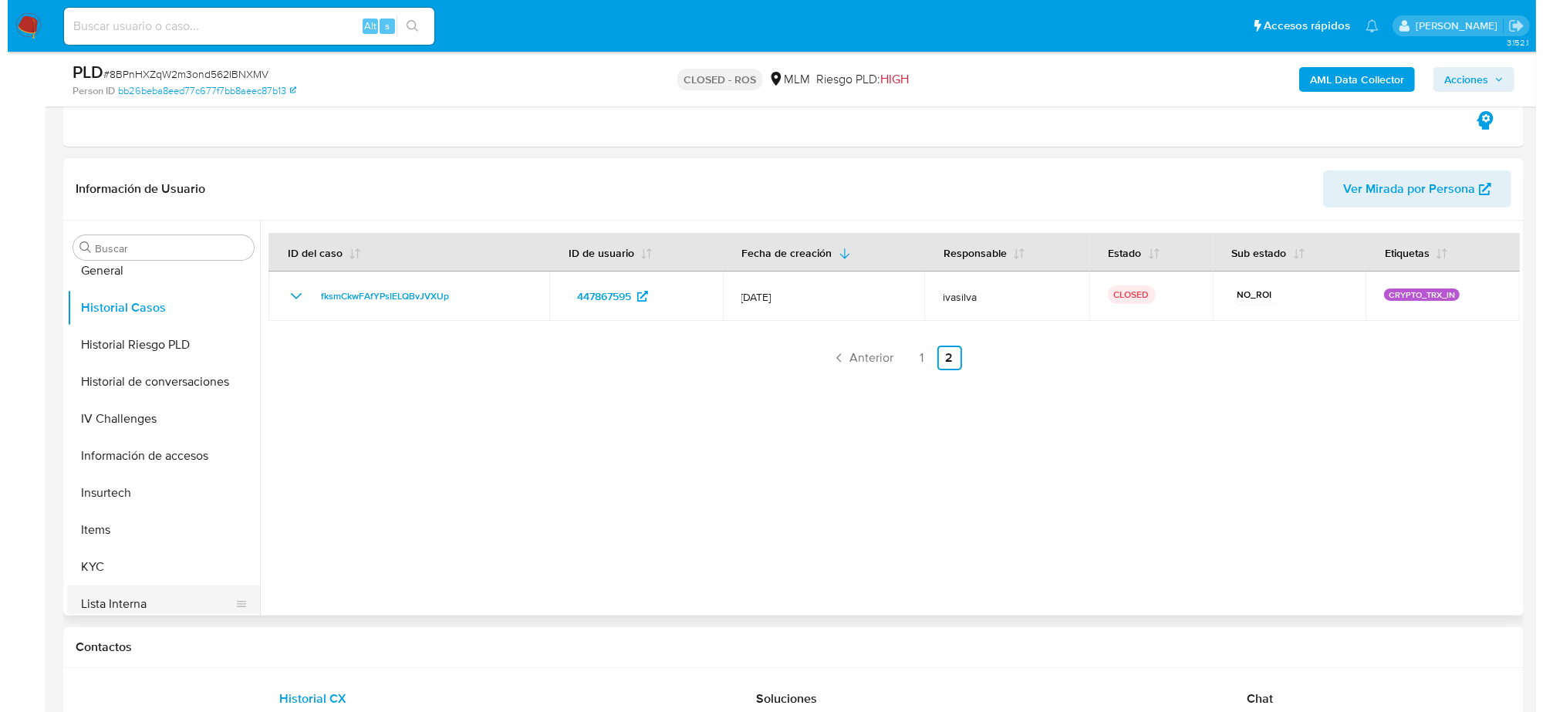
scroll to position [325, 0]
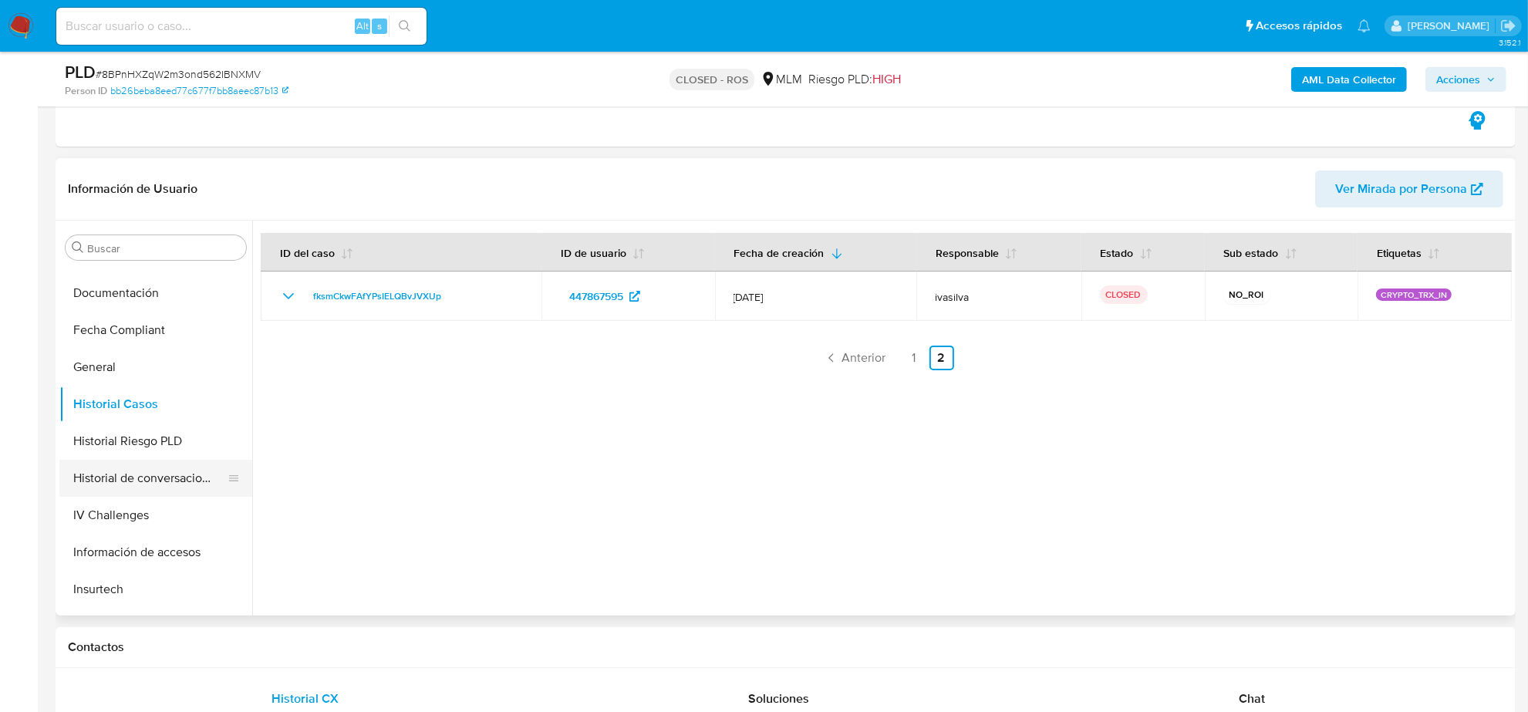
click at [155, 479] on button "Historial de conversaciones" at bounding box center [149, 478] width 180 height 37
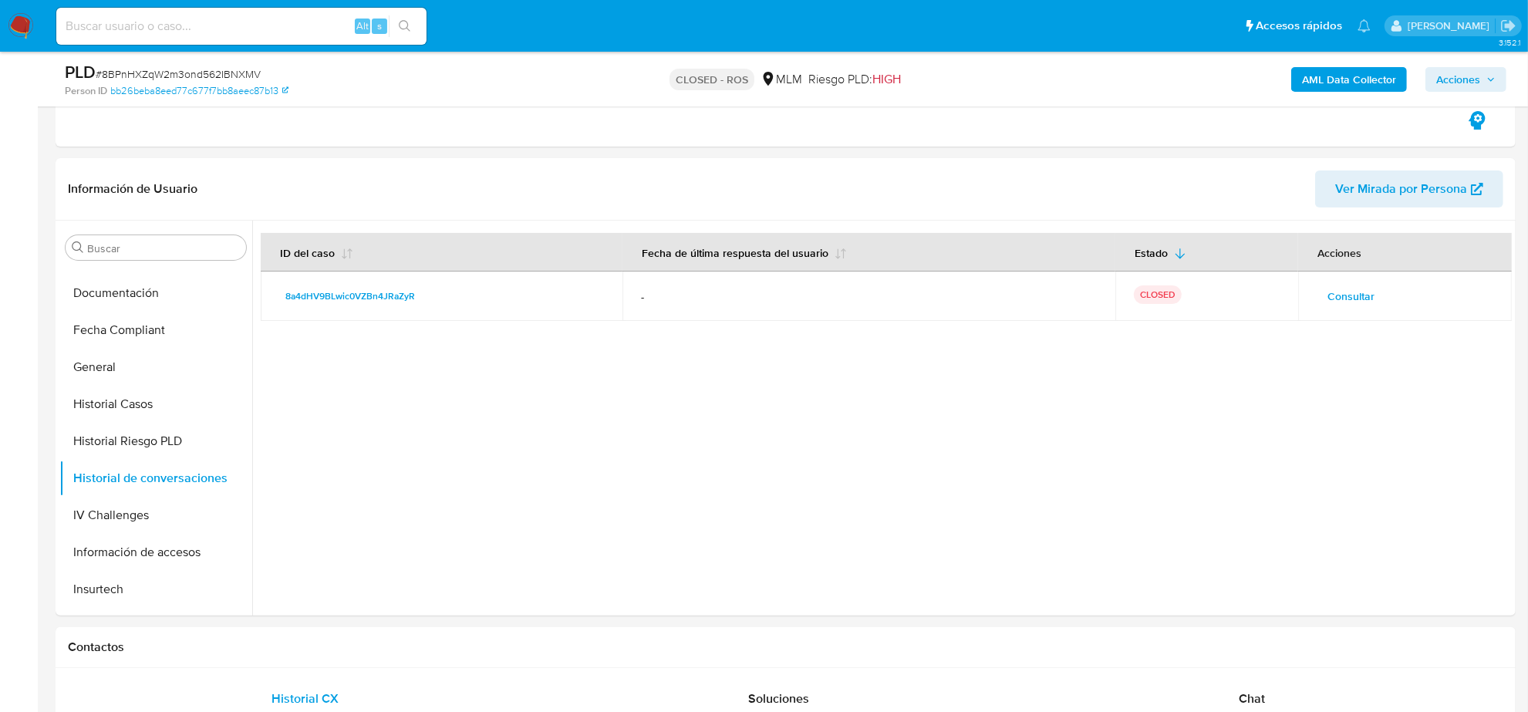
click at [1335, 297] on span "Consultar" at bounding box center [1350, 296] width 47 height 22
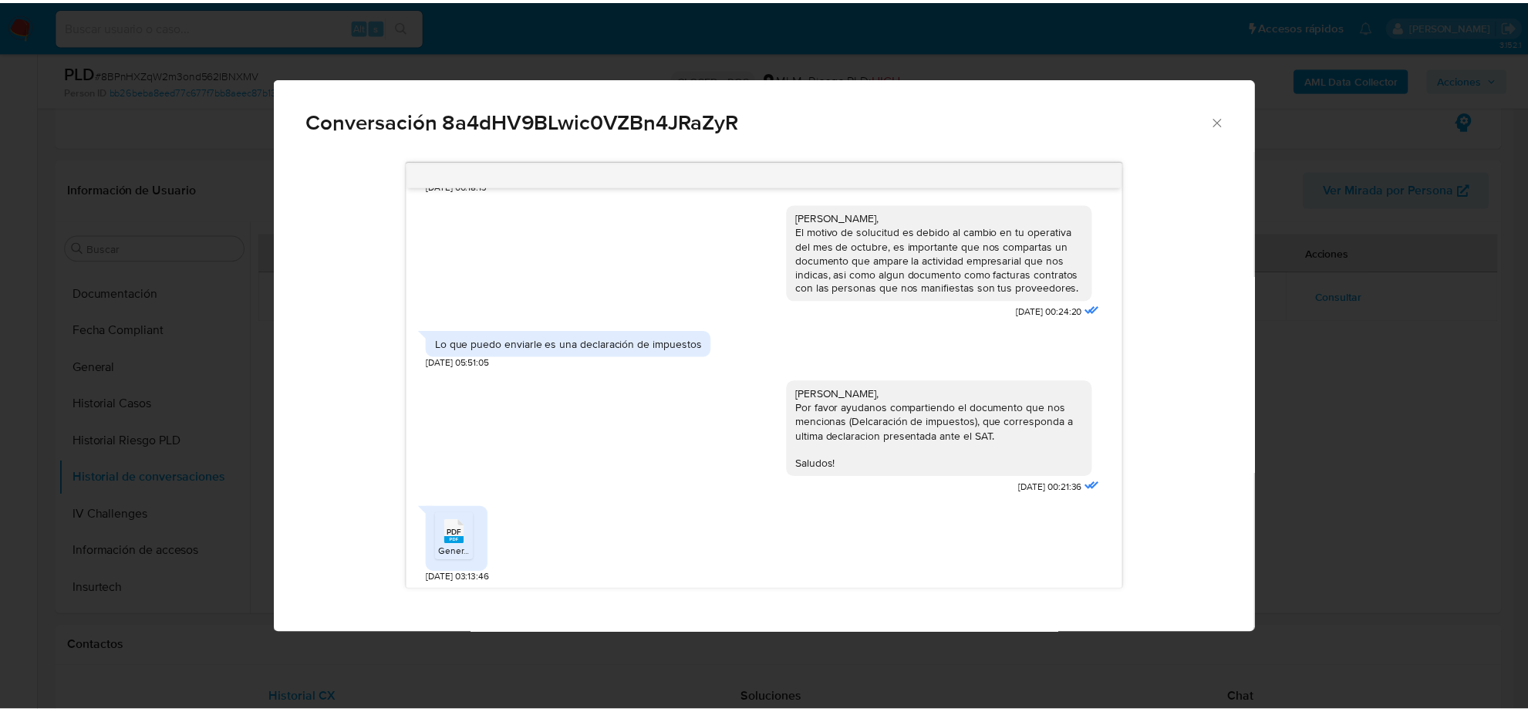
scroll to position [380, 0]
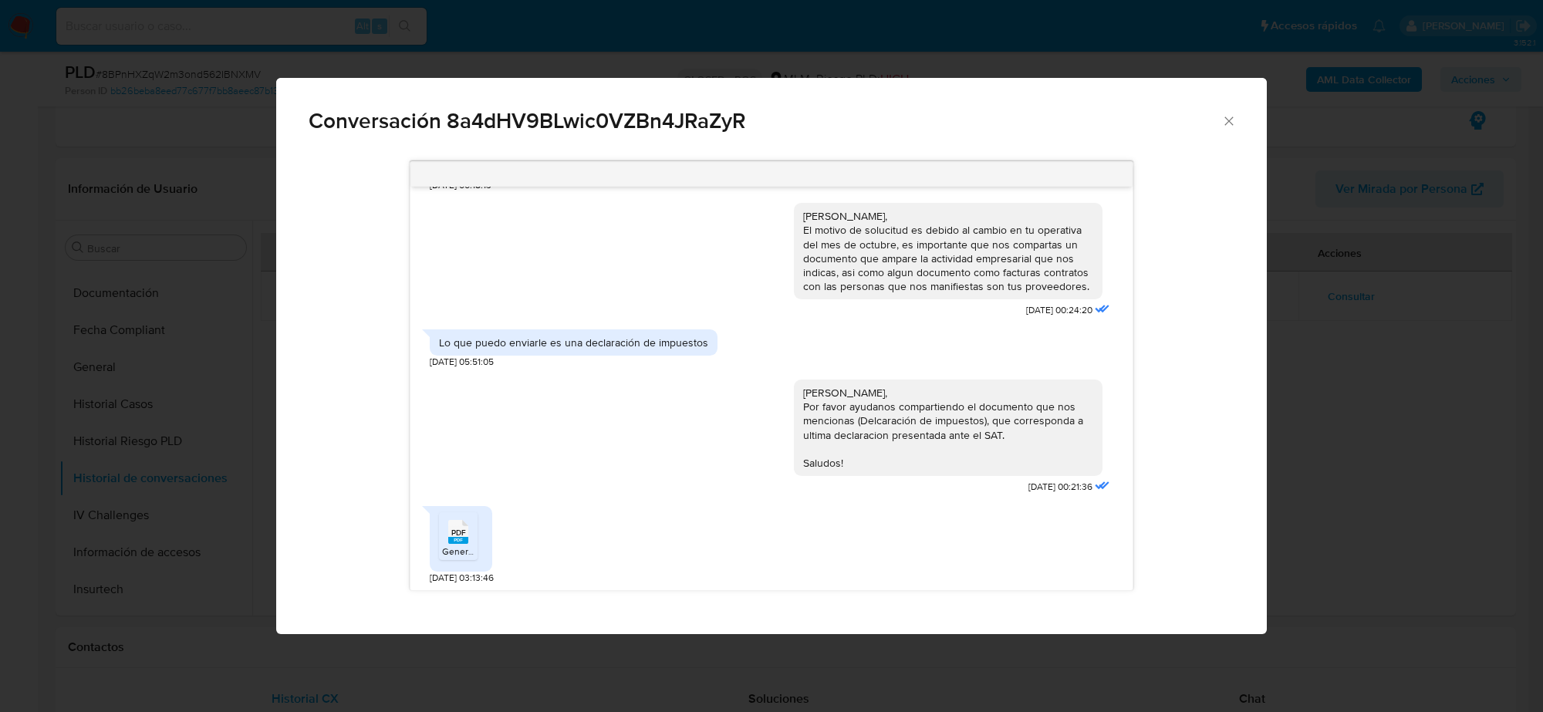
click at [474, 537] on div "PDF PDF" at bounding box center [458, 530] width 32 height 30
click at [1227, 127] on icon "Cerrar" at bounding box center [1228, 120] width 15 height 15
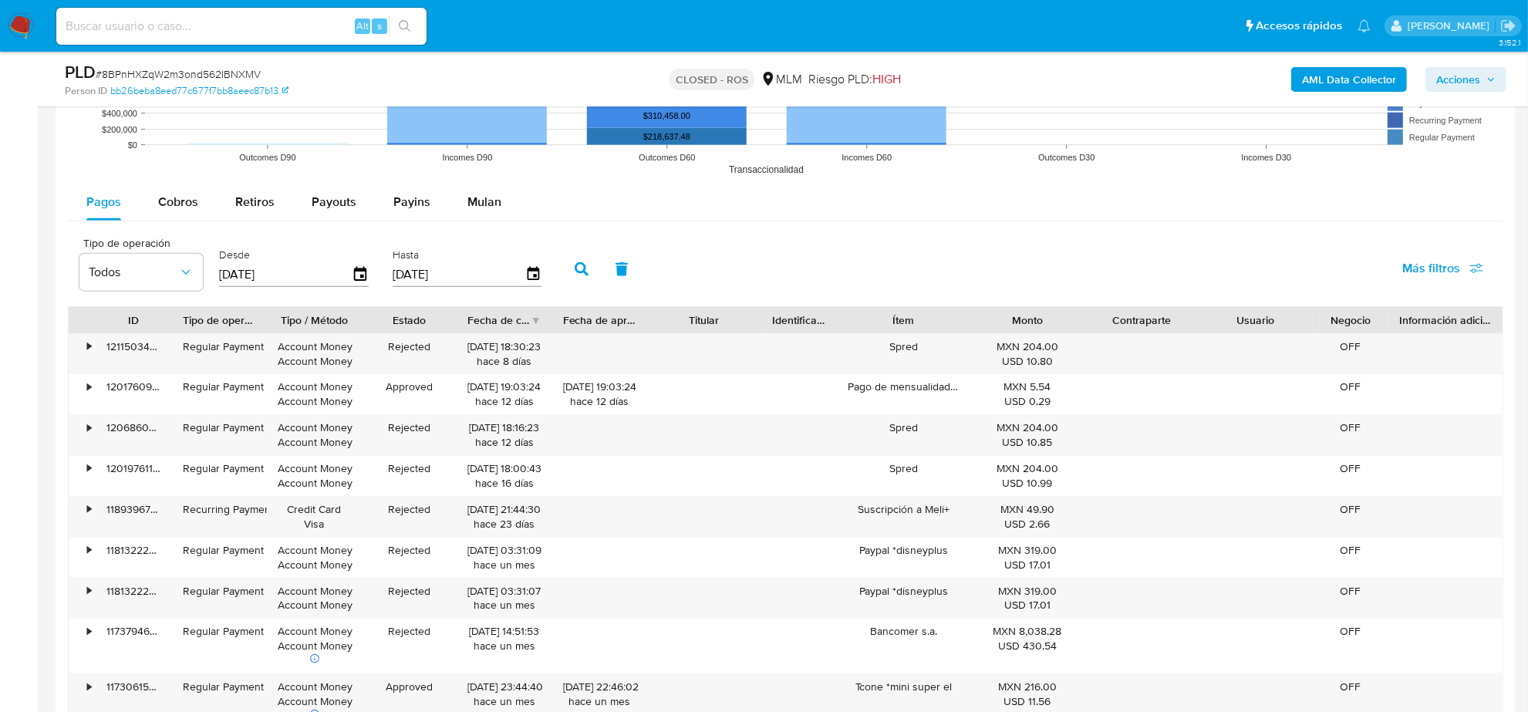
scroll to position [1735, 0]
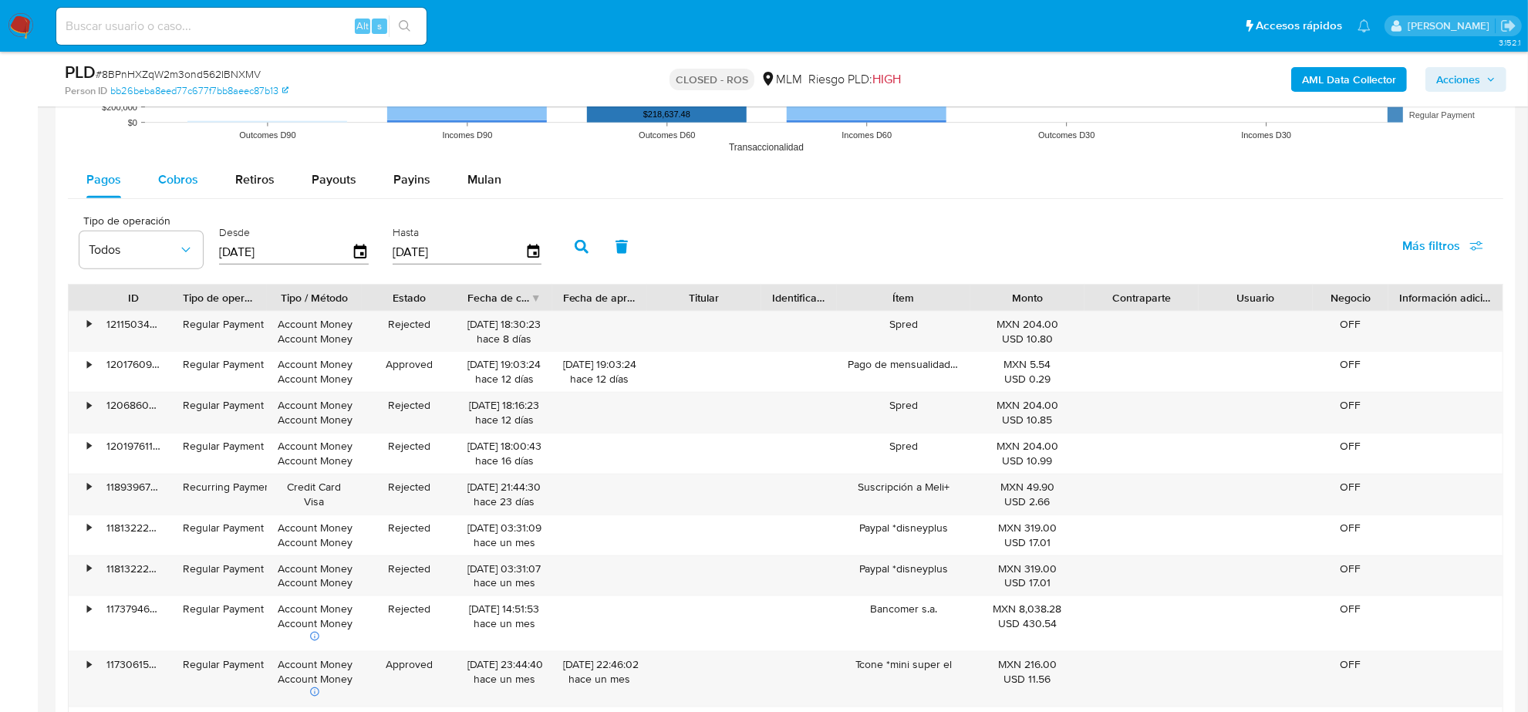
click at [201, 189] on button "Cobros" at bounding box center [178, 179] width 77 height 37
select select "10"
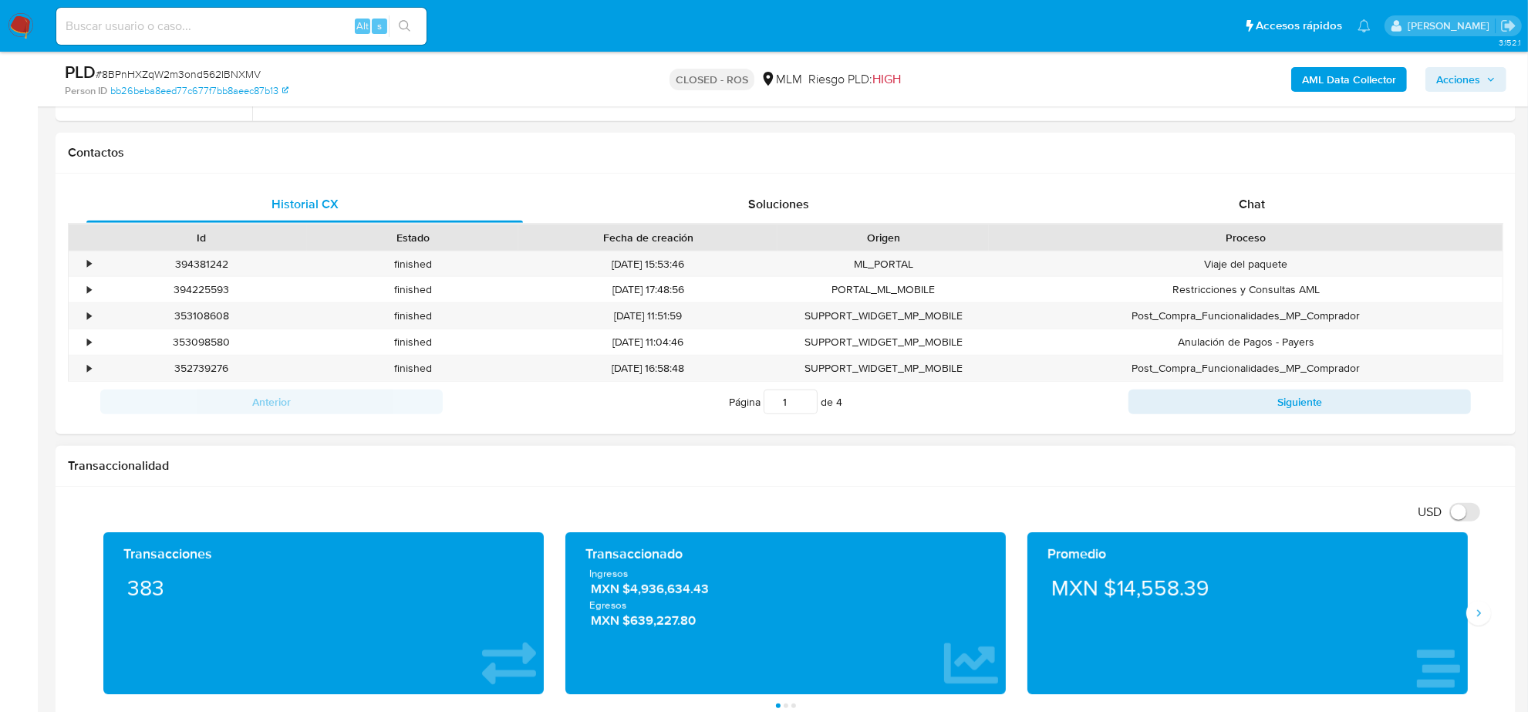
scroll to position [398, 0]
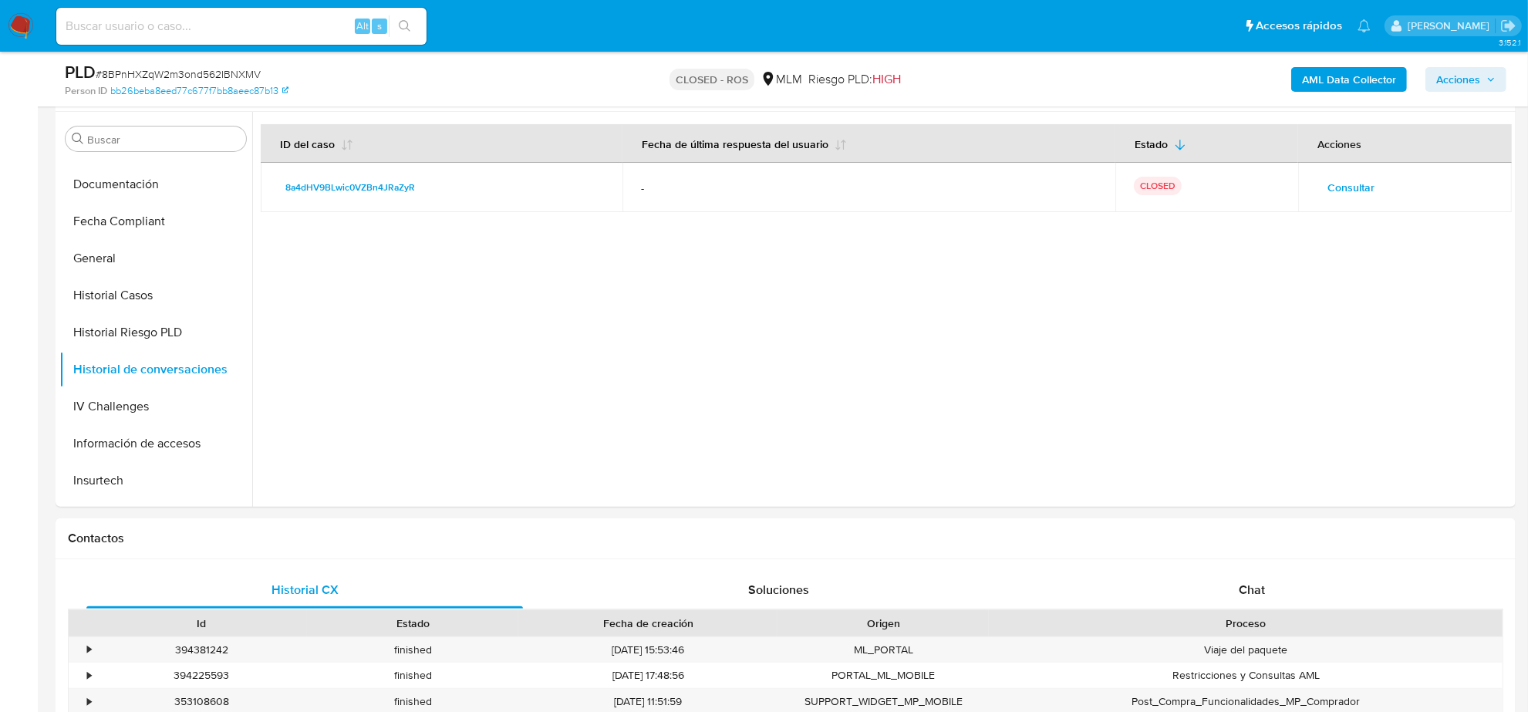
type button "1"
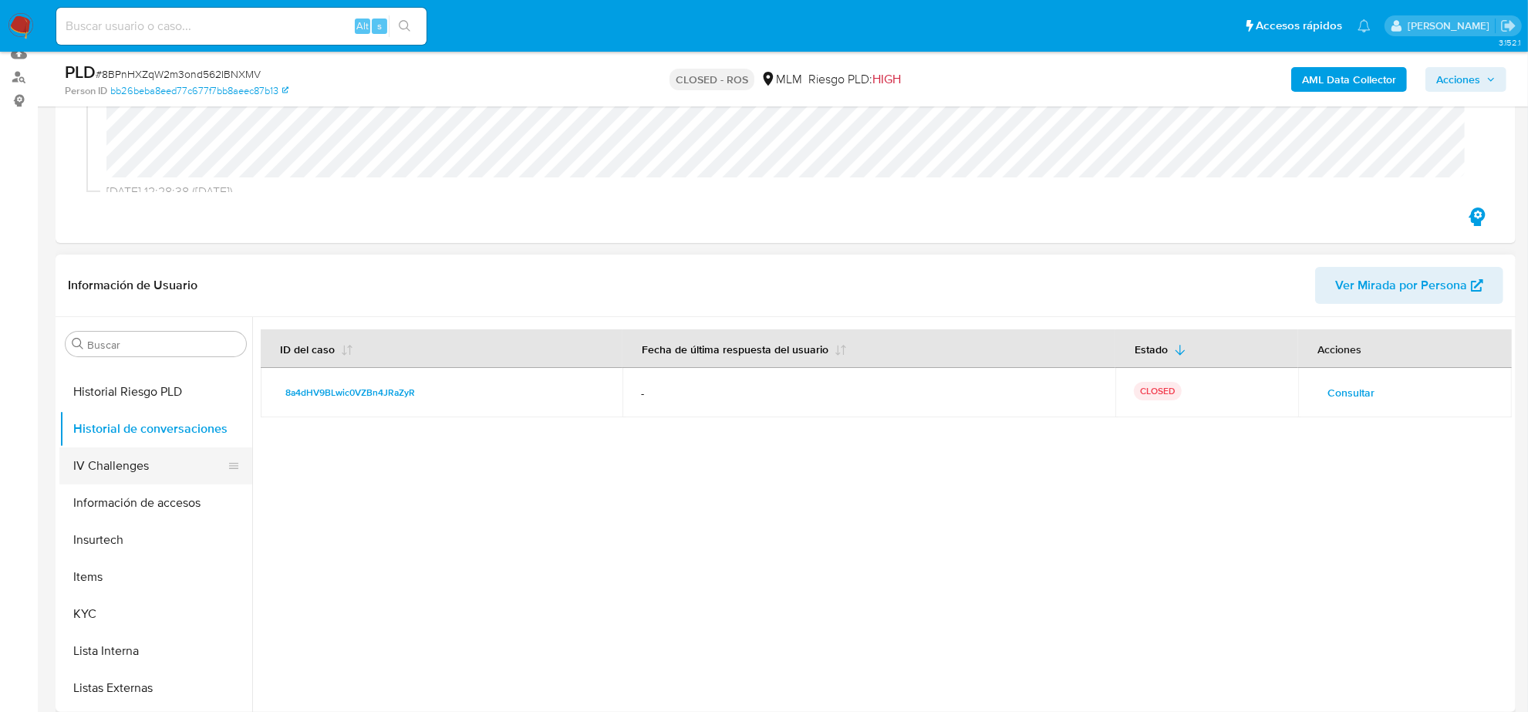
scroll to position [614, 0]
click at [131, 467] on button "KYC" at bounding box center [149, 470] width 180 height 37
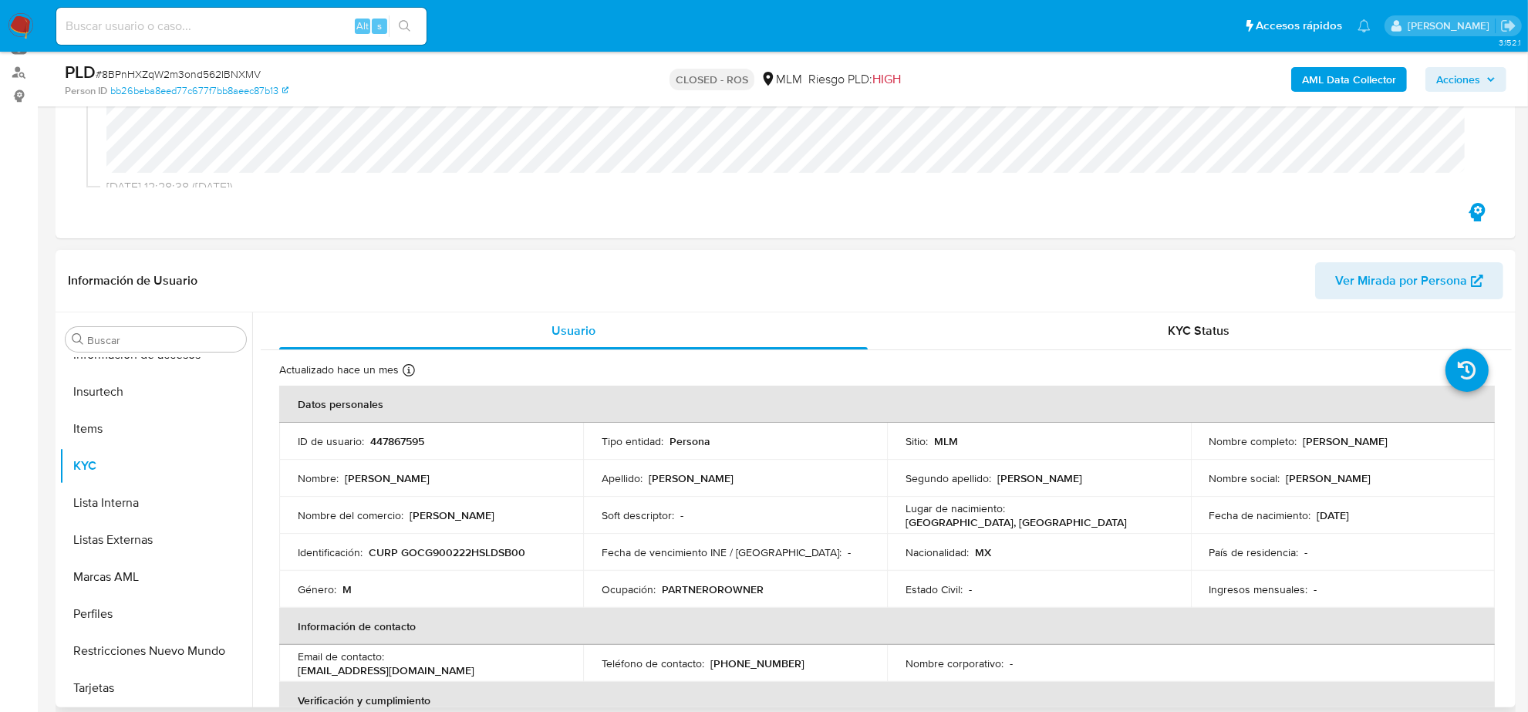
scroll to position [193, 0]
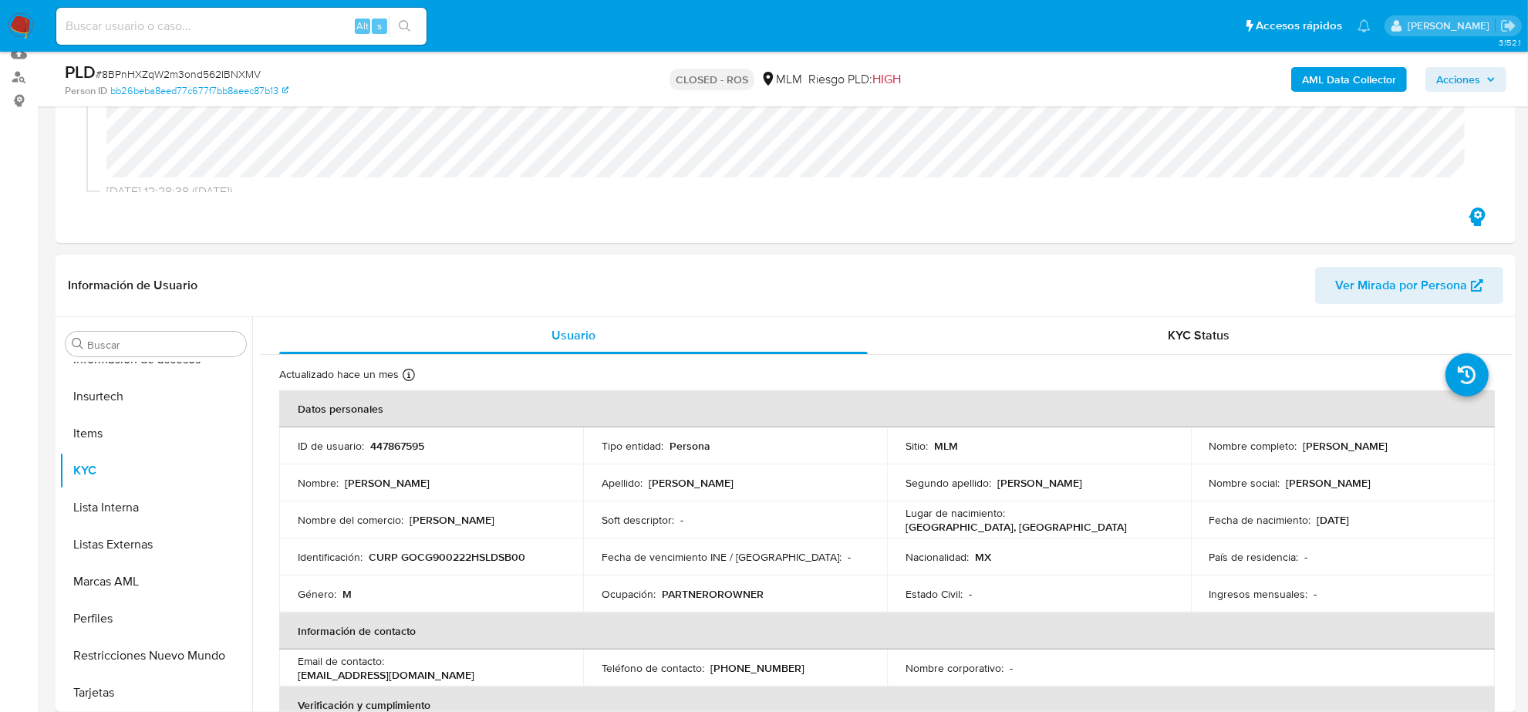
click at [1341, 442] on p "[PERSON_NAME]" at bounding box center [1345, 446] width 85 height 14
click at [1341, 441] on p "[PERSON_NAME]" at bounding box center [1345, 446] width 85 height 14
click at [1297, 450] on div "Nombre completo : [PERSON_NAME]" at bounding box center [1342, 446] width 267 height 14
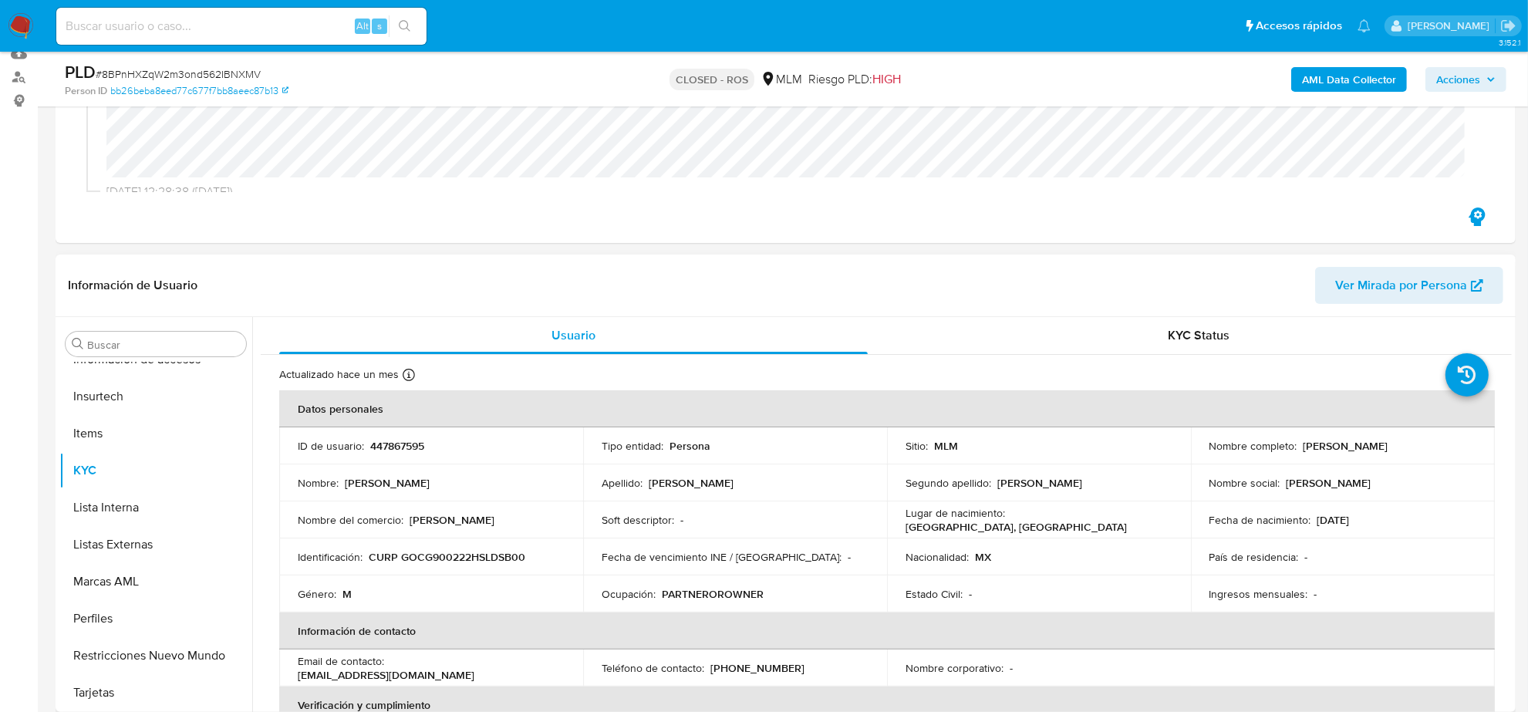
click at [1387, 472] on td "Nombre social : [PERSON_NAME]" at bounding box center [1343, 482] width 304 height 37
drag, startPoint x: 1300, startPoint y: 445, endPoint x: 1442, endPoint y: 451, distance: 142.1
click at [1442, 451] on div "Nombre completo : [PERSON_NAME]" at bounding box center [1342, 446] width 267 height 14
copy p "[PERSON_NAME]"
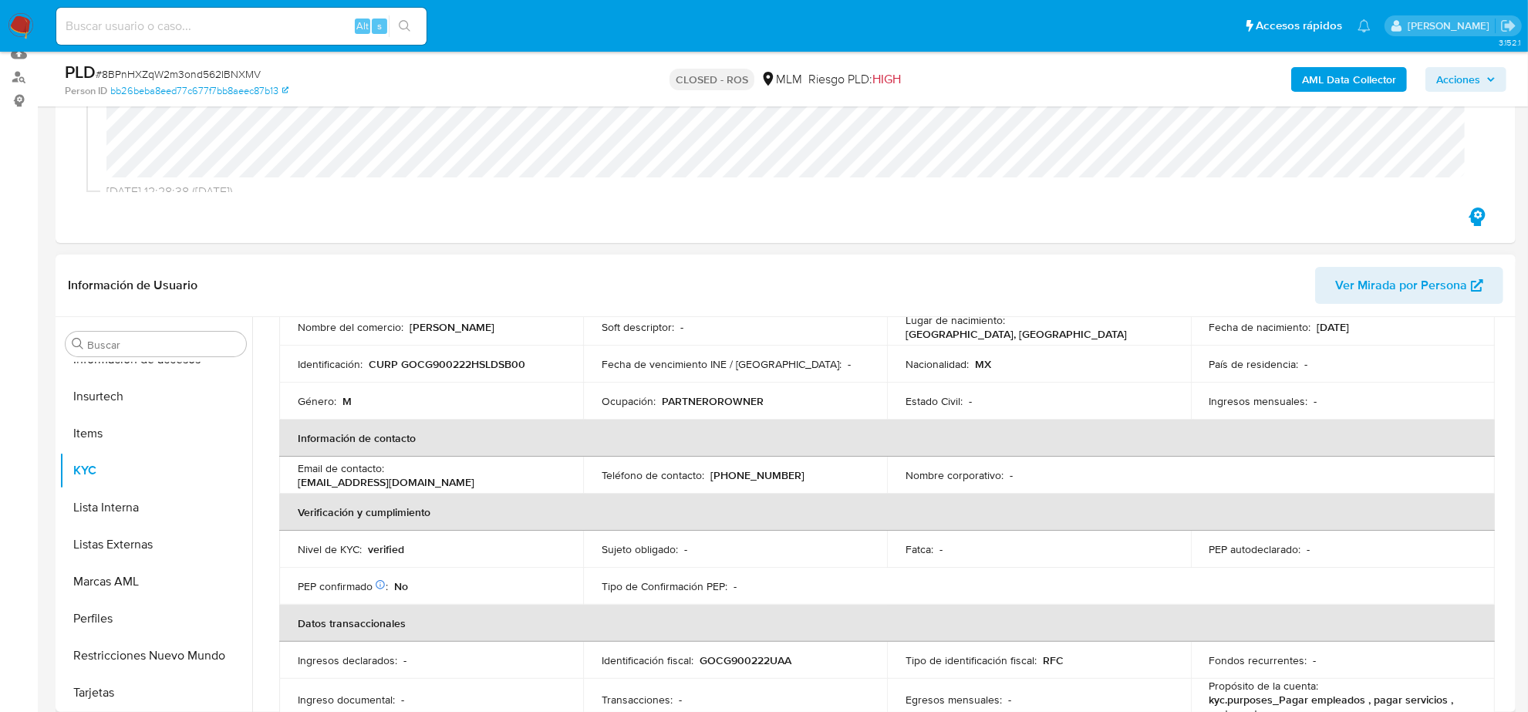
click at [760, 478] on p "[PHONE_NUMBER]" at bounding box center [757, 475] width 94 height 14
copy p "3260820"
click at [392, 484] on p "[EMAIL_ADDRESS][DOMAIN_NAME]" at bounding box center [386, 482] width 177 height 14
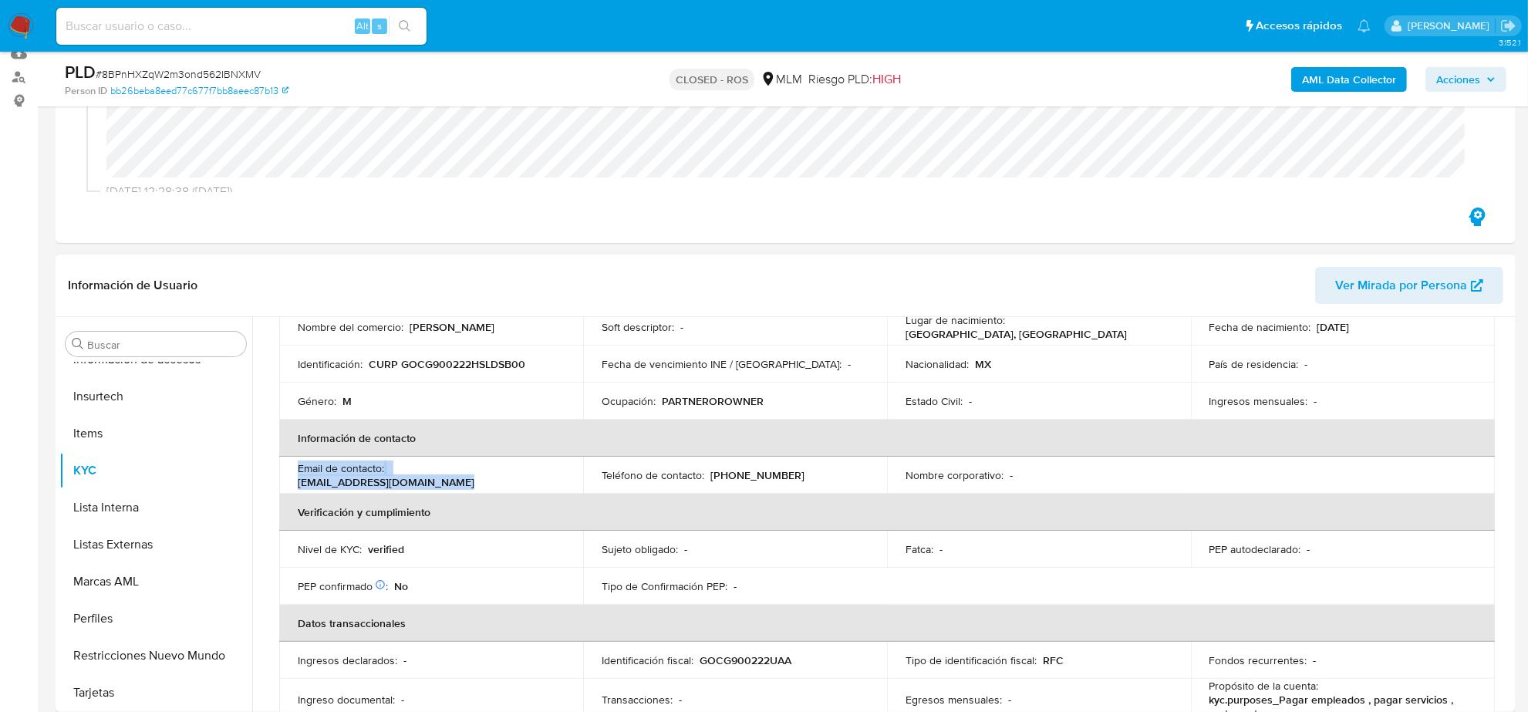
click at [392, 484] on p "[EMAIL_ADDRESS][DOMAIN_NAME]" at bounding box center [386, 482] width 177 height 14
click at [395, 481] on p "[EMAIL_ADDRESS][DOMAIN_NAME]" at bounding box center [386, 482] width 177 height 14
drag, startPoint x: 298, startPoint y: 484, endPoint x: 481, endPoint y: 484, distance: 182.8
click at [481, 484] on div "Email de contacto : [EMAIL_ADDRESS][DOMAIN_NAME]" at bounding box center [431, 475] width 267 height 28
copy p "[EMAIL_ADDRESS][DOMAIN_NAME]"
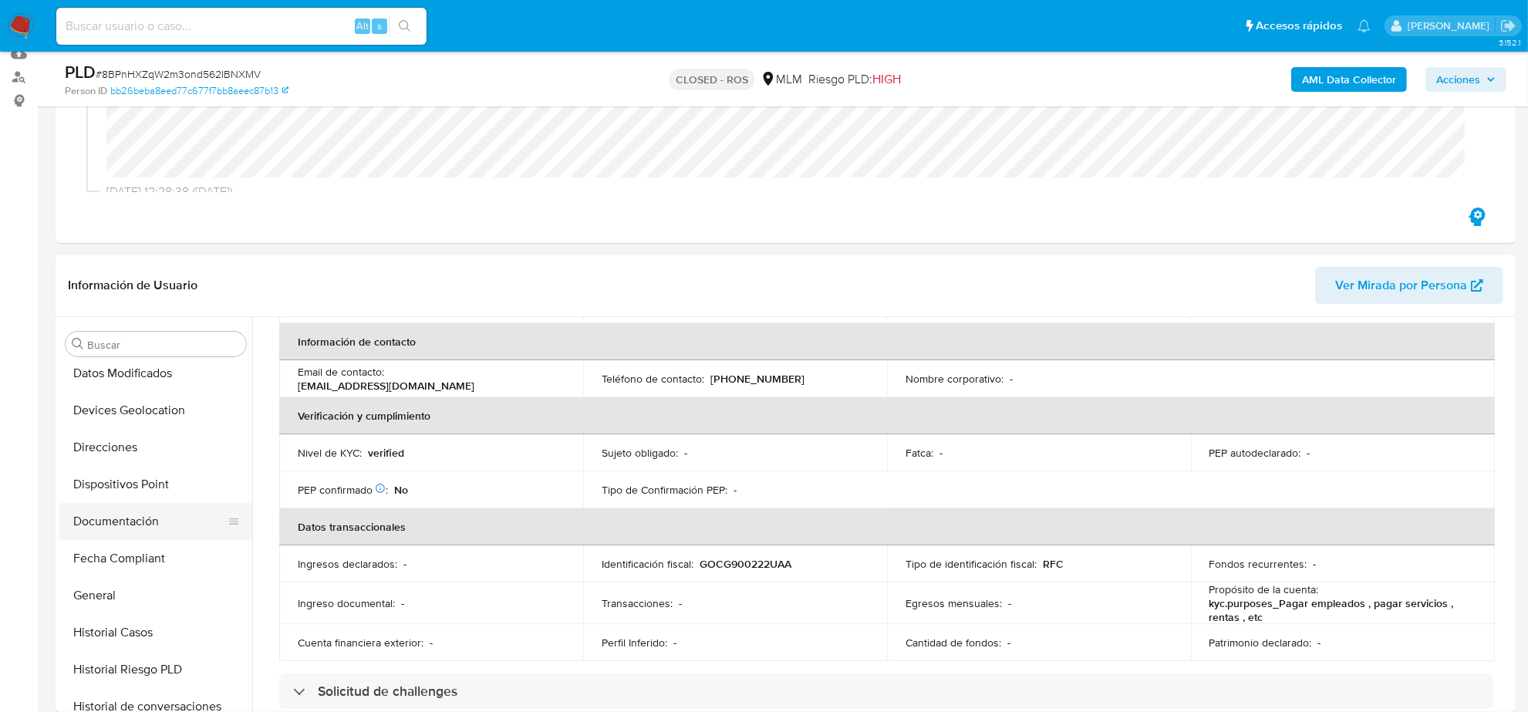
click at [135, 517] on button "Documentación" at bounding box center [149, 521] width 180 height 37
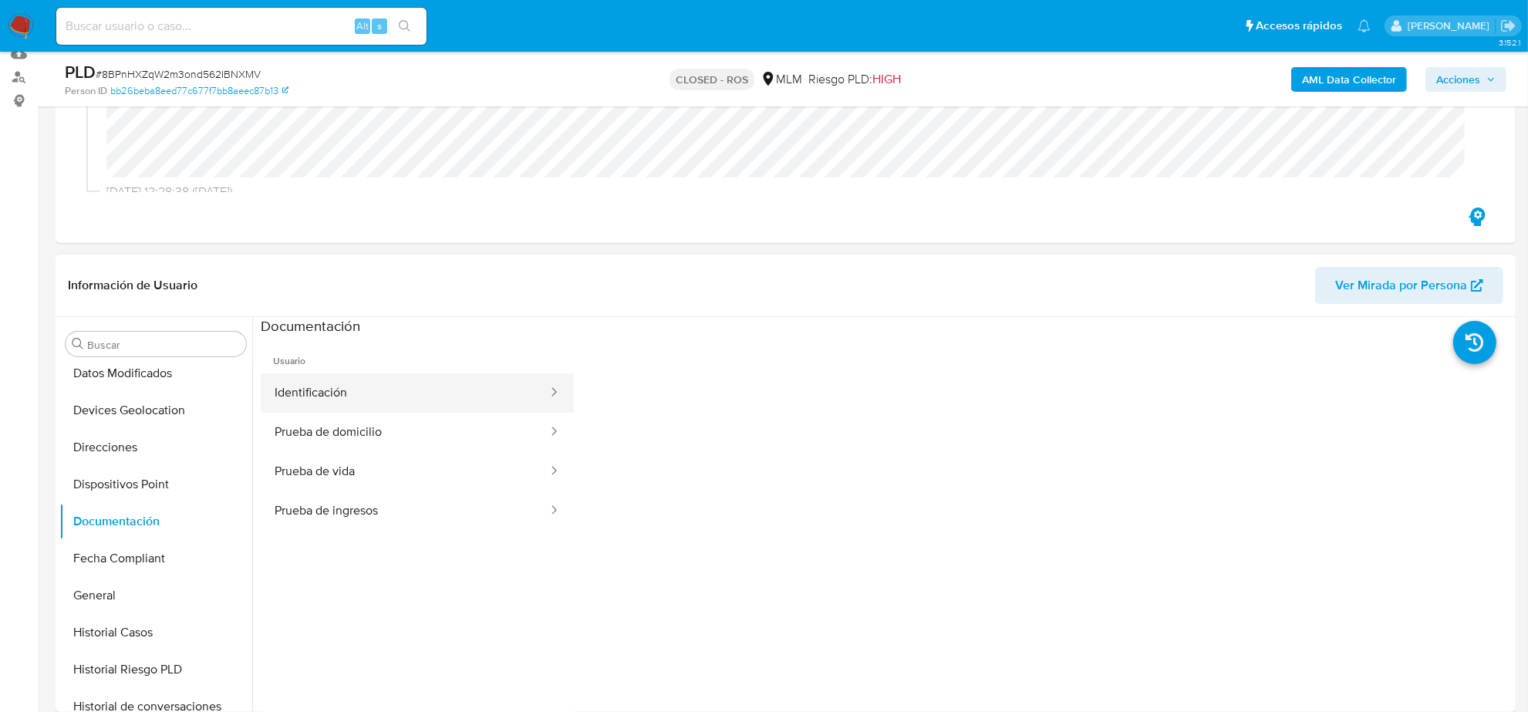
click at [445, 383] on button "Identificación" at bounding box center [405, 392] width 288 height 39
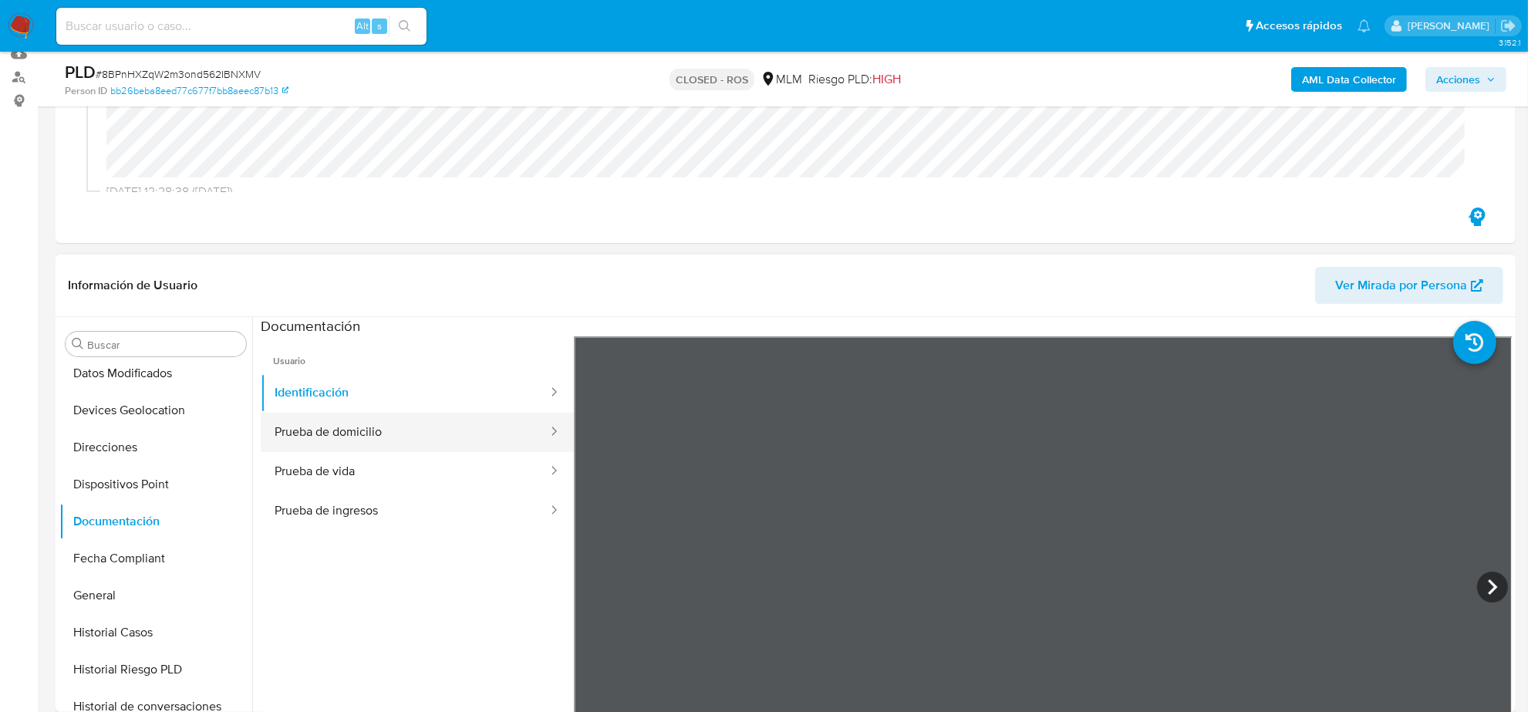
click at [373, 421] on button "Prueba de domicilio" at bounding box center [405, 432] width 288 height 39
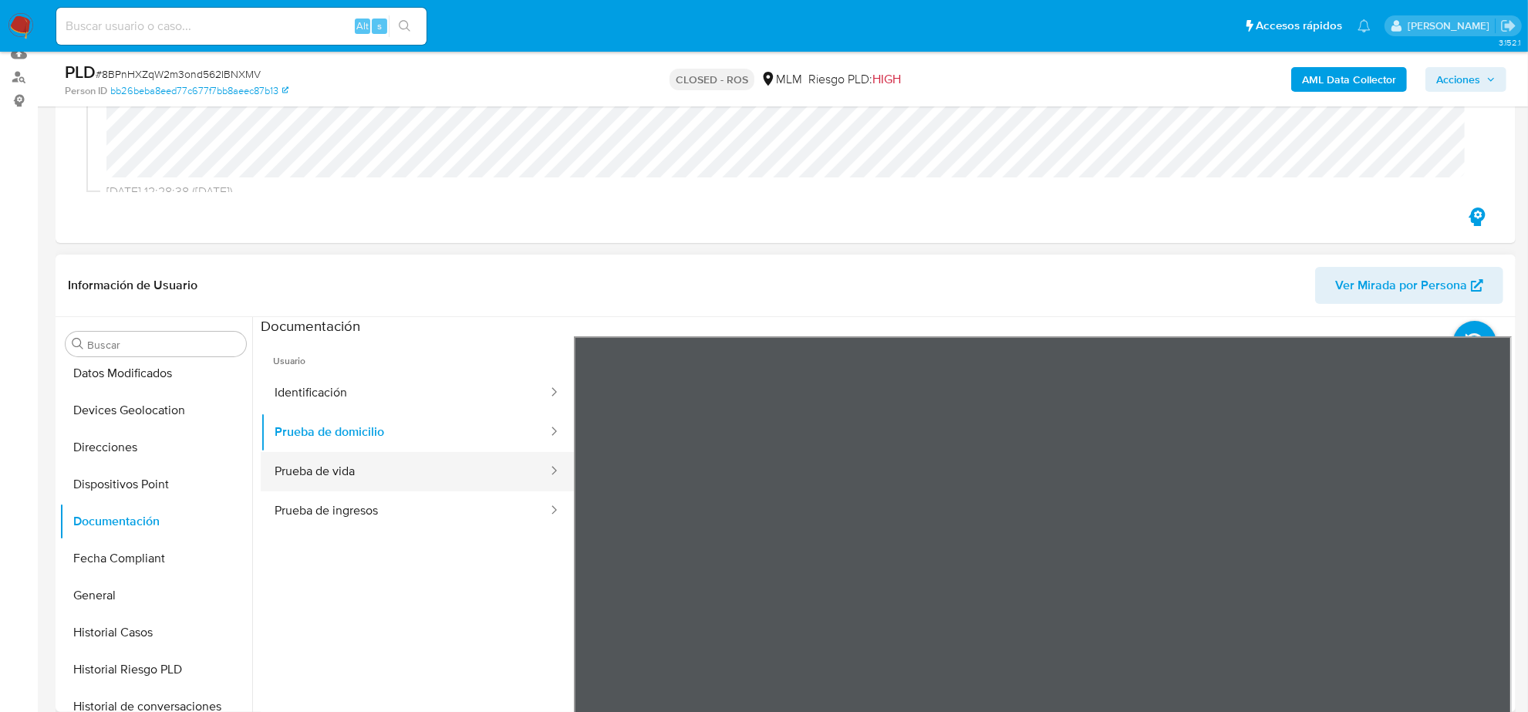
click at [448, 474] on button "Prueba de vida" at bounding box center [405, 471] width 288 height 39
click at [386, 514] on button "Prueba de ingresos" at bounding box center [405, 510] width 288 height 39
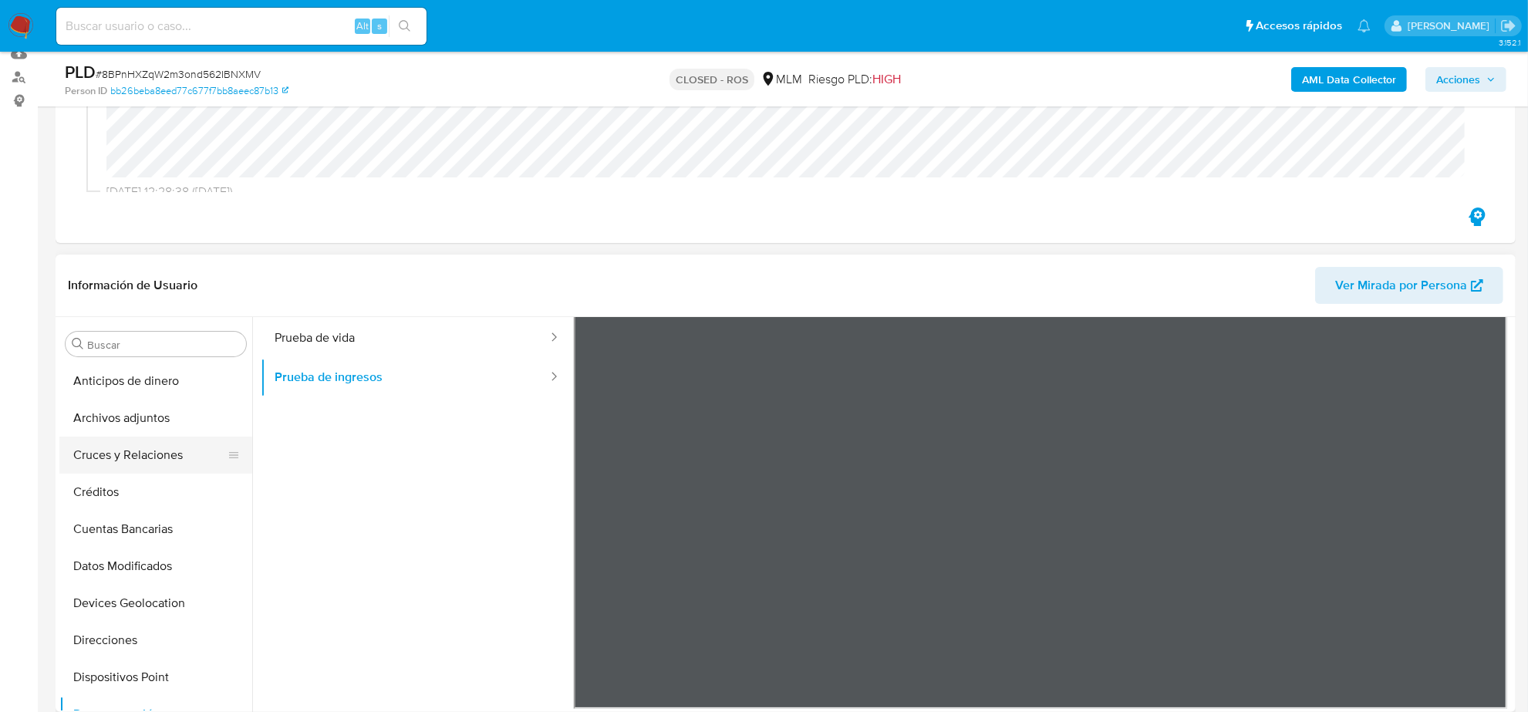
click at [117, 454] on button "Cruces y Relaciones" at bounding box center [149, 455] width 180 height 37
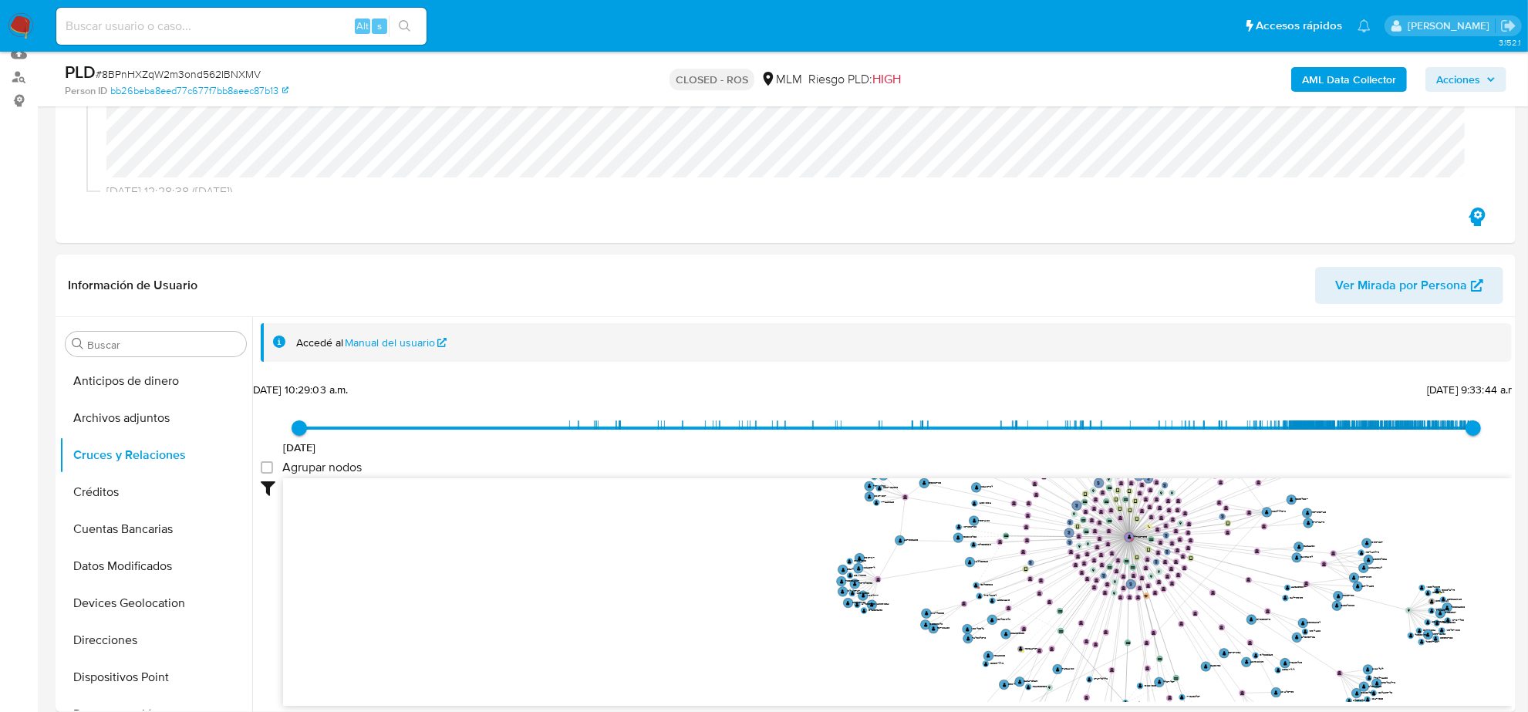
click at [170, 15] on div "Alt s" at bounding box center [241, 26] width 370 height 37
click at [179, 32] on input at bounding box center [241, 26] width 370 height 20
paste input "eYCEwNxEgCgFr8nWQjrNzJOX"
type input "eYCEwNxEgCgFr8nWQjrNzJOX"
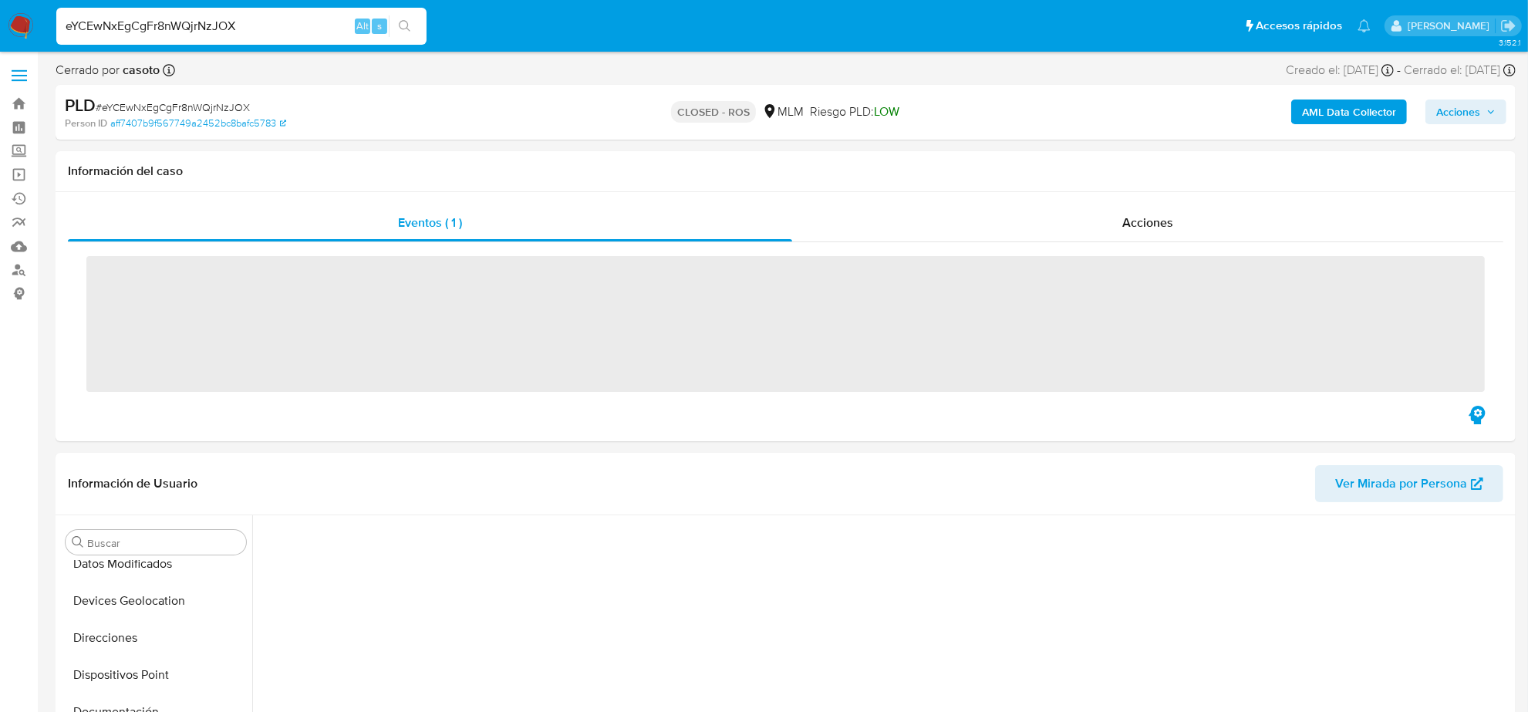
scroll to position [477, 0]
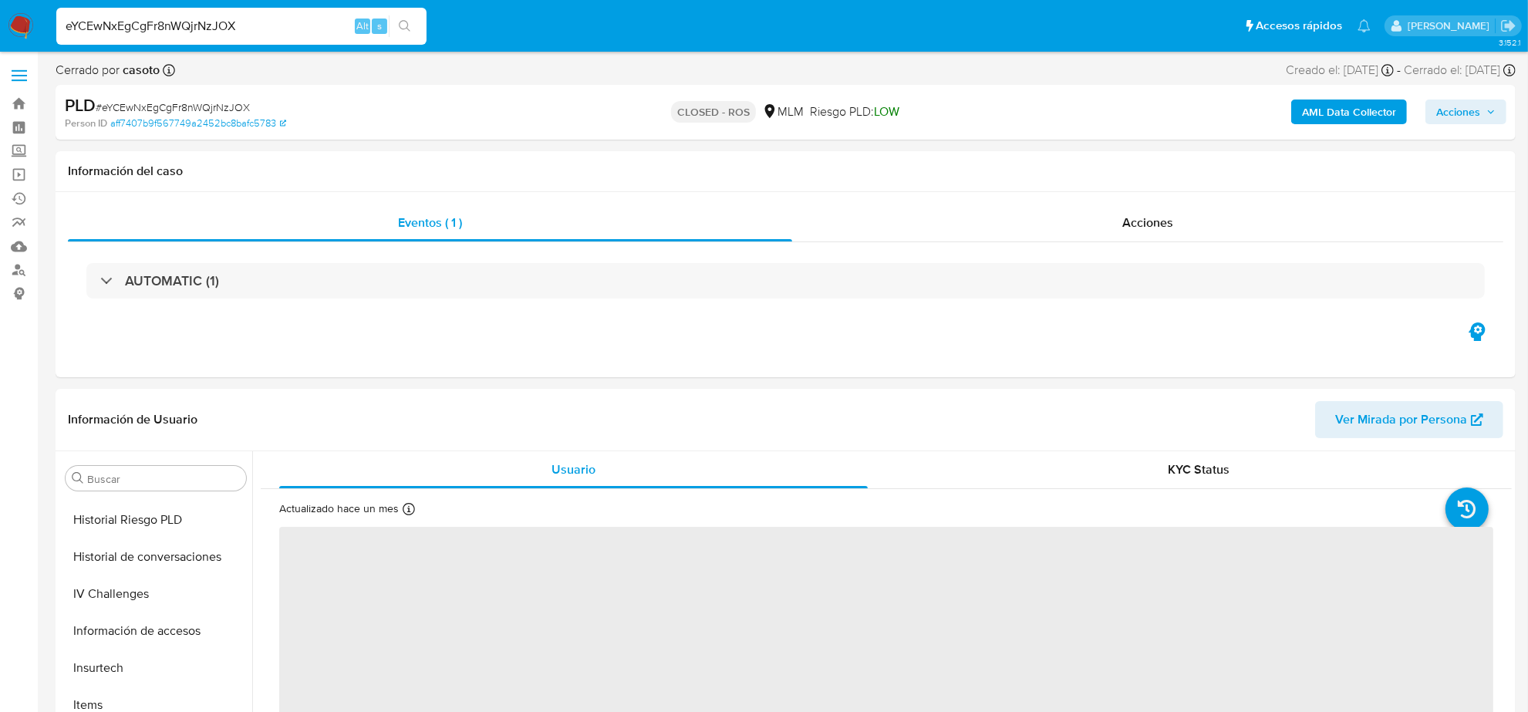
select select "10"
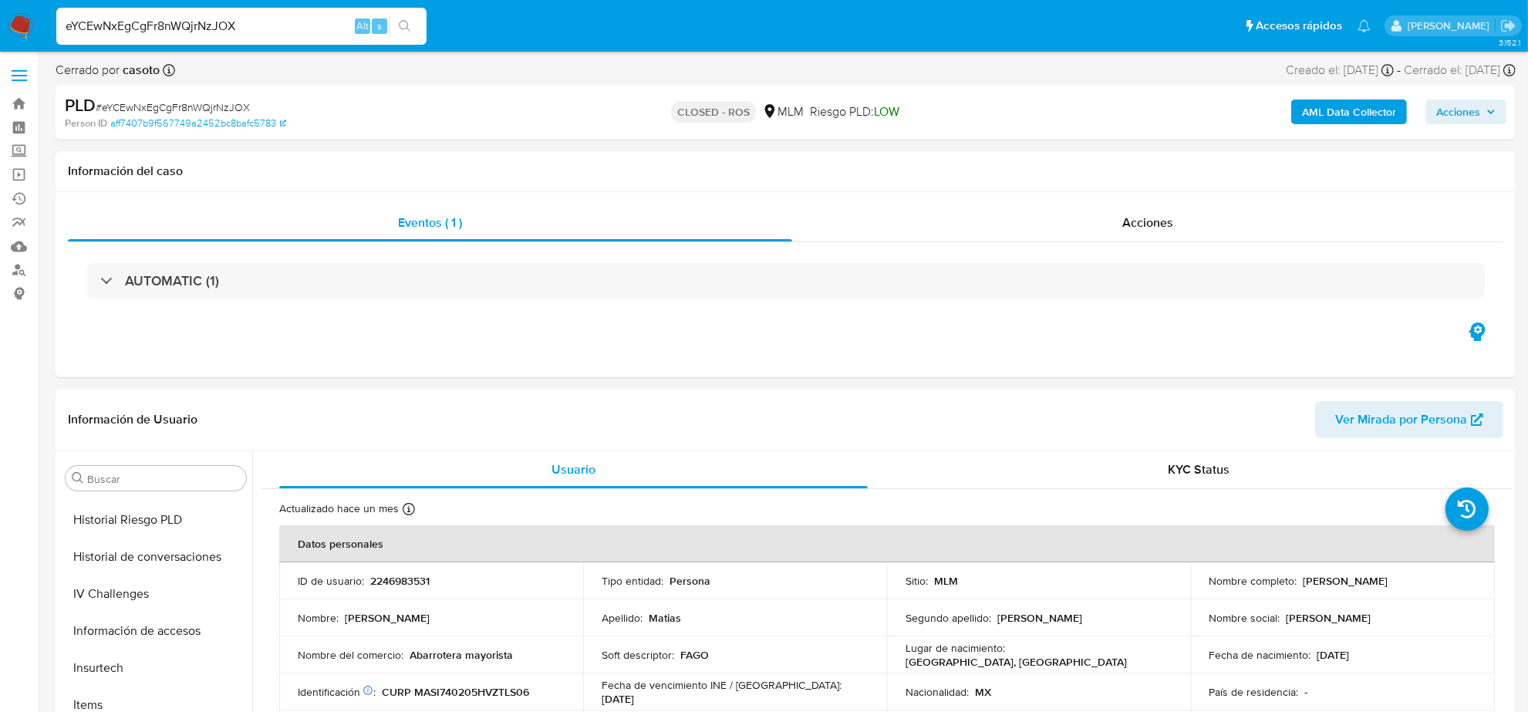
scroll to position [614, 0]
click at [211, 28] on input "eYCEwNxEgCgFr8nWQjrNzJOX" at bounding box center [241, 26] width 370 height 20
paste input "iRxumMr86oPXvqd2GJyPcZYH"
type input "iRxumMr86oPXvqd2GJyPcZYH"
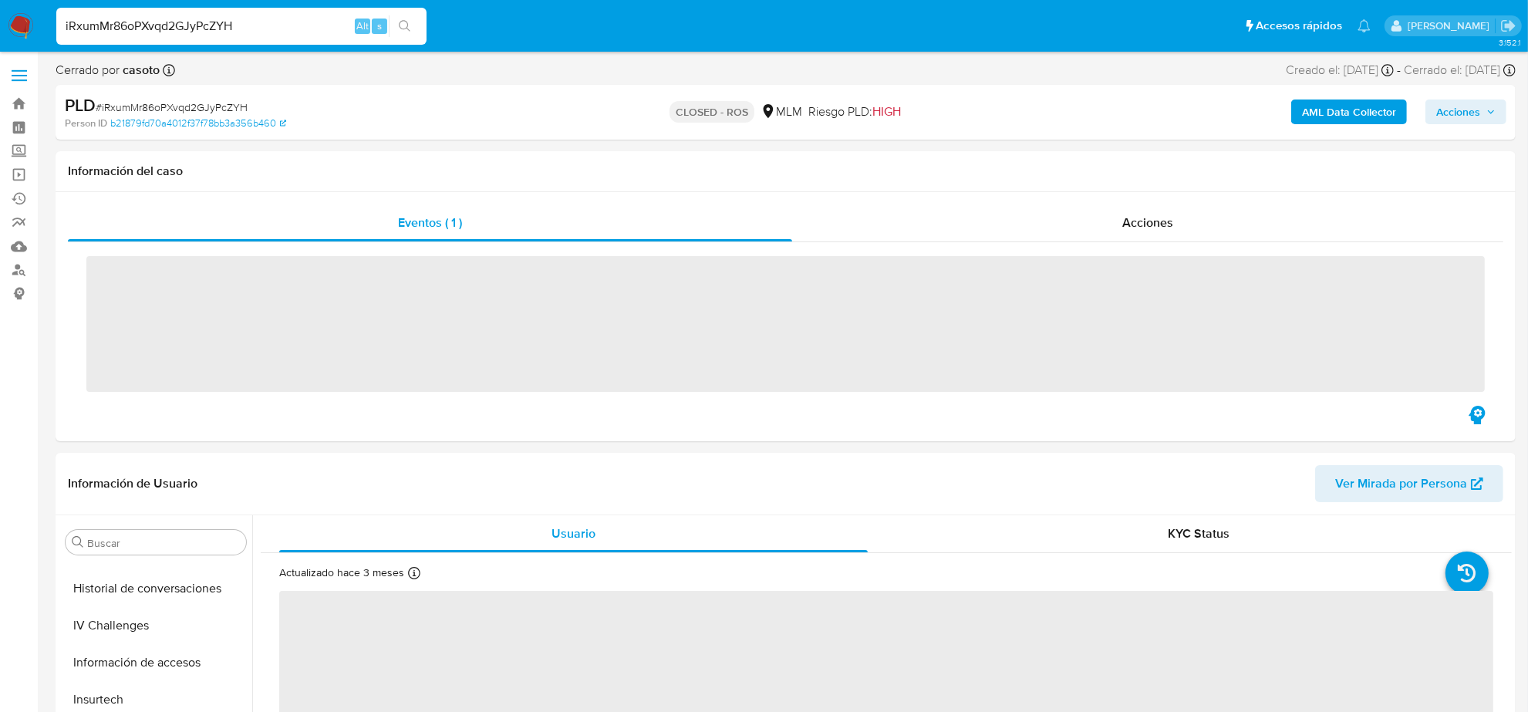
scroll to position [614, 0]
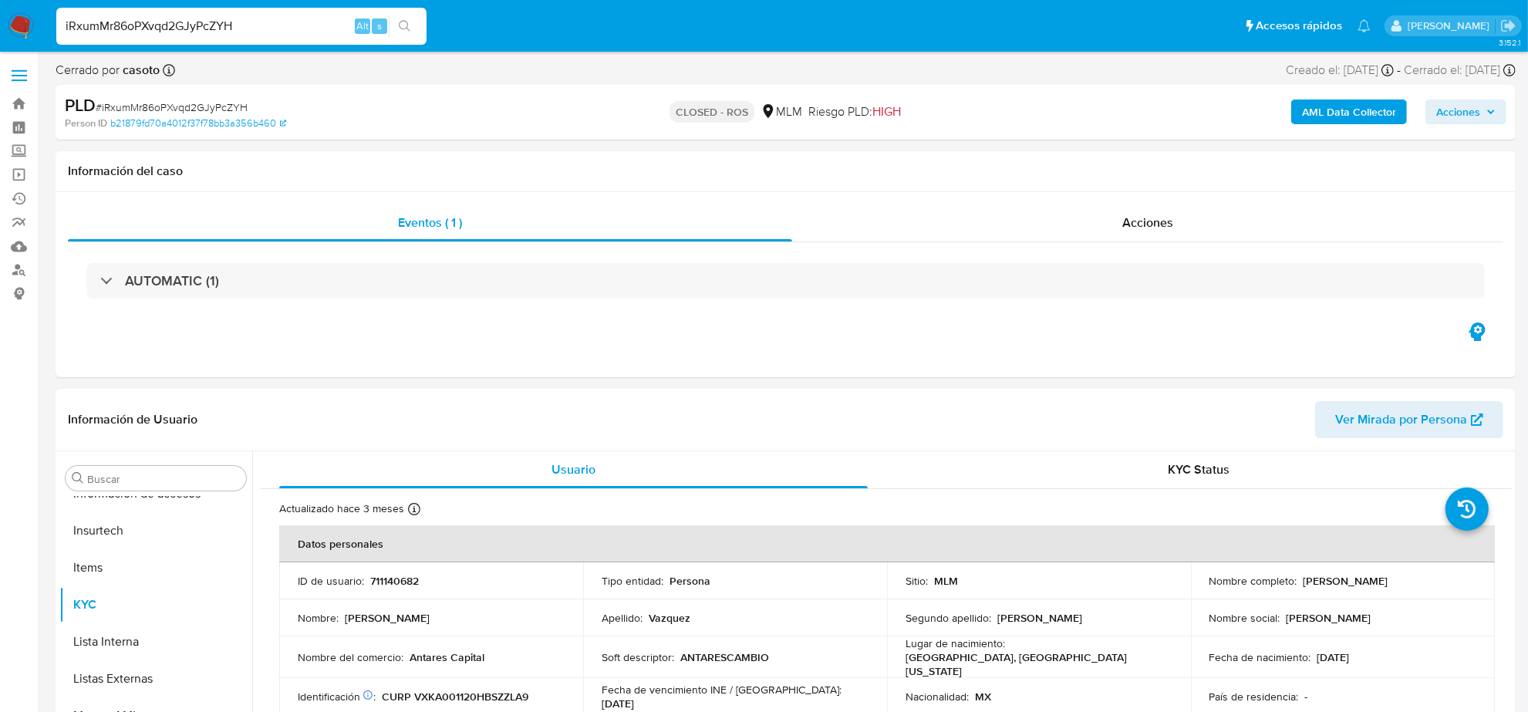
select select "10"
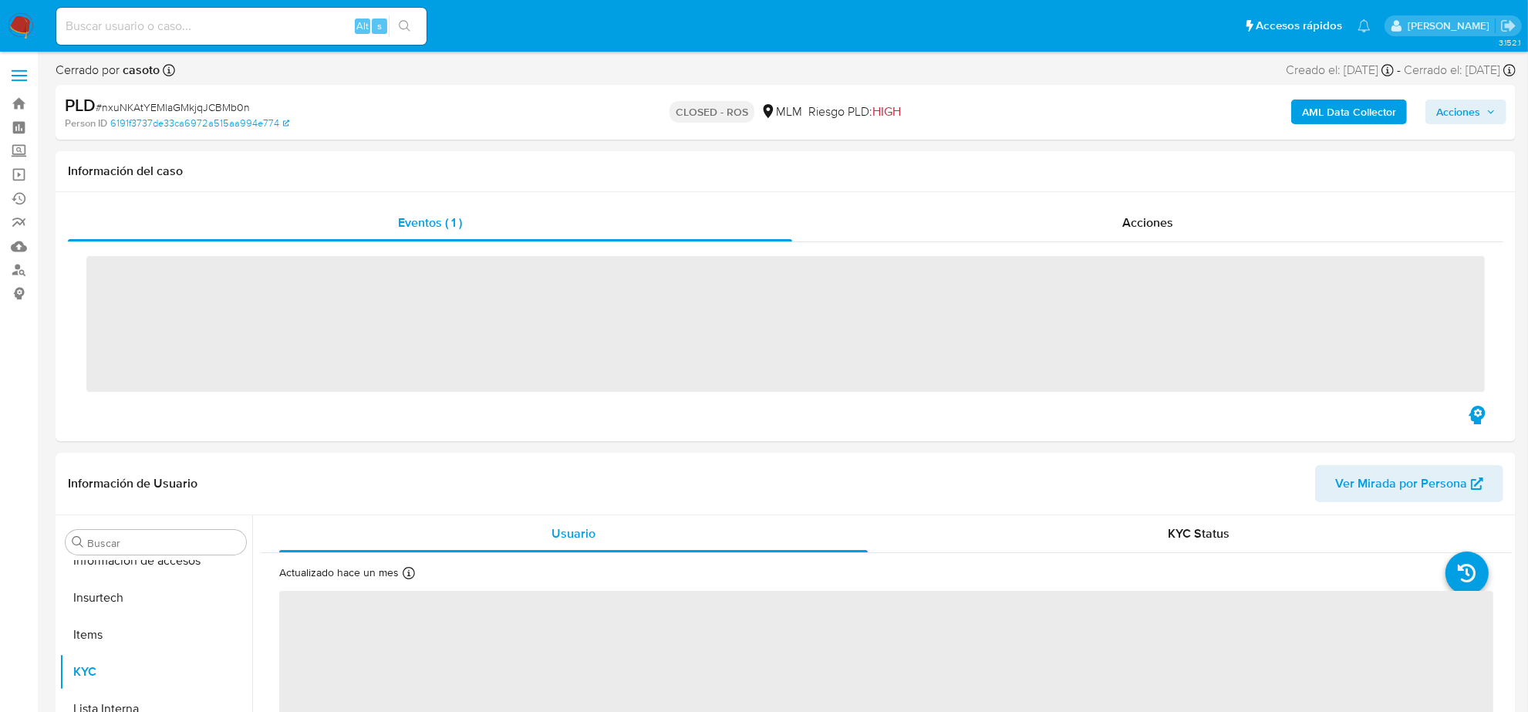
scroll to position [614, 0]
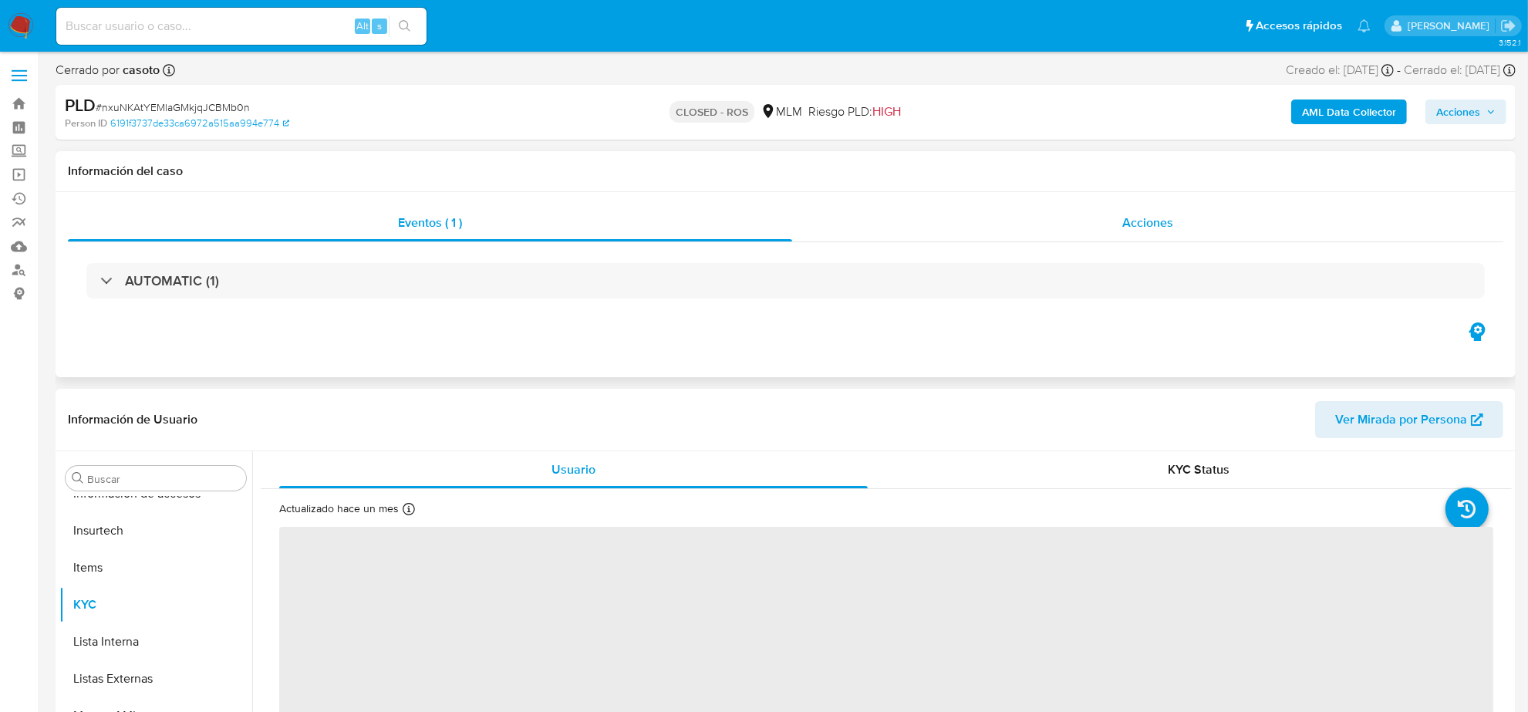
click at [1151, 222] on span "Acciones" at bounding box center [1147, 223] width 51 height 18
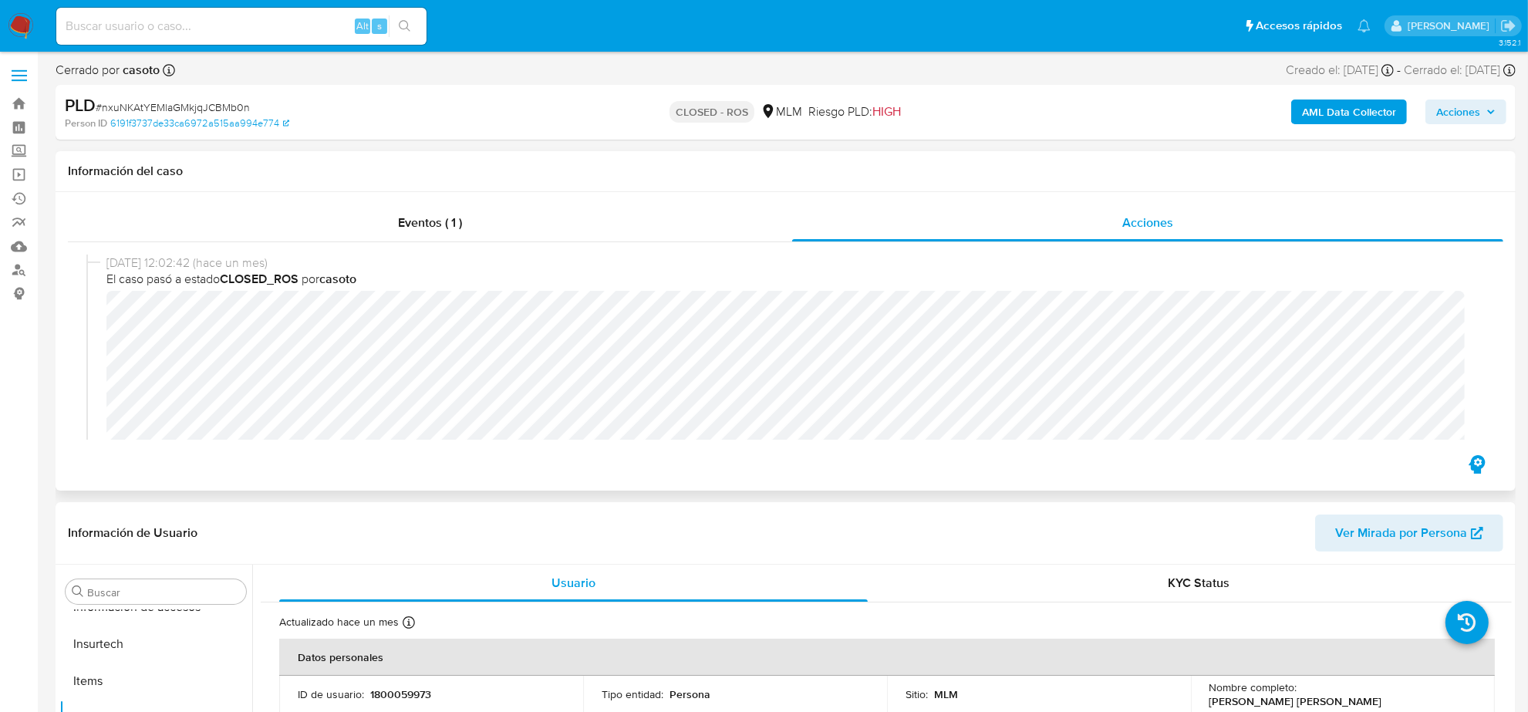
select select "10"
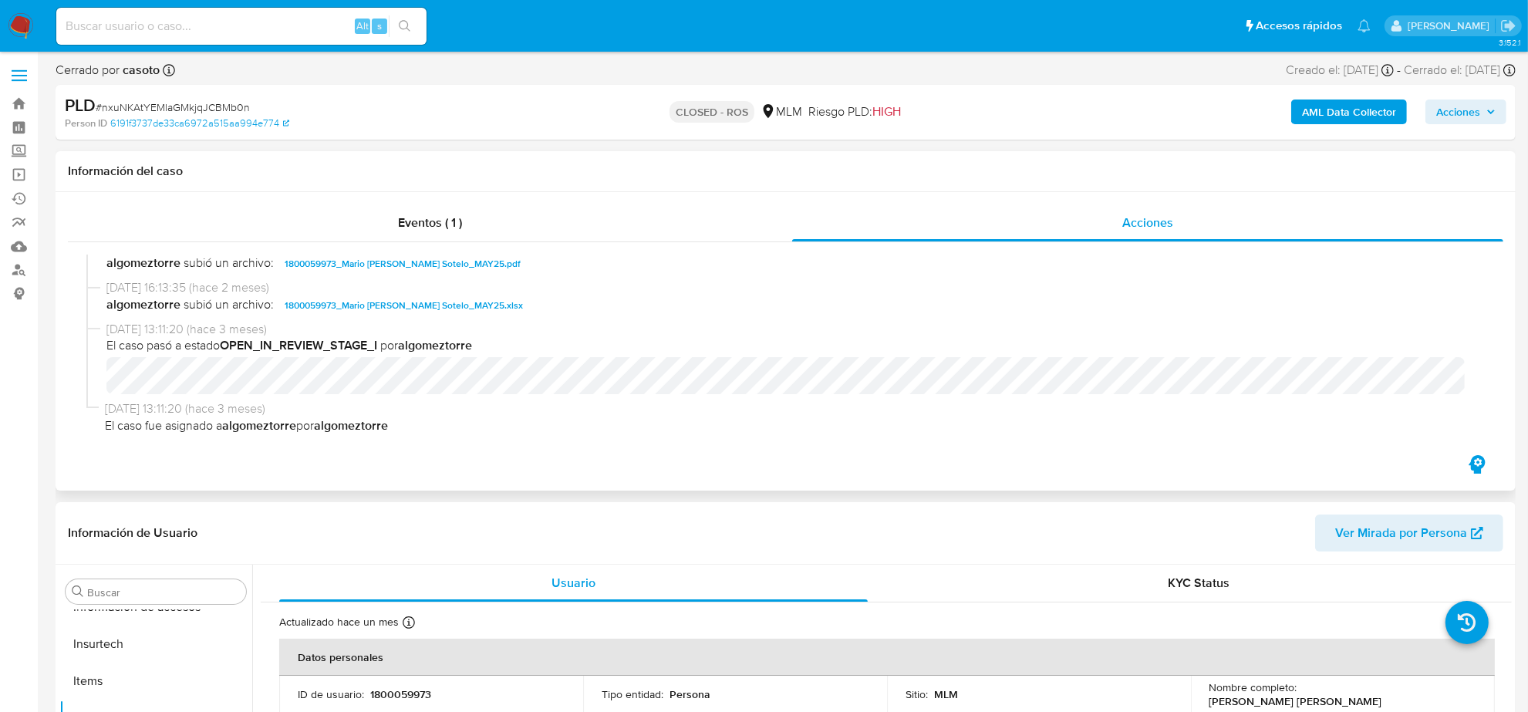
scroll to position [691, 0]
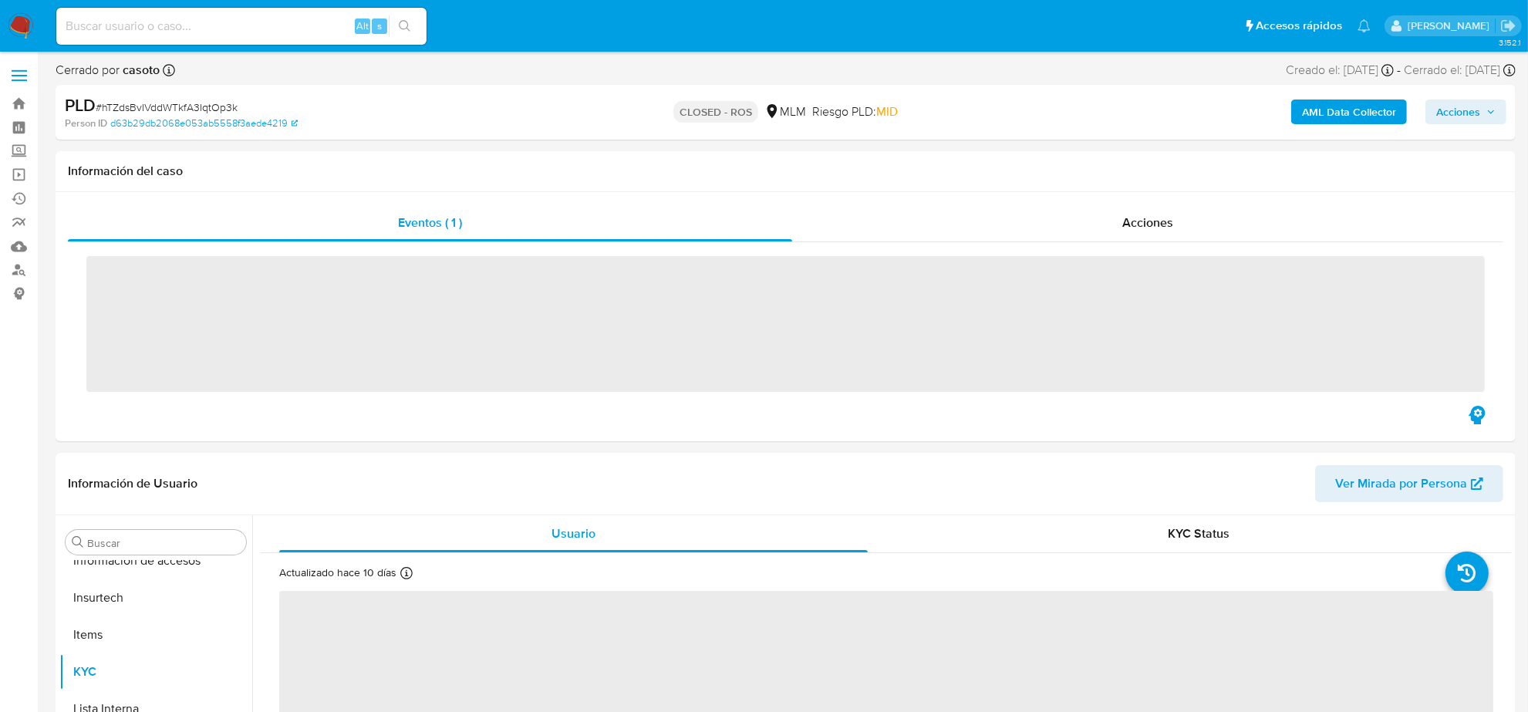
scroll to position [614, 0]
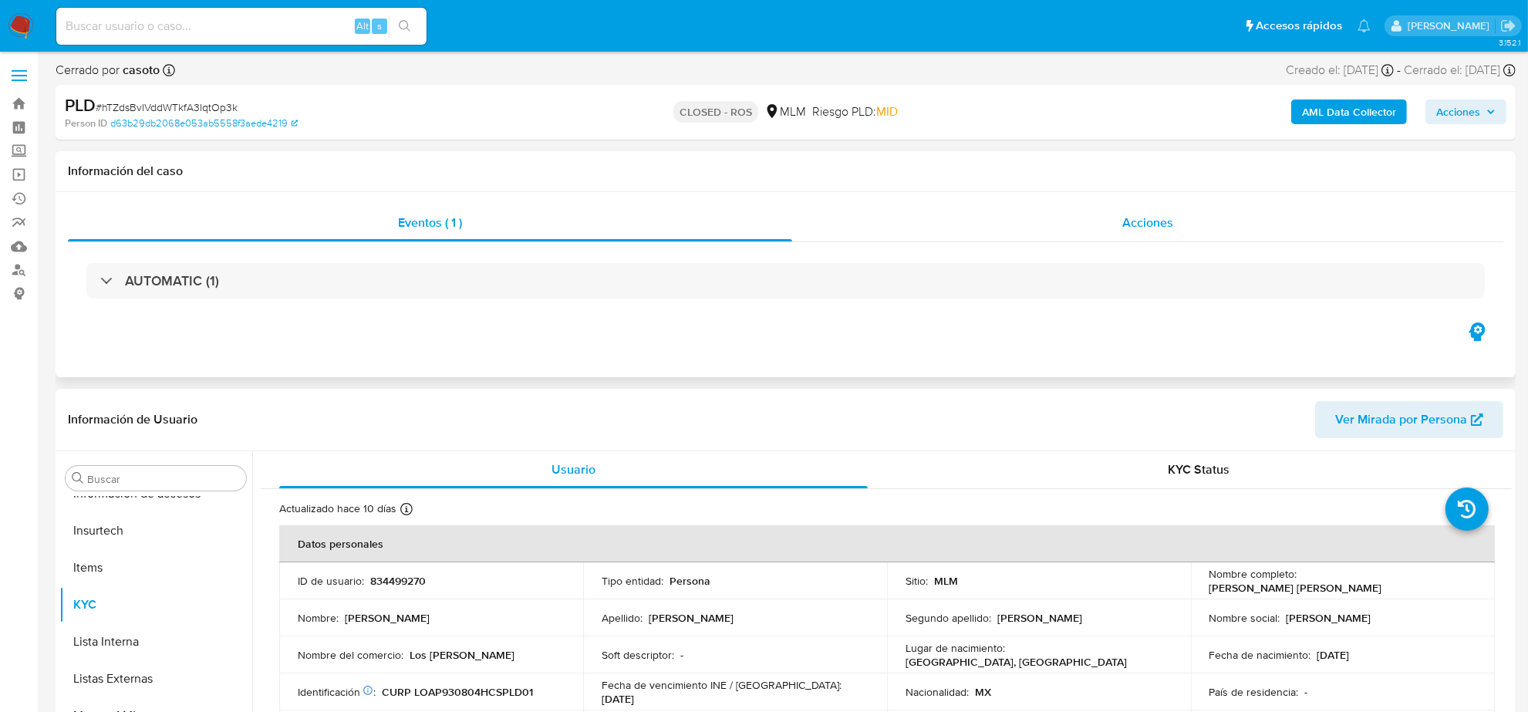
click at [1144, 226] on span "Acciones" at bounding box center [1147, 223] width 51 height 18
select select "10"
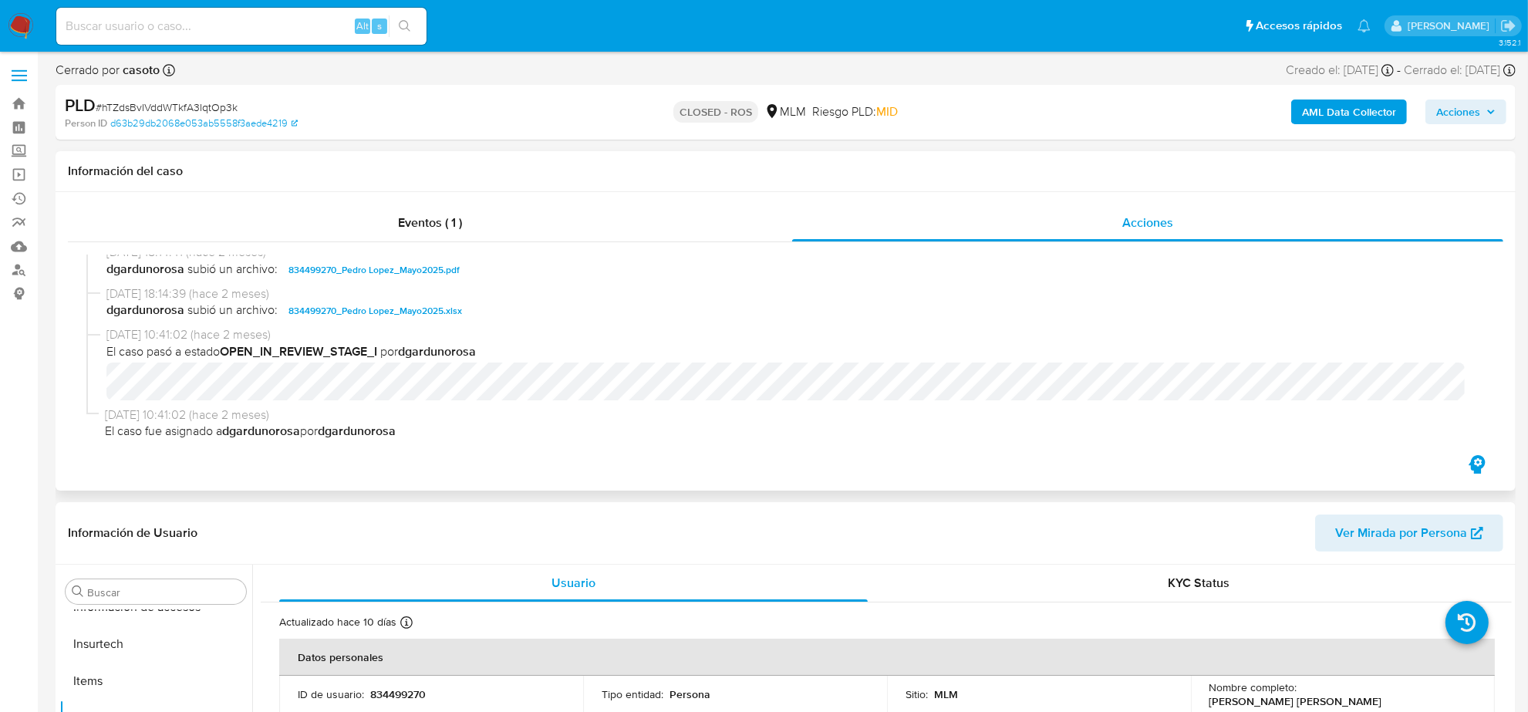
scroll to position [1095, 0]
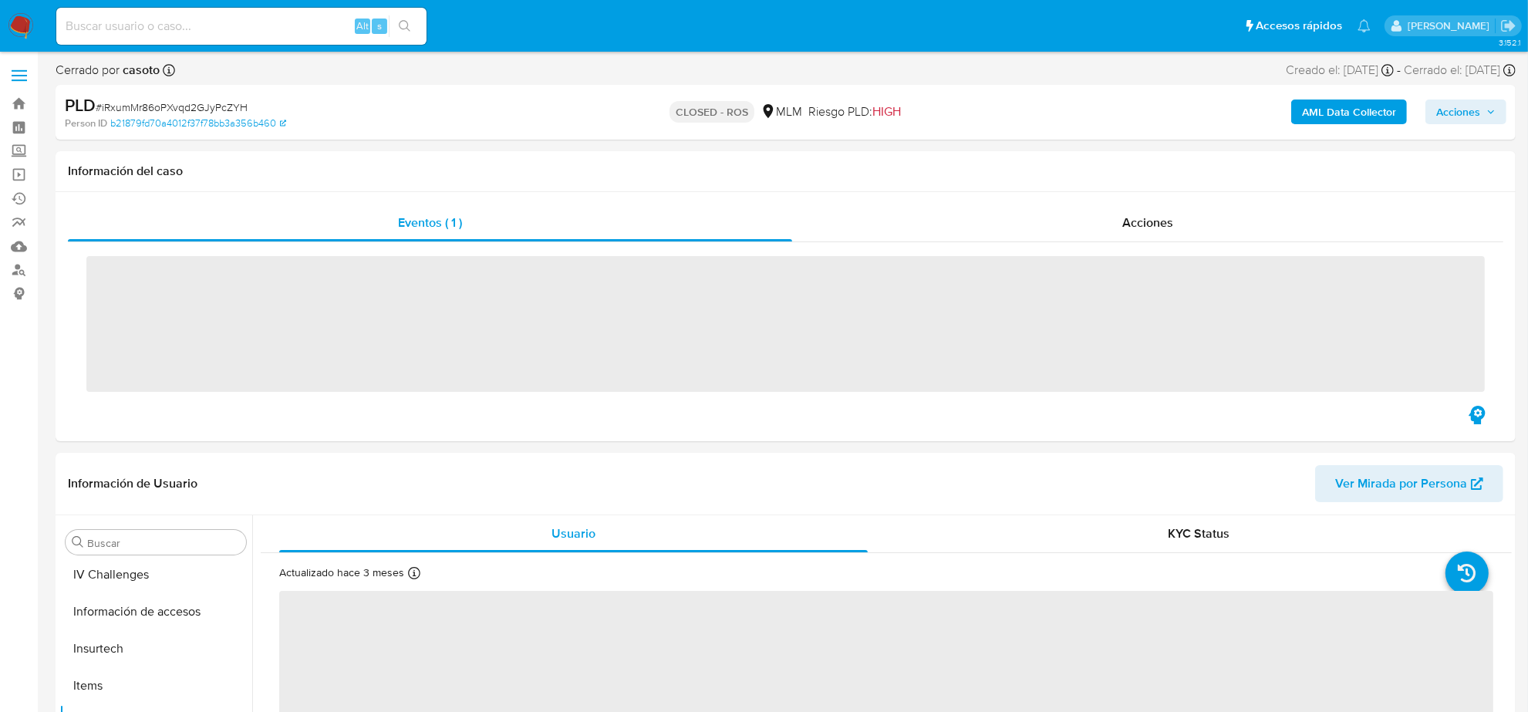
scroll to position [614, 0]
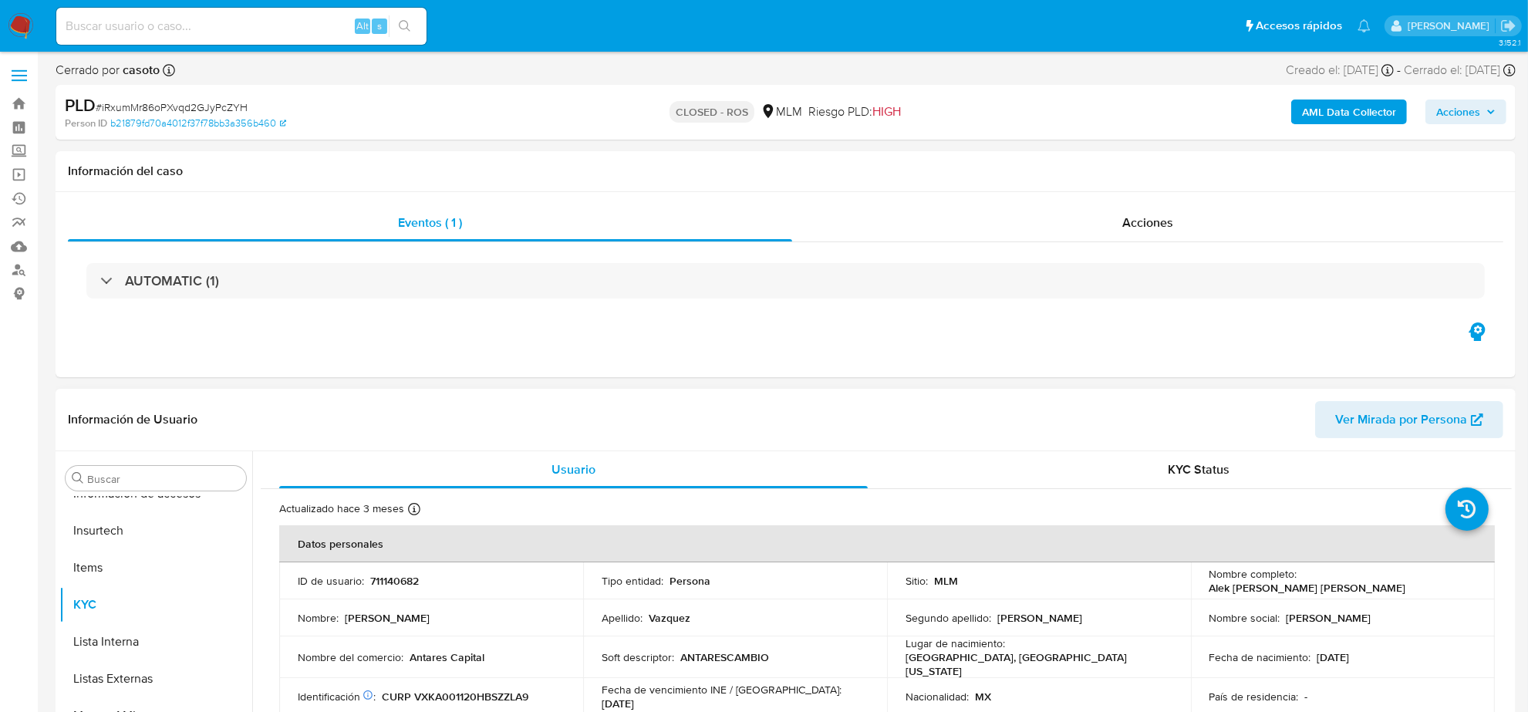
select select "10"
click at [1149, 220] on span "Acciones" at bounding box center [1147, 223] width 51 height 18
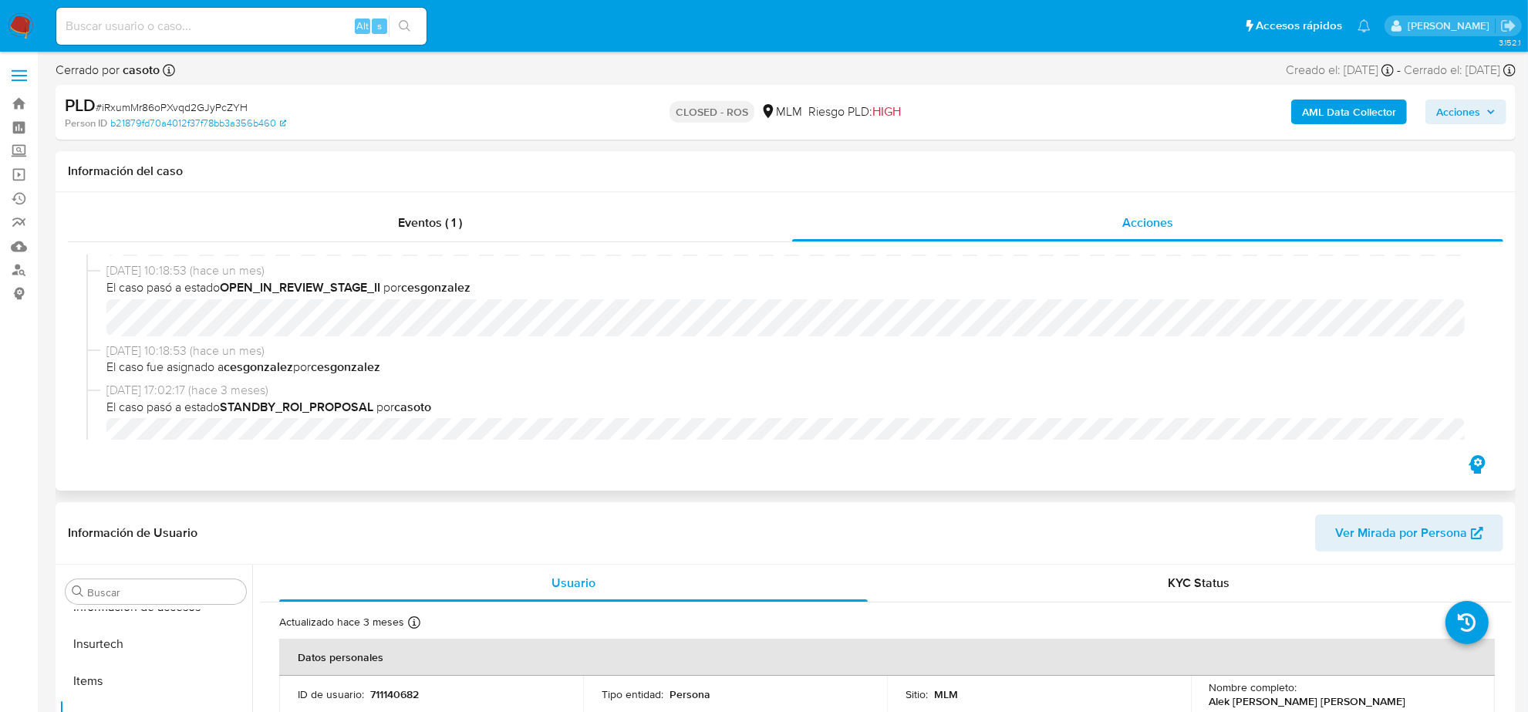
scroll to position [868, 0]
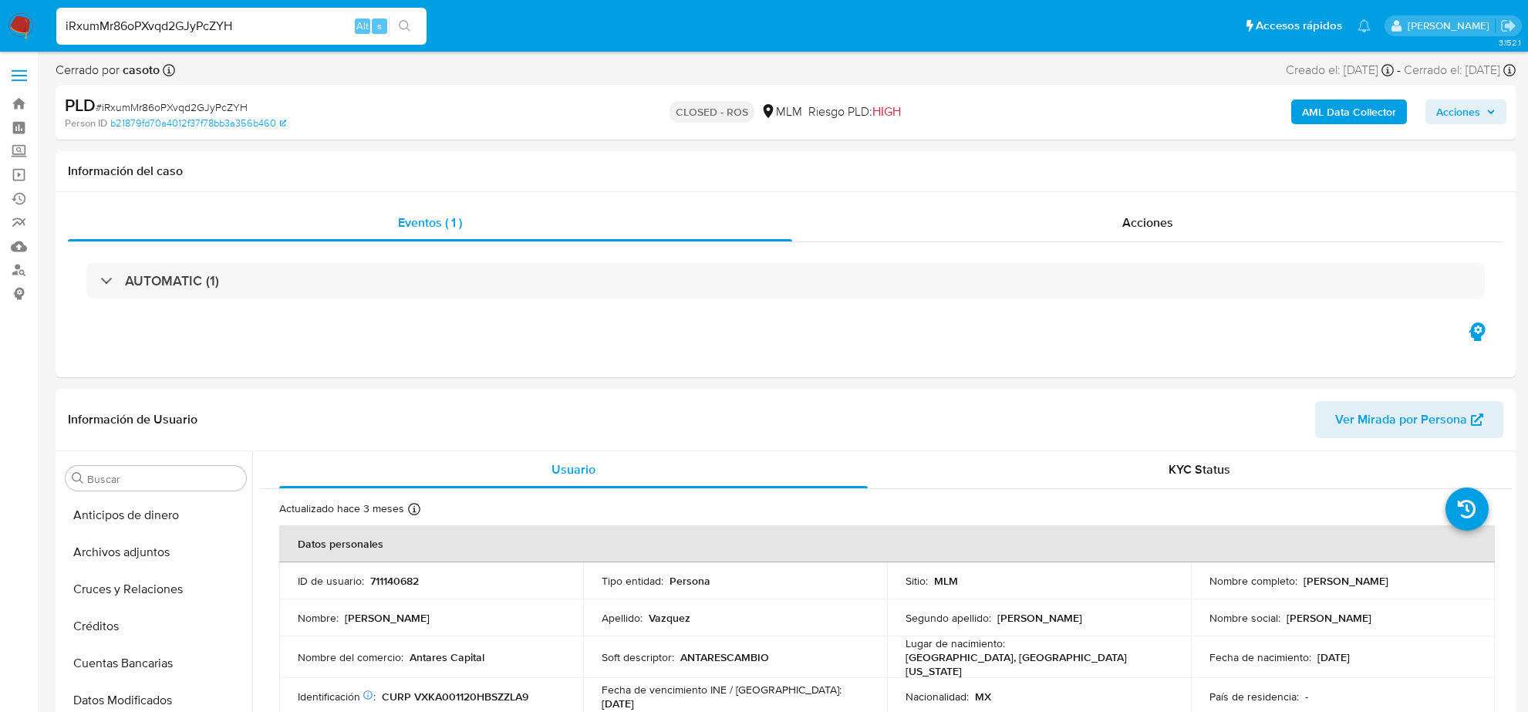
select select "10"
click at [218, 18] on input "iRxumMr86oPXvqd2GJyPcZYH" at bounding box center [241, 26] width 370 height 20
click at [218, 19] on input "iRxumMr86oPXvqd2GJyPcZYH" at bounding box center [241, 26] width 370 height 20
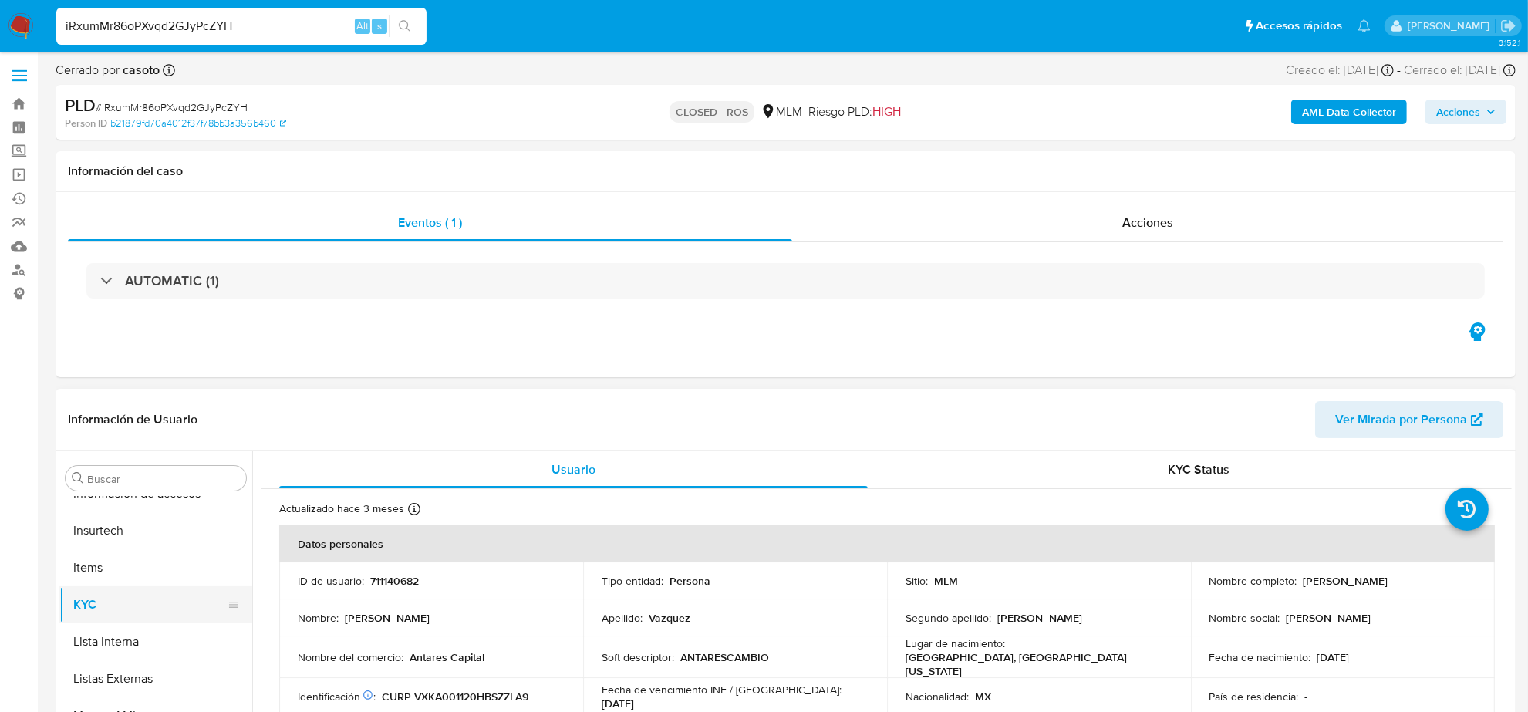
scroll to position [35, 0]
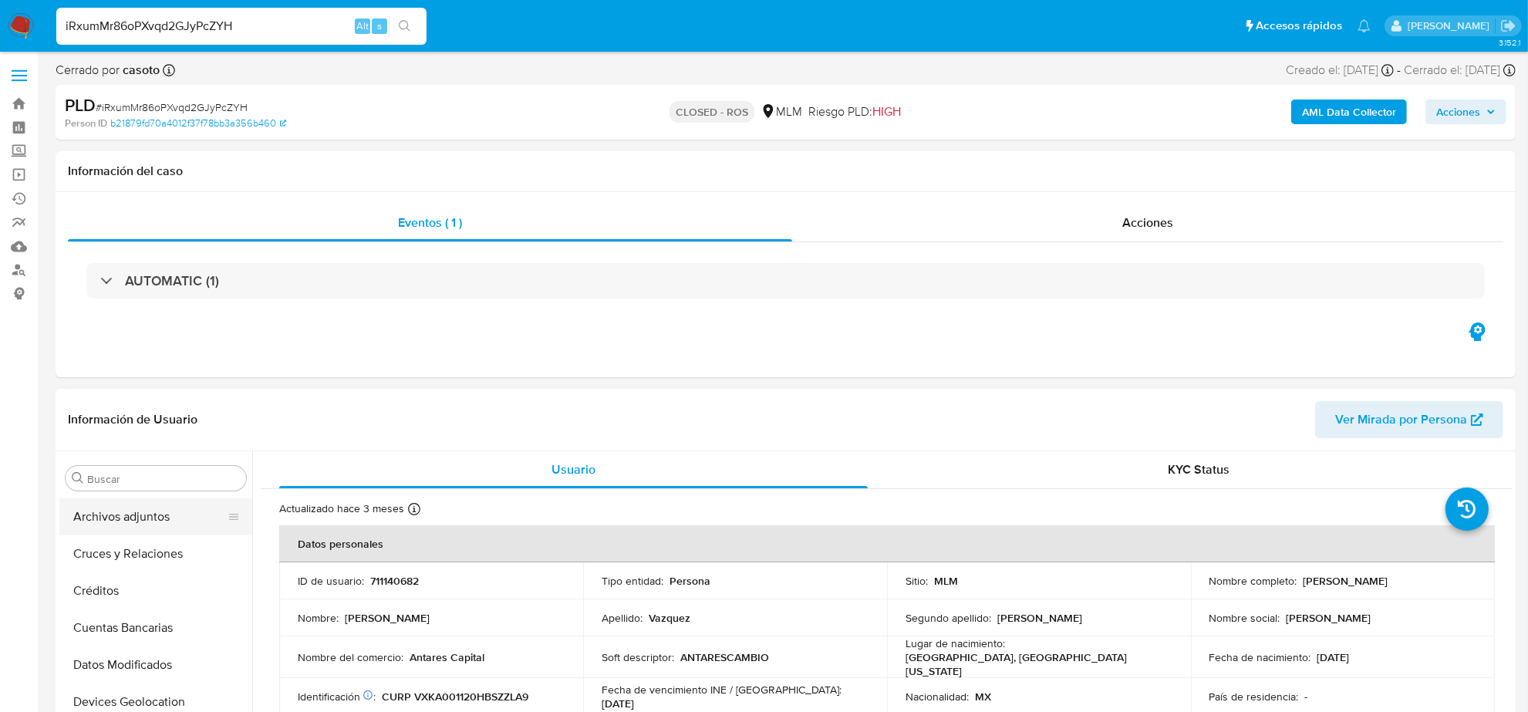
click at [160, 535] on button "Archivos adjuntos" at bounding box center [149, 516] width 180 height 37
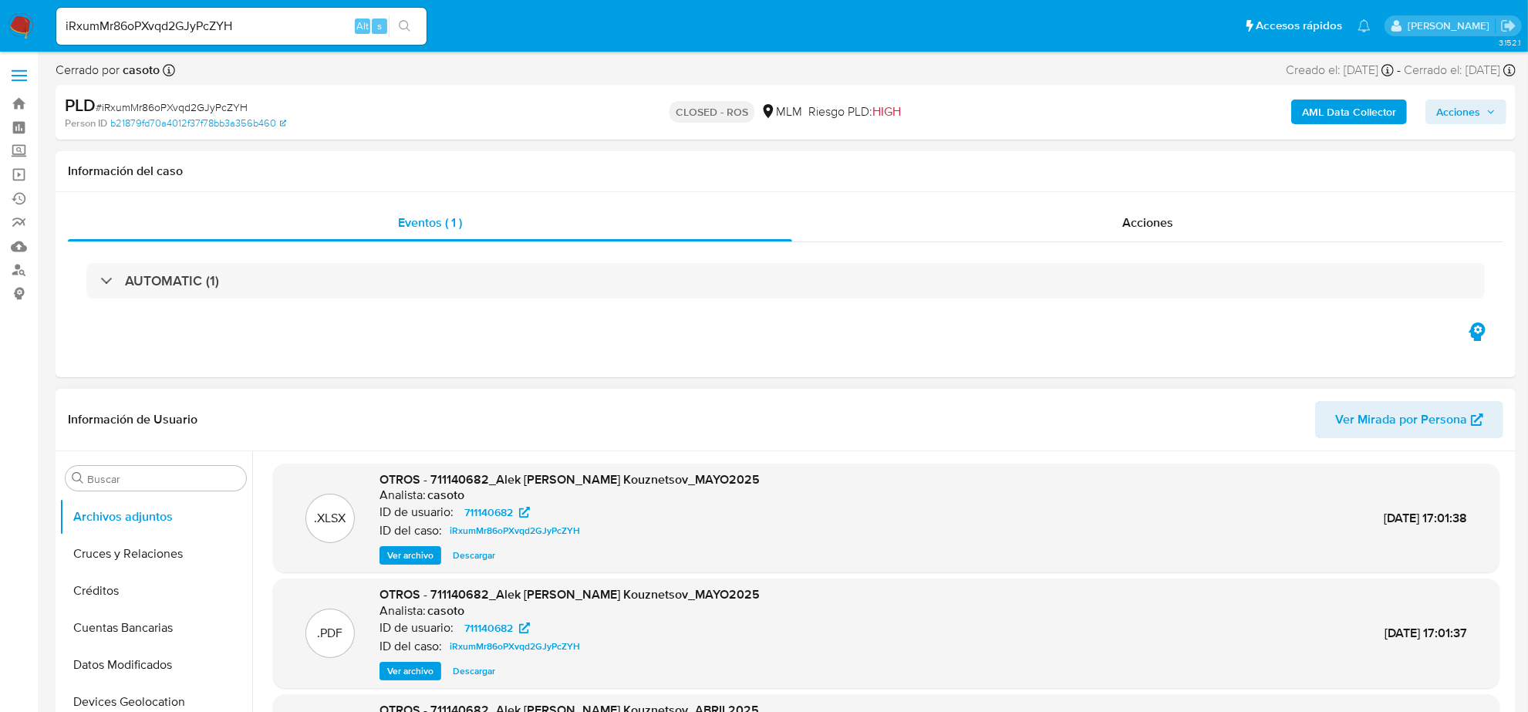
click at [476, 559] on span "Descargar" at bounding box center [474, 555] width 42 height 15
click at [1142, 229] on span "Acciones" at bounding box center [1147, 223] width 51 height 18
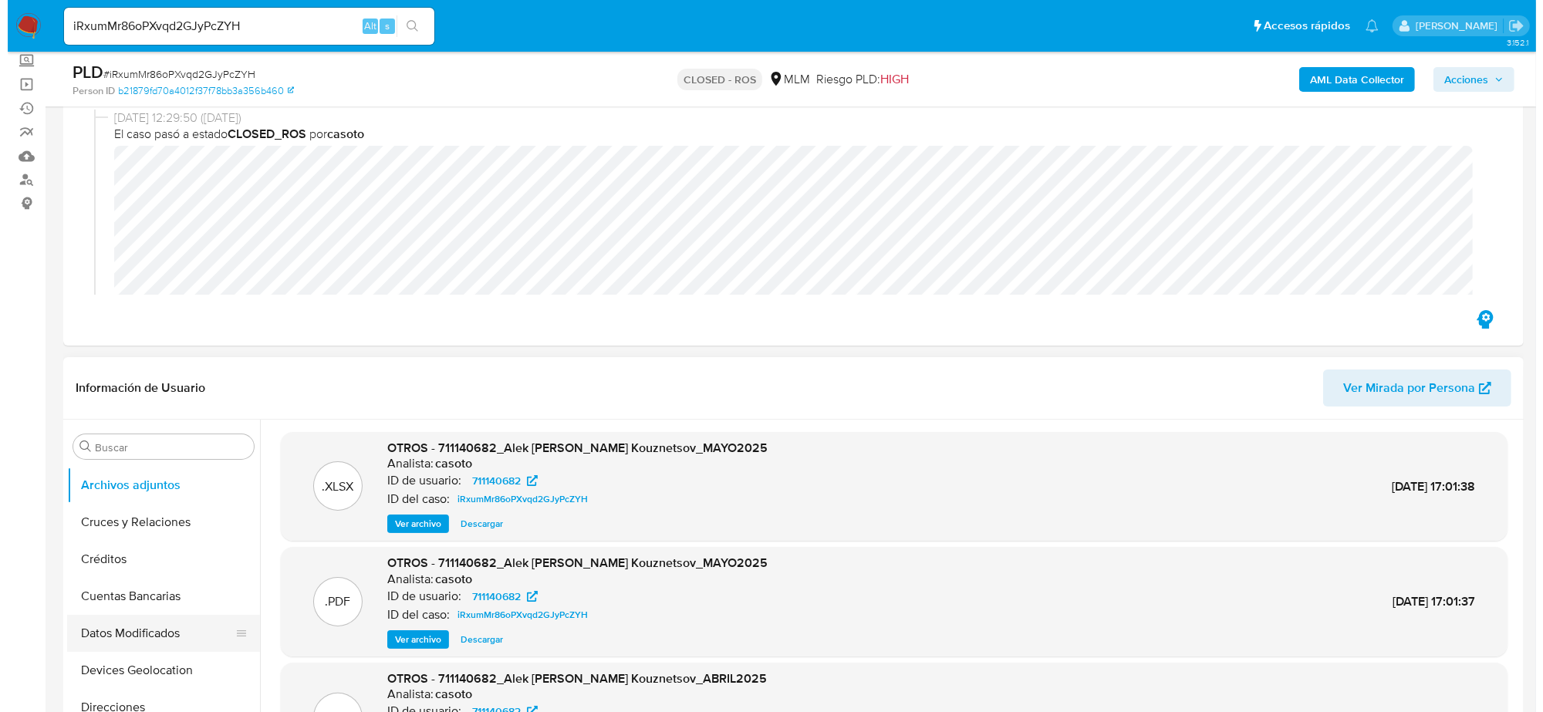
scroll to position [193, 0]
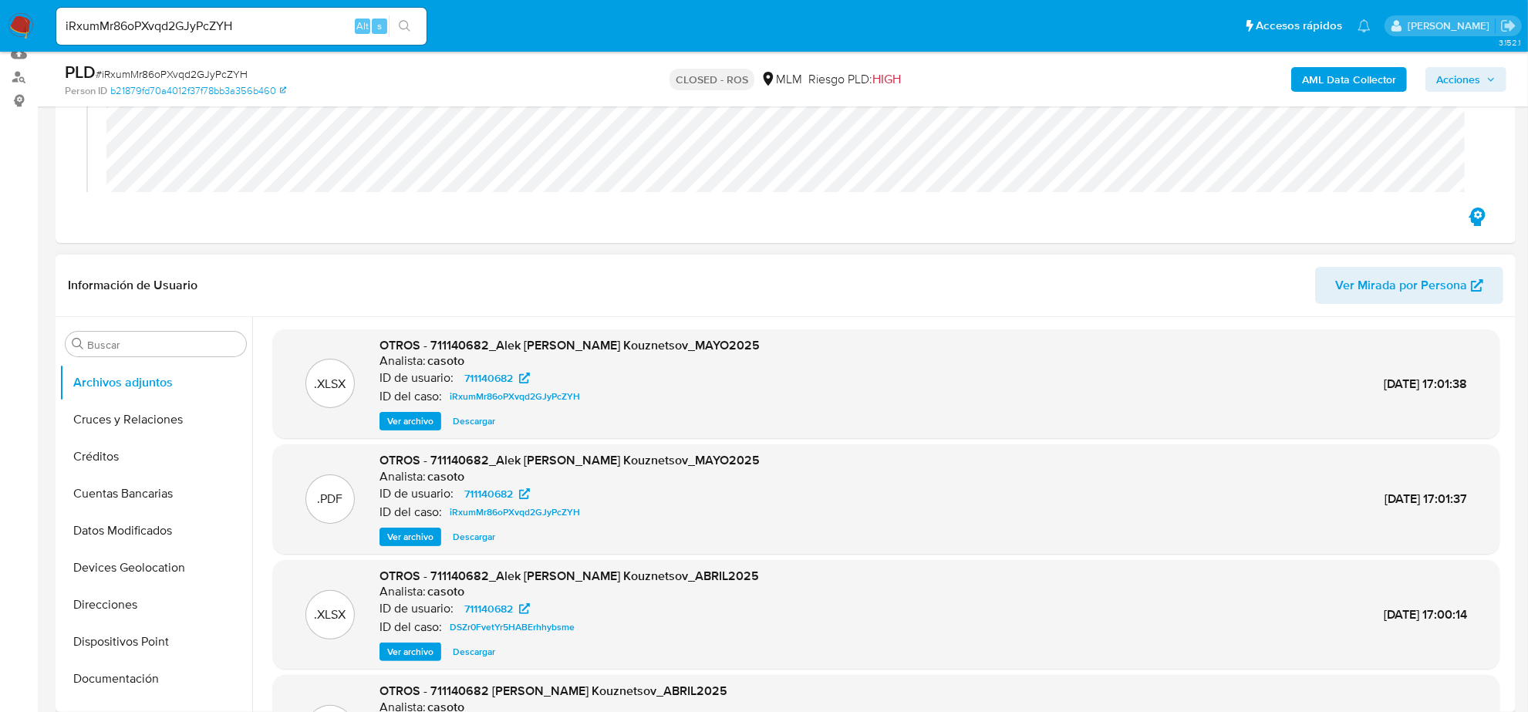
click at [422, 538] on span "Ver archivo" at bounding box center [410, 536] width 46 height 15
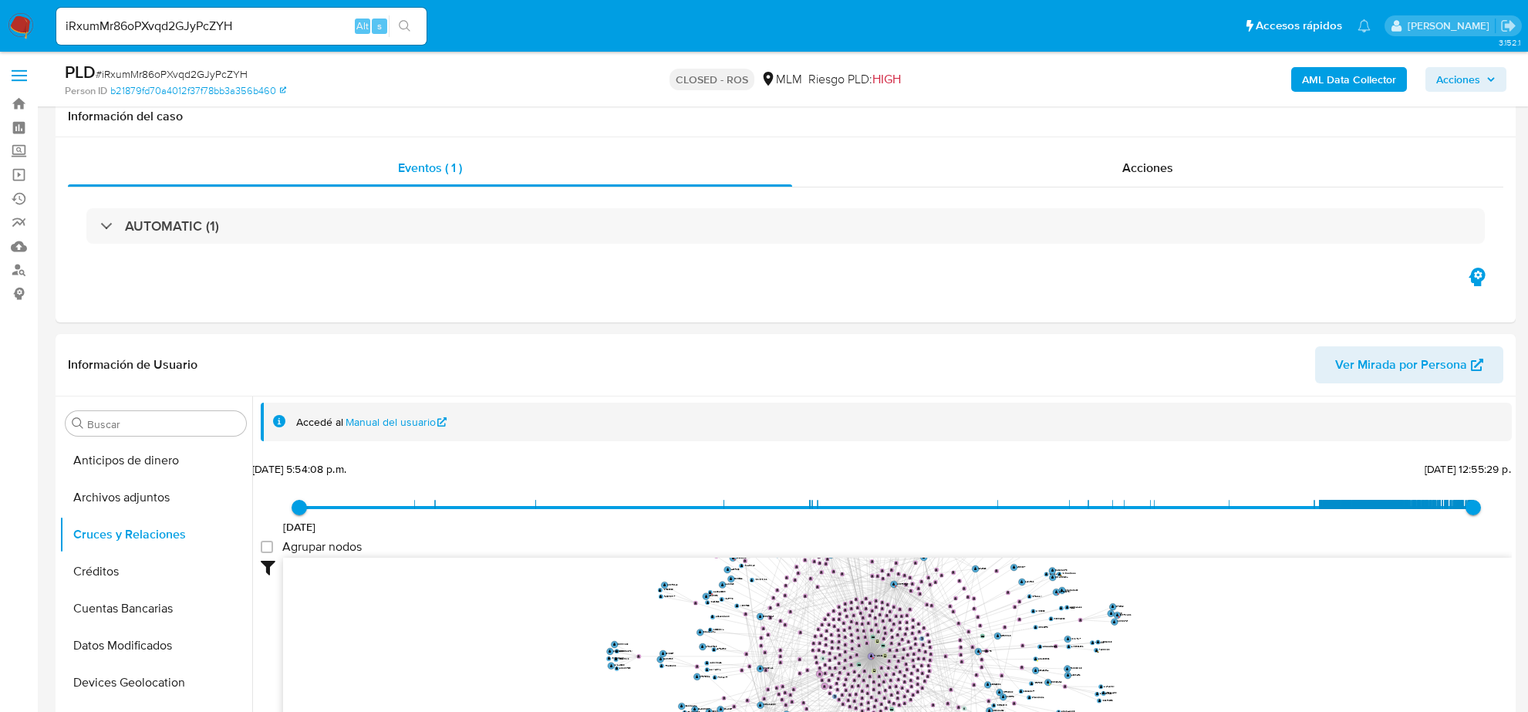
select select "10"
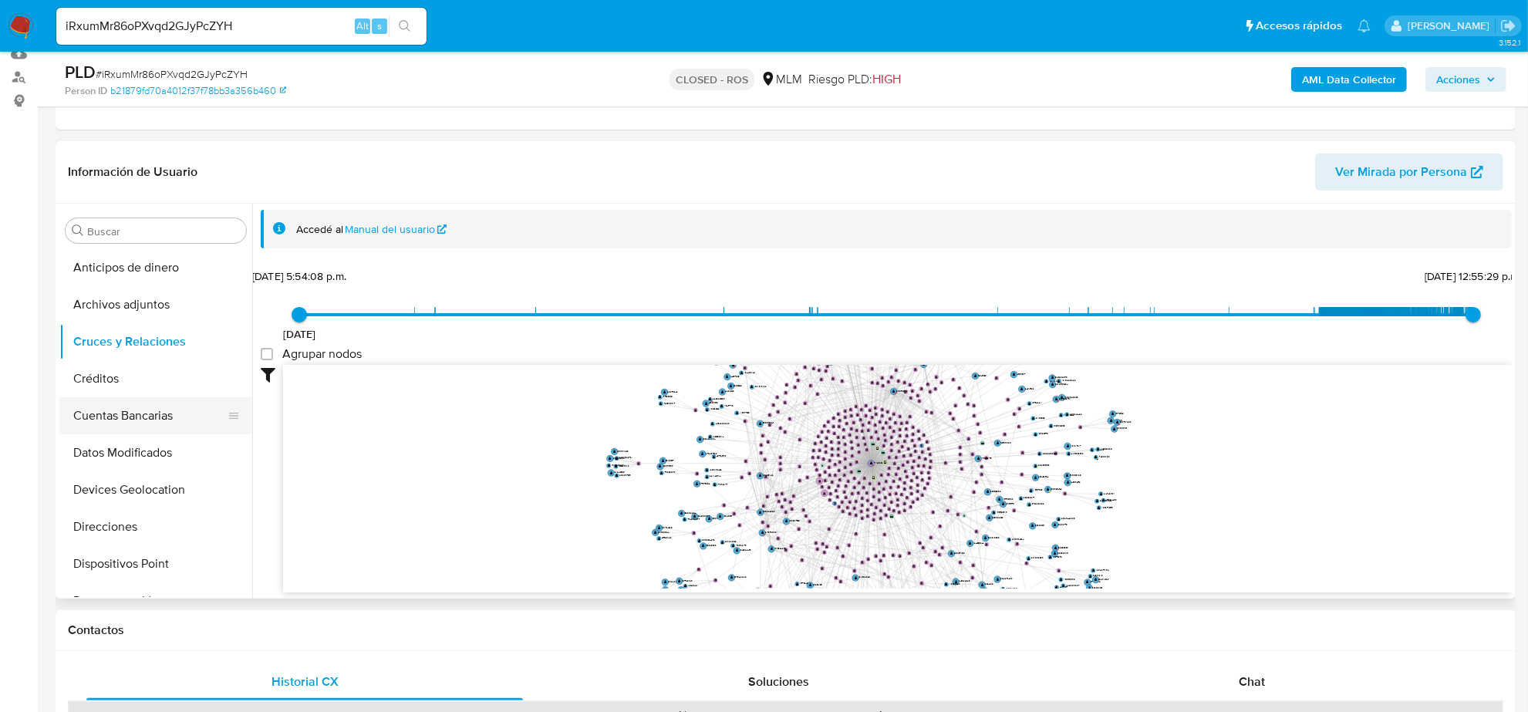
click at [136, 428] on button "Cuentas Bancarias" at bounding box center [149, 415] width 180 height 37
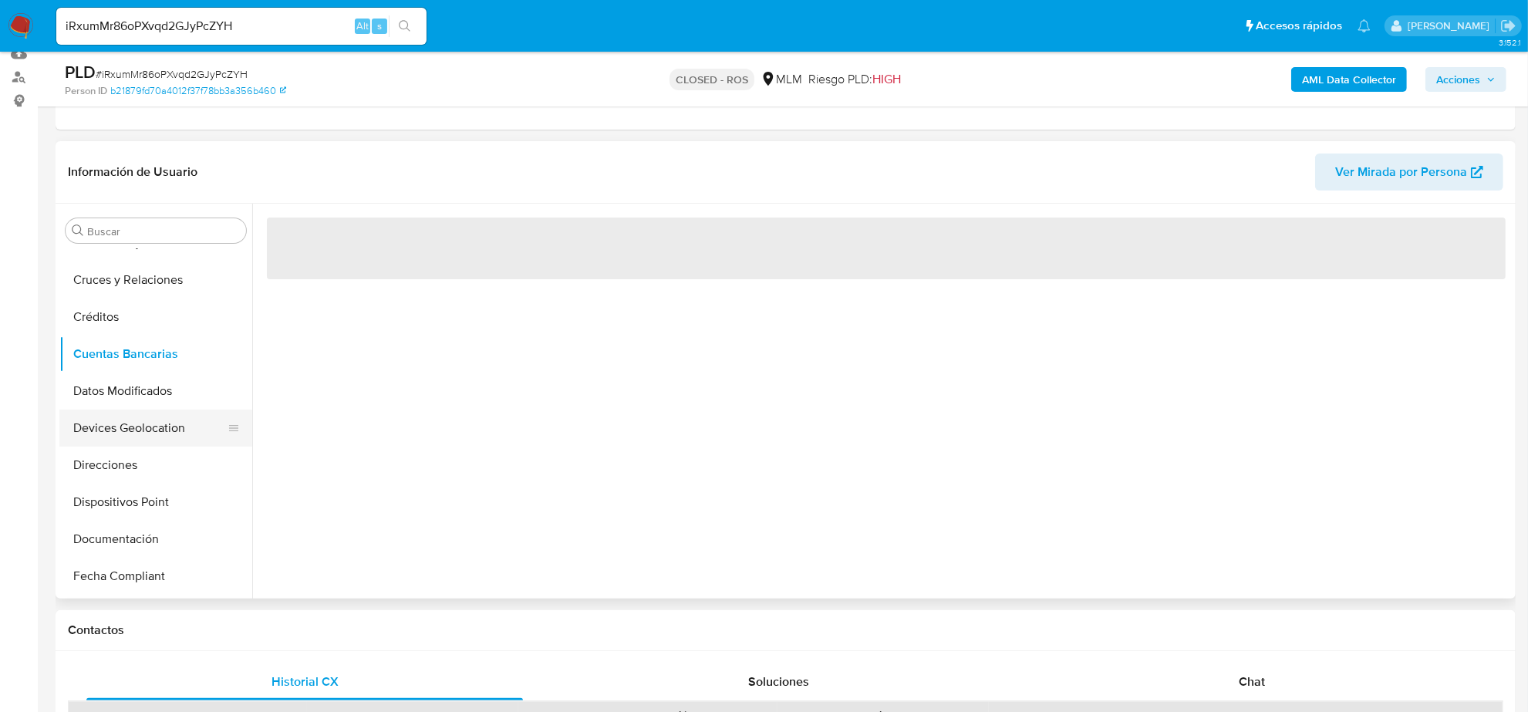
scroll to position [96, 0]
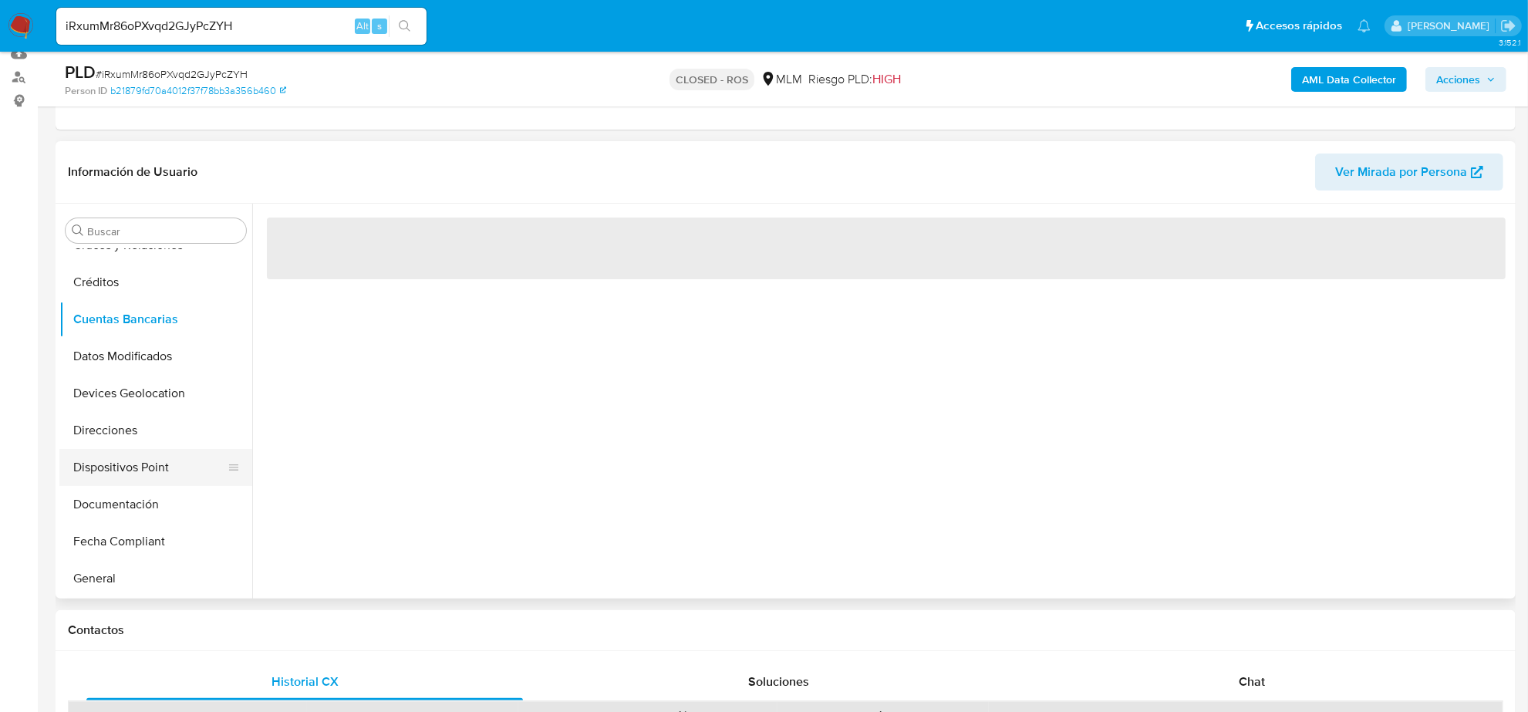
click at [137, 474] on button "Dispositivos Point" at bounding box center [149, 467] width 180 height 37
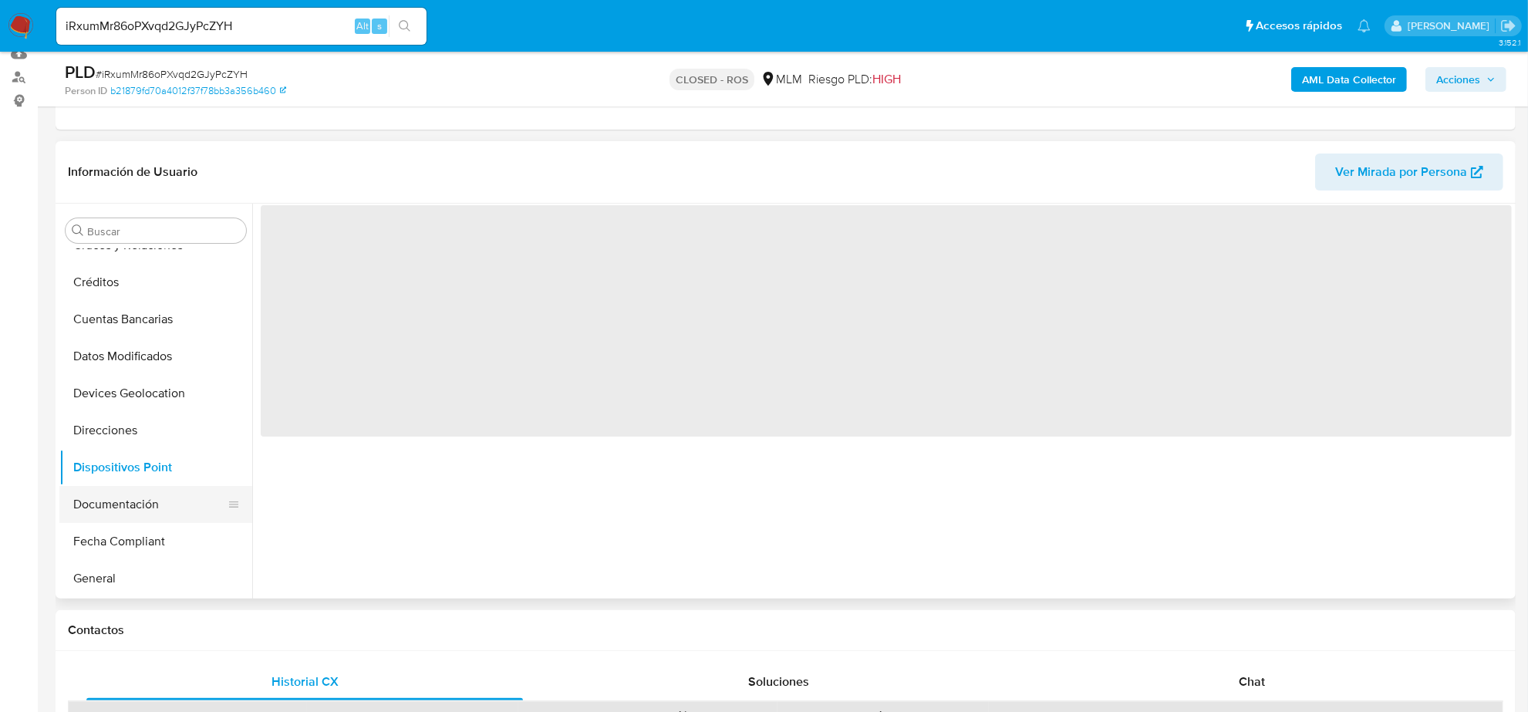
click at [131, 494] on button "Documentación" at bounding box center [149, 504] width 180 height 37
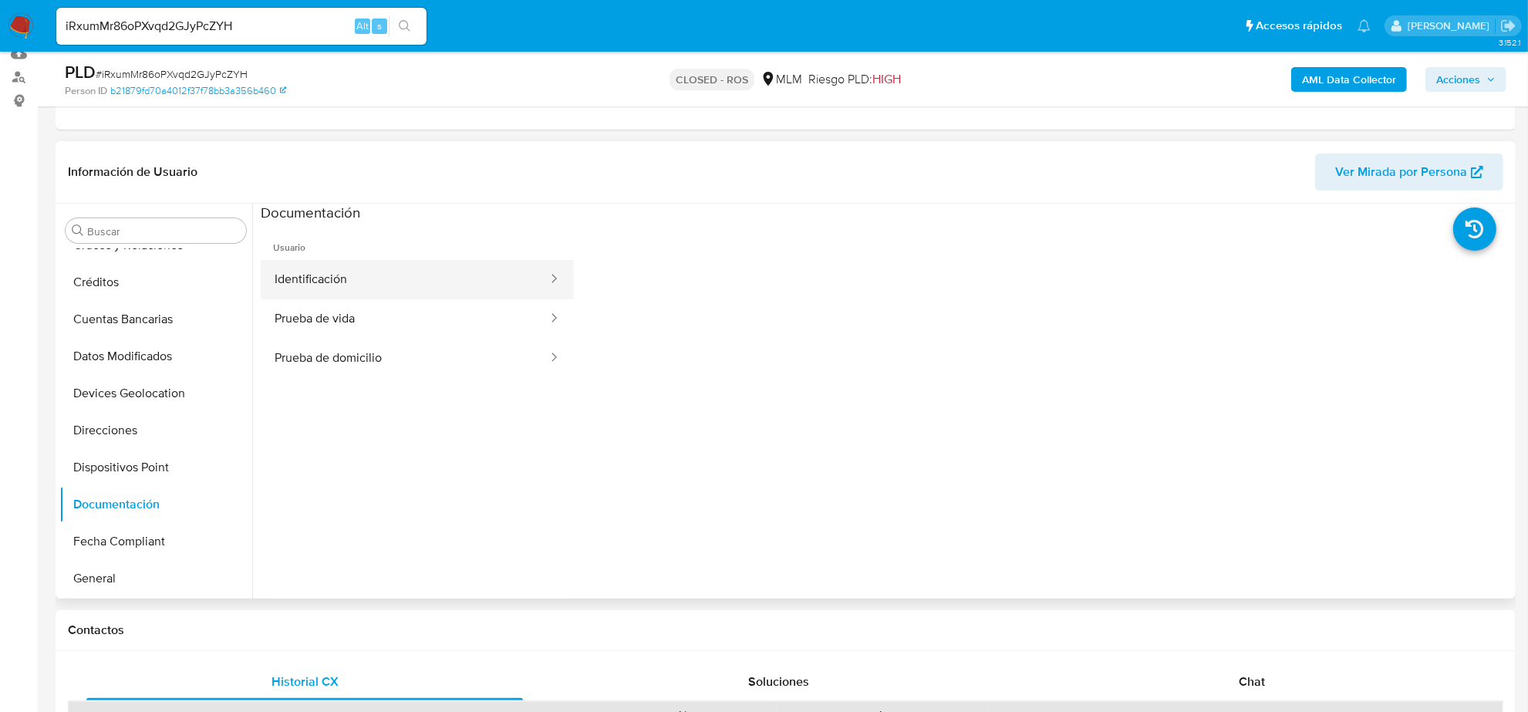
click at [387, 282] on button "Identificación" at bounding box center [405, 279] width 288 height 39
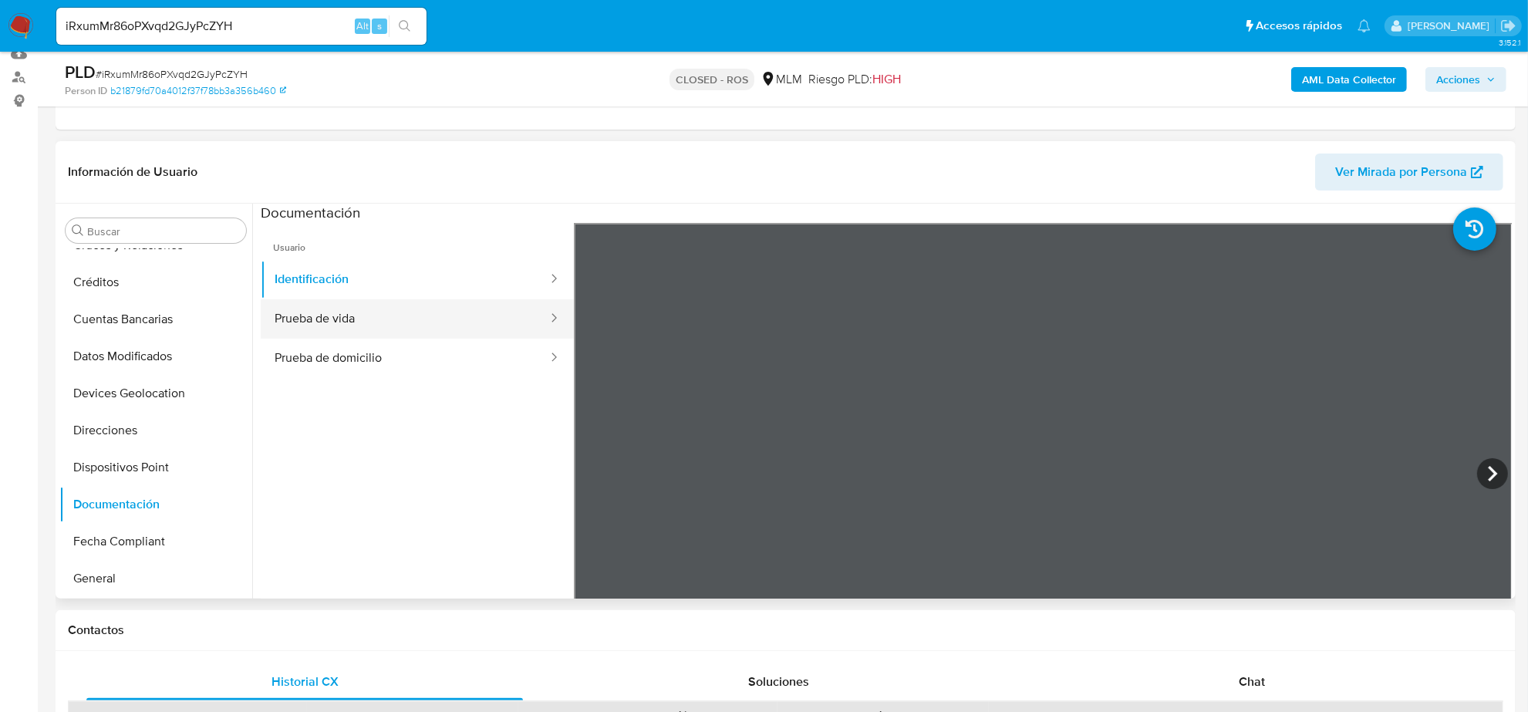
click at [378, 309] on button "Prueba de vida" at bounding box center [405, 318] width 288 height 39
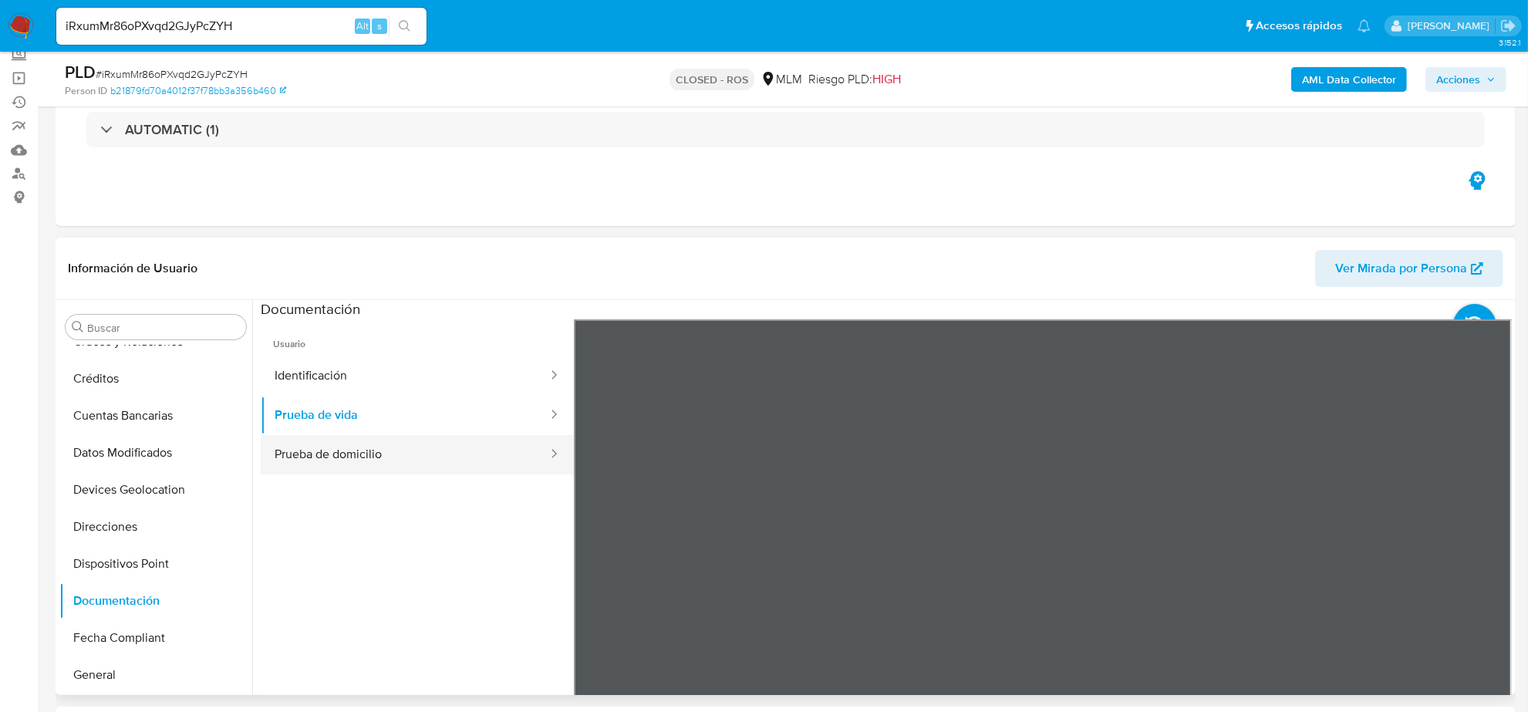
click at [380, 446] on button "Prueba de domicilio" at bounding box center [405, 454] width 288 height 39
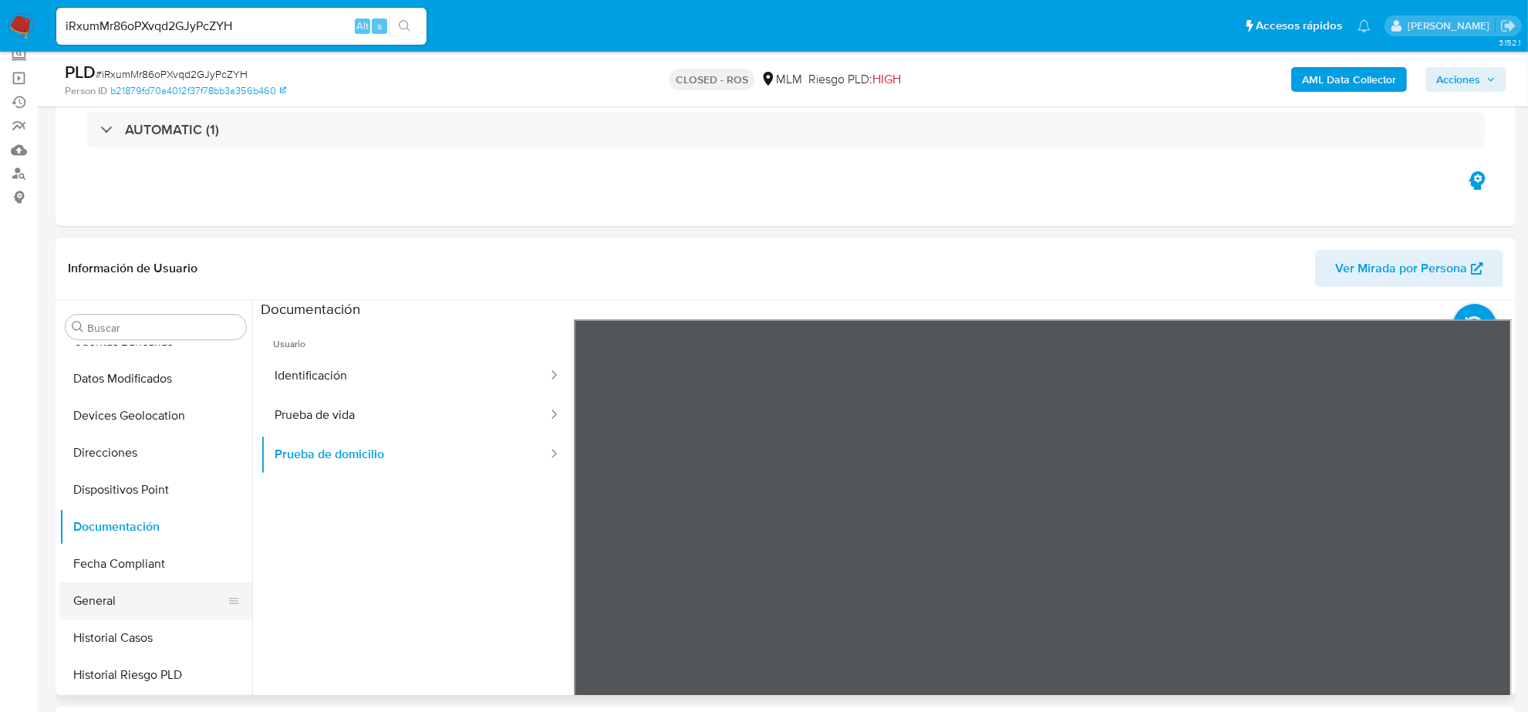
scroll to position [193, 0]
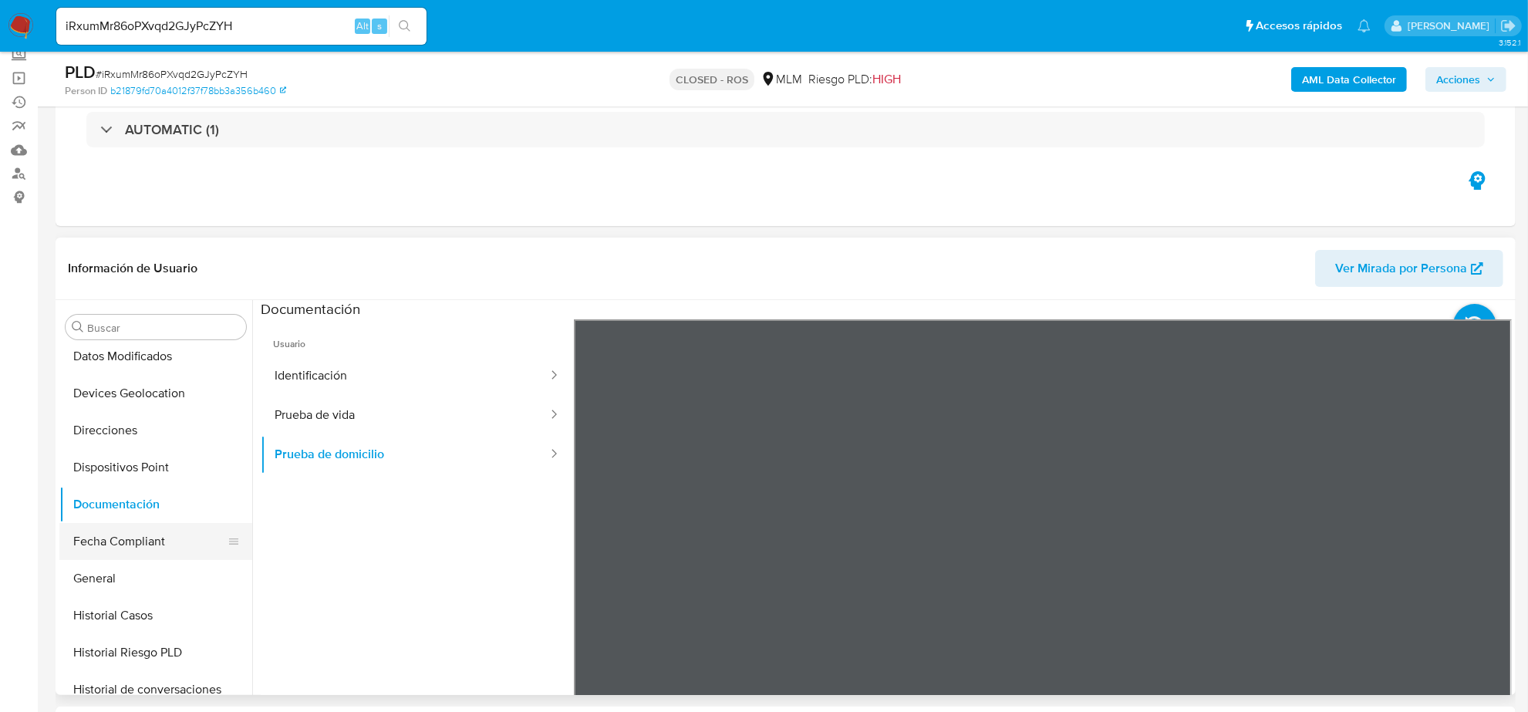
click at [124, 526] on button "Fecha Compliant" at bounding box center [149, 541] width 180 height 37
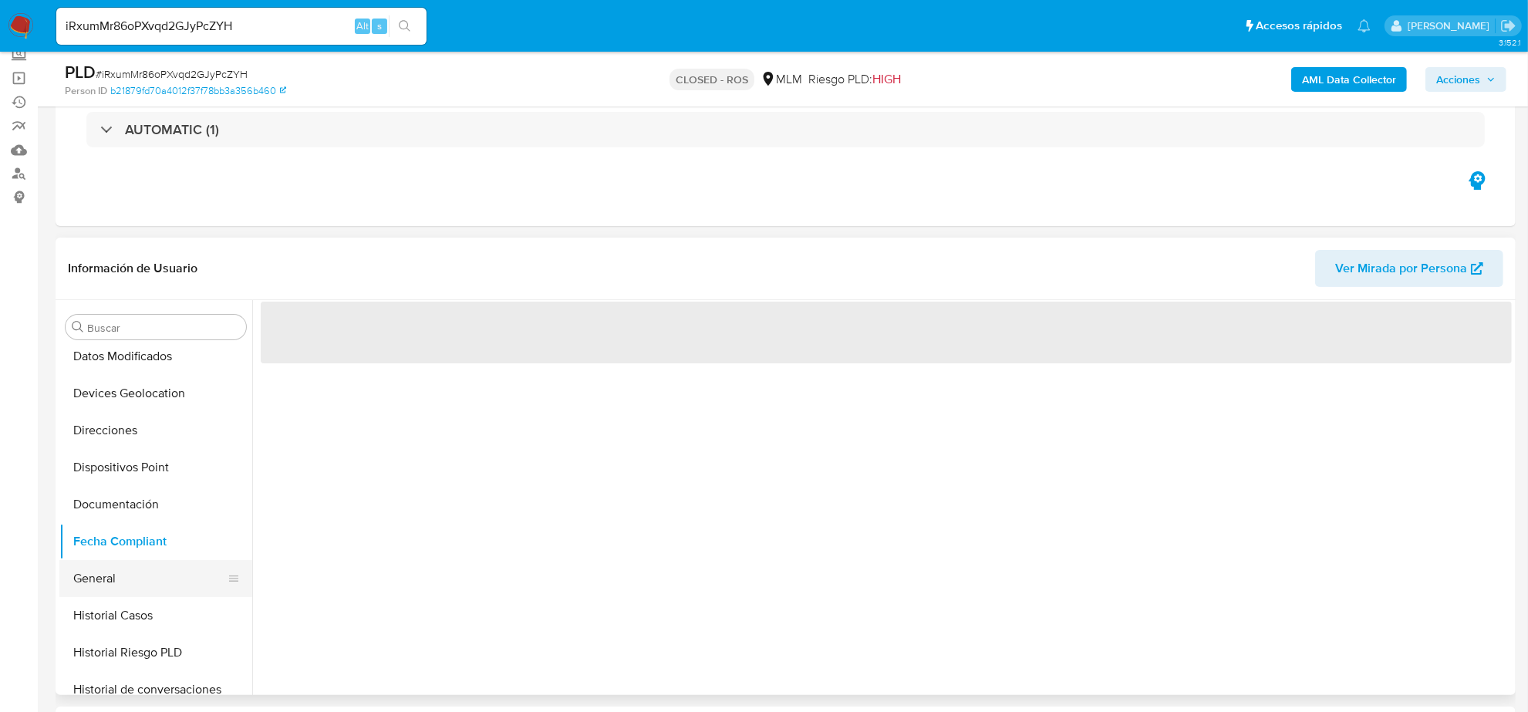
click at [101, 577] on button "General" at bounding box center [149, 578] width 180 height 37
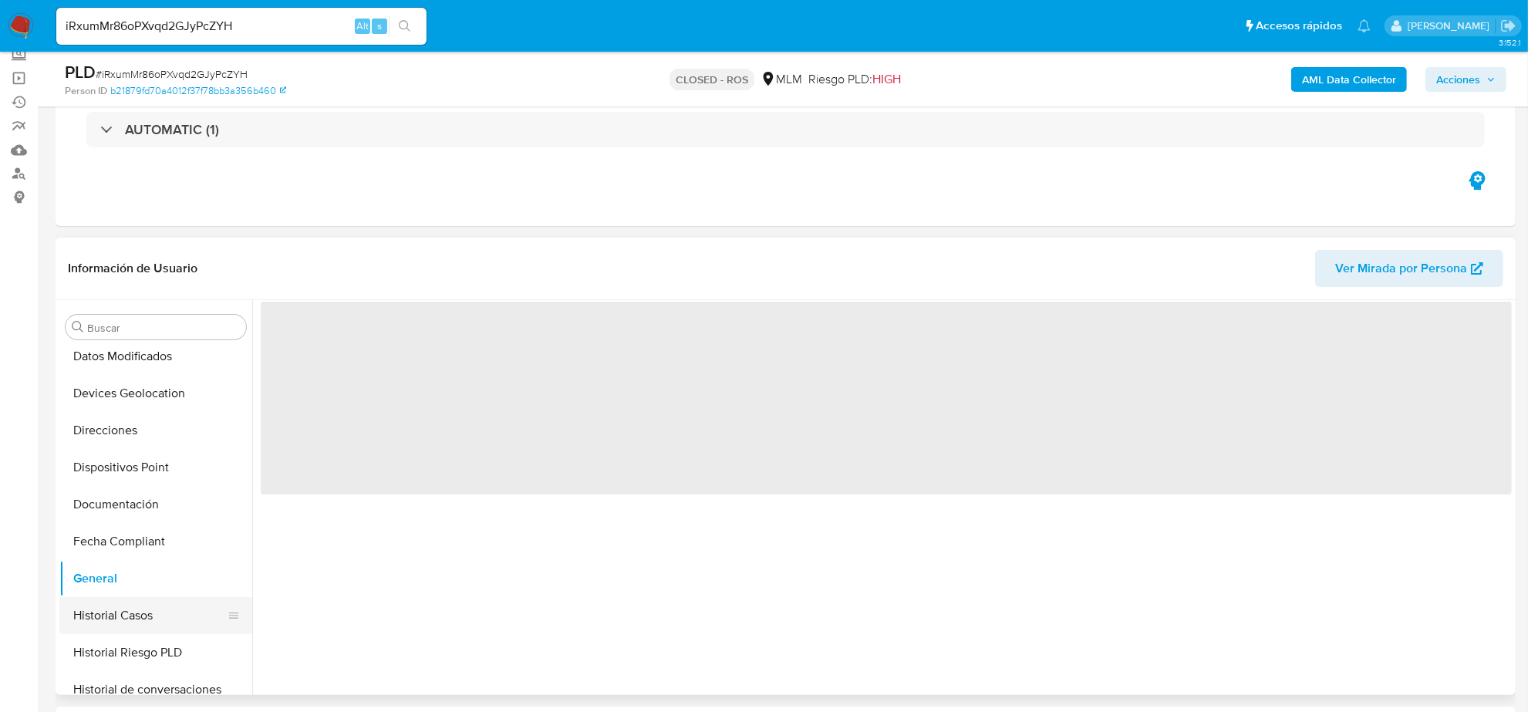
click at [129, 621] on button "Historial Casos" at bounding box center [149, 615] width 180 height 37
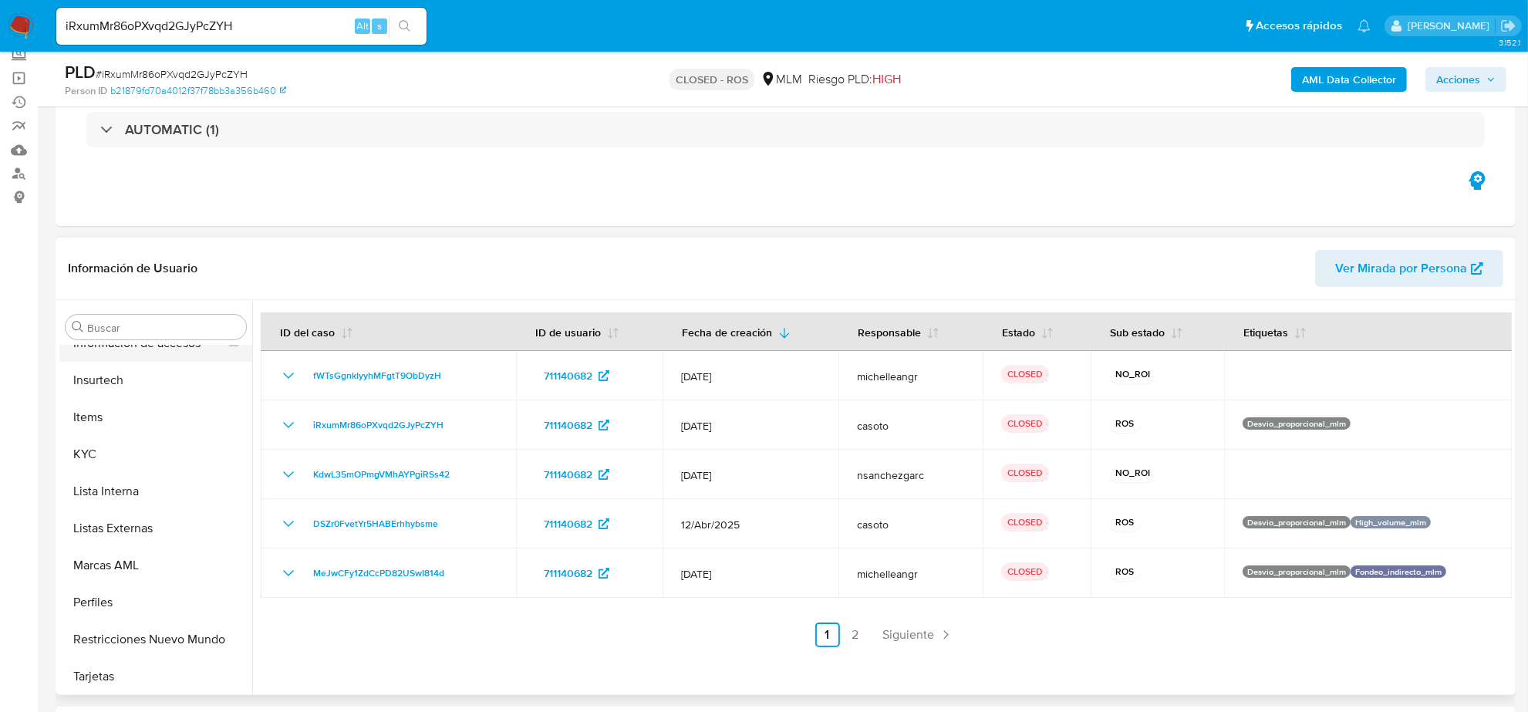
scroll to position [614, 0]
click at [117, 457] on button "KYC" at bounding box center [149, 453] width 180 height 37
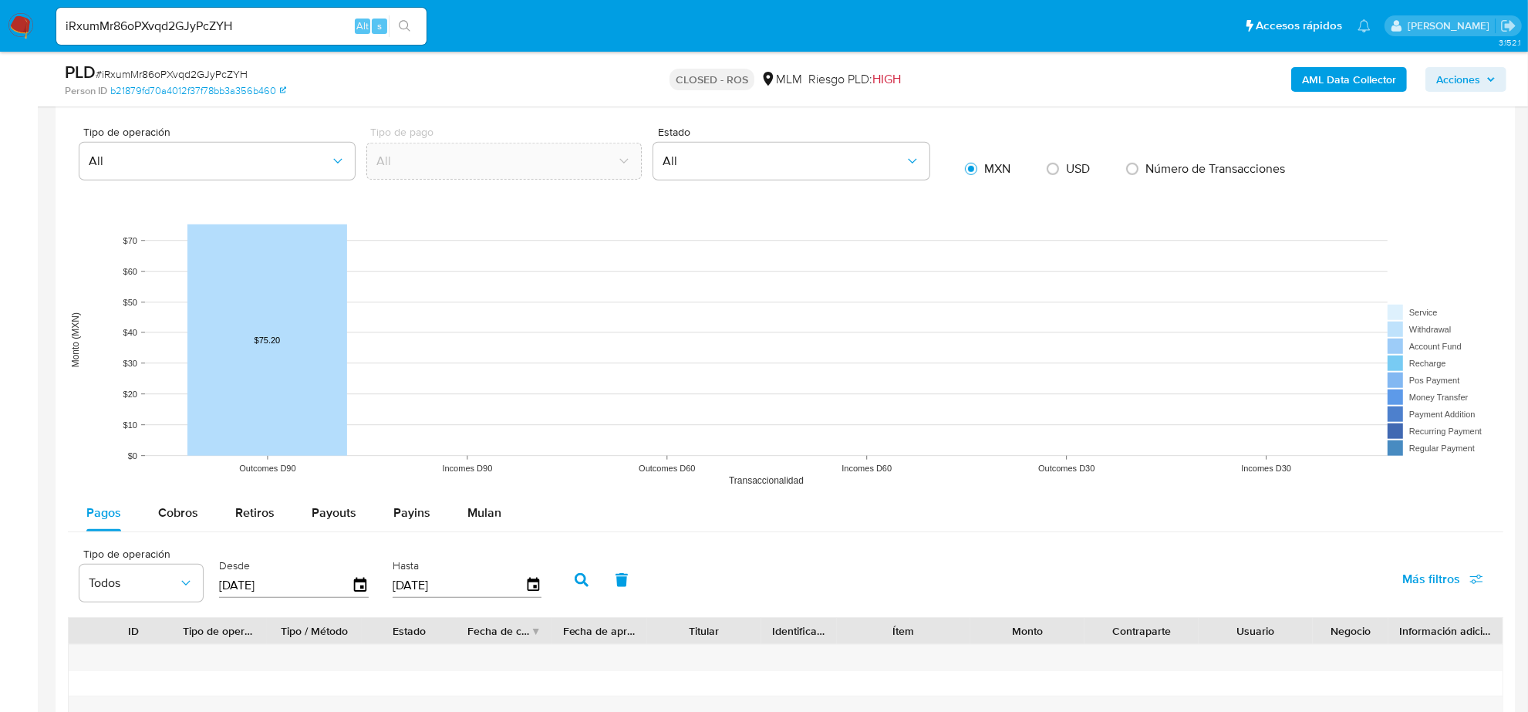
scroll to position [1543, 0]
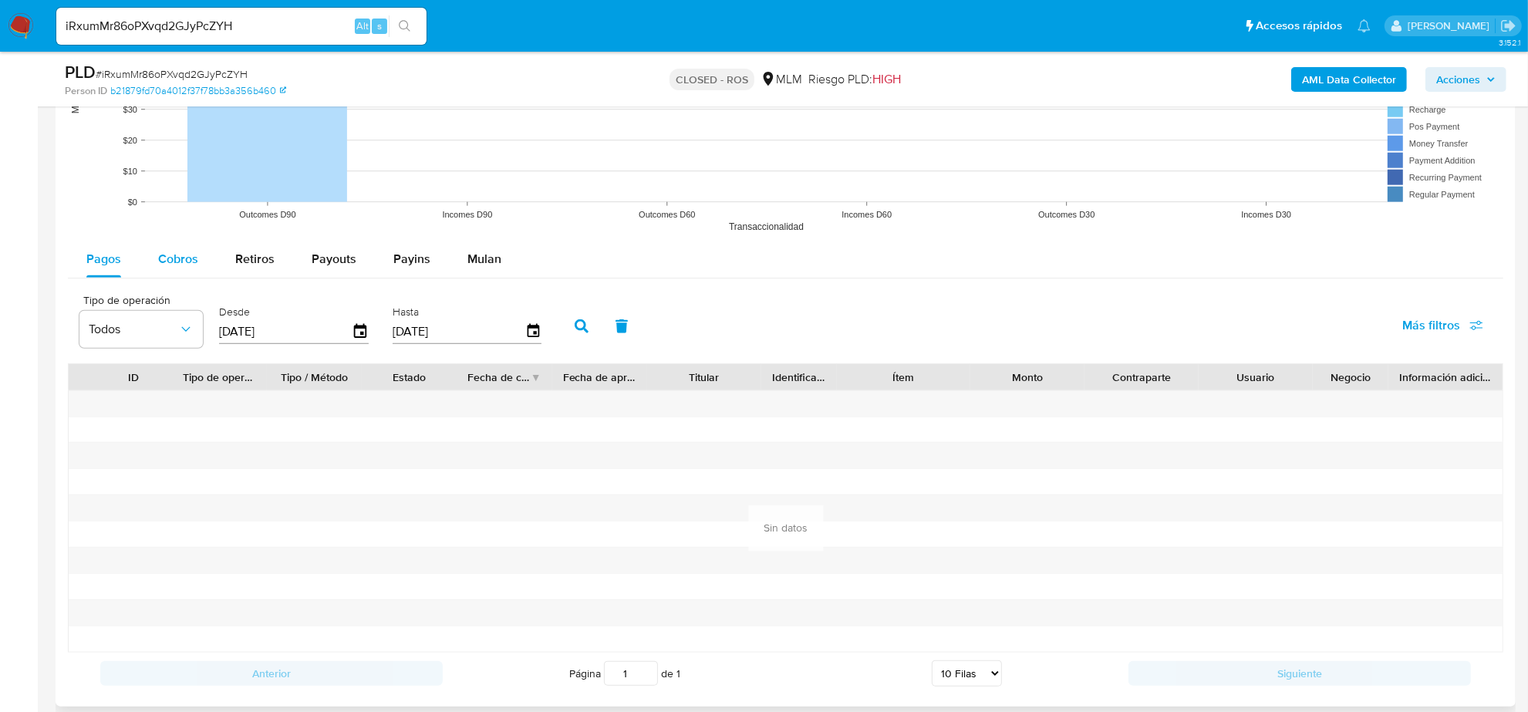
click at [160, 248] on div "Cobros" at bounding box center [178, 259] width 40 height 37
select select "10"
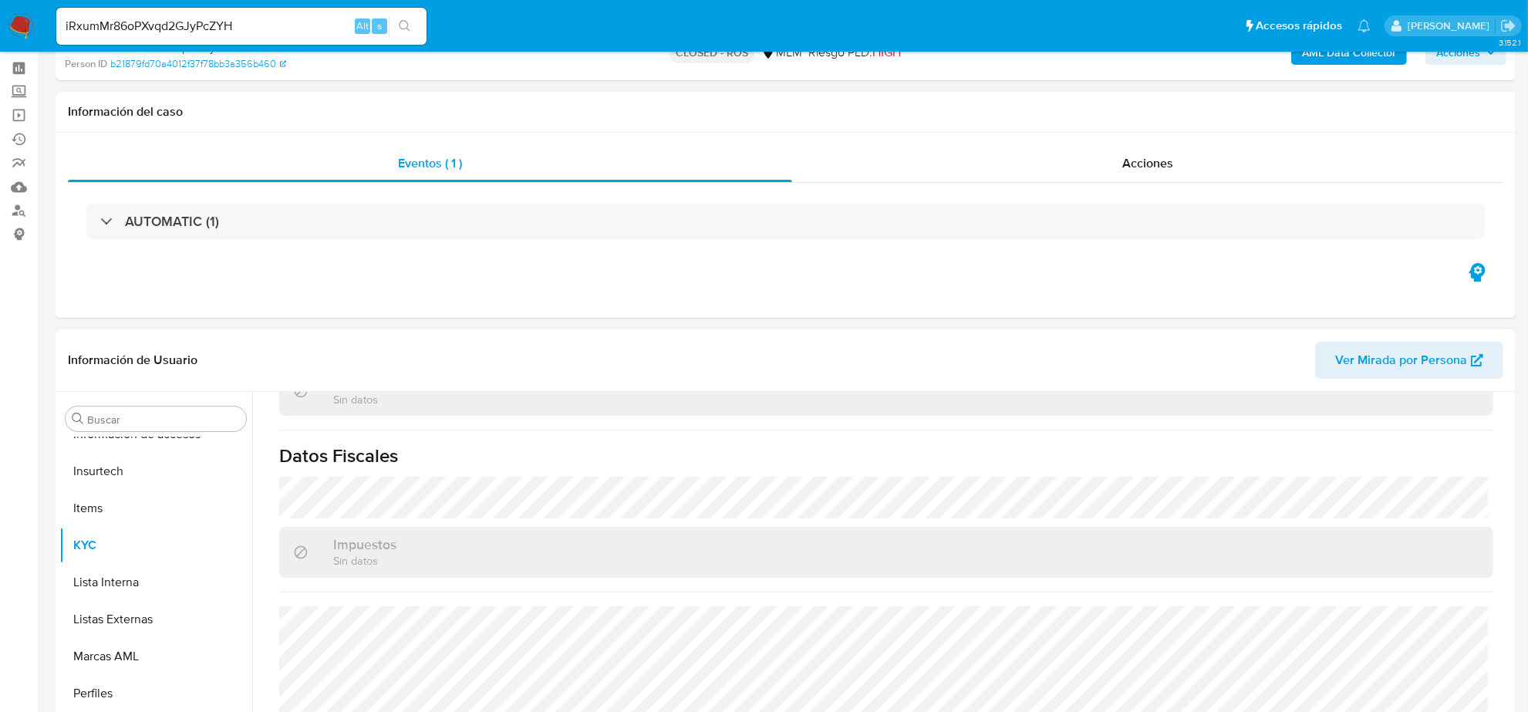
scroll to position [0, 0]
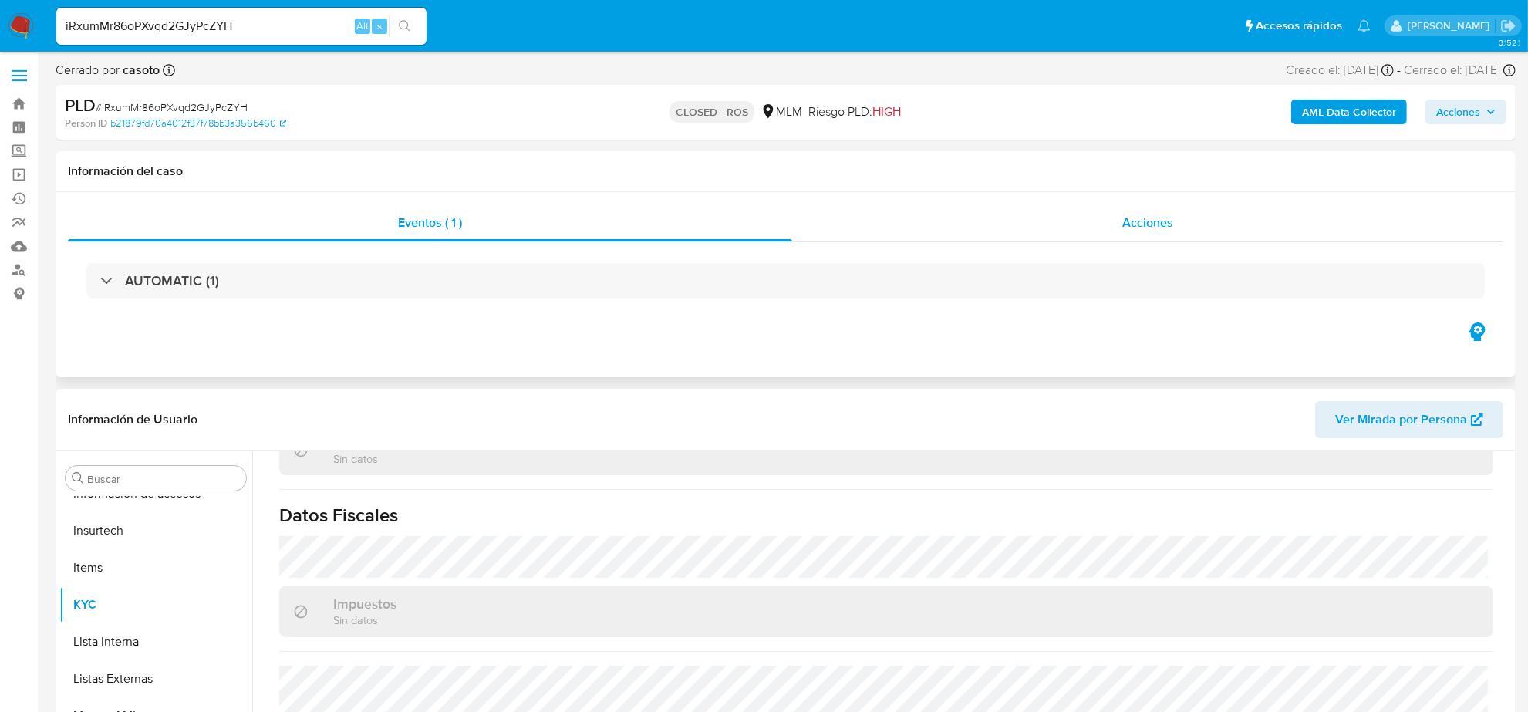
click at [1163, 216] on span "Acciones" at bounding box center [1147, 223] width 51 height 18
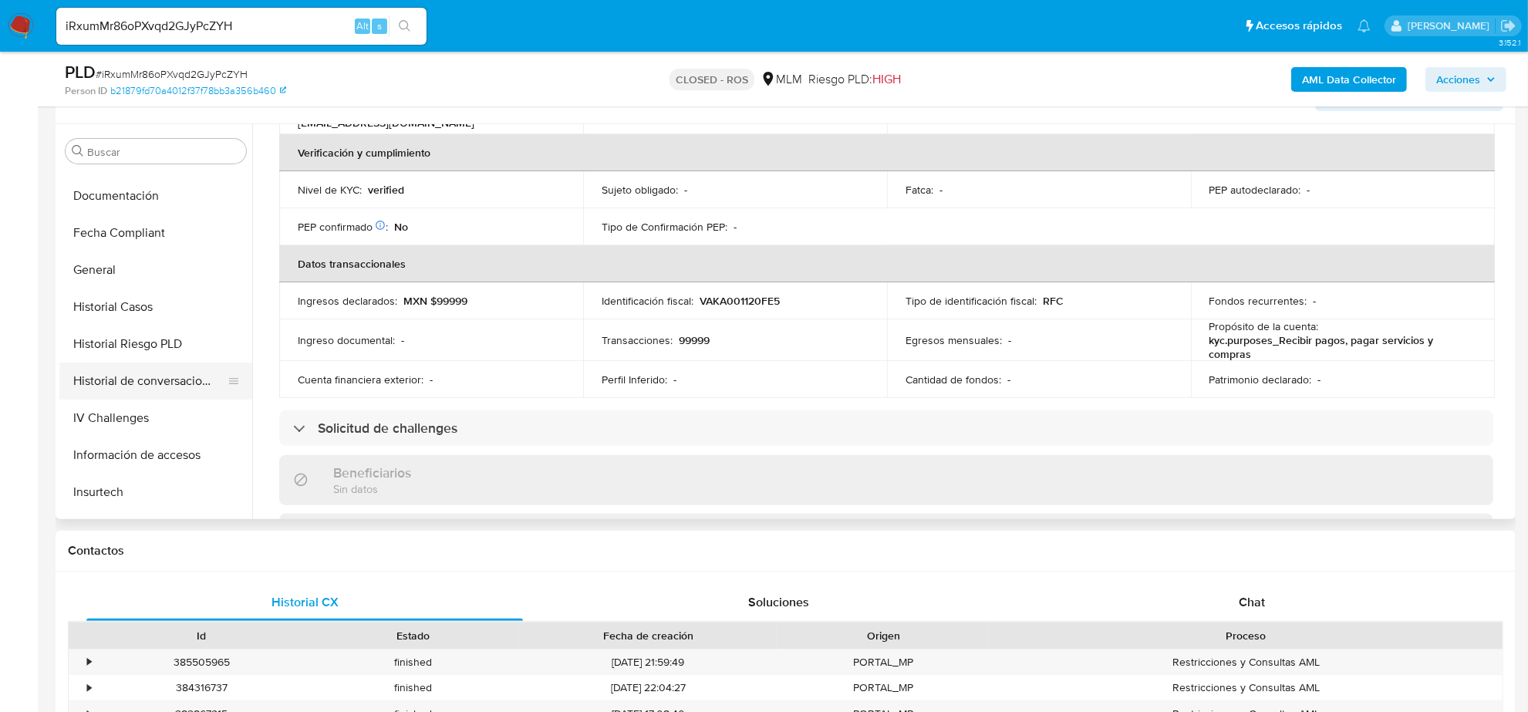
scroll to position [325, 0]
click at [149, 302] on button "Historial Casos" at bounding box center [149, 307] width 180 height 37
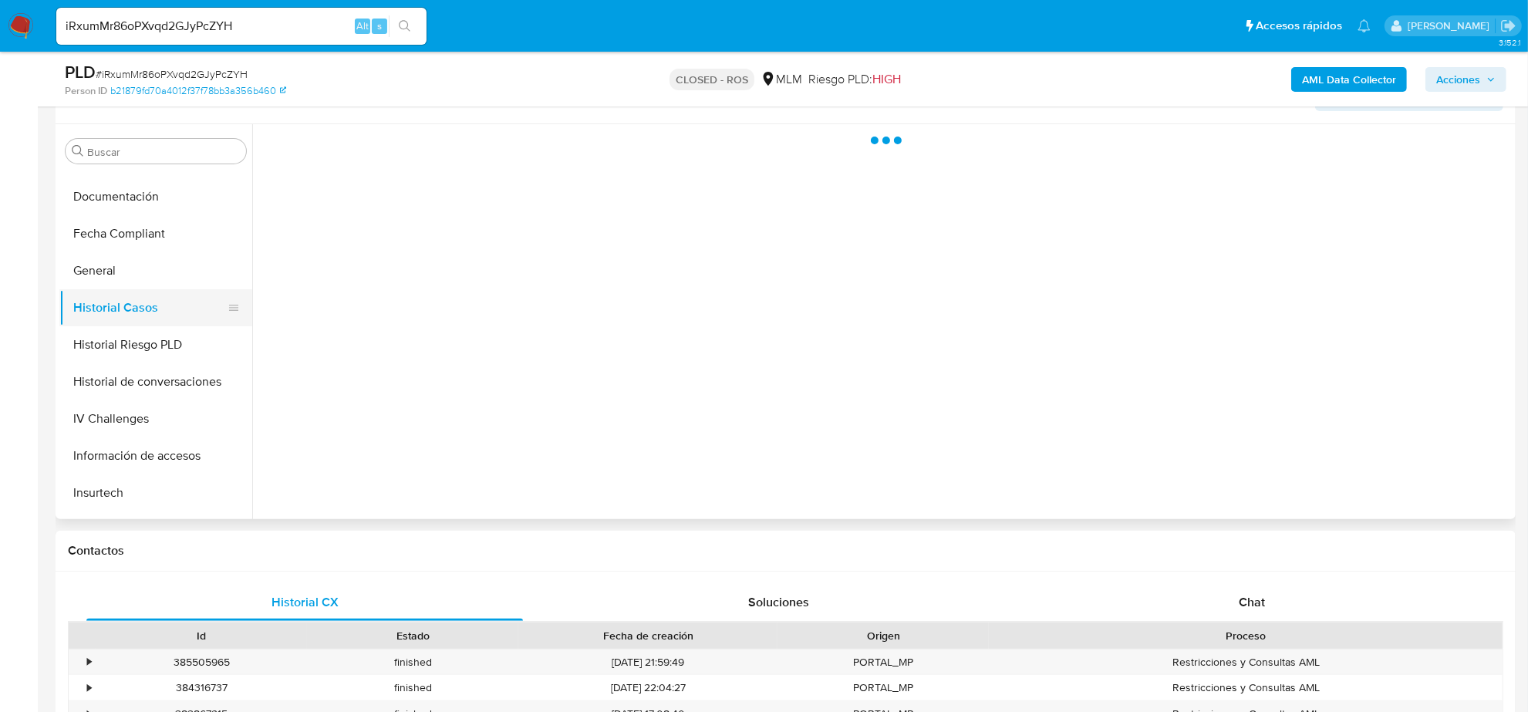
scroll to position [0, 0]
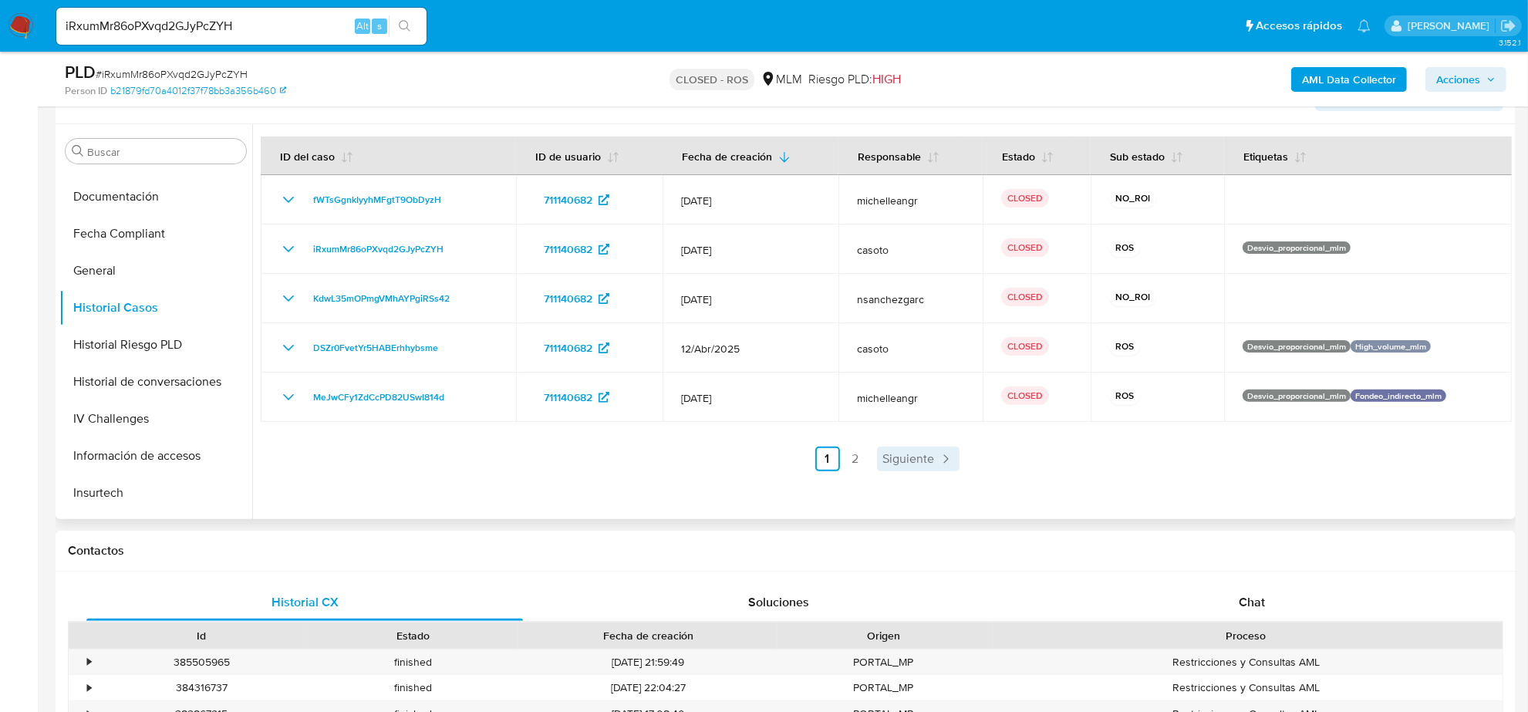
click at [918, 461] on span "Siguiente" at bounding box center [909, 459] width 52 height 12
